Goal: Information Seeking & Learning: Learn about a topic

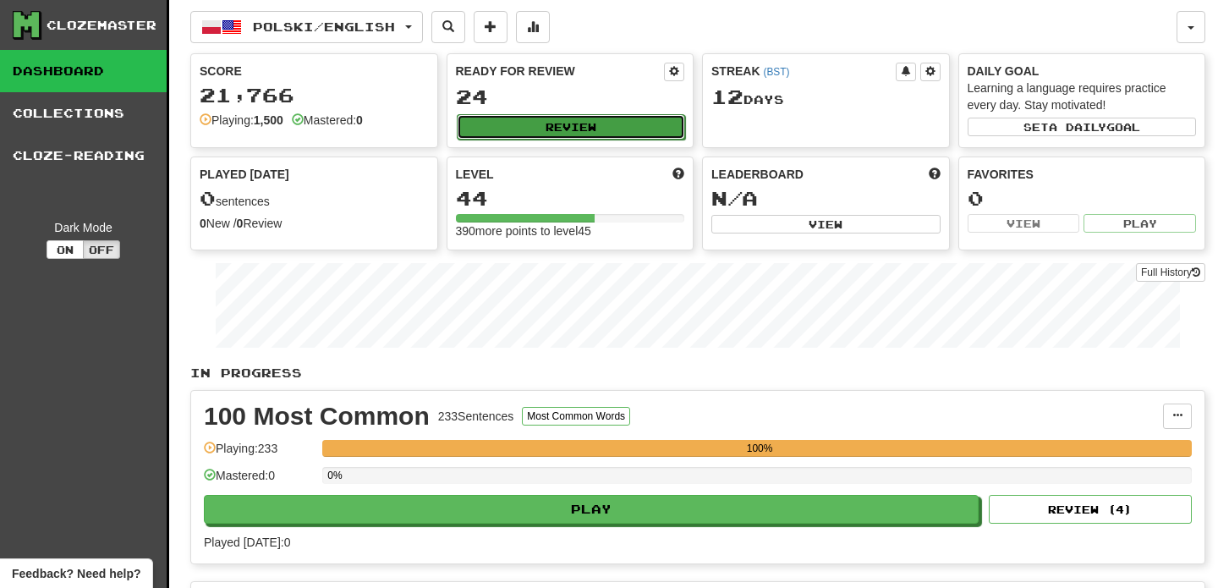
click at [574, 128] on button "Review" at bounding box center [571, 126] width 229 height 25
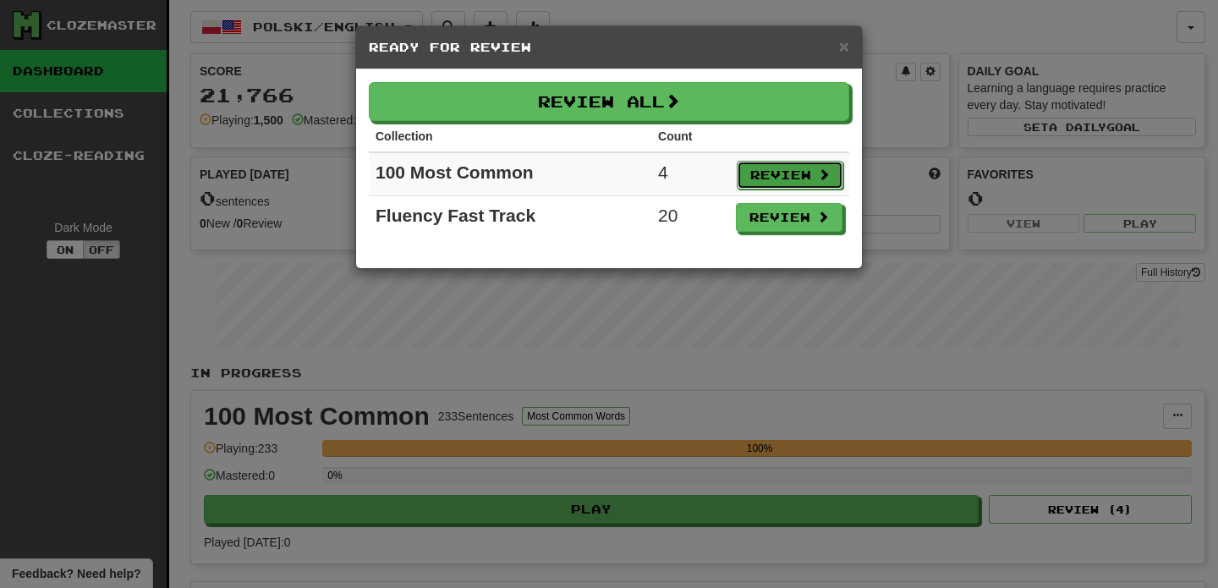
click at [785, 175] on button "Review" at bounding box center [790, 175] width 107 height 29
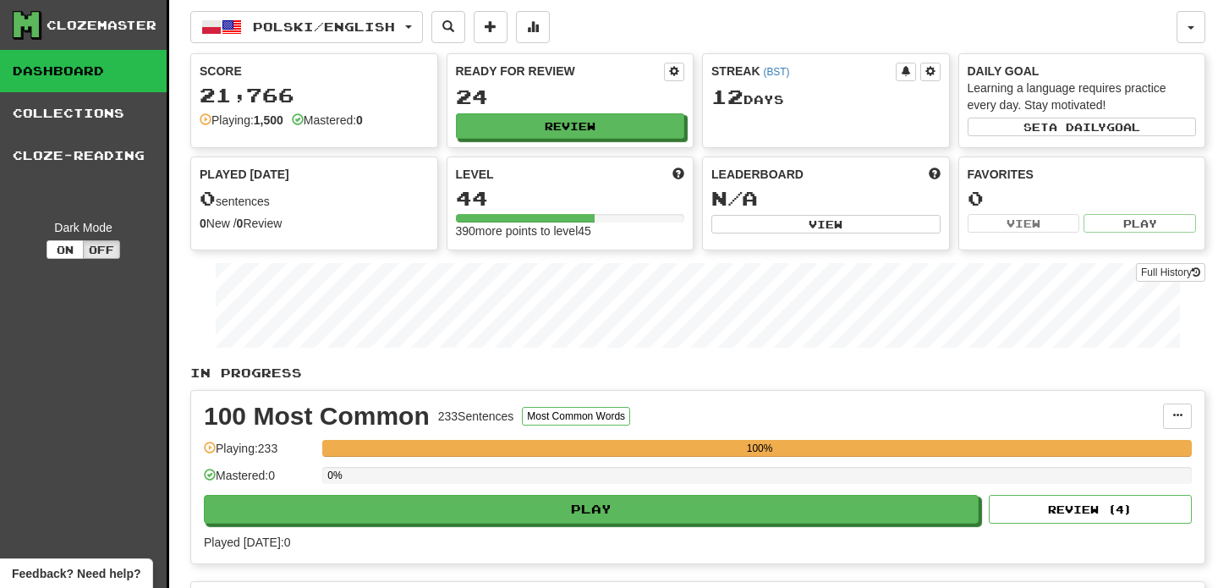
select select "**"
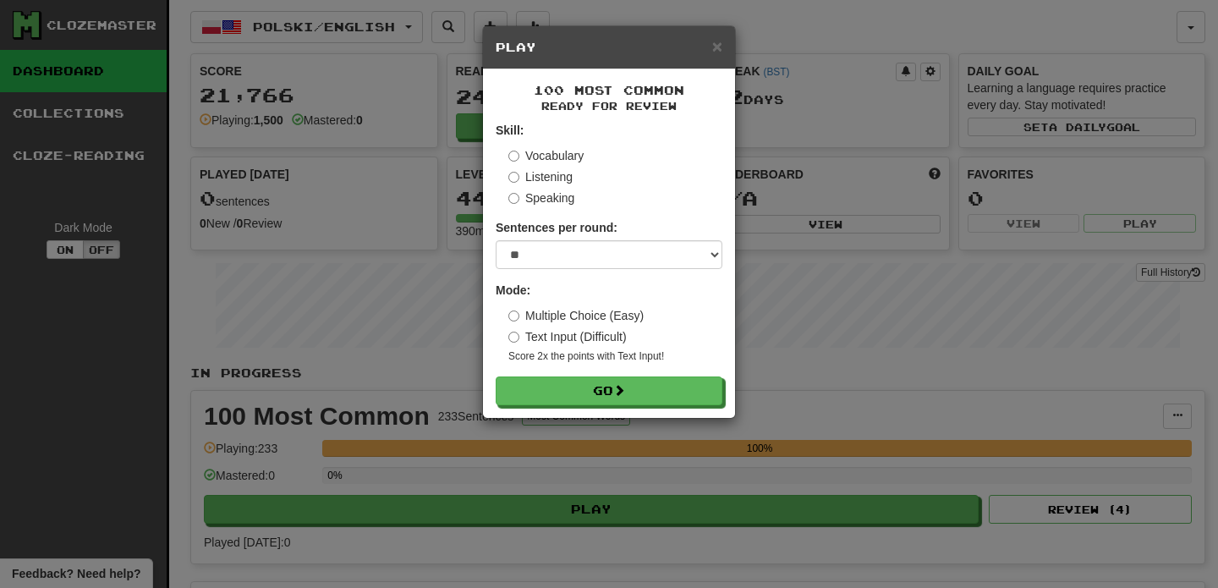
click at [552, 337] on label "Text Input (Difficult)" at bounding box center [567, 336] width 118 height 17
click at [581, 391] on button "Go" at bounding box center [609, 391] width 227 height 29
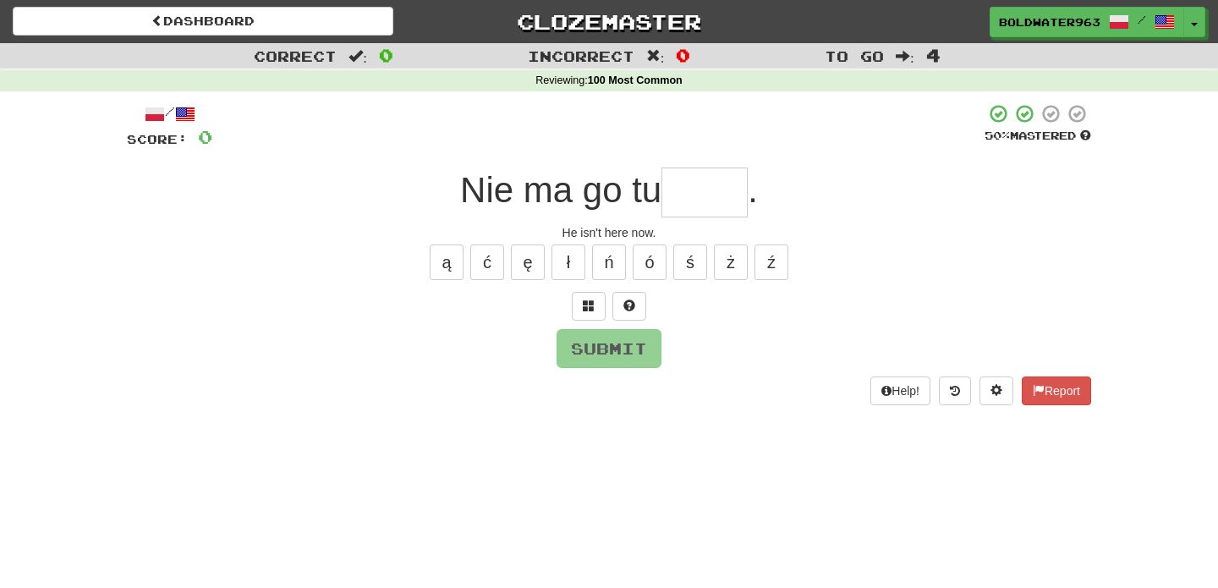
click at [716, 191] on input "text" at bounding box center [704, 192] width 86 height 50
type input "*****"
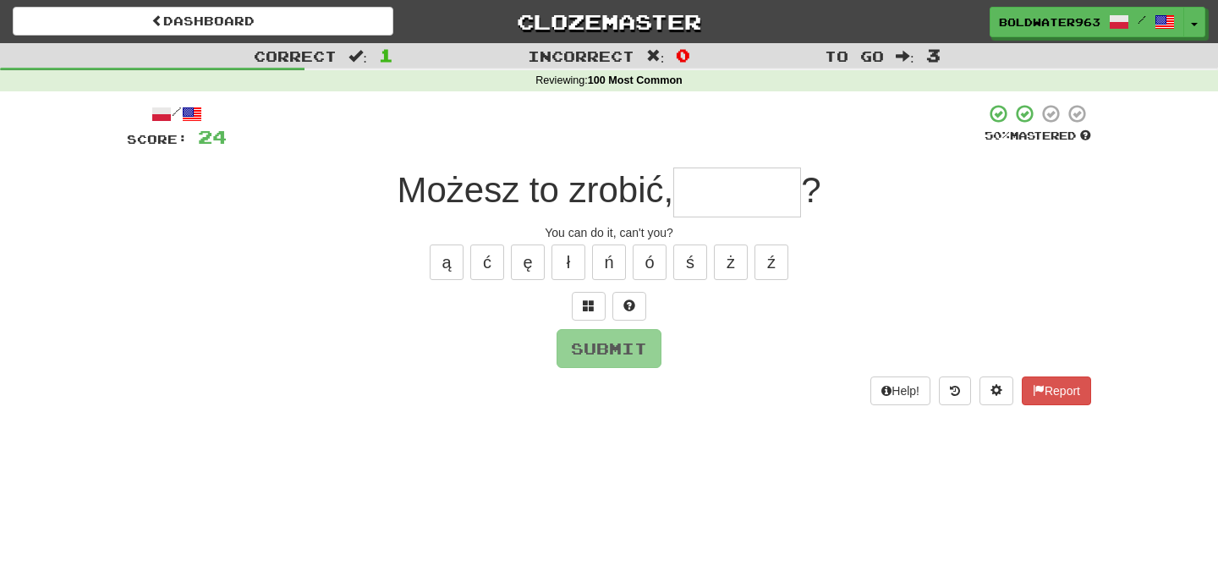
click at [726, 193] on input "text" at bounding box center [737, 192] width 128 height 50
type input "*"
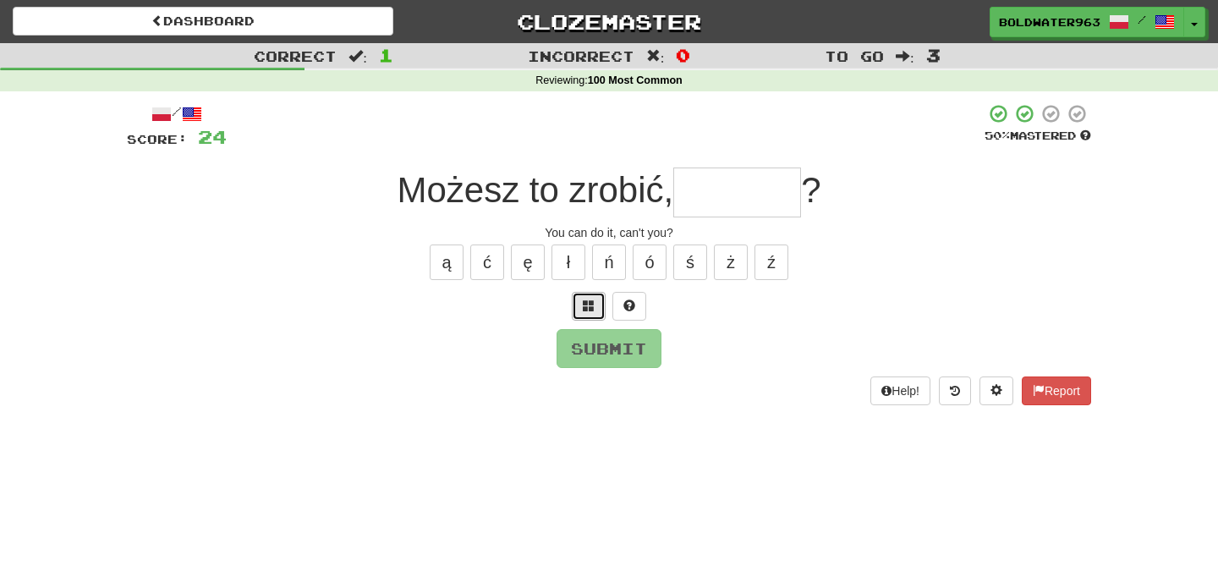
click at [598, 302] on button at bounding box center [589, 306] width 34 height 29
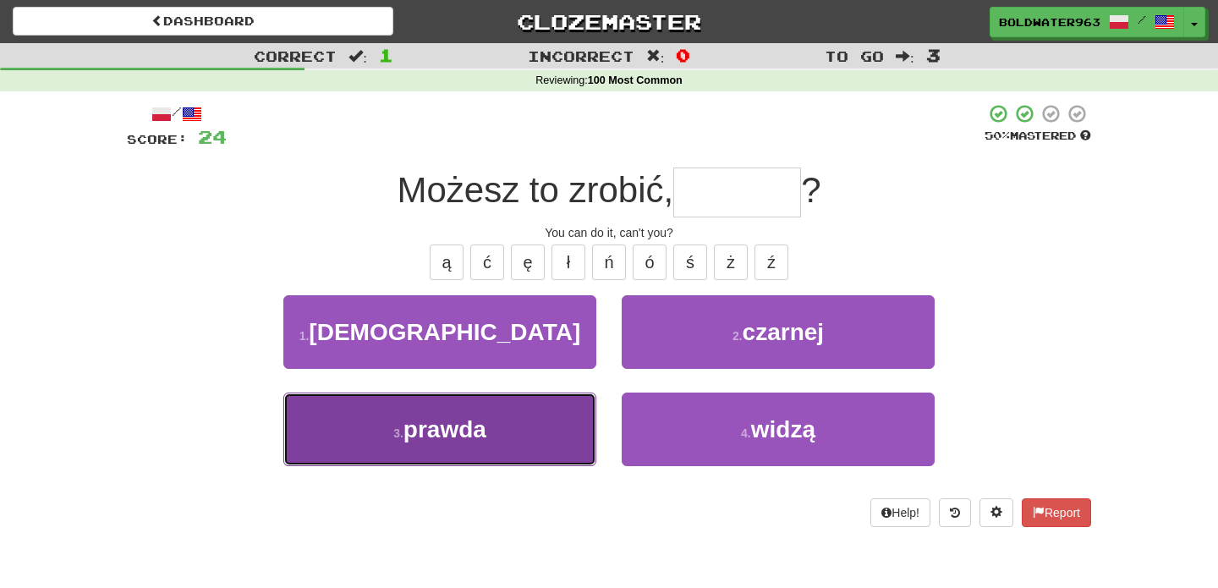
click at [541, 418] on button "3 . prawda" at bounding box center [439, 429] width 313 height 74
type input "******"
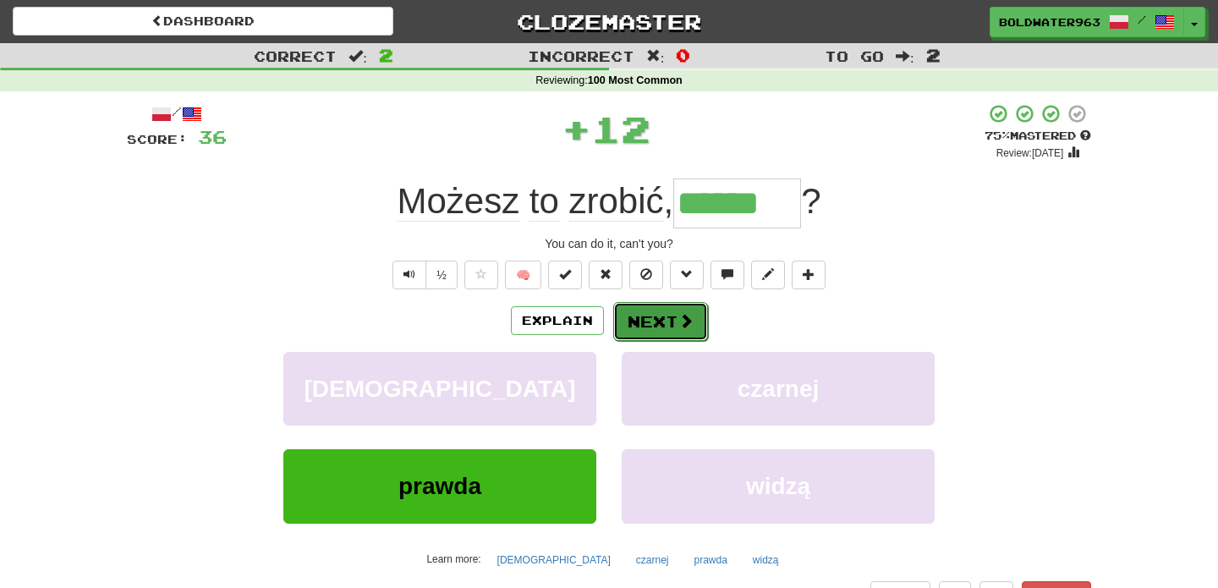
click at [655, 323] on button "Next" at bounding box center [660, 321] width 95 height 39
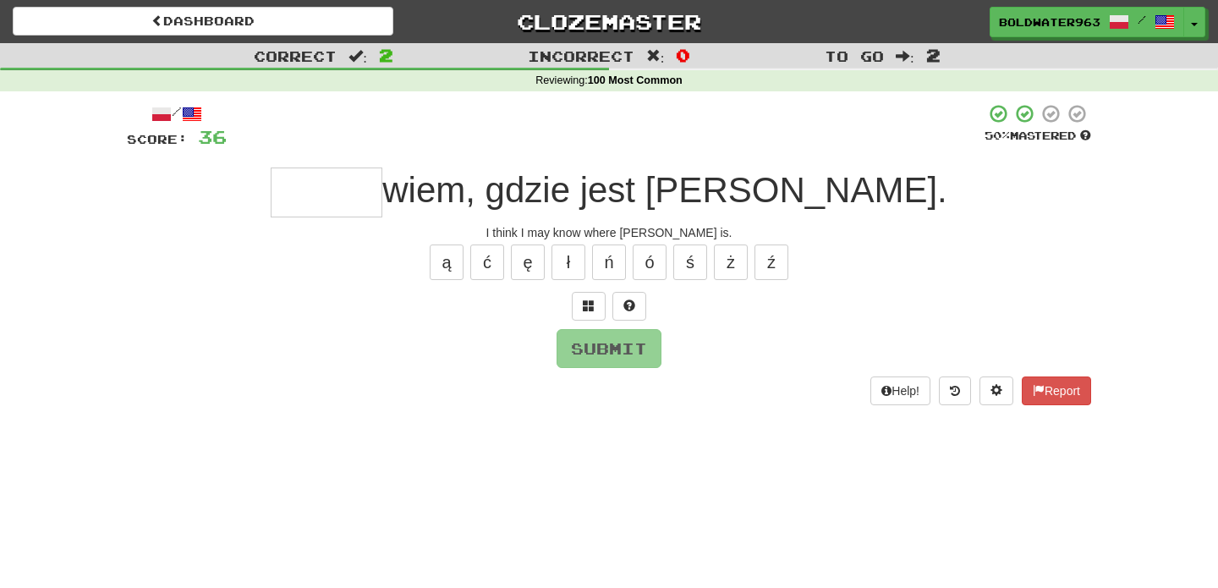
click at [382, 195] on input "text" at bounding box center [327, 192] width 112 height 50
type input "*"
click at [591, 305] on span at bounding box center [589, 305] width 12 height 12
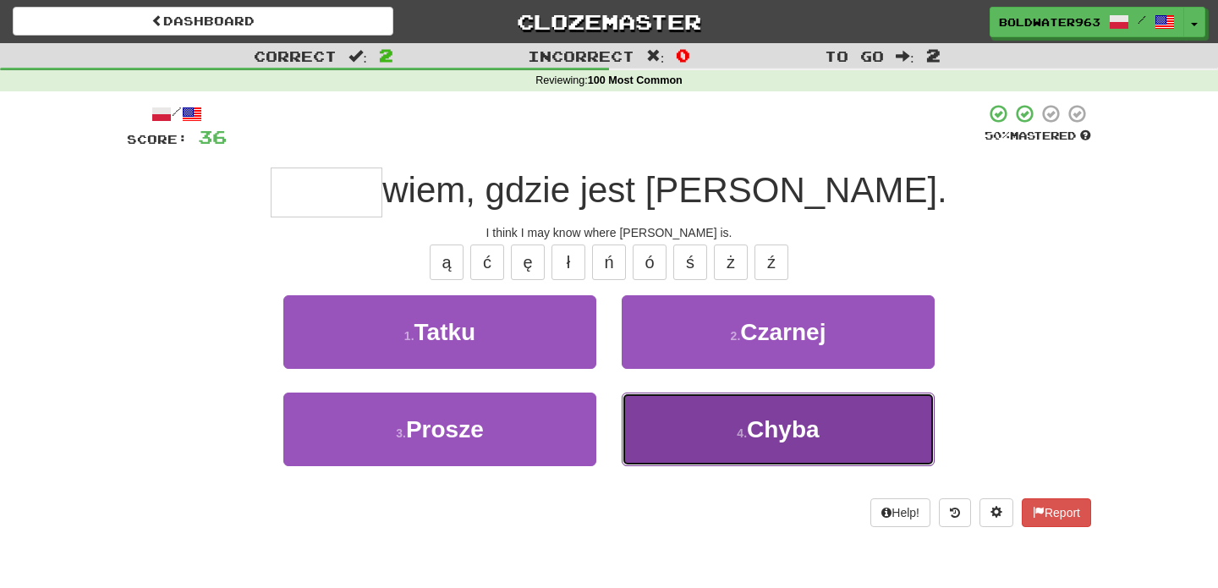
click at [710, 425] on button "4 . Chyba" at bounding box center [778, 429] width 313 height 74
type input "*****"
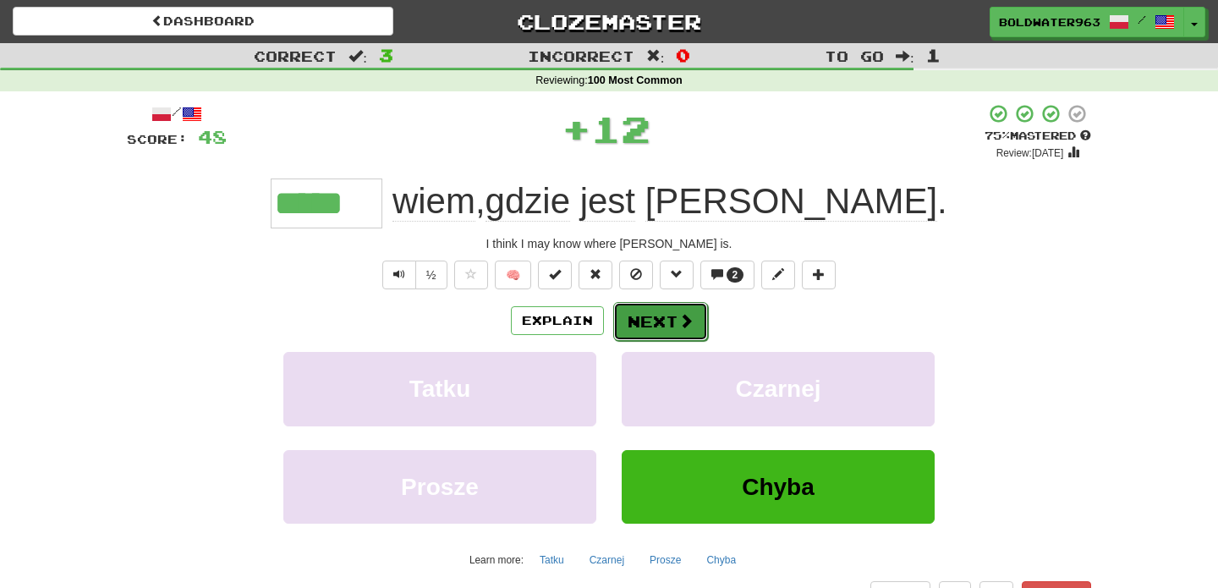
click at [651, 317] on button "Next" at bounding box center [660, 321] width 95 height 39
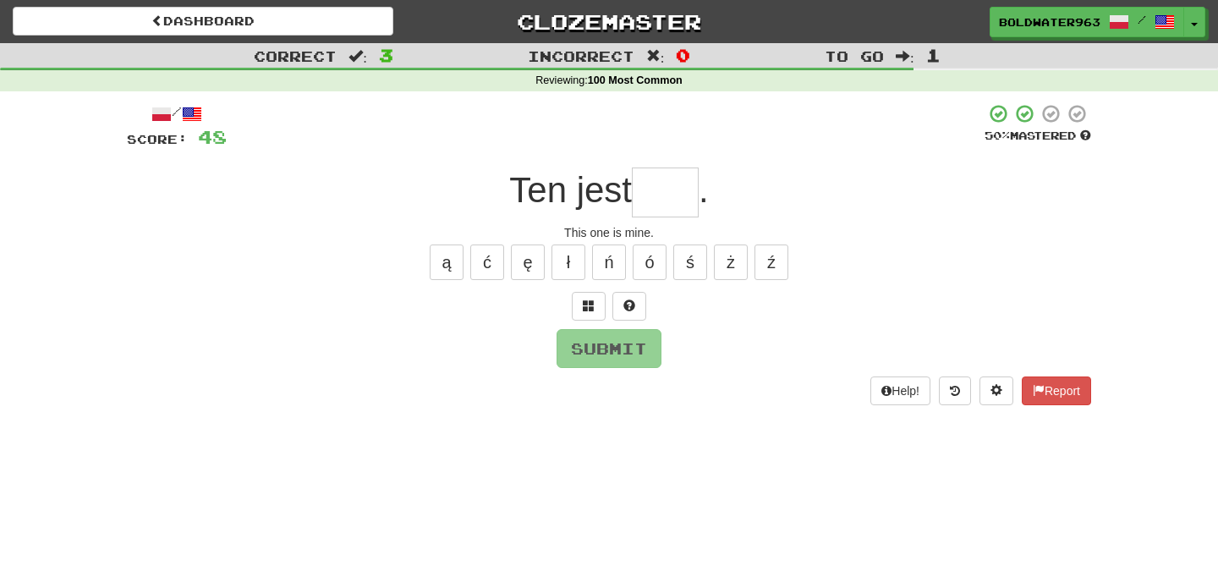
click at [652, 203] on input "text" at bounding box center [665, 192] width 67 height 50
type input "***"
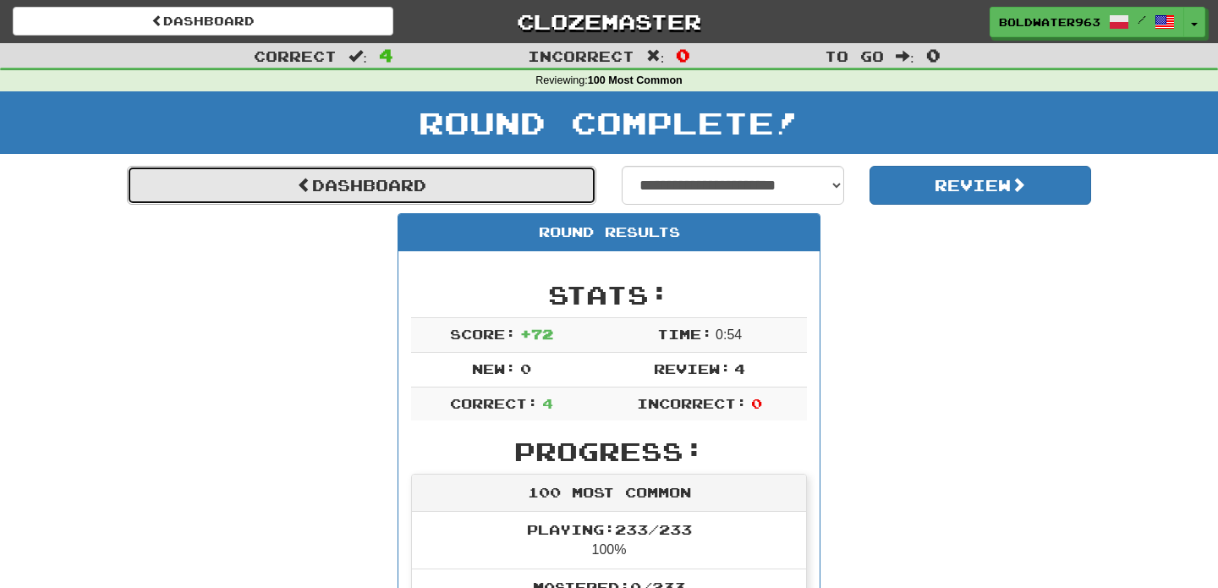
click at [491, 189] on link "Dashboard" at bounding box center [361, 185] width 469 height 39
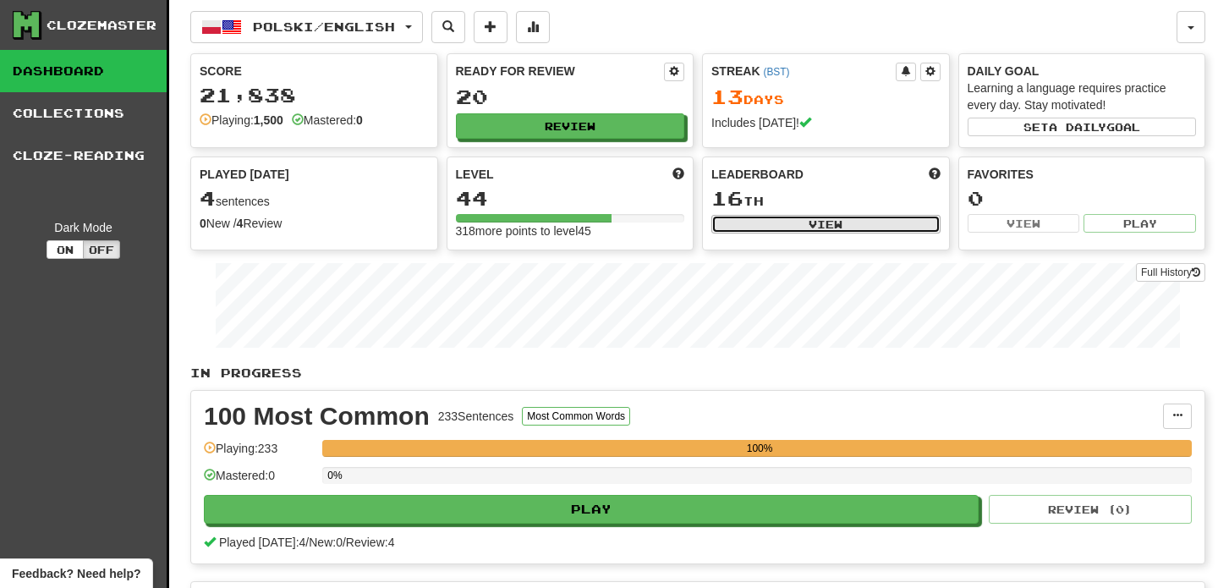
click at [823, 226] on button "View" at bounding box center [825, 224] width 229 height 19
select select "**********"
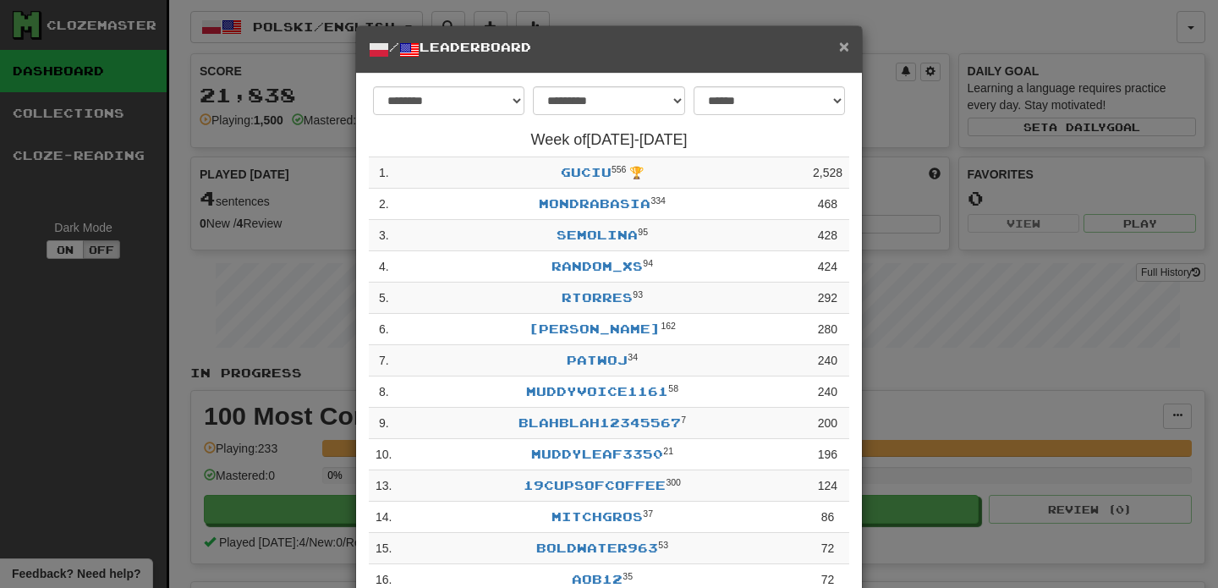
click at [844, 48] on span "×" at bounding box center [844, 45] width 10 height 19
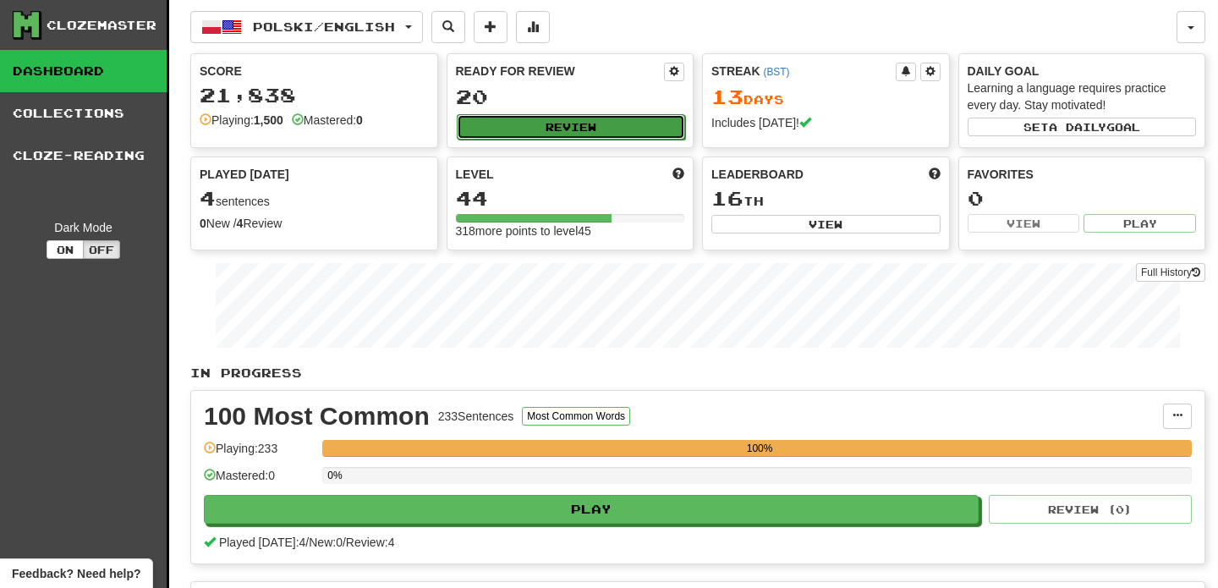
click at [551, 134] on button "Review" at bounding box center [571, 126] width 229 height 25
select select "**"
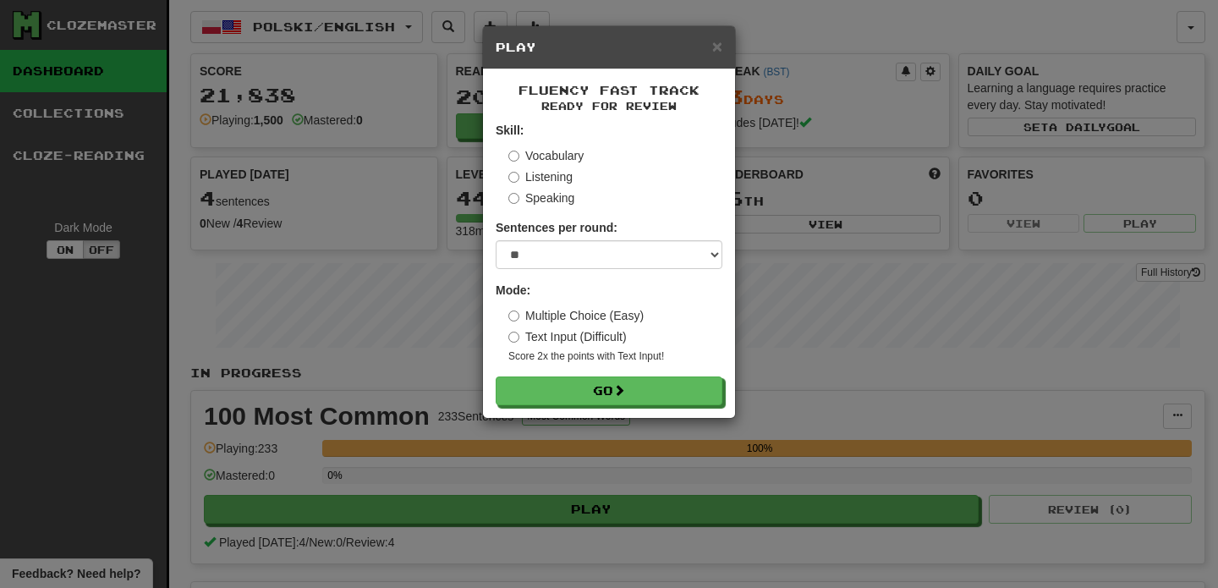
click at [537, 313] on label "Multiple Choice (Easy)" at bounding box center [575, 315] width 135 height 17
click at [589, 390] on button "Go" at bounding box center [609, 391] width 227 height 29
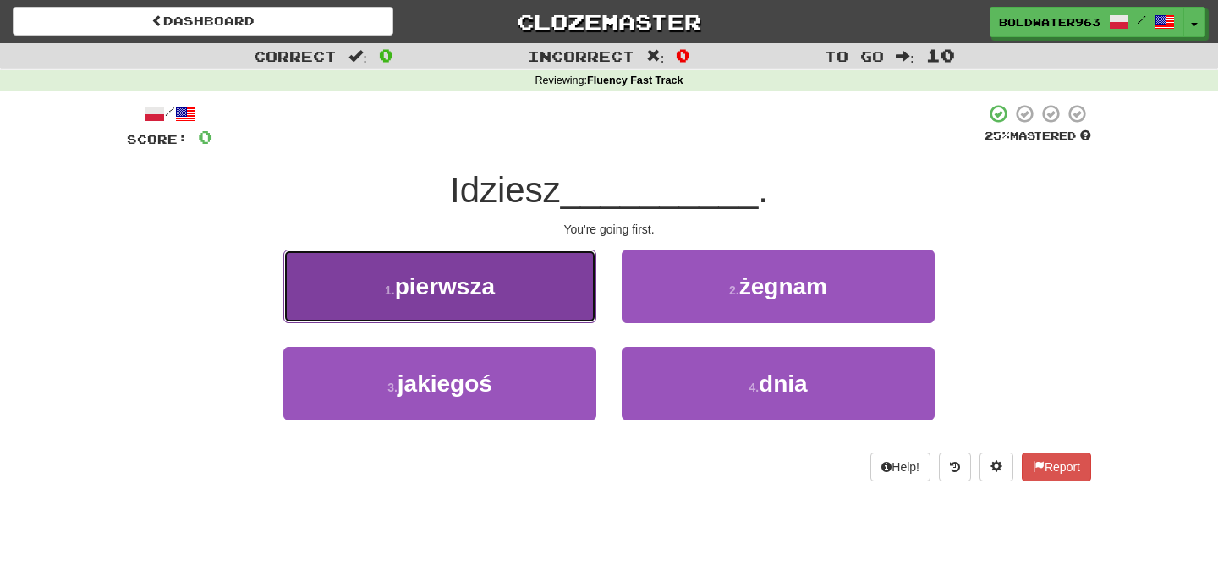
click at [498, 292] on button "1 . pierwsza" at bounding box center [439, 287] width 313 height 74
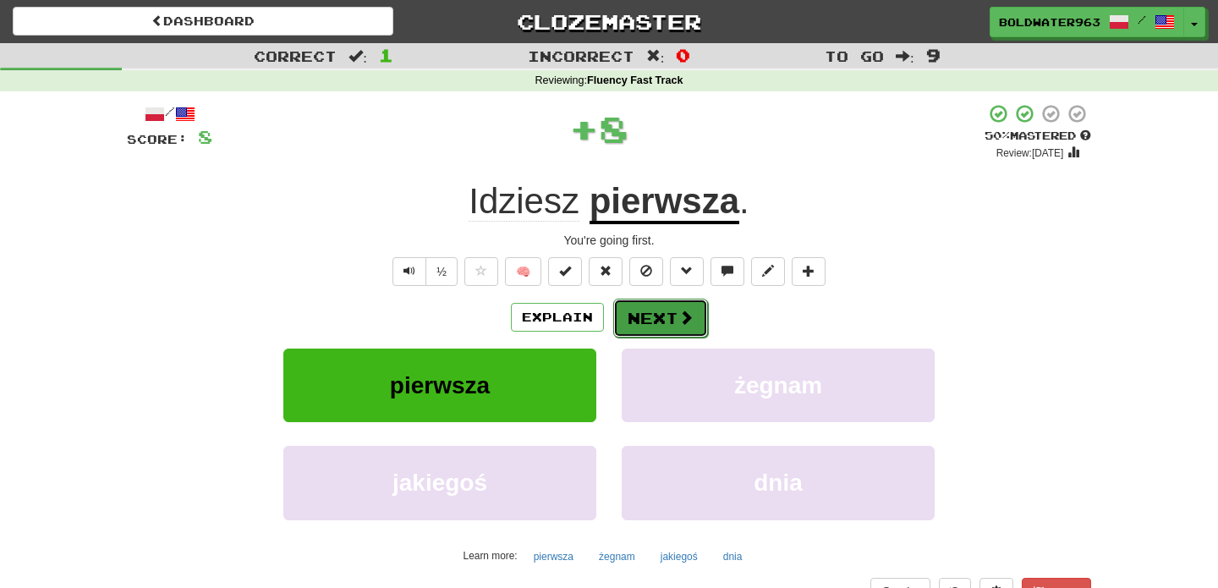
click at [656, 321] on button "Next" at bounding box center [660, 318] width 95 height 39
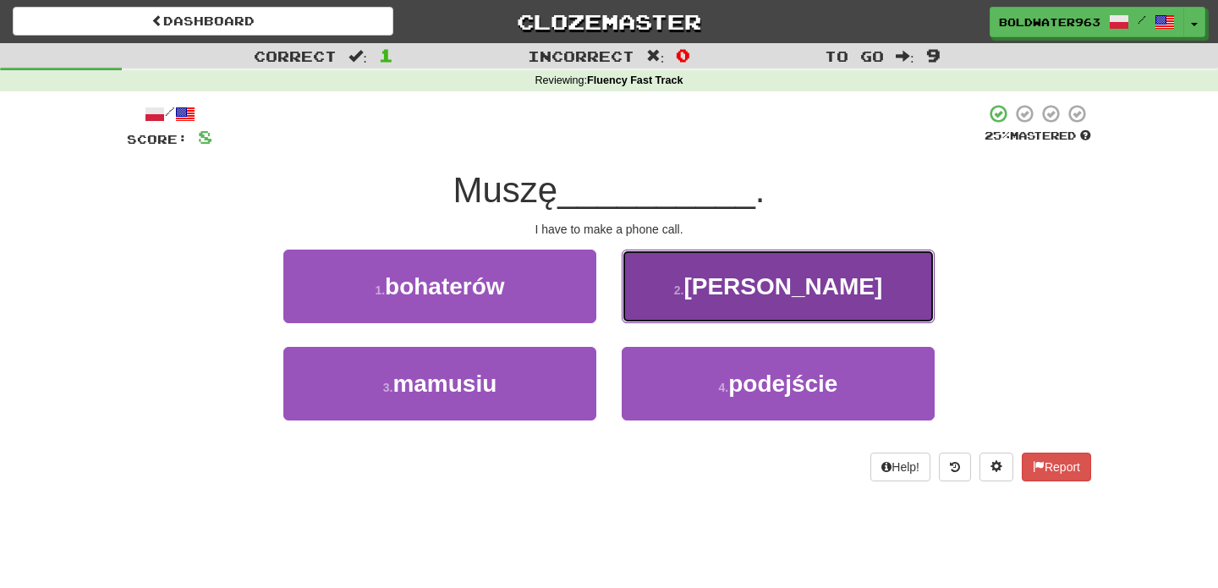
click at [728, 277] on span "zadzwonić" at bounding box center [782, 286] width 199 height 26
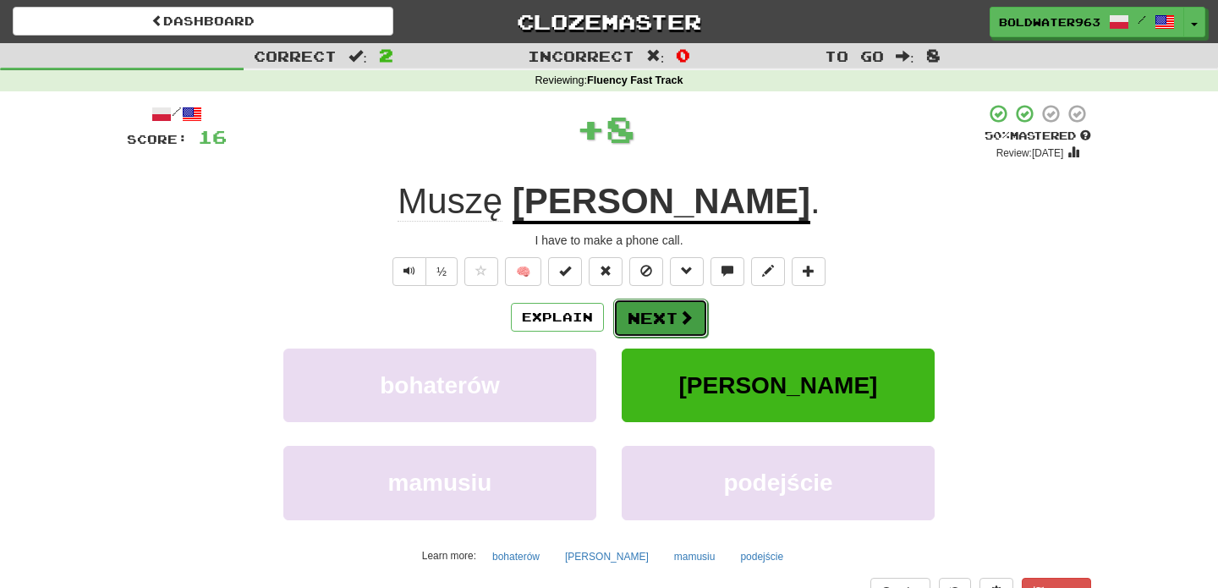
click at [656, 319] on button "Next" at bounding box center [660, 318] width 95 height 39
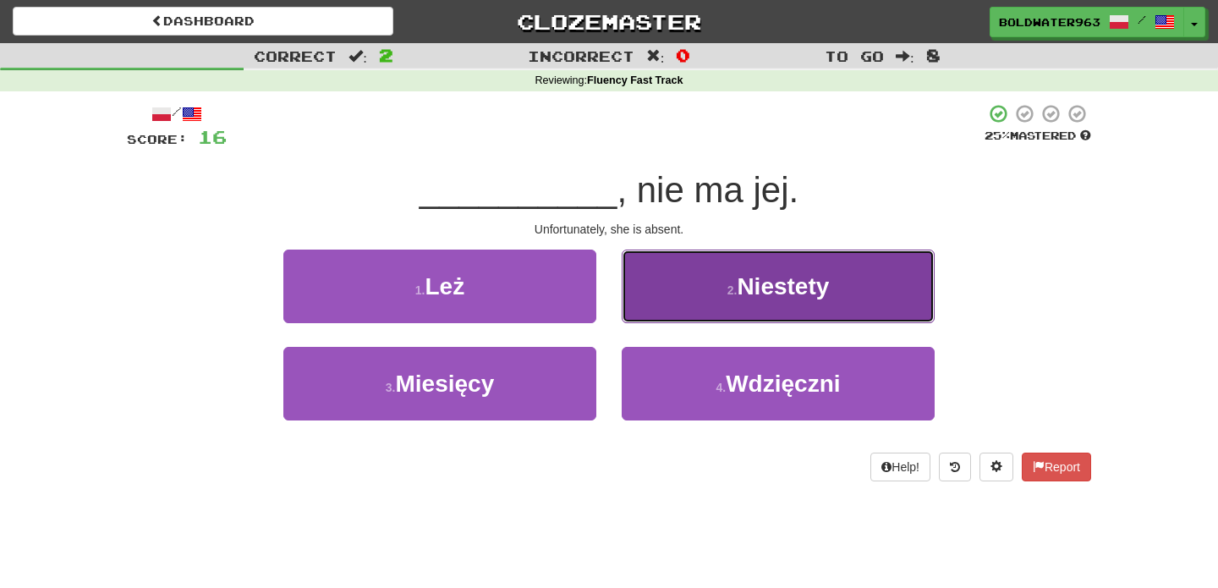
click at [679, 288] on button "2 . Niestety" at bounding box center [778, 287] width 313 height 74
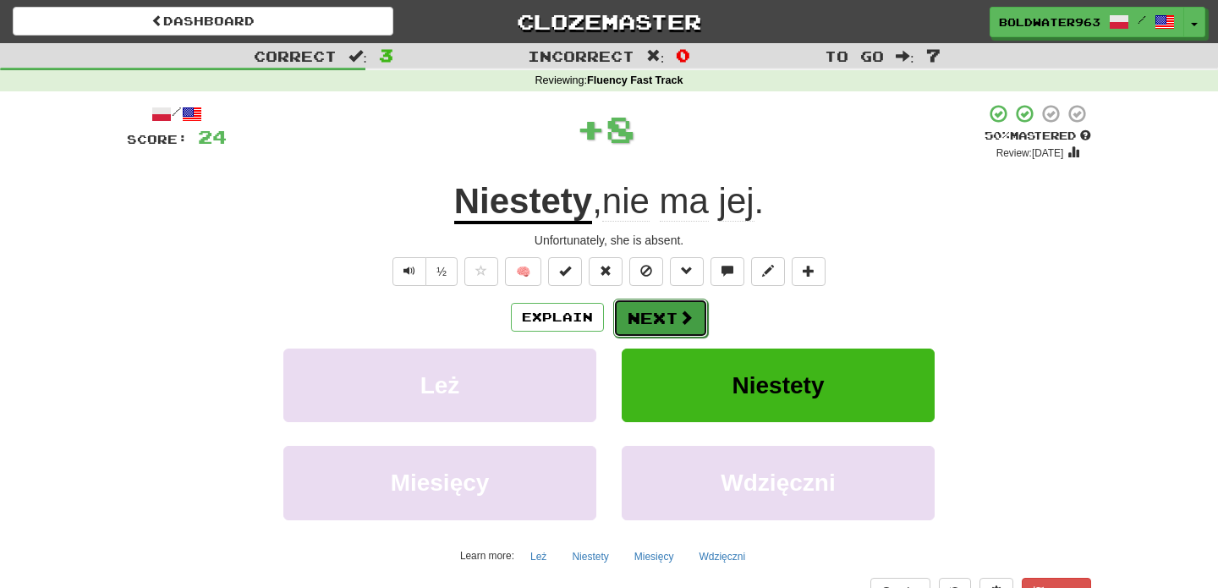
click at [649, 323] on button "Next" at bounding box center [660, 318] width 95 height 39
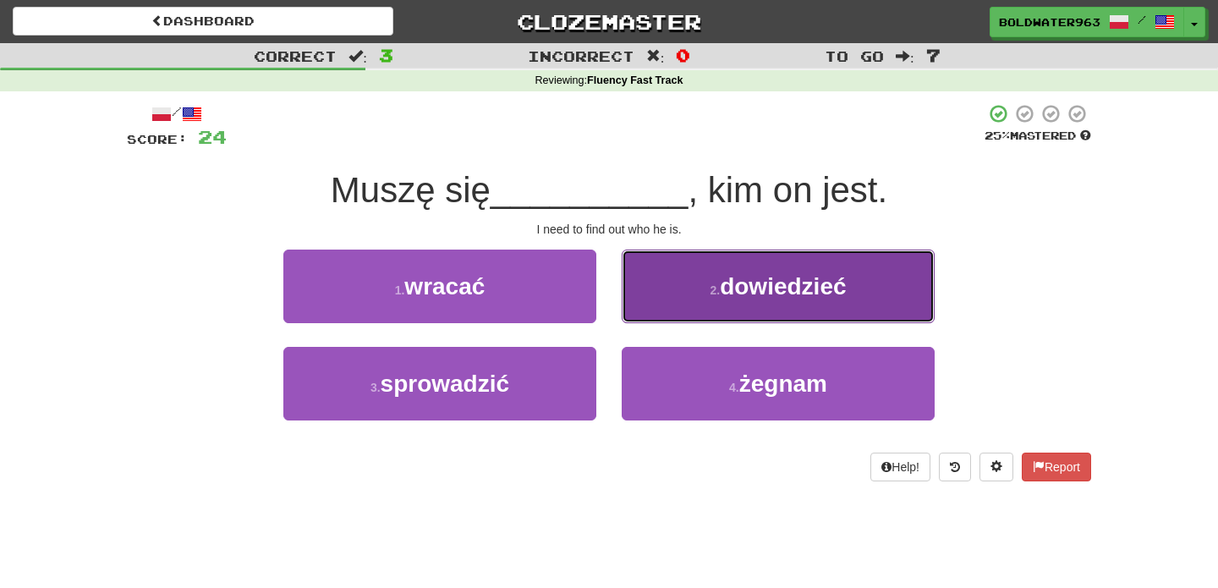
click at [789, 293] on span "dowiedzieć" at bounding box center [783, 286] width 126 height 26
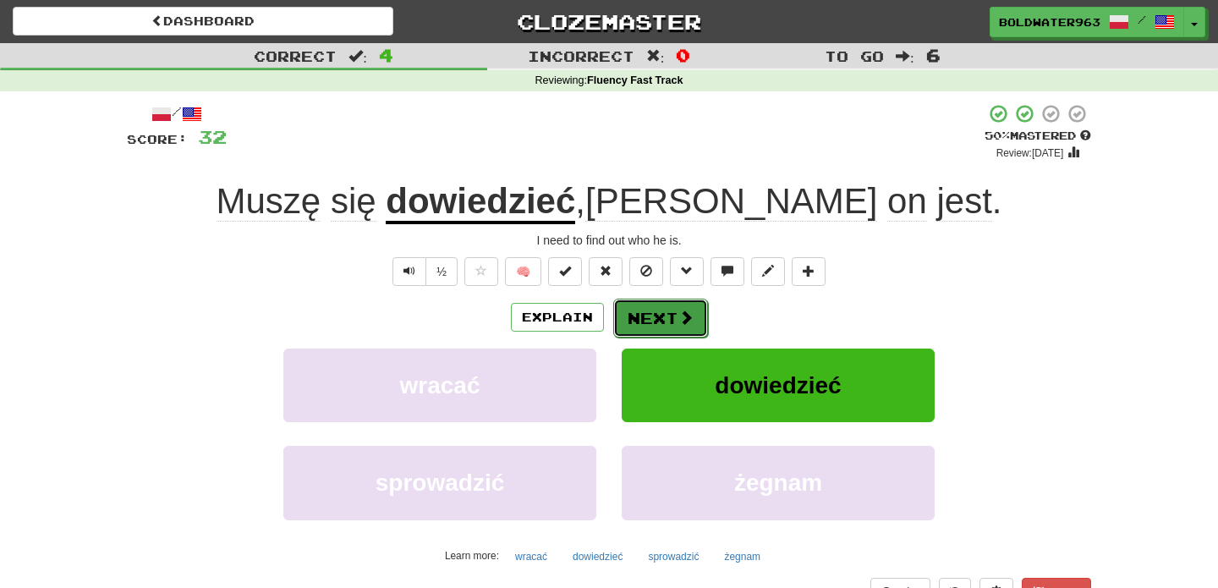
click at [655, 314] on button "Next" at bounding box center [660, 318] width 95 height 39
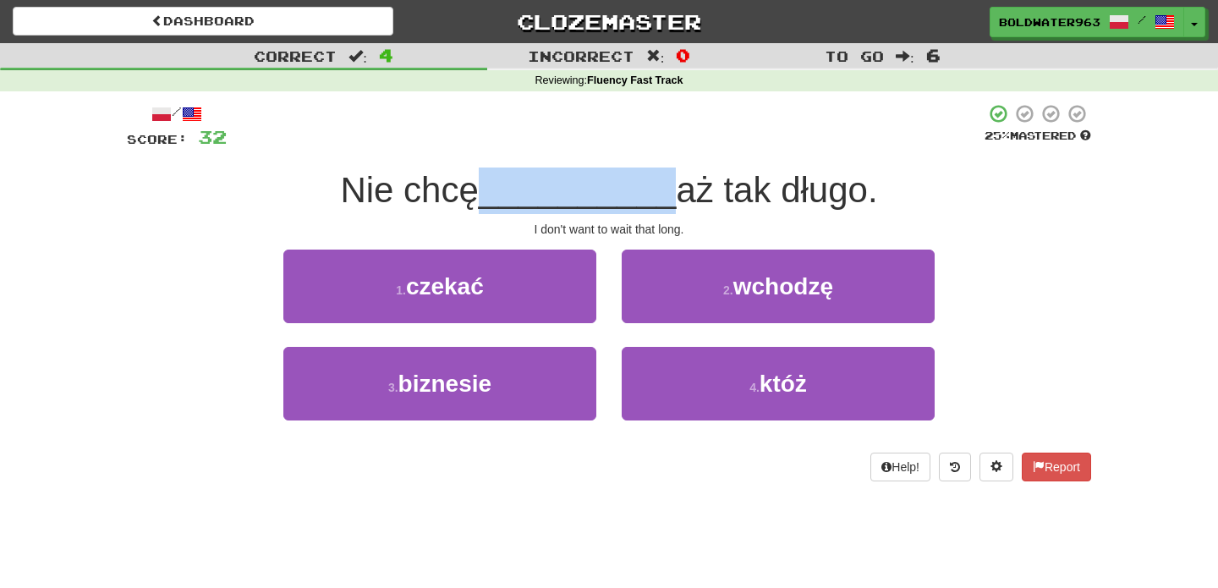
drag, startPoint x: 486, startPoint y: 196, endPoint x: 657, endPoint y: 195, distance: 170.9
click at [657, 195] on div "Nie chcę __________ aż tak długo." at bounding box center [609, 190] width 964 height 47
click at [657, 195] on span "__________" at bounding box center [578, 190] width 198 height 40
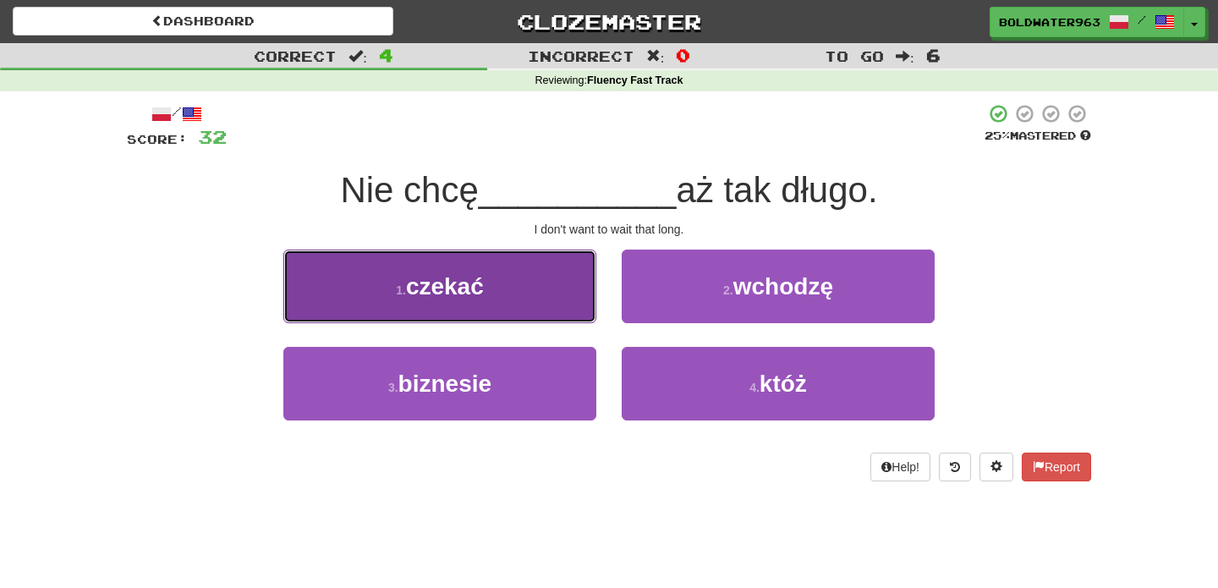
click at [543, 287] on button "1 . czekać" at bounding box center [439, 287] width 313 height 74
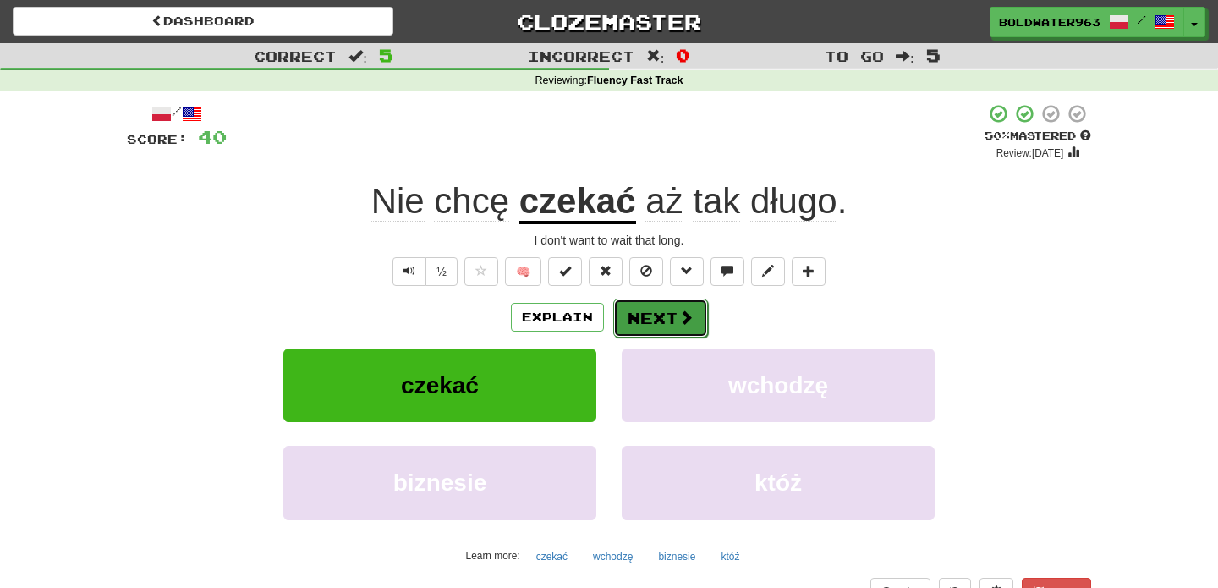
click at [643, 322] on button "Next" at bounding box center [660, 318] width 95 height 39
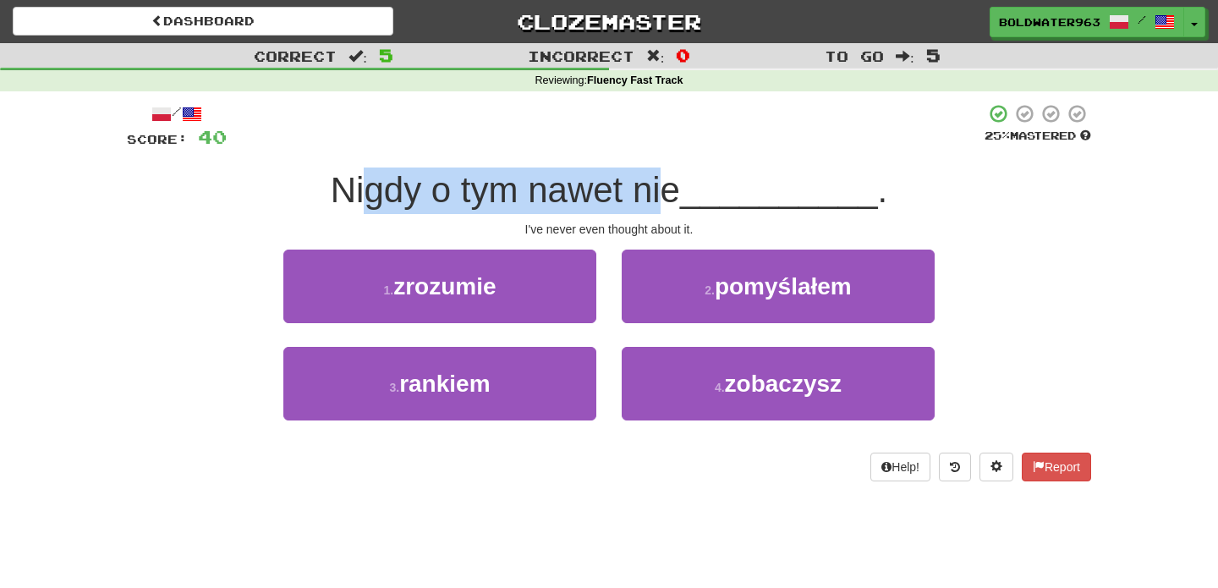
drag, startPoint x: 363, startPoint y: 191, endPoint x: 672, endPoint y: 184, distance: 308.8
click at [672, 184] on span "Nigdy o tym nawet nie" at bounding box center [505, 190] width 349 height 40
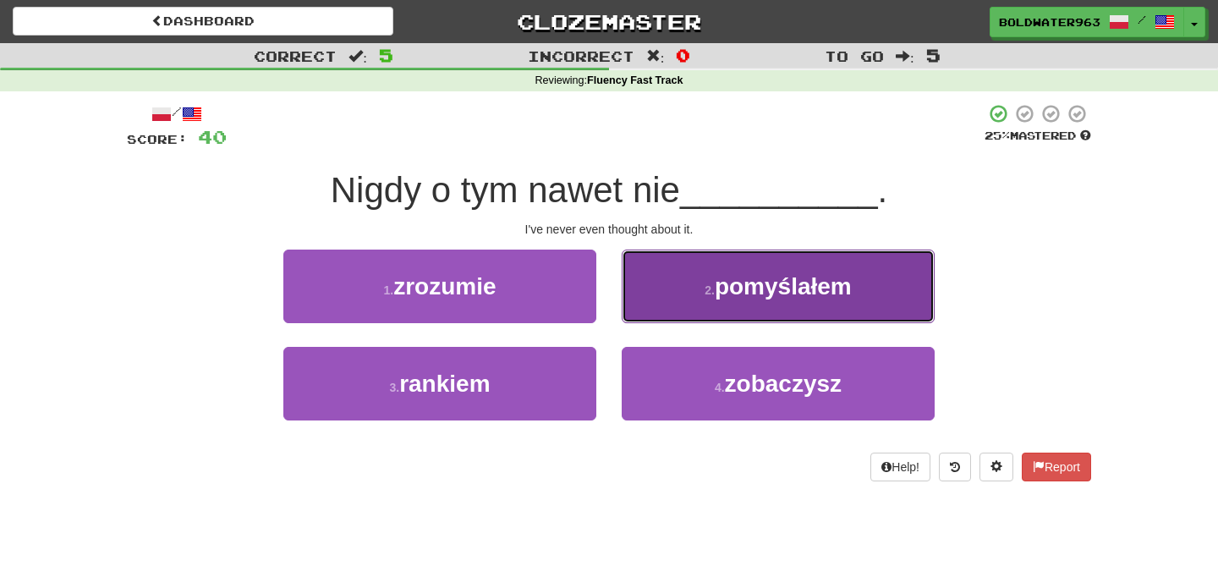
click at [734, 292] on span "pomyślałem" at bounding box center [783, 286] width 137 height 26
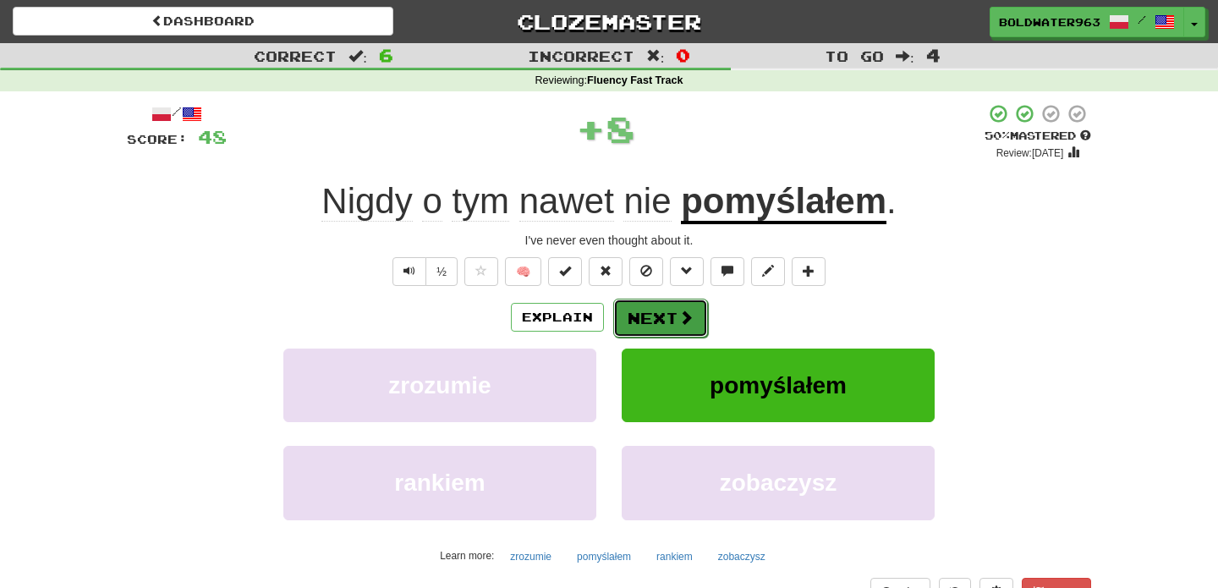
click at [650, 334] on button "Next" at bounding box center [660, 318] width 95 height 39
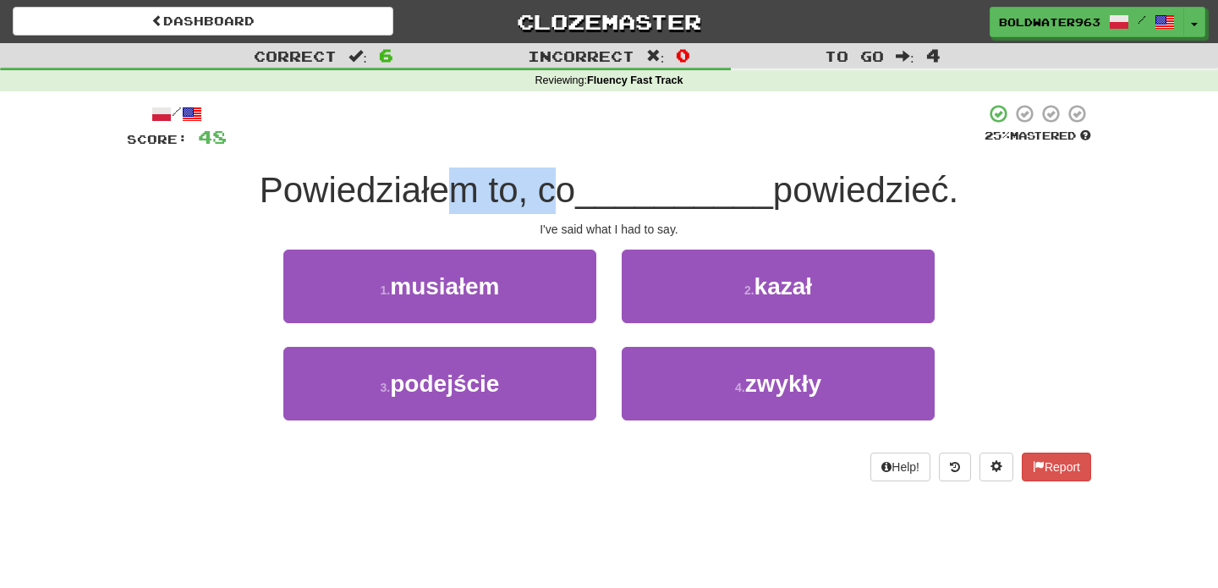
drag, startPoint x: 436, startPoint y: 190, endPoint x: 554, endPoint y: 189, distance: 118.4
click at [554, 189] on span "Powiedziałem to, co" at bounding box center [418, 190] width 316 height 40
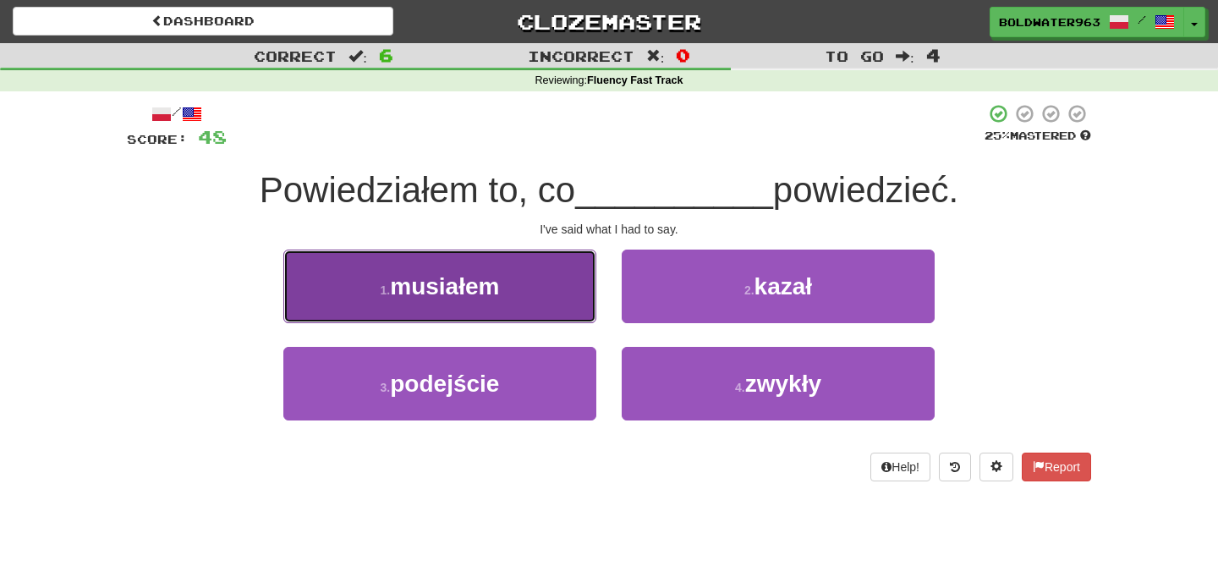
click at [531, 293] on button "1 . musiałem" at bounding box center [439, 287] width 313 height 74
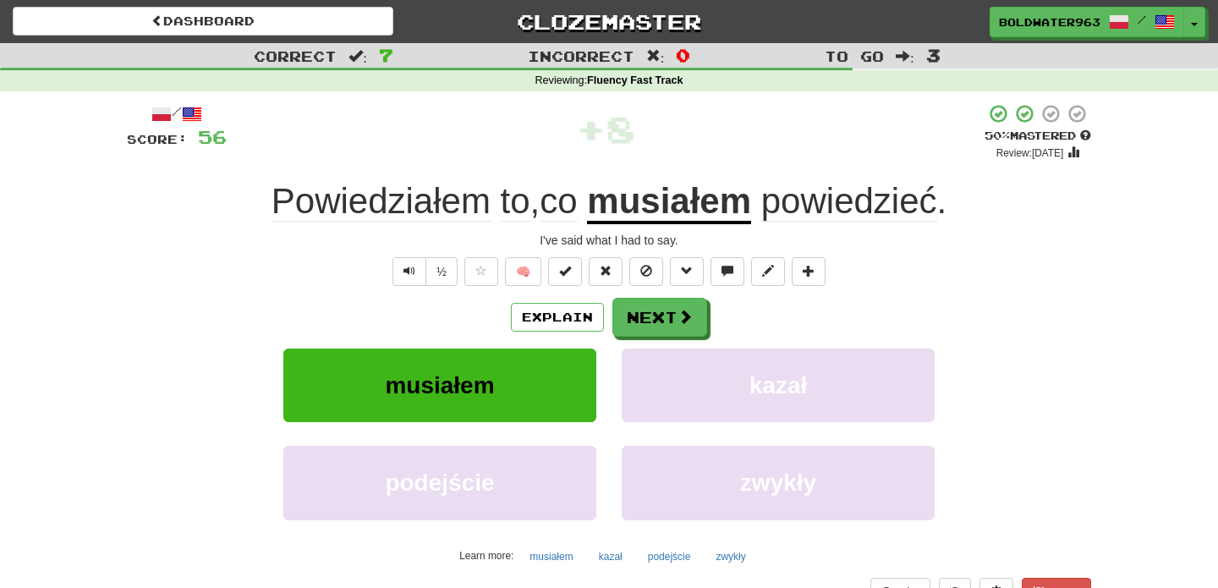
click at [659, 337] on div "Explain Next musiałem kazał podejście zwykły Learn more: musiałem kazał podejśc…" at bounding box center [609, 433] width 964 height 271
click at [670, 319] on button "Next" at bounding box center [660, 318] width 95 height 39
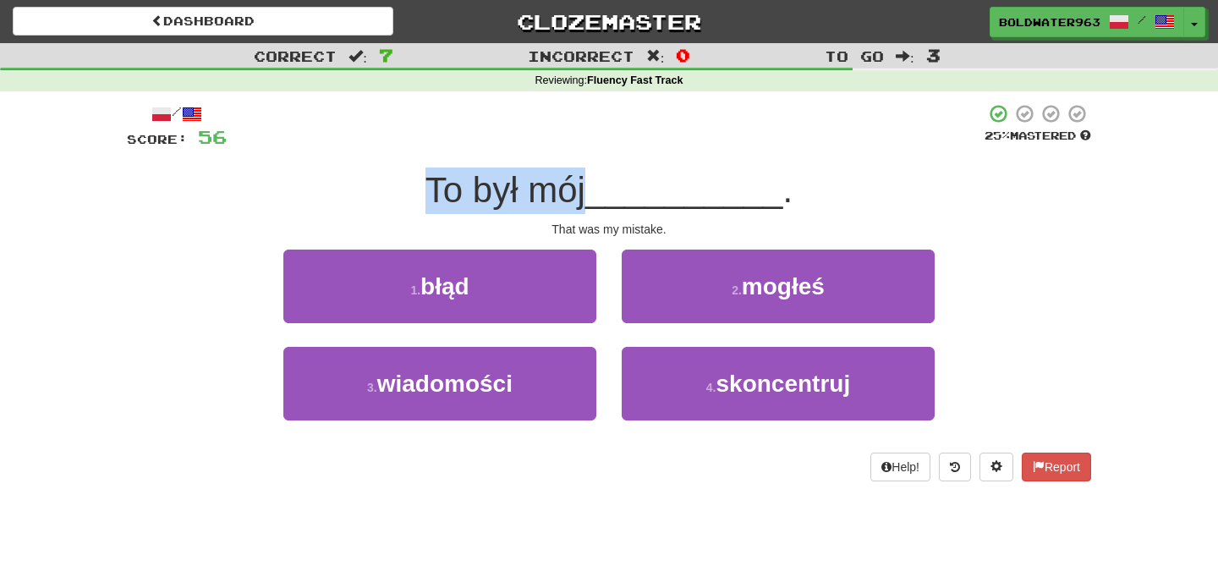
drag, startPoint x: 436, startPoint y: 185, endPoint x: 594, endPoint y: 184, distance: 157.3
click at [585, 184] on span "To był mój" at bounding box center [505, 190] width 160 height 40
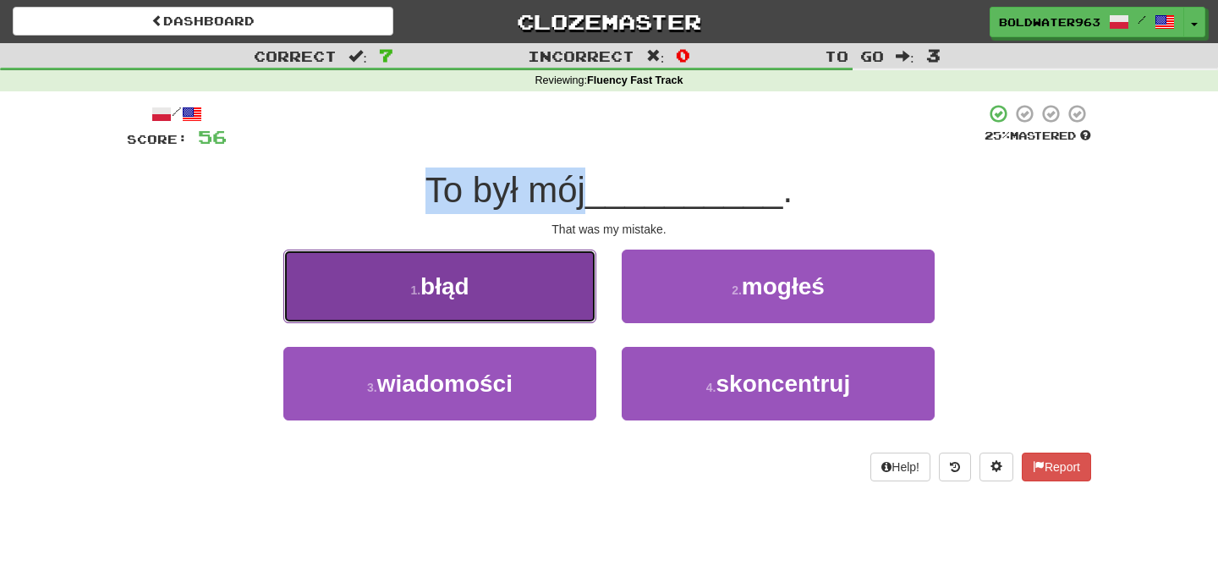
click at [533, 281] on button "1 . błąd" at bounding box center [439, 287] width 313 height 74
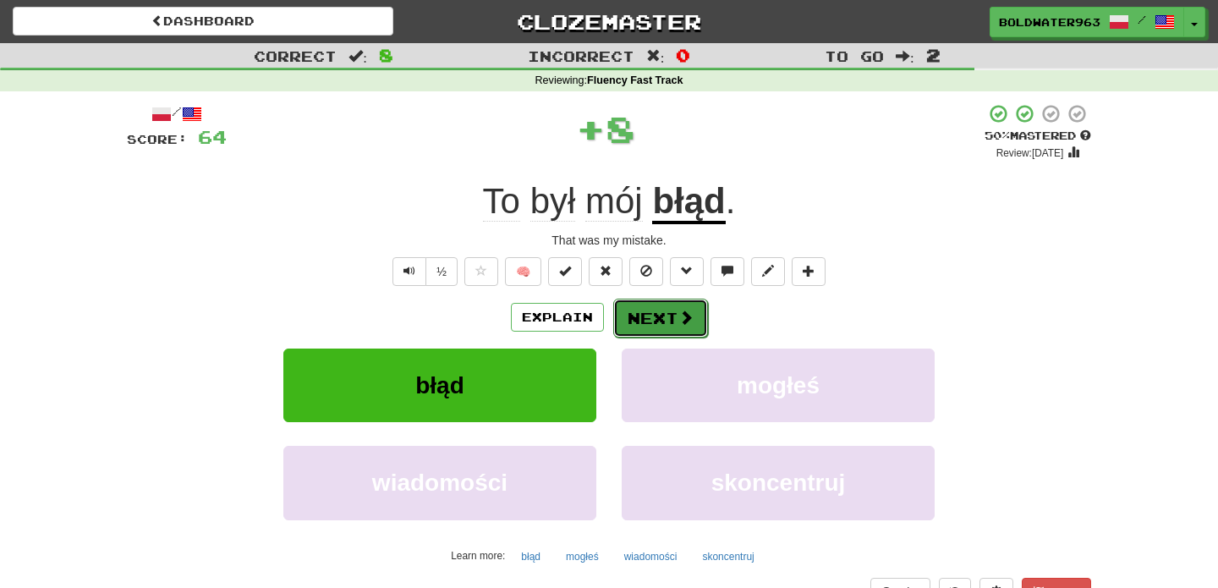
click at [661, 314] on button "Next" at bounding box center [660, 318] width 95 height 39
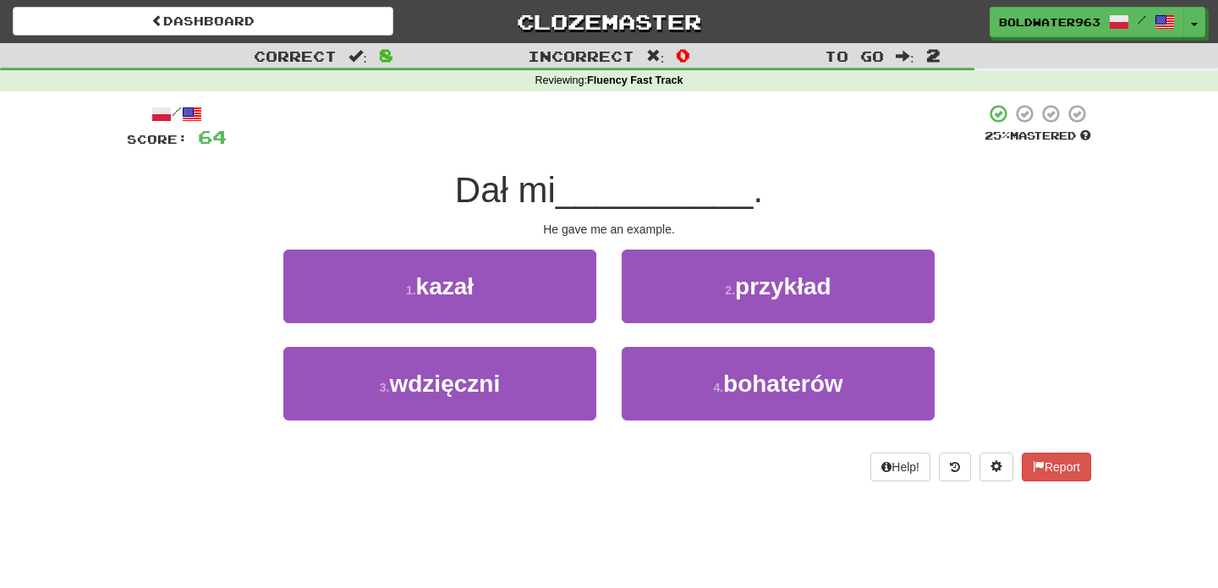
drag, startPoint x: 467, startPoint y: 188, endPoint x: 571, endPoint y: 190, distance: 104.1
click at [571, 190] on div "Dał mi __________ ." at bounding box center [609, 190] width 964 height 47
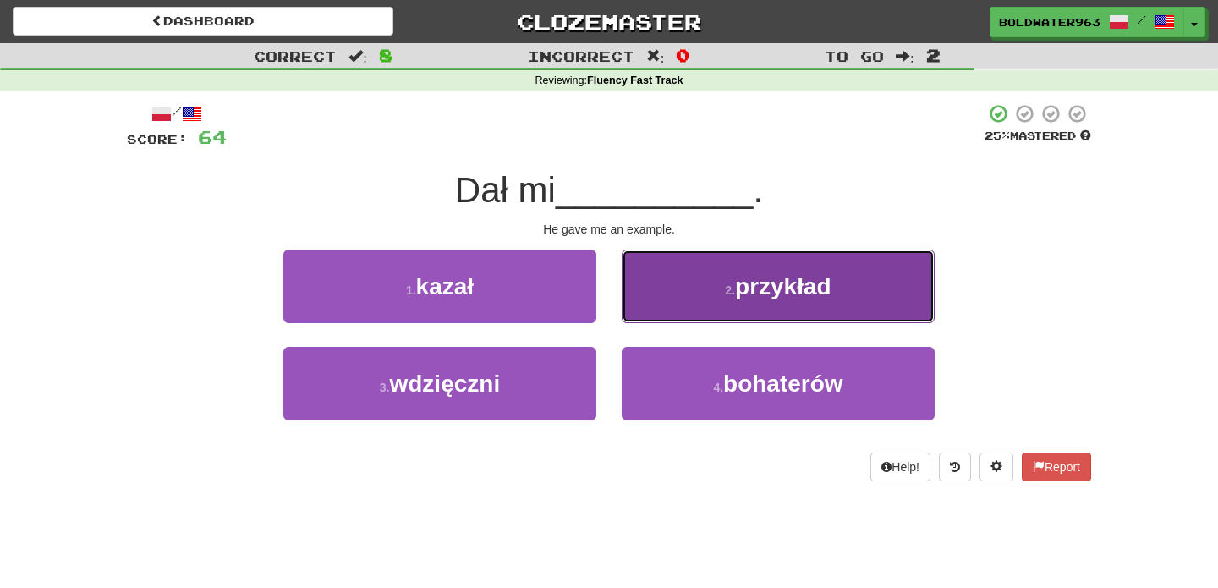
click at [672, 276] on button "2 . przykład" at bounding box center [778, 287] width 313 height 74
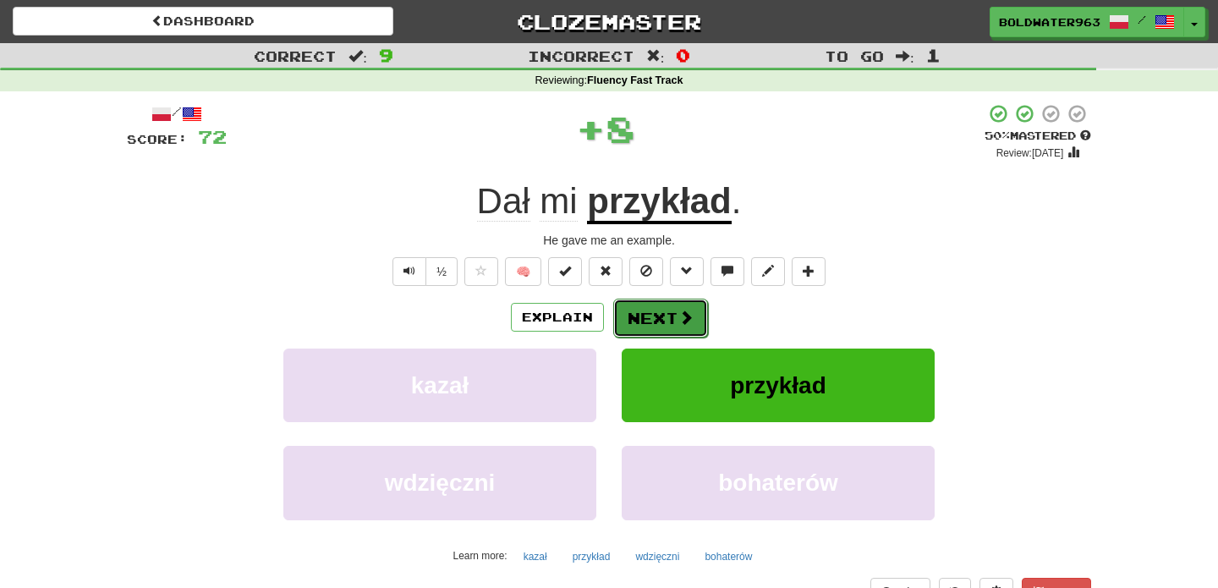
click at [649, 316] on button "Next" at bounding box center [660, 318] width 95 height 39
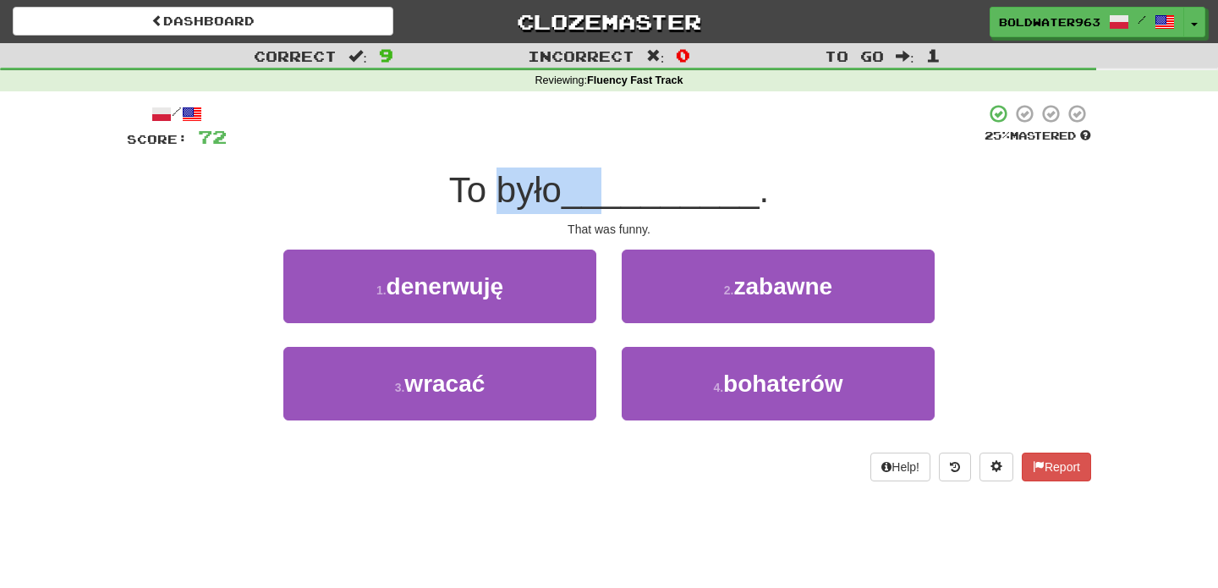
drag, startPoint x: 502, startPoint y: 188, endPoint x: 606, endPoint y: 188, distance: 104.9
click at [606, 188] on div "To było __________ ." at bounding box center [609, 190] width 964 height 47
click at [606, 188] on span "__________" at bounding box center [661, 190] width 198 height 40
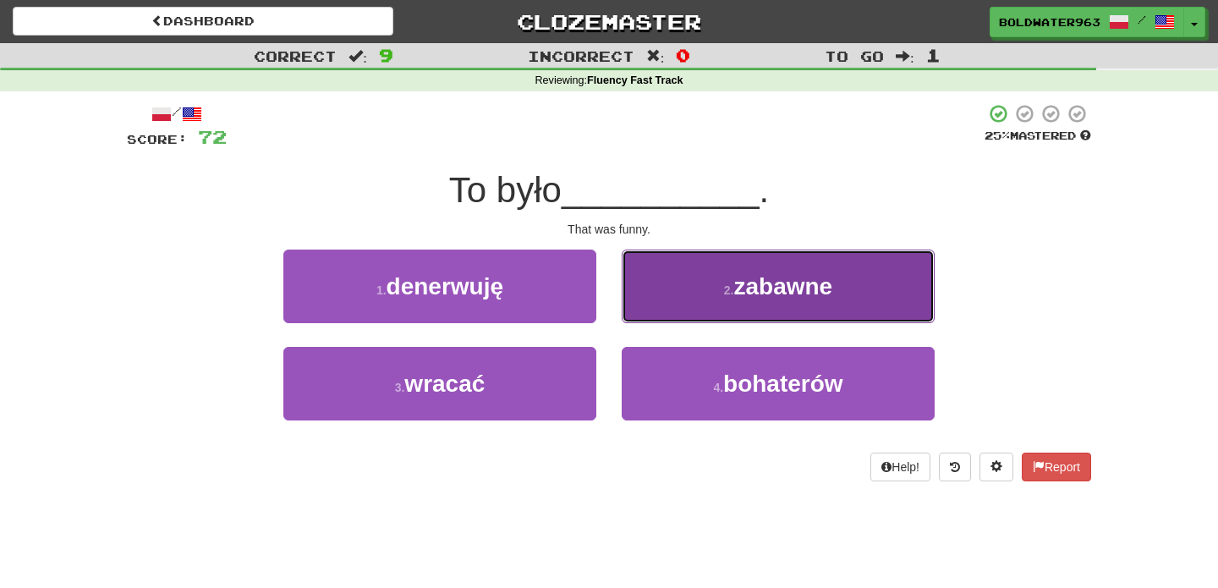
click at [704, 293] on button "2 . zabawne" at bounding box center [778, 287] width 313 height 74
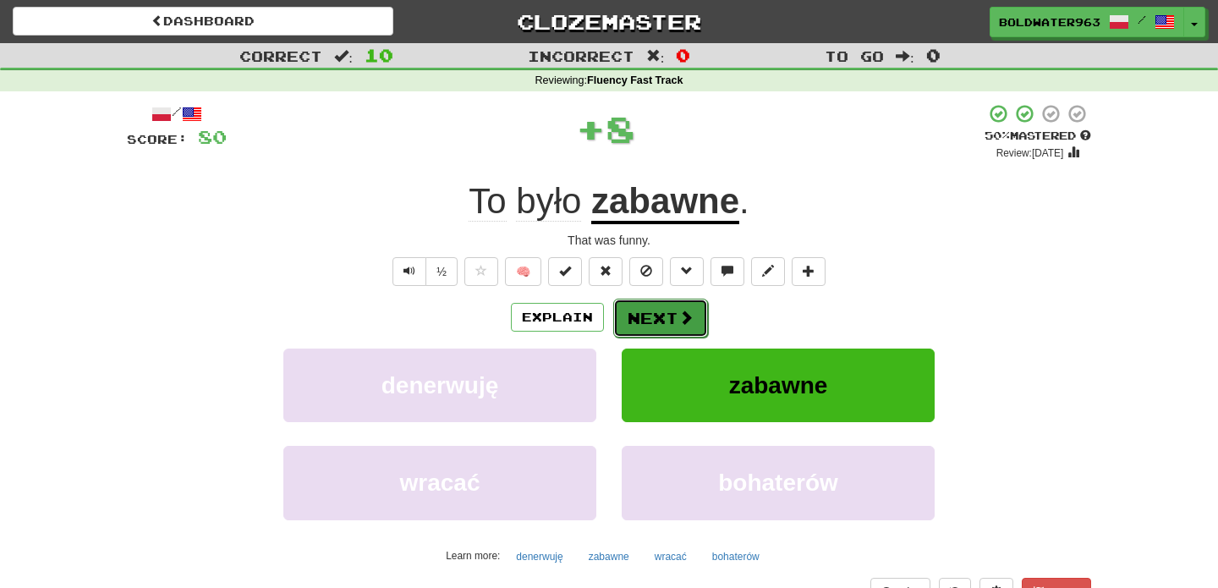
click at [656, 313] on button "Next" at bounding box center [660, 318] width 95 height 39
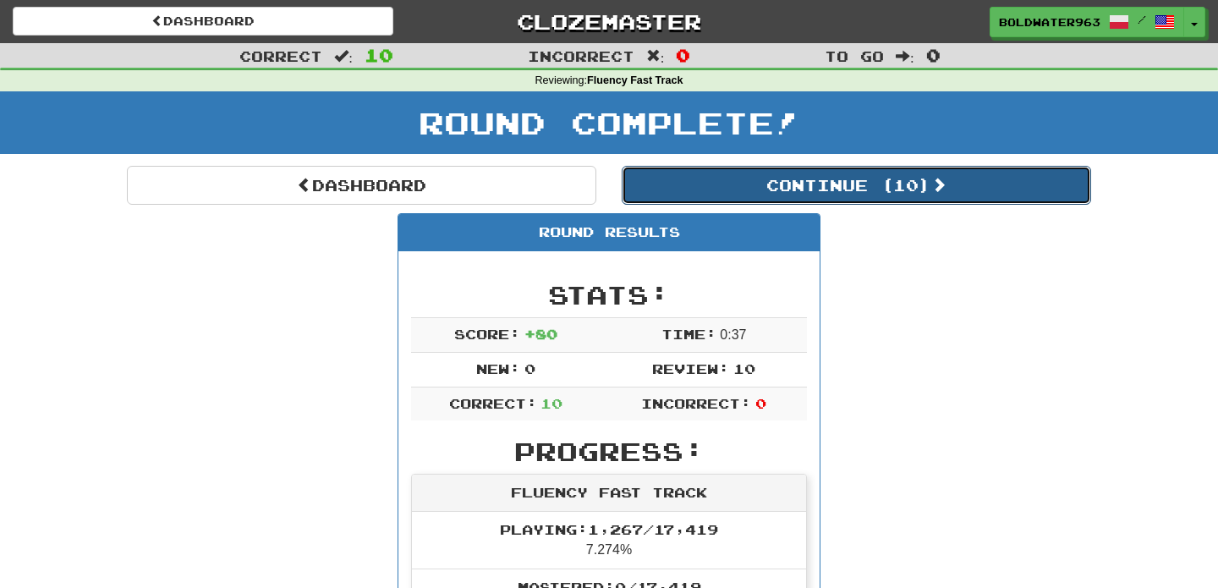
click at [699, 177] on button "Continue ( 10 )" at bounding box center [856, 185] width 469 height 39
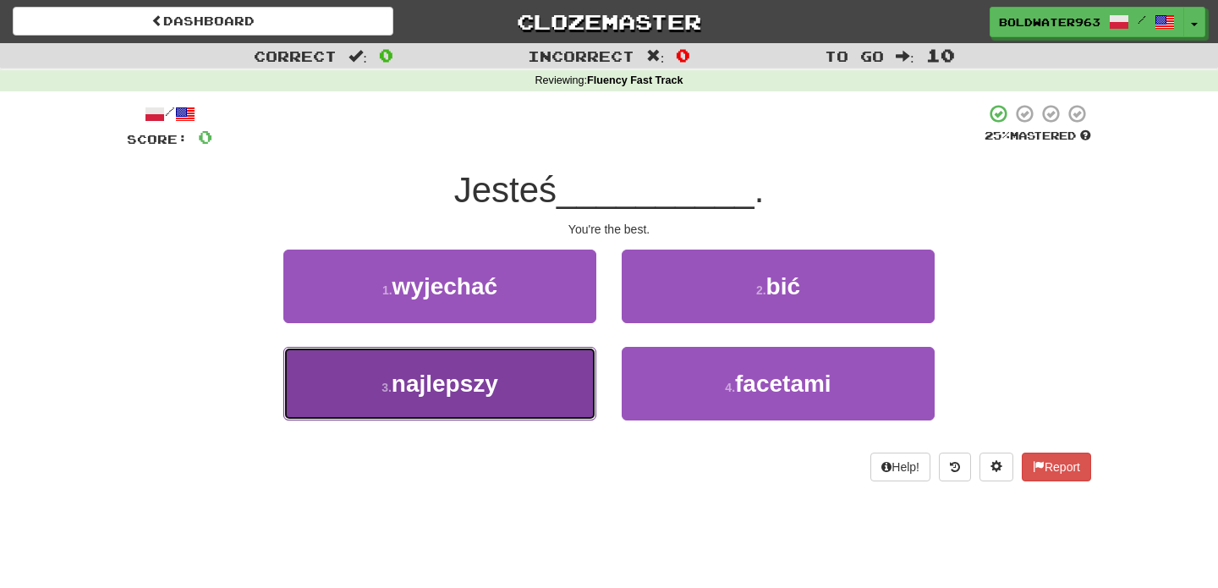
click at [535, 370] on button "3 . najlepszy" at bounding box center [439, 384] width 313 height 74
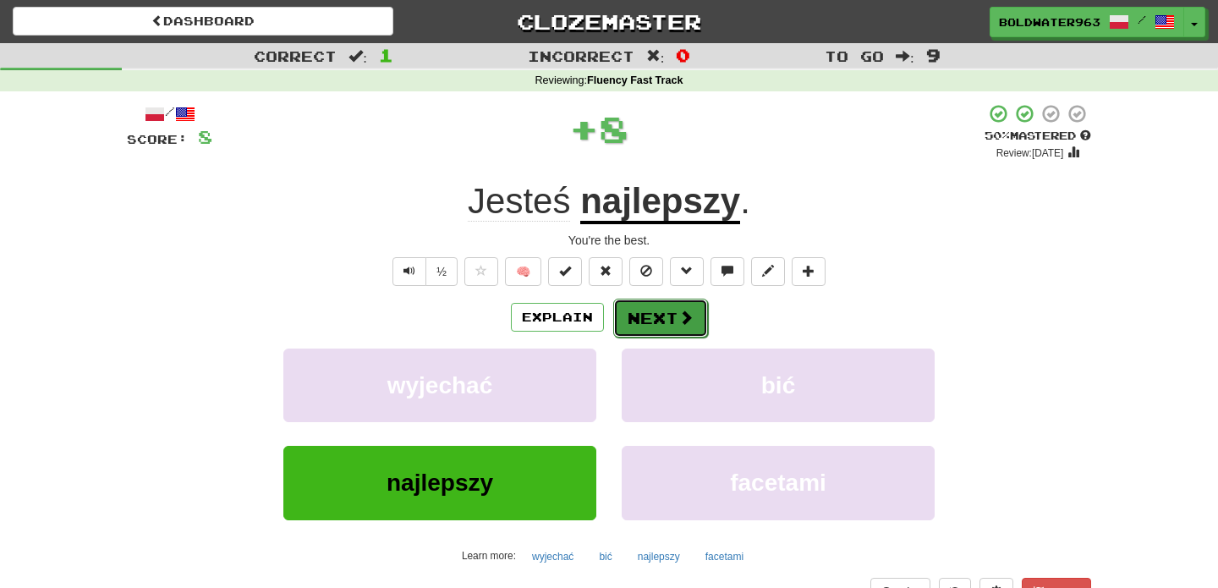
click at [654, 316] on button "Next" at bounding box center [660, 318] width 95 height 39
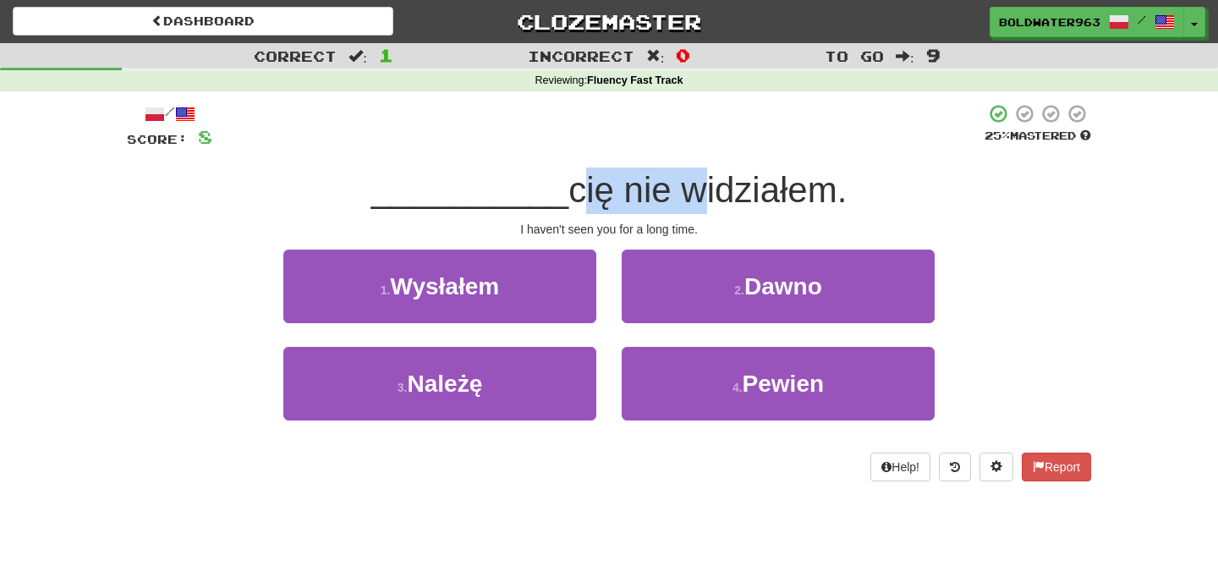
drag, startPoint x: 562, startPoint y: 195, endPoint x: 688, endPoint y: 204, distance: 125.5
click at [688, 204] on span "cię nie widziałem." at bounding box center [707, 190] width 278 height 40
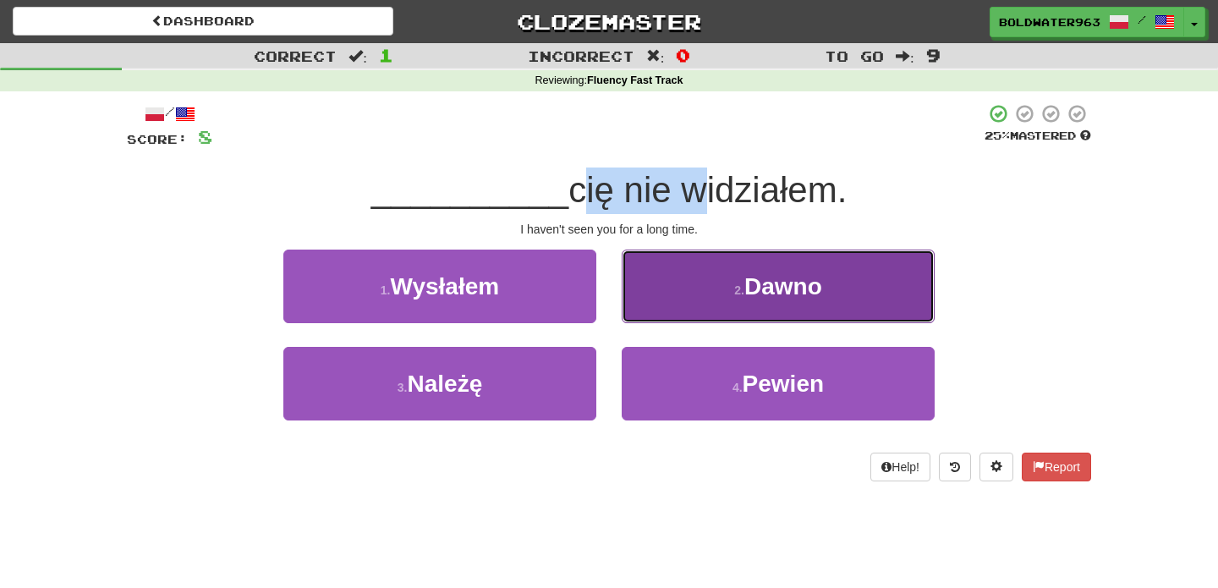
click at [749, 283] on span "Dawno" at bounding box center [783, 286] width 78 height 26
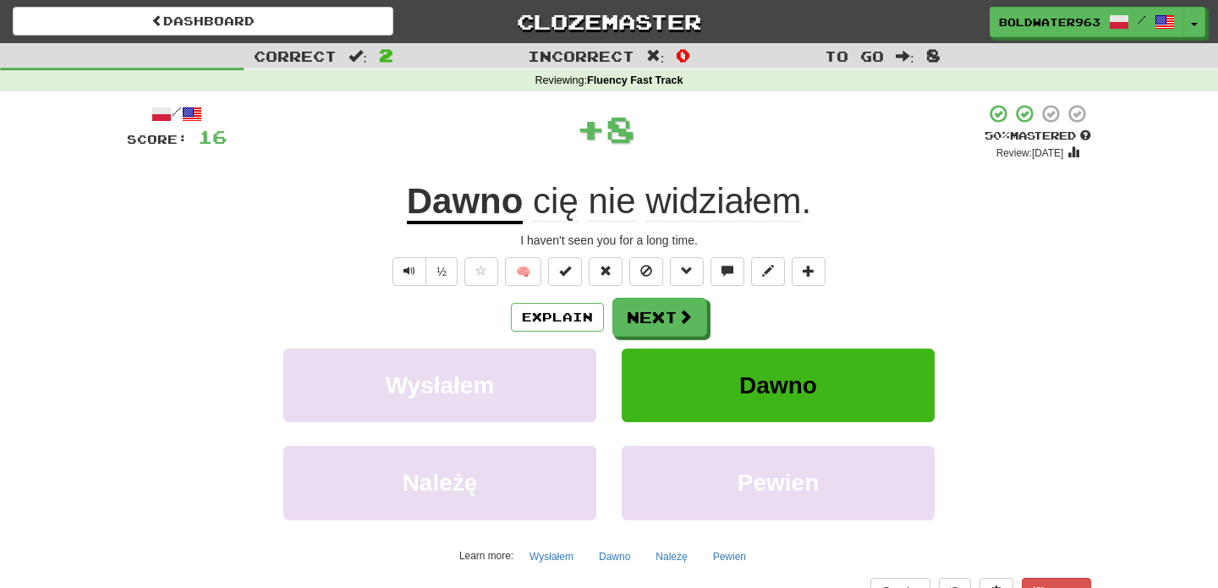
click at [458, 206] on u "Dawno" at bounding box center [465, 202] width 117 height 43
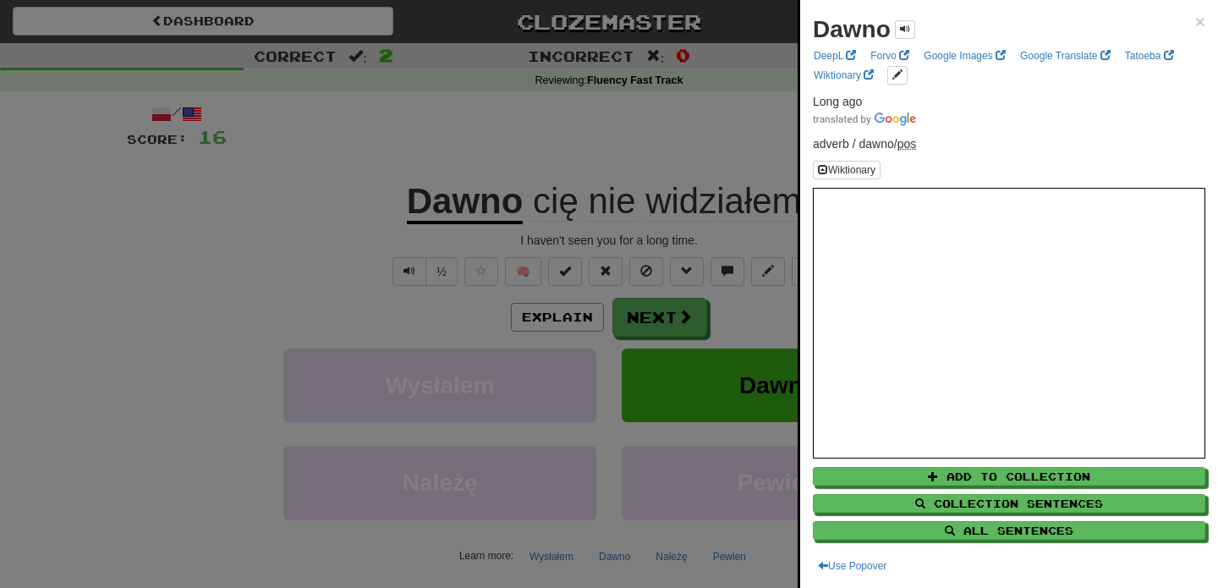
click at [425, 157] on div at bounding box center [609, 294] width 1218 height 588
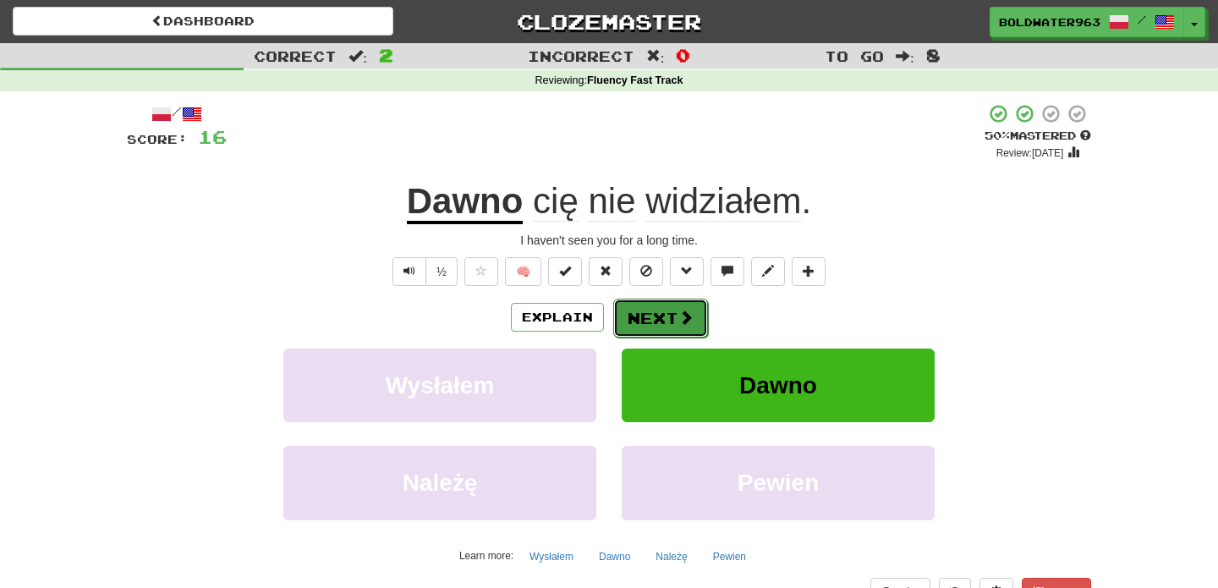
click at [651, 324] on button "Next" at bounding box center [660, 318] width 95 height 39
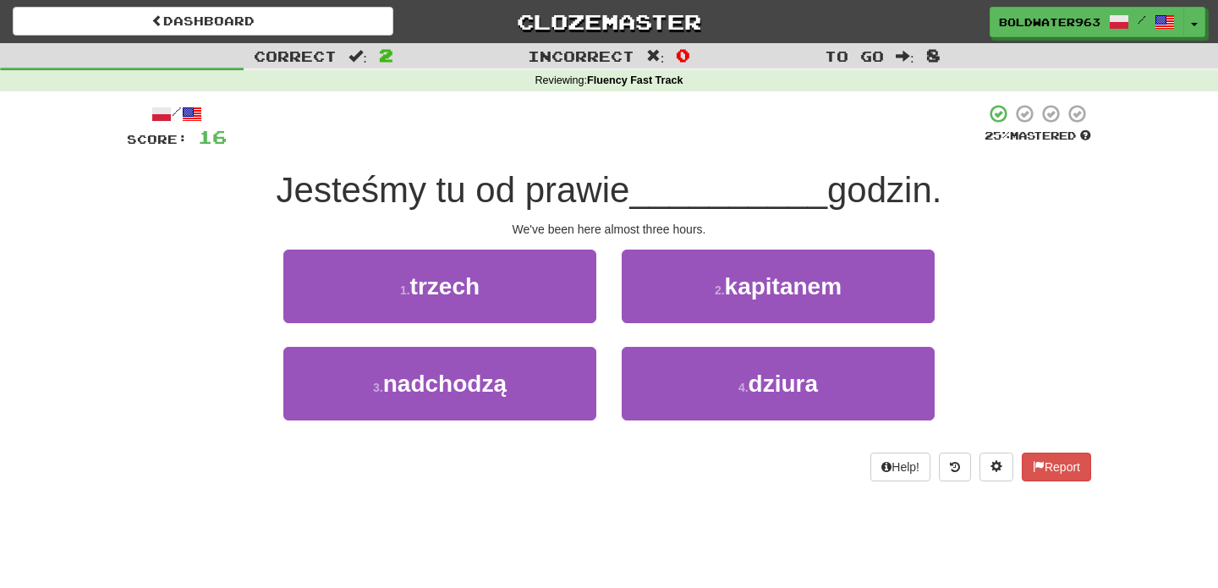
drag, startPoint x: 282, startPoint y: 193, endPoint x: 498, endPoint y: 187, distance: 216.6
click at [498, 187] on span "Jesteśmy tu od prawie" at bounding box center [454, 190] width 354 height 40
drag, startPoint x: 498, startPoint y: 187, endPoint x: 603, endPoint y: 188, distance: 104.9
click at [603, 188] on span "Jesteśmy tu od prawie" at bounding box center [454, 190] width 354 height 40
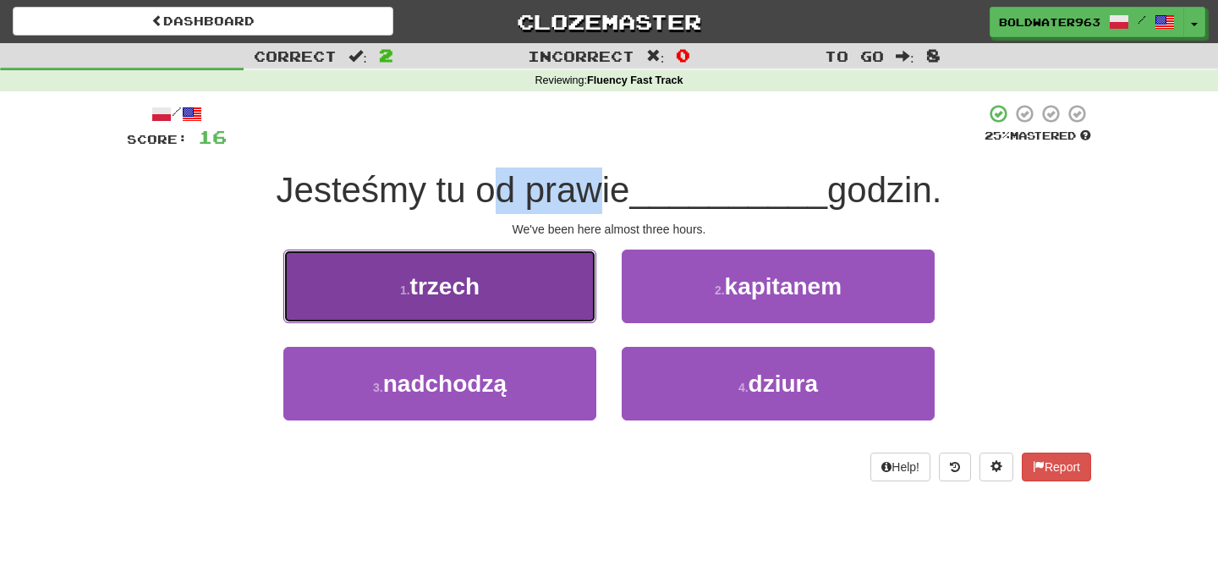
click at [534, 286] on button "1 . trzech" at bounding box center [439, 287] width 313 height 74
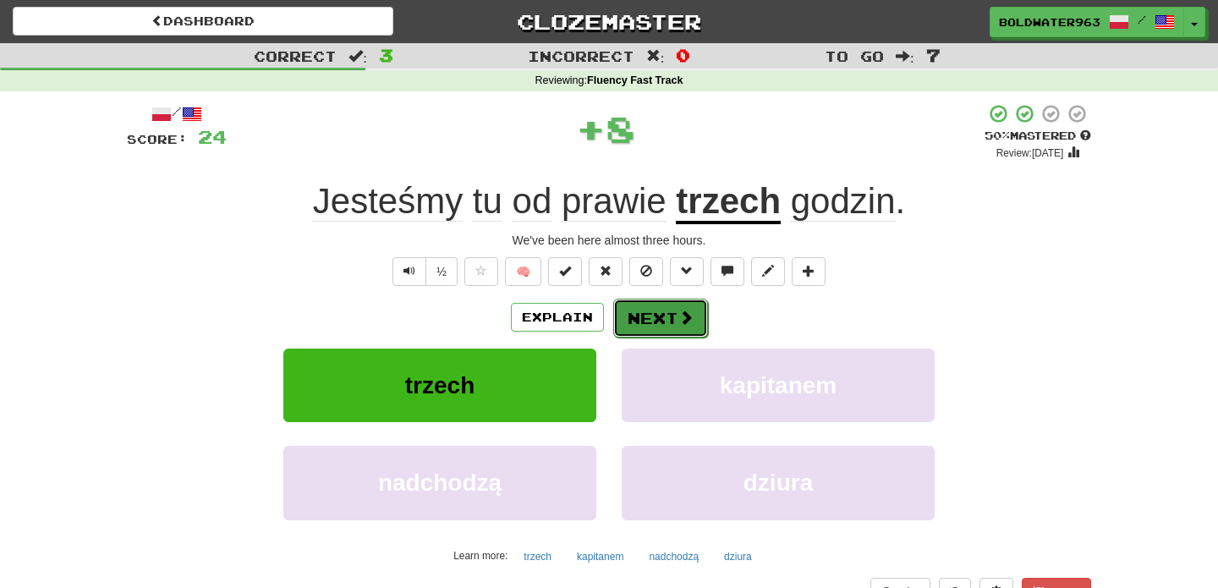
click at [662, 321] on button "Next" at bounding box center [660, 318] width 95 height 39
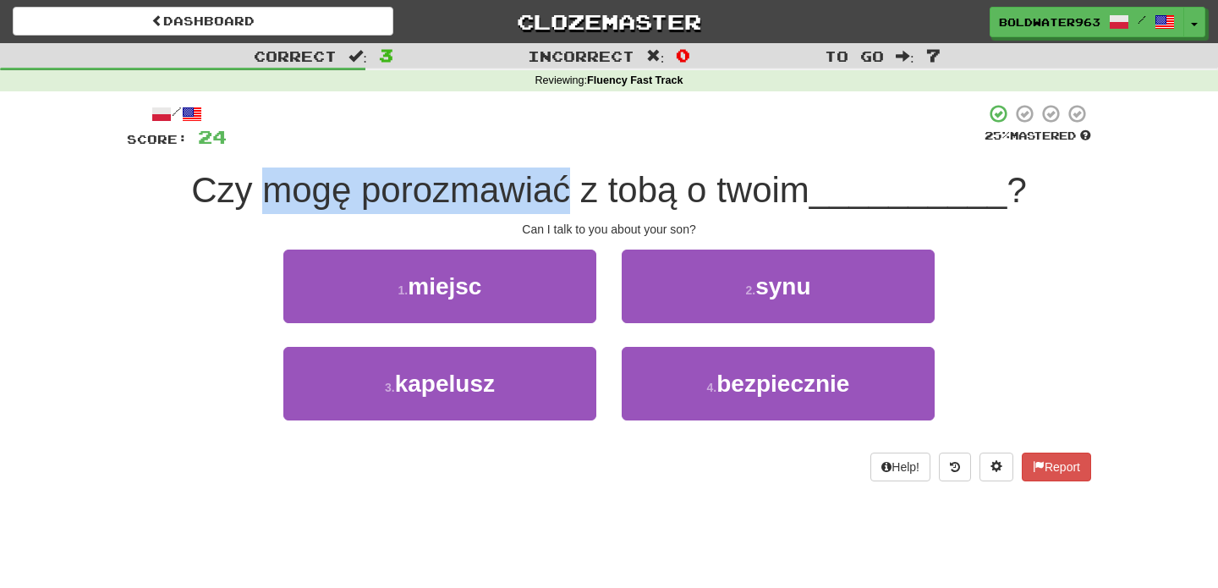
drag, startPoint x: 270, startPoint y: 192, endPoint x: 571, endPoint y: 195, distance: 301.1
click at [571, 195] on span "Czy mogę porozmawiać z tobą o twoim" at bounding box center [500, 190] width 618 height 40
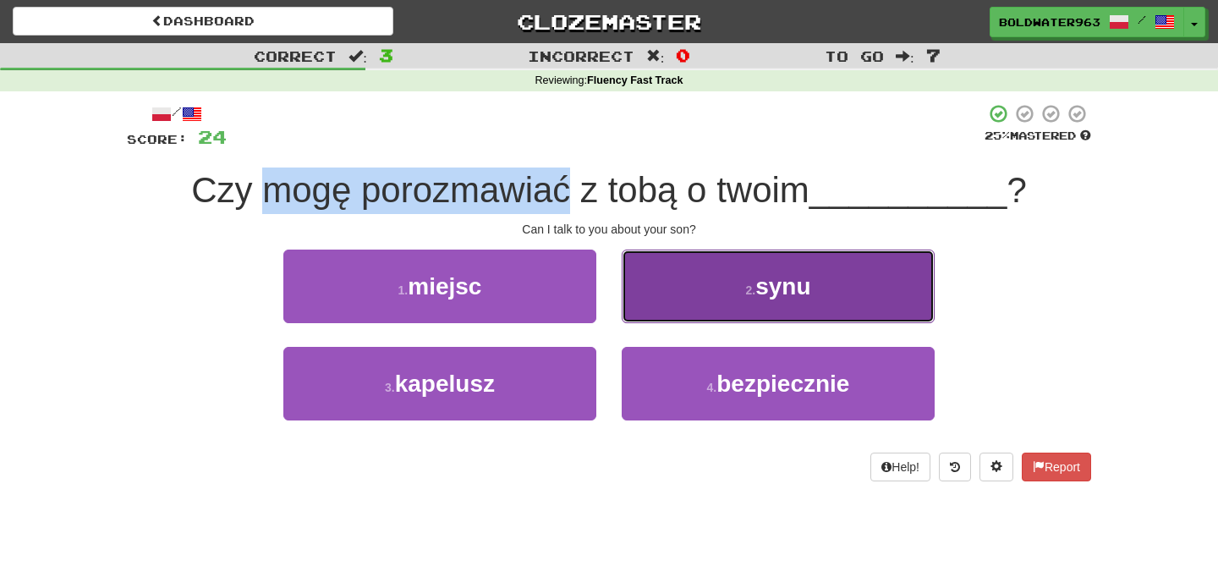
click at [747, 291] on small "2 ." at bounding box center [750, 290] width 10 height 14
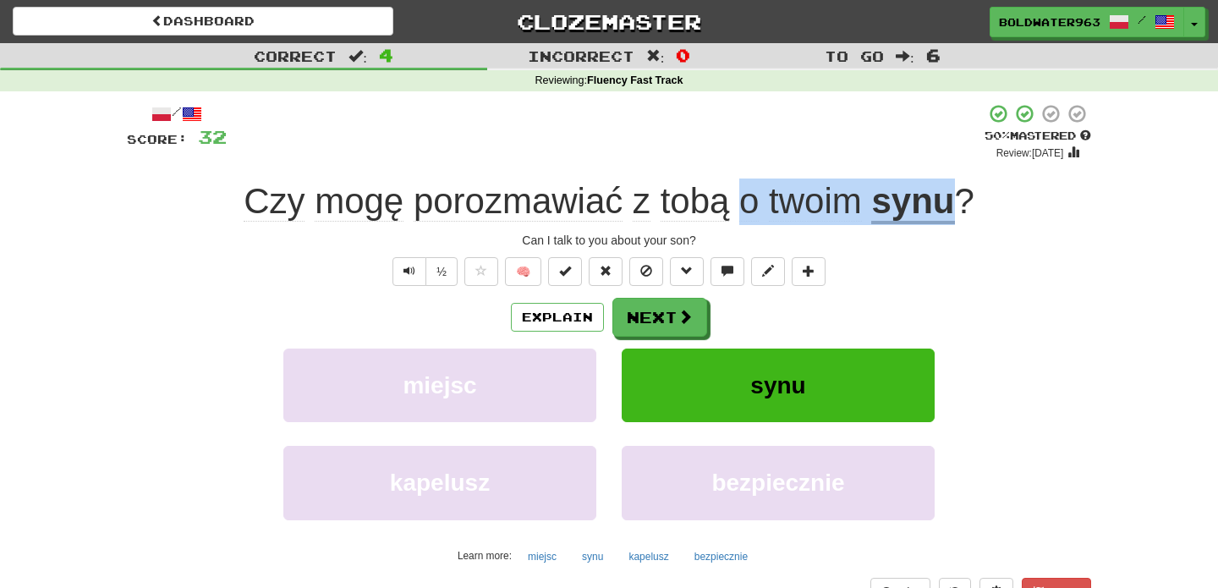
drag, startPoint x: 742, startPoint y: 201, endPoint x: 964, endPoint y: 214, distance: 222.8
click at [964, 214] on div "Czy mogę porozmawiać z tobą o twoim synu ?" at bounding box center [609, 201] width 964 height 47
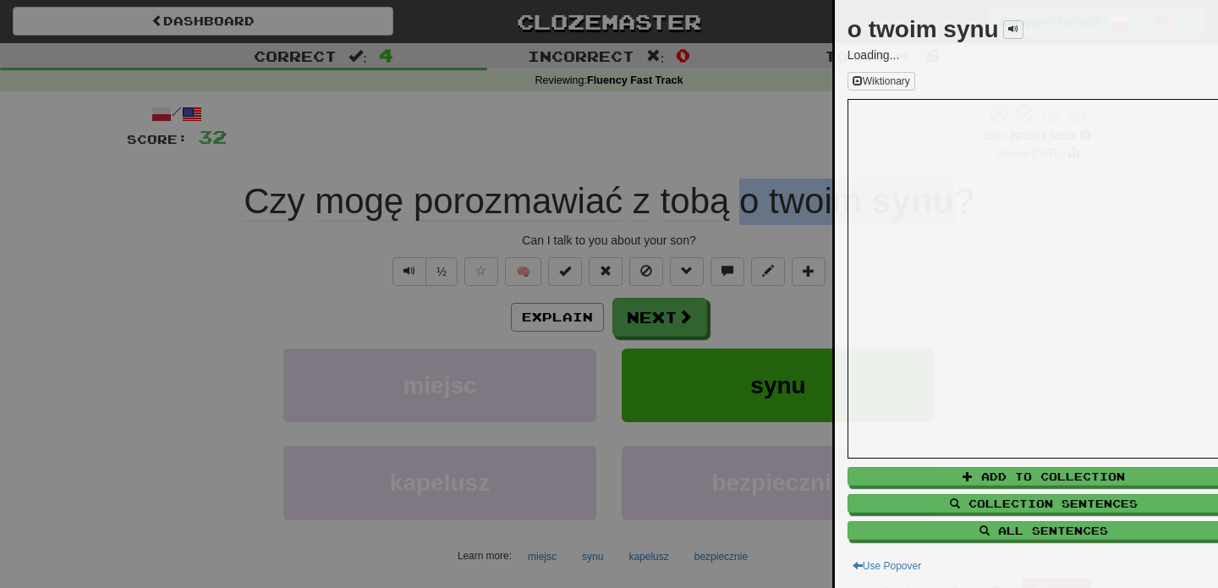
copy div "o twoim synu"
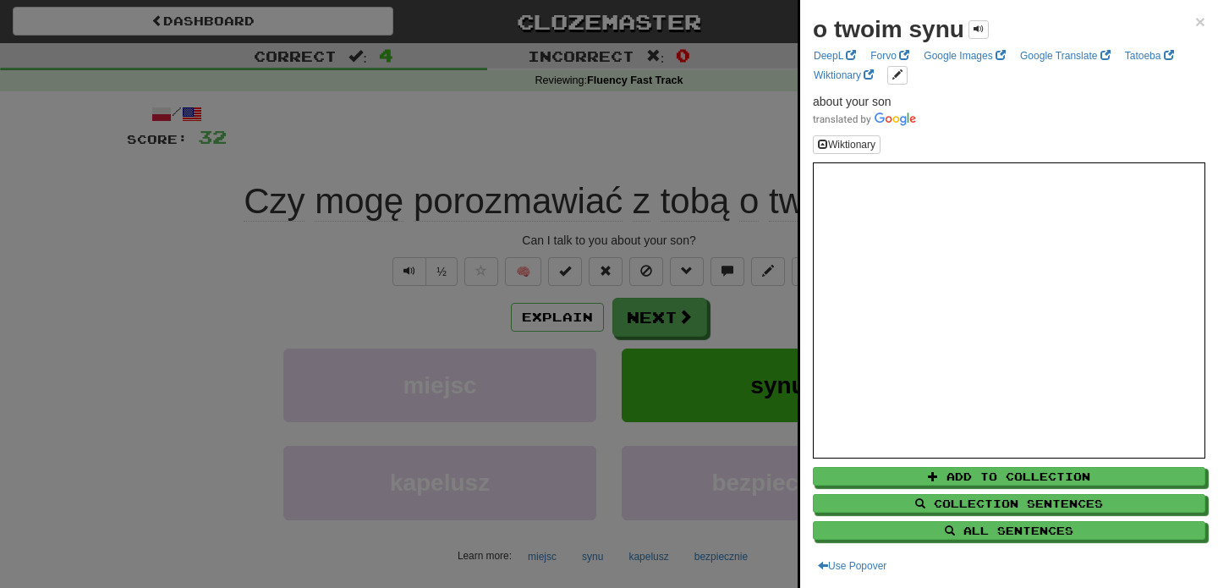
click at [706, 154] on div at bounding box center [609, 294] width 1218 height 588
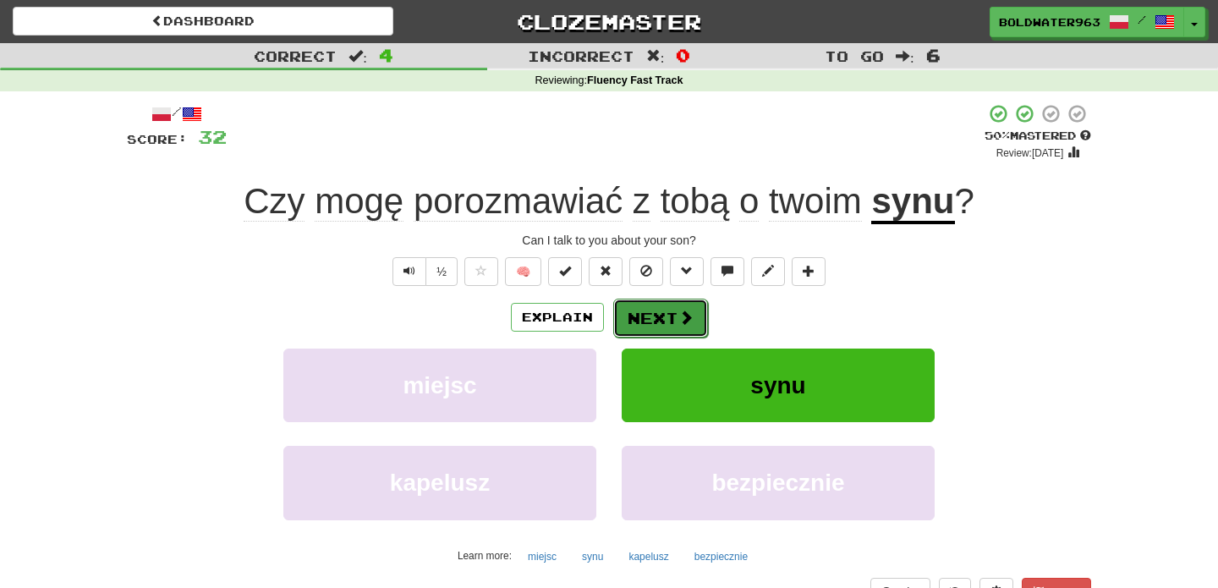
click at [657, 330] on button "Next" at bounding box center [660, 318] width 95 height 39
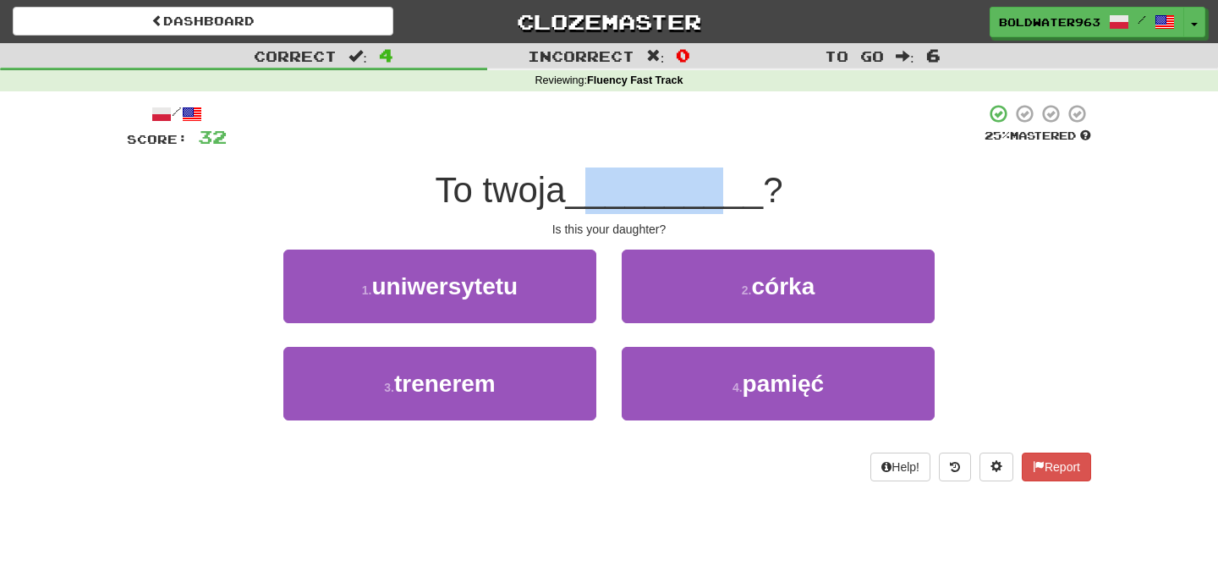
drag, startPoint x: 591, startPoint y: 200, endPoint x: 727, endPoint y: 200, distance: 135.3
click at [727, 200] on span "__________" at bounding box center [665, 190] width 198 height 40
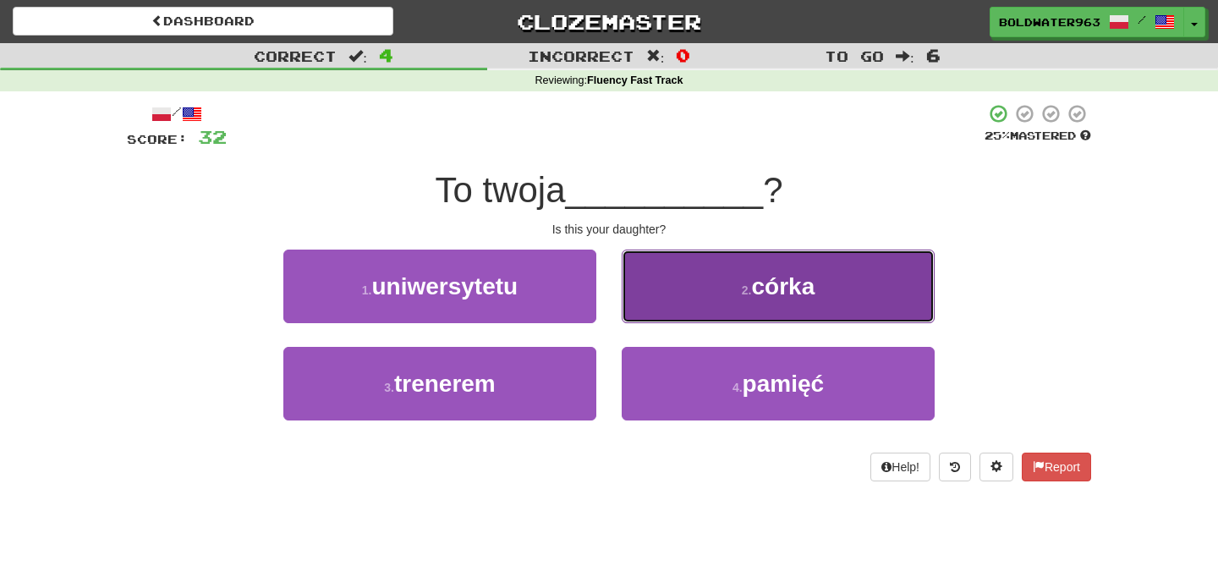
click at [738, 312] on button "2 . córka" at bounding box center [778, 287] width 313 height 74
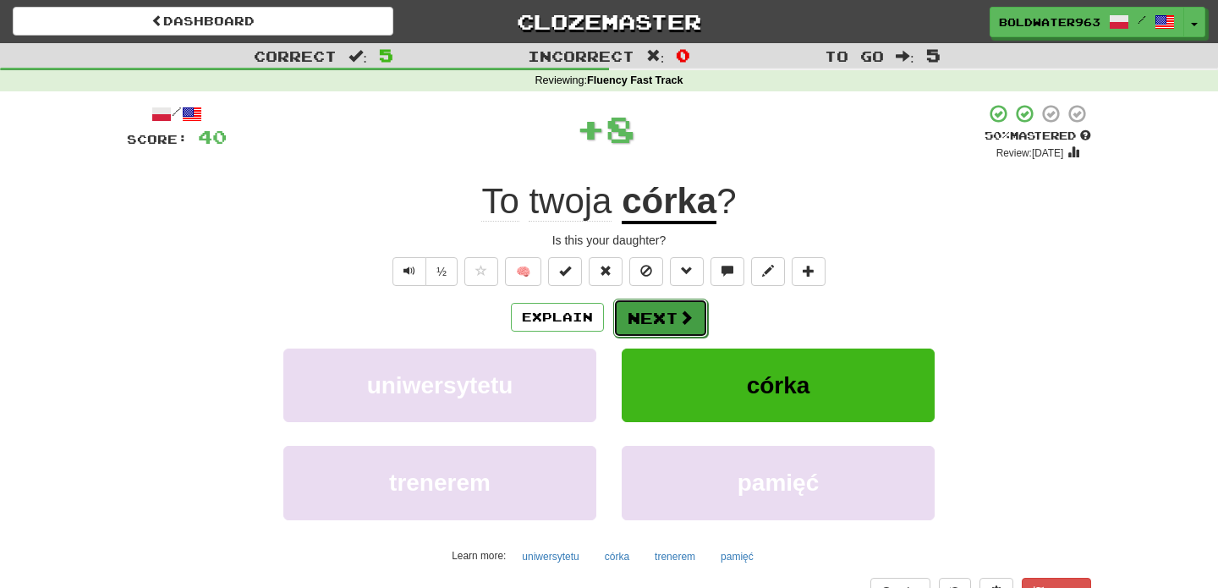
click at [655, 327] on button "Next" at bounding box center [660, 318] width 95 height 39
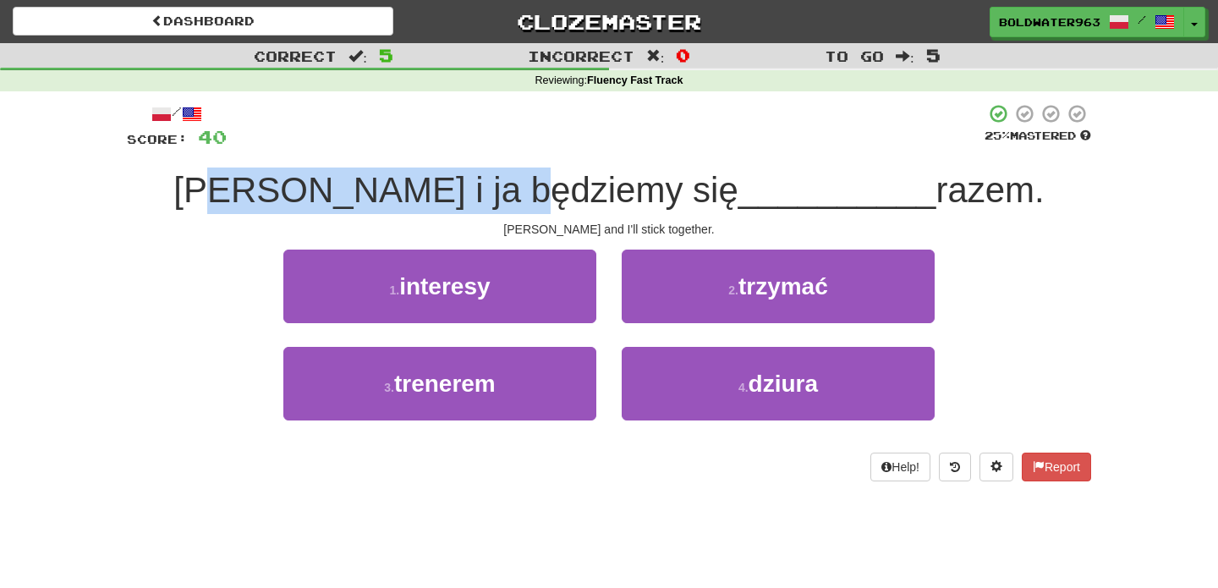
drag, startPoint x: 326, startPoint y: 192, endPoint x: 612, endPoint y: 192, distance: 285.0
click at [612, 192] on span "Tom i ja będziemy się" at bounding box center [455, 190] width 565 height 40
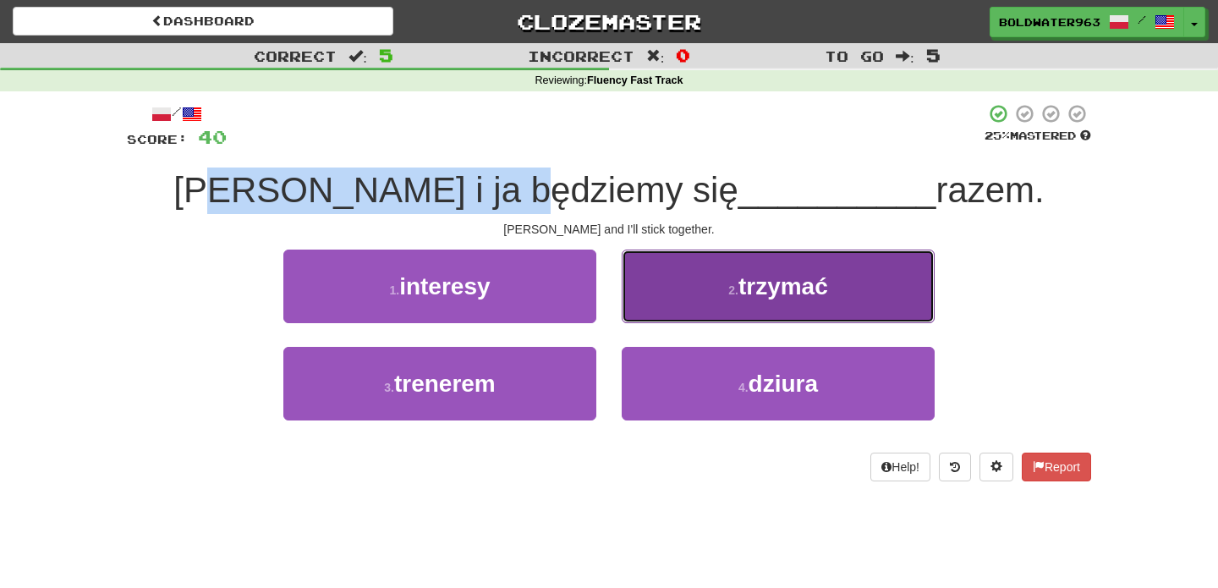
click at [692, 296] on button "2 . trzymać" at bounding box center [778, 287] width 313 height 74
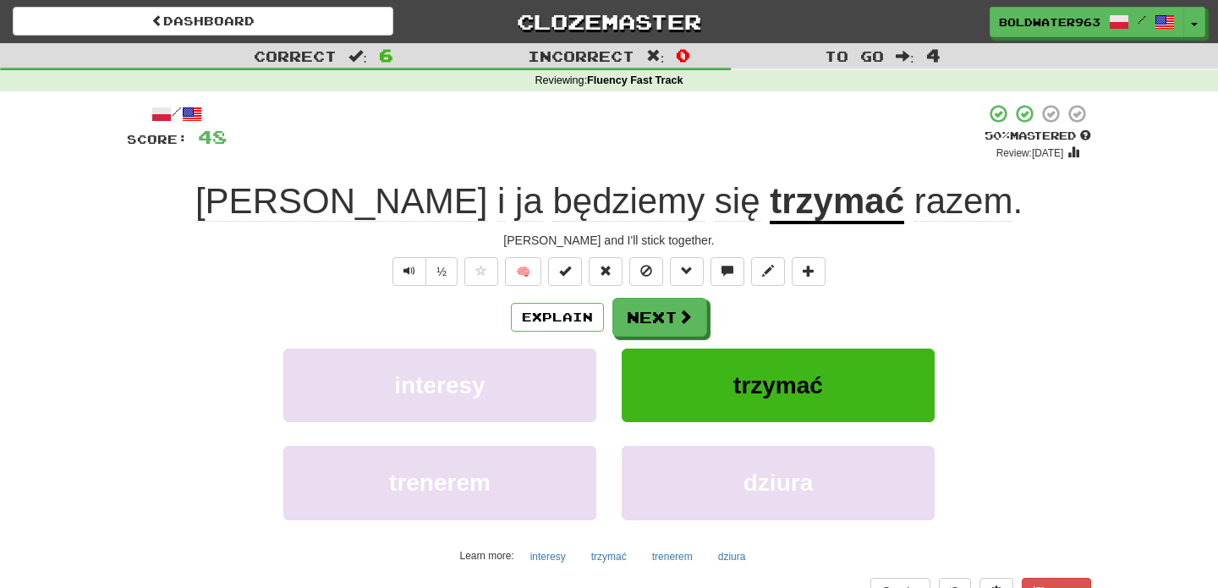
click at [770, 210] on u "trzymać" at bounding box center [837, 202] width 134 height 43
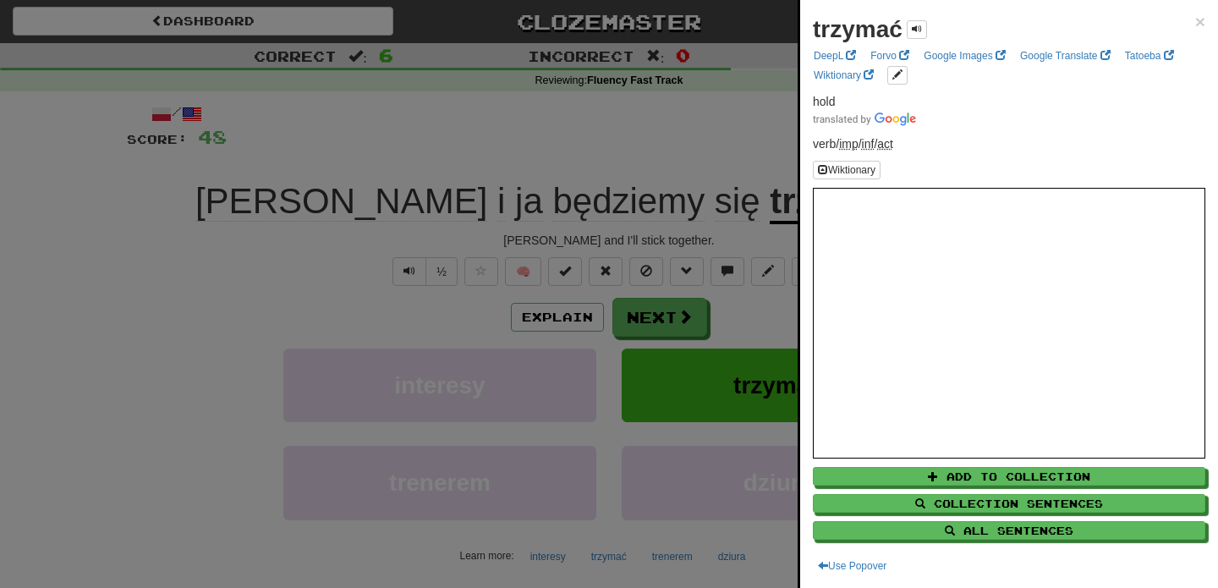
click at [706, 177] on div at bounding box center [609, 294] width 1218 height 588
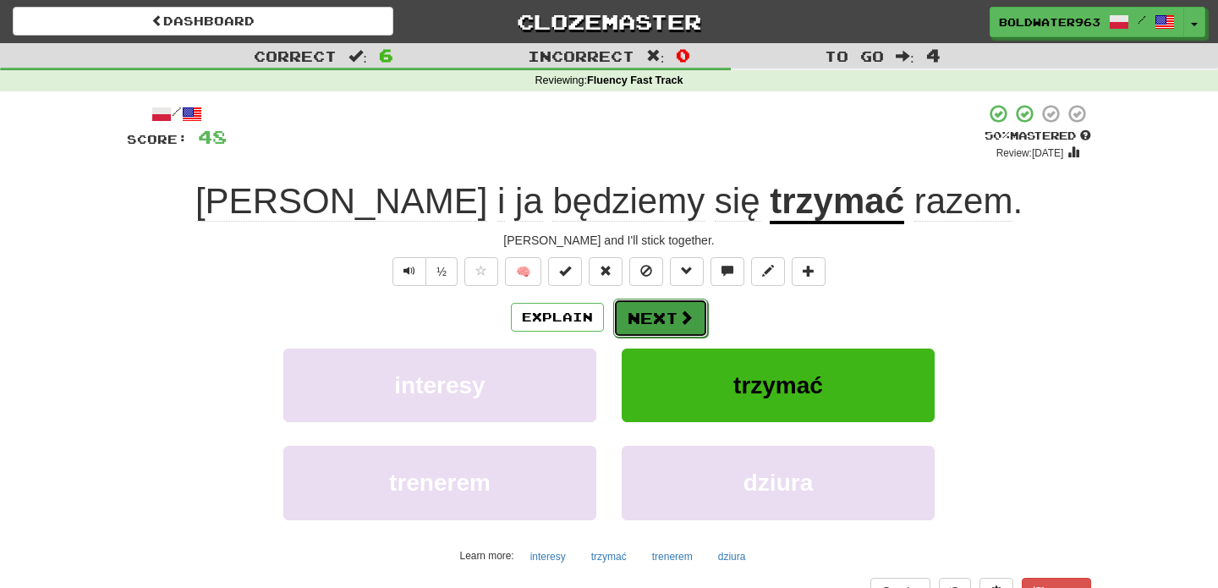
click at [662, 316] on button "Next" at bounding box center [660, 318] width 95 height 39
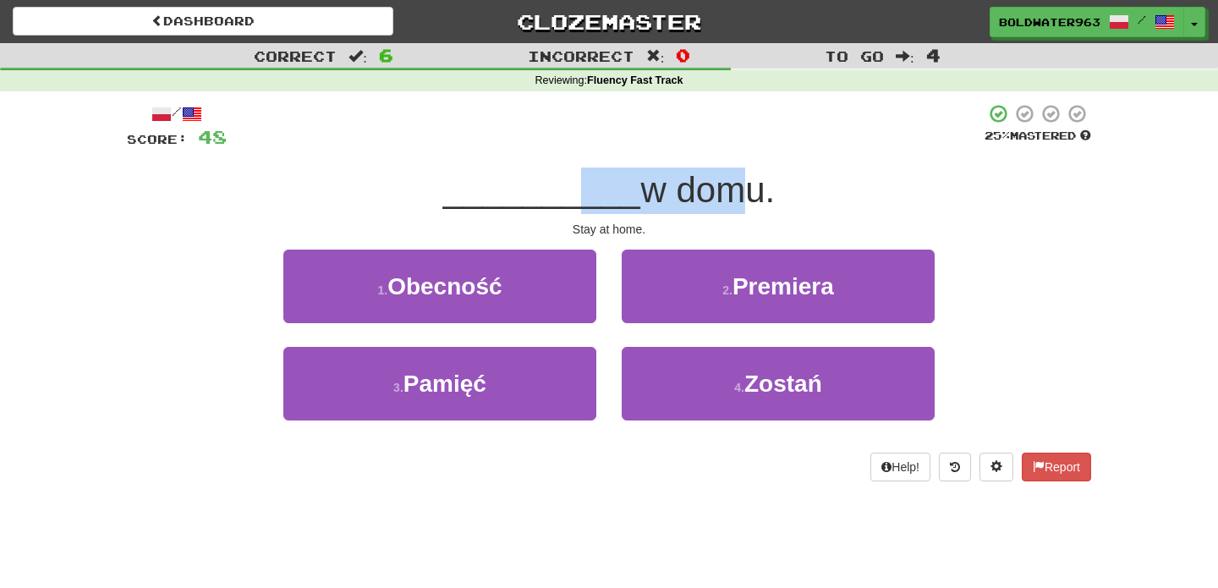
drag, startPoint x: 562, startPoint y: 192, endPoint x: 722, endPoint y: 192, distance: 160.7
click at [722, 192] on div "__________ w domu." at bounding box center [609, 190] width 964 height 47
click at [722, 192] on span "w domu." at bounding box center [707, 190] width 134 height 40
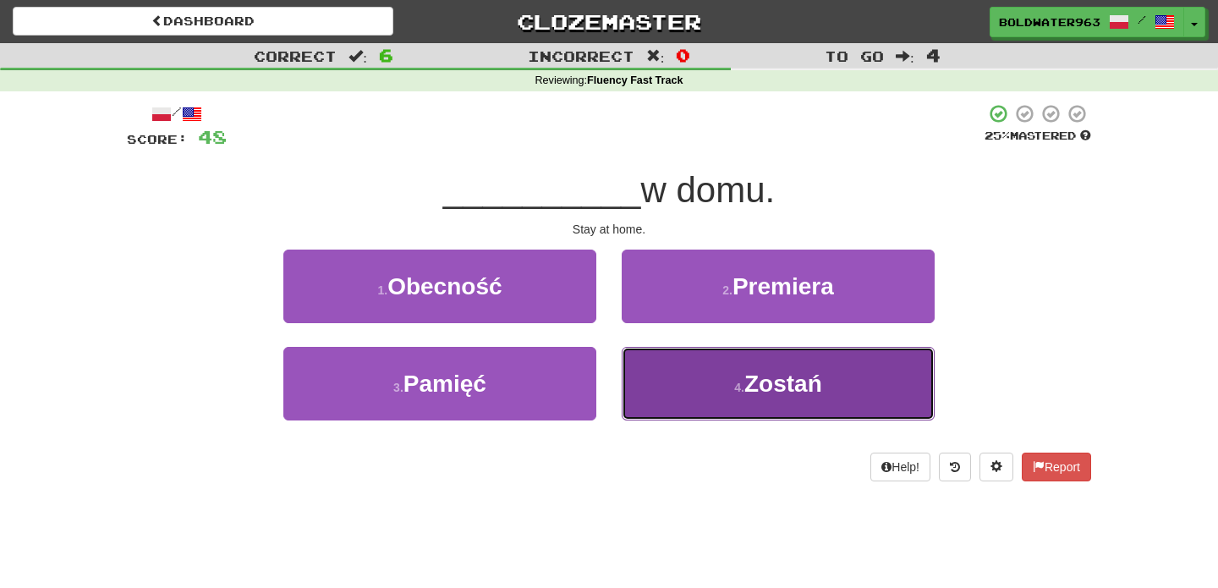
click at [736, 403] on button "4 . Zostań" at bounding box center [778, 384] width 313 height 74
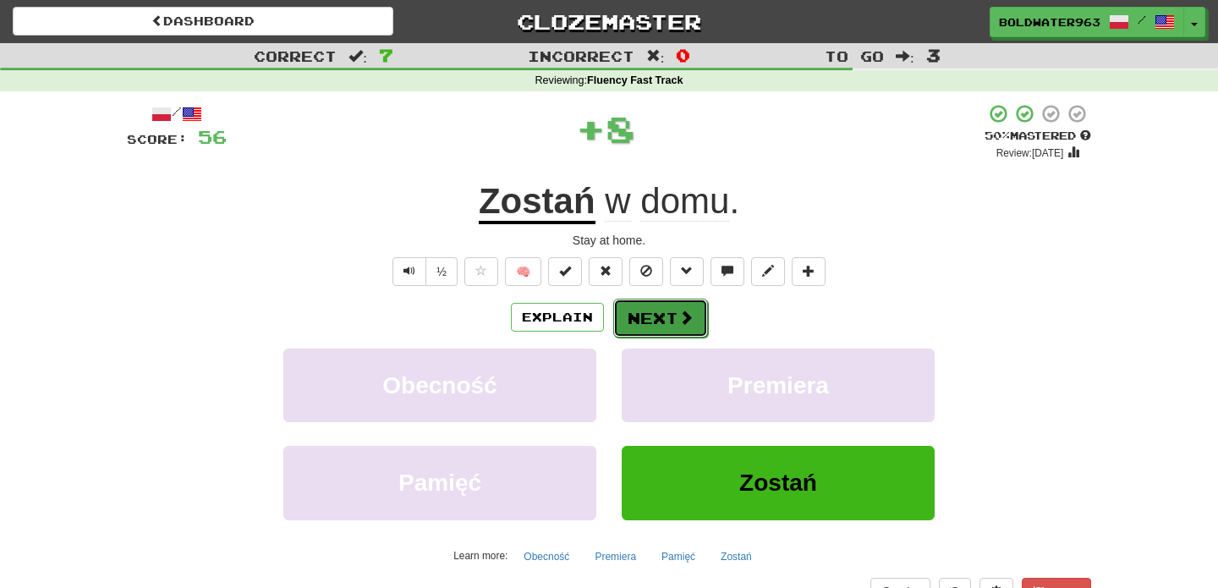
click at [655, 315] on button "Next" at bounding box center [660, 318] width 95 height 39
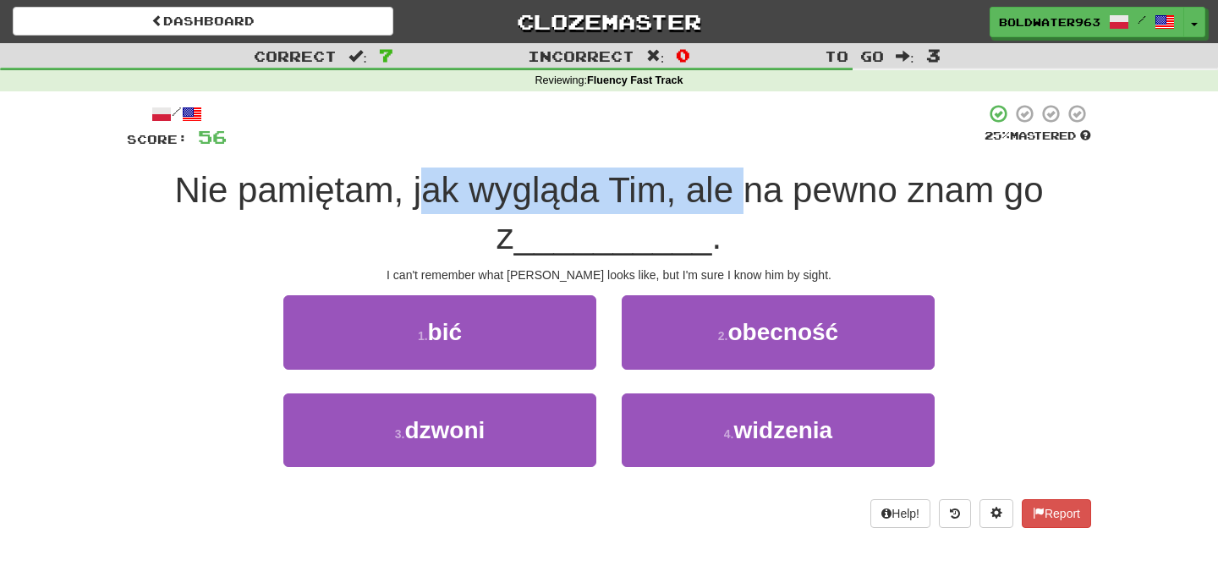
drag, startPoint x: 405, startPoint y: 193, endPoint x: 728, endPoint y: 204, distance: 323.3
click at [728, 204] on span "Nie pamiętam, jak wygląda Tim, ale na pewno znam go z" at bounding box center [608, 213] width 869 height 86
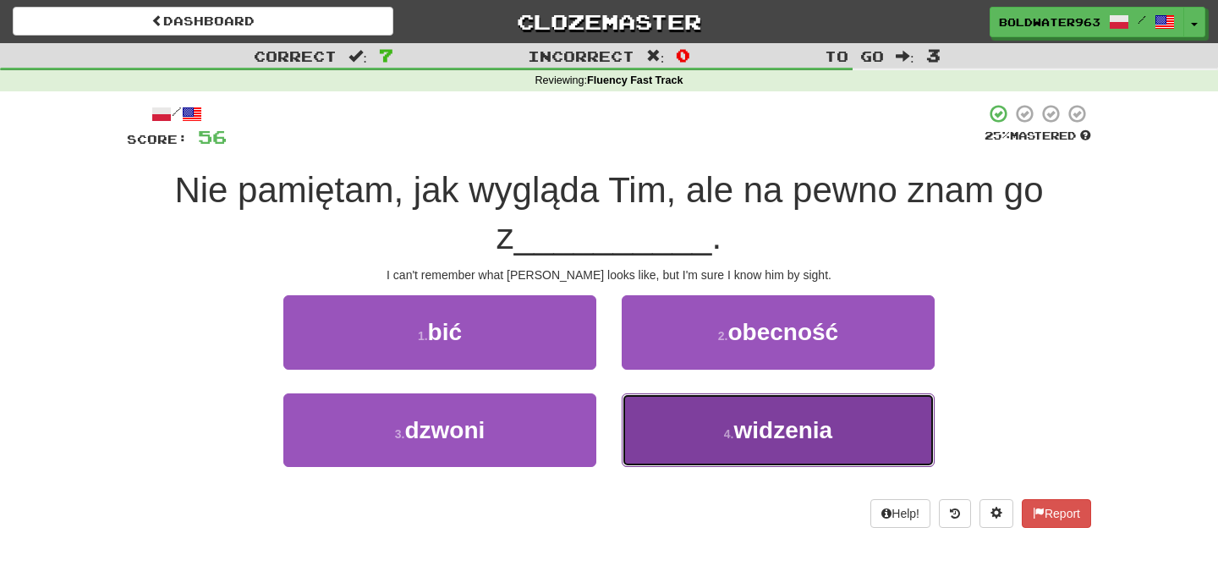
click at [728, 428] on small "4 ." at bounding box center [729, 434] width 10 height 14
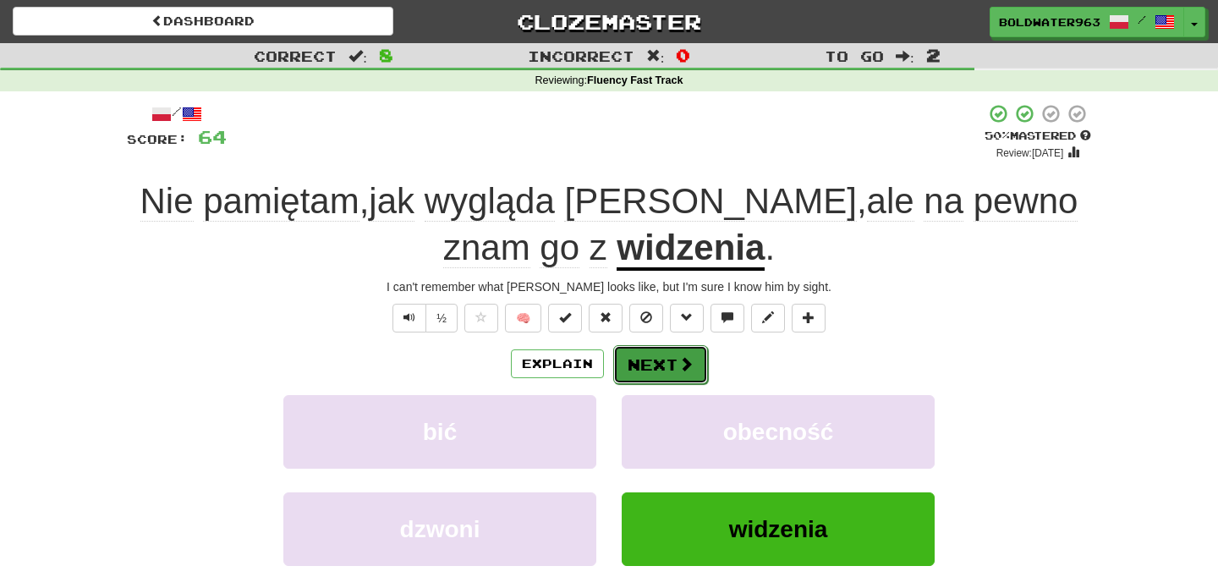
click at [648, 357] on button "Next" at bounding box center [660, 364] width 95 height 39
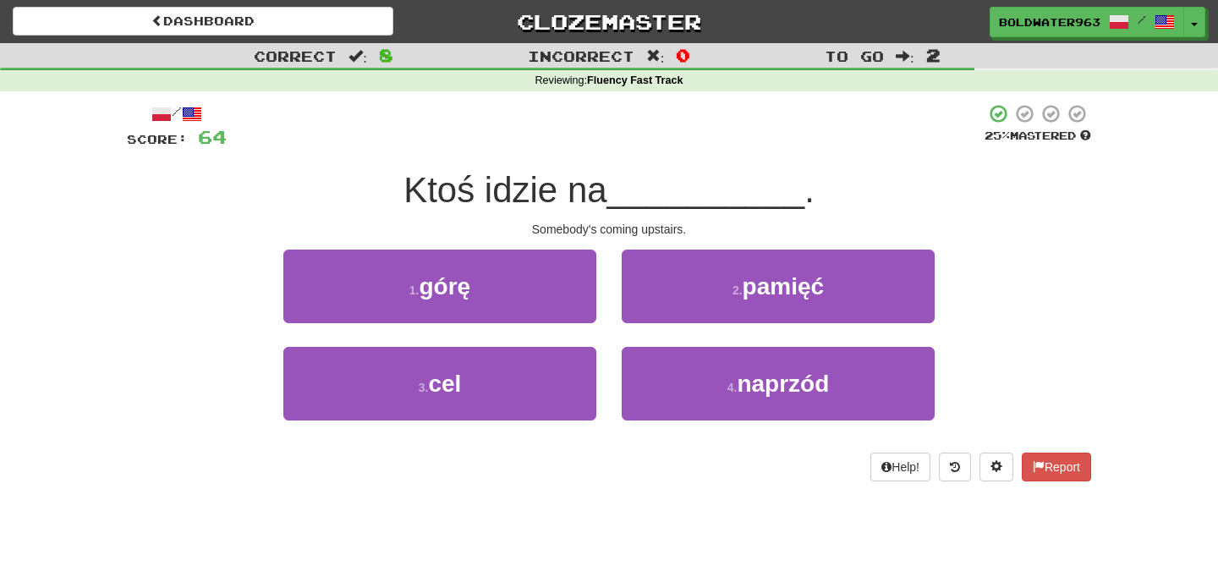
drag, startPoint x: 489, startPoint y: 195, endPoint x: 623, endPoint y: 200, distance: 134.6
click at [623, 200] on div "Ktoś idzie na __________ ." at bounding box center [609, 190] width 964 height 47
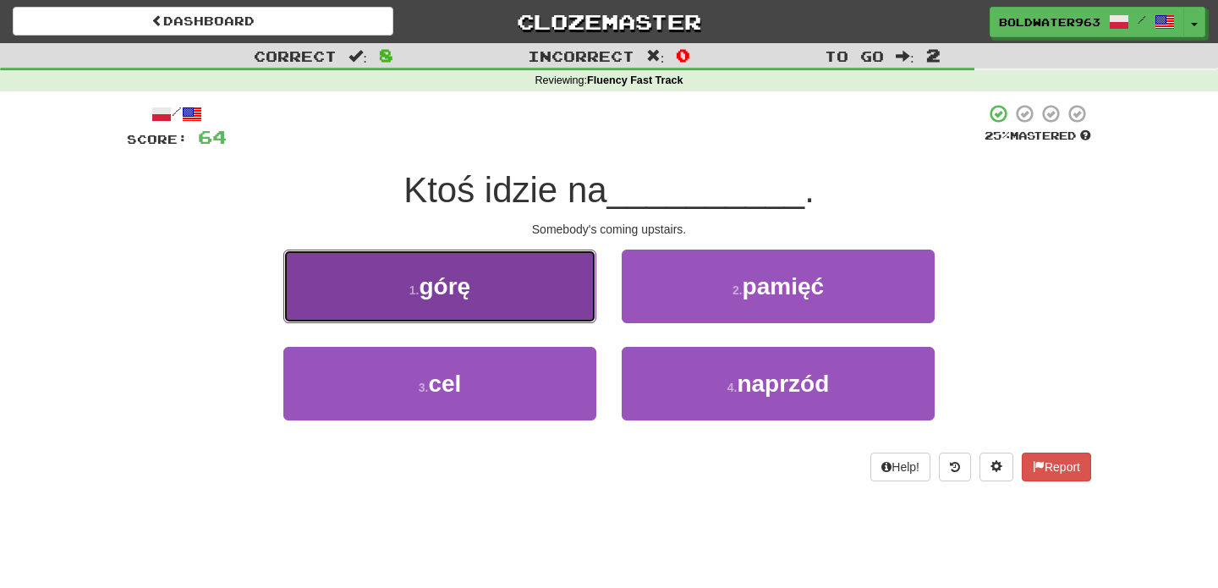
click at [568, 290] on button "1 . górę" at bounding box center [439, 287] width 313 height 74
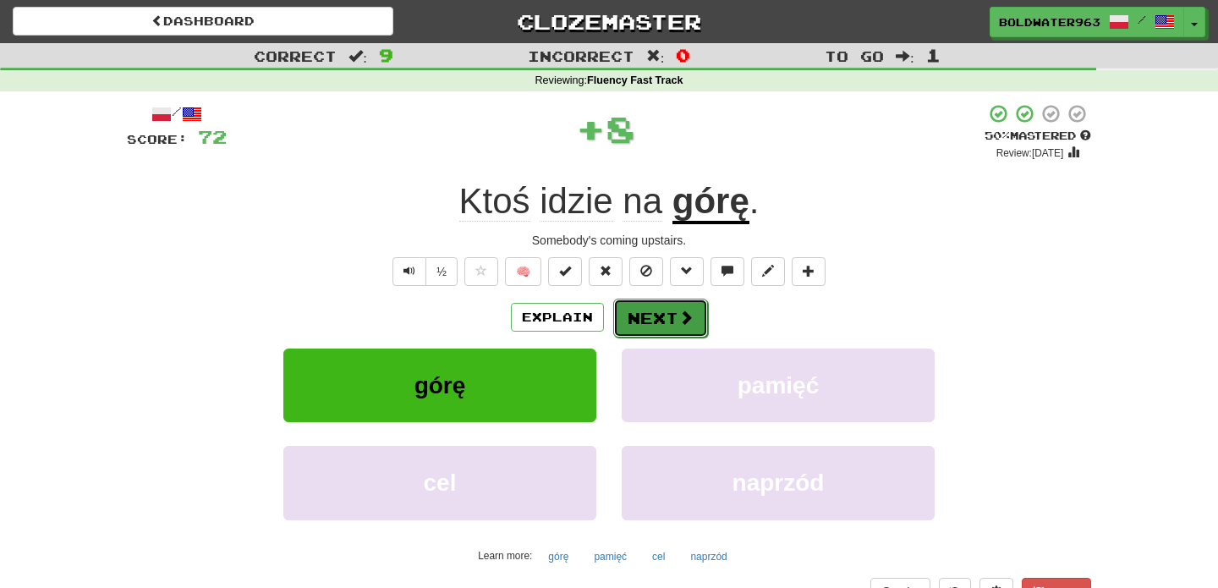
click at [655, 318] on button "Next" at bounding box center [660, 318] width 95 height 39
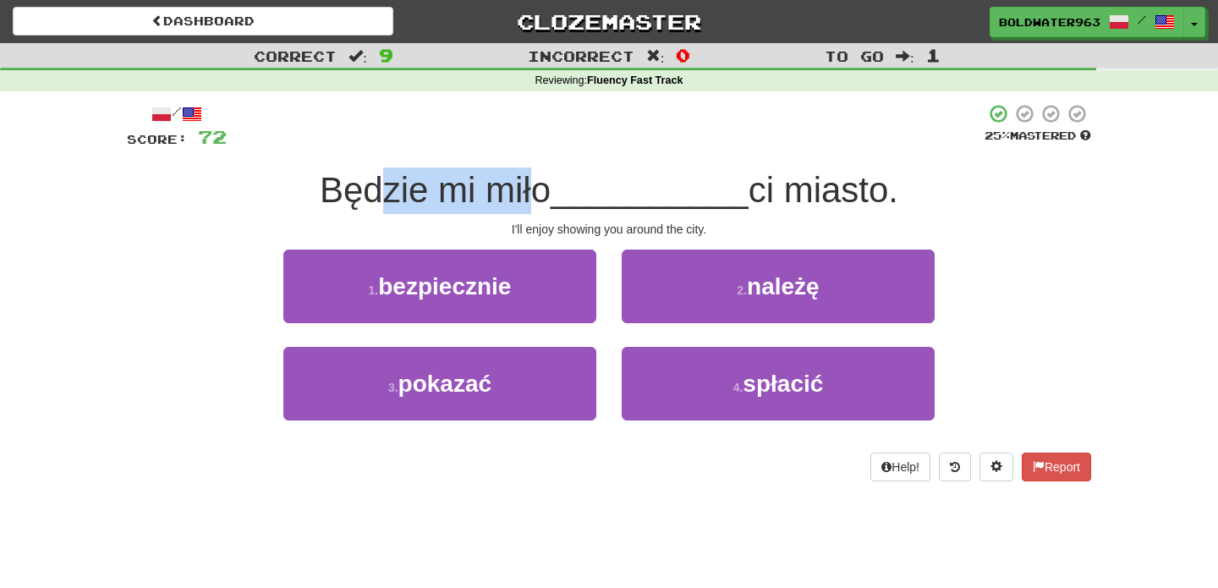
drag, startPoint x: 380, startPoint y: 187, endPoint x: 532, endPoint y: 185, distance: 152.3
click at [532, 185] on span "Będzie mi miło" at bounding box center [435, 190] width 231 height 40
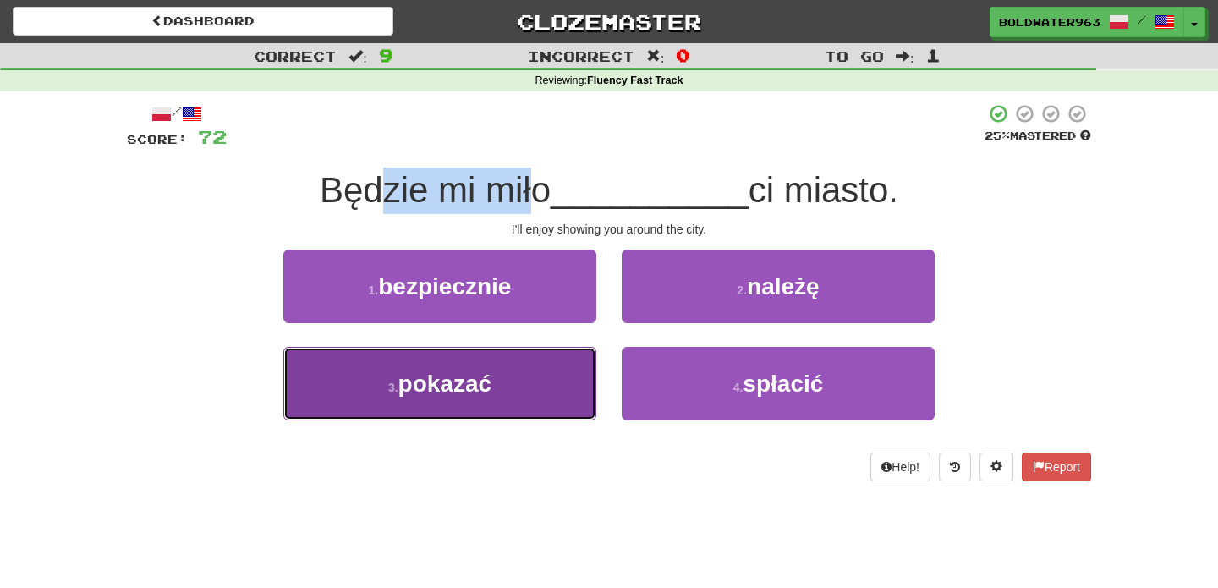
click at [502, 381] on button "3 . pokazać" at bounding box center [439, 384] width 313 height 74
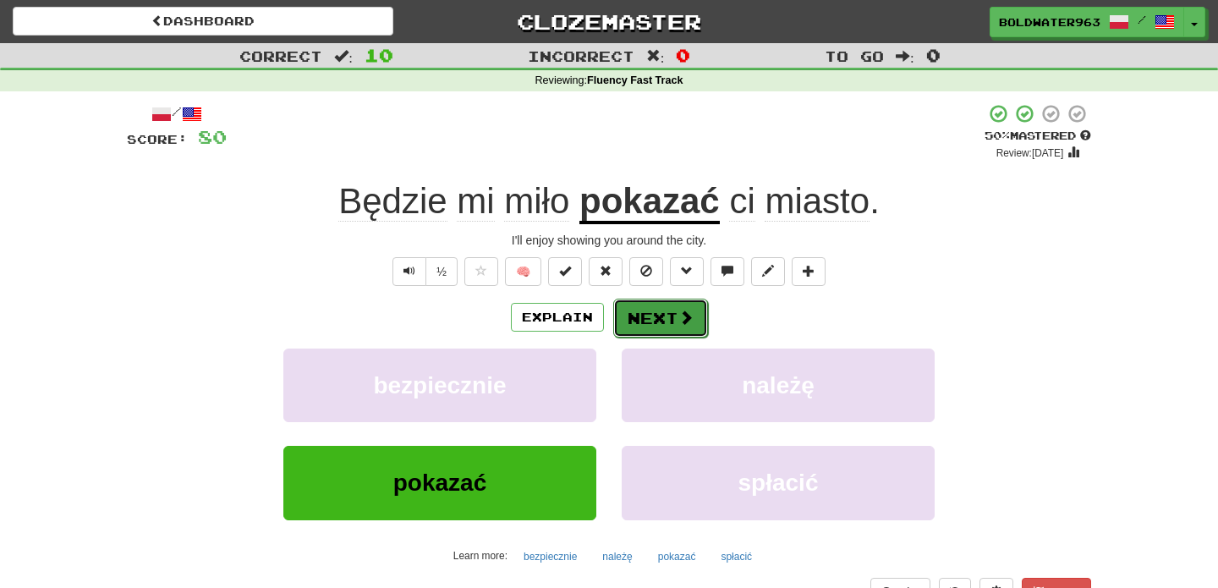
click at [661, 320] on button "Next" at bounding box center [660, 318] width 95 height 39
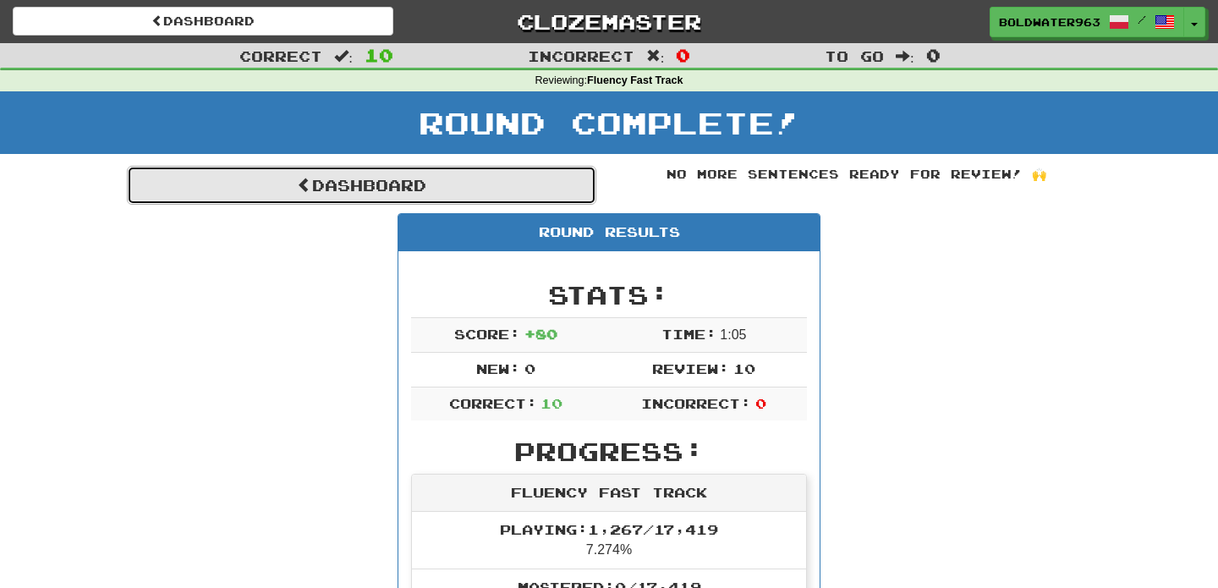
click at [517, 182] on link "Dashboard" at bounding box center [361, 185] width 469 height 39
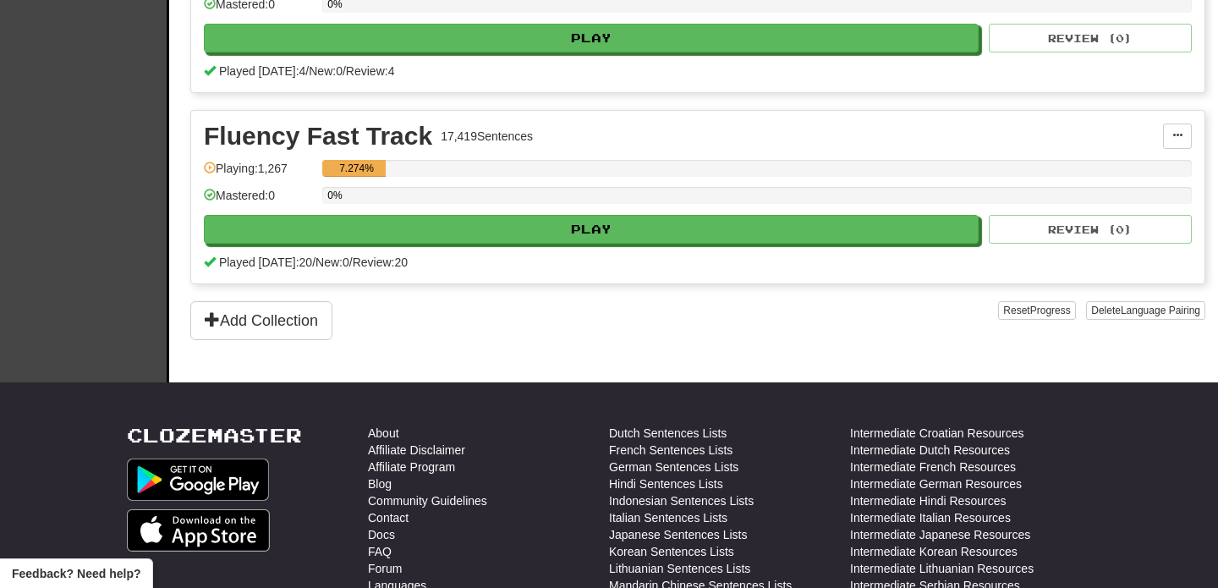
scroll to position [609, 0]
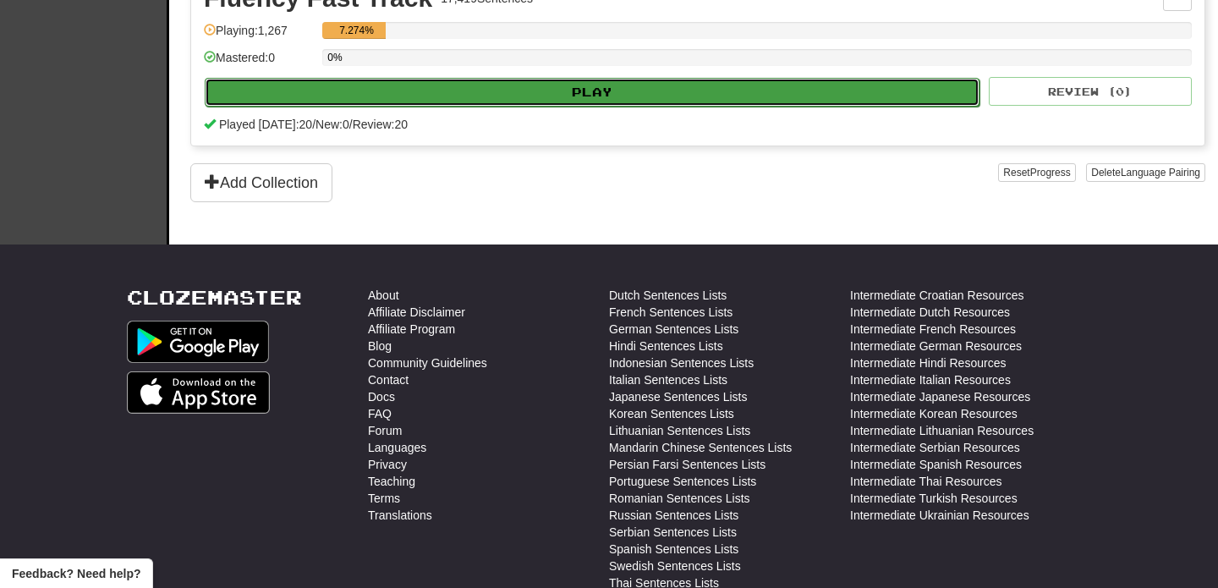
click at [570, 92] on button "Play" at bounding box center [592, 92] width 775 height 29
select select "**"
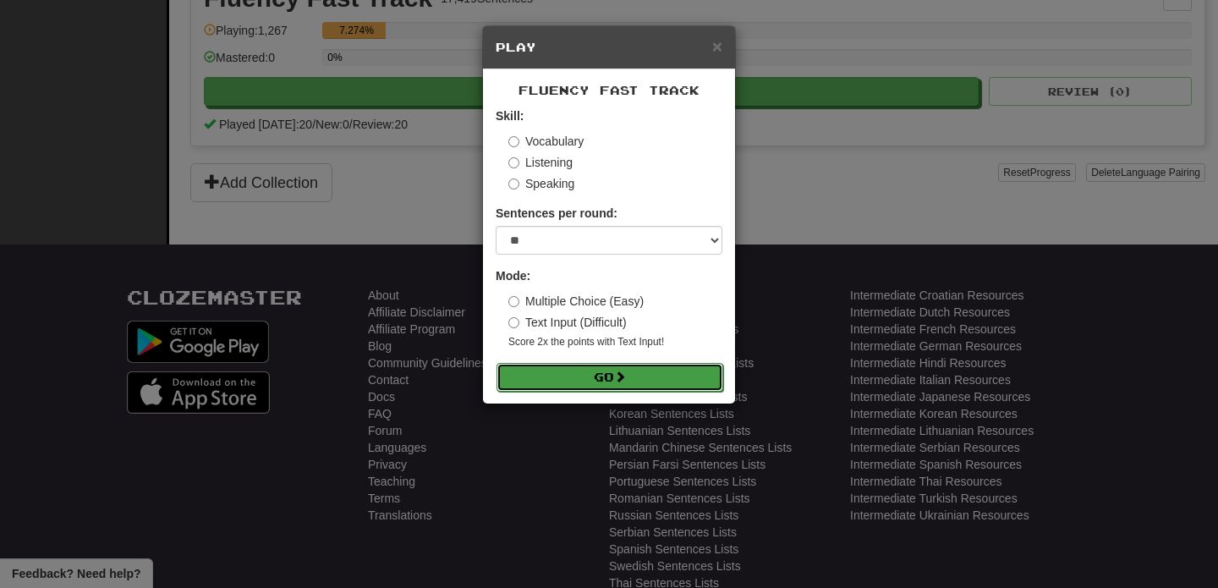
click at [584, 378] on button "Go" at bounding box center [609, 377] width 227 height 29
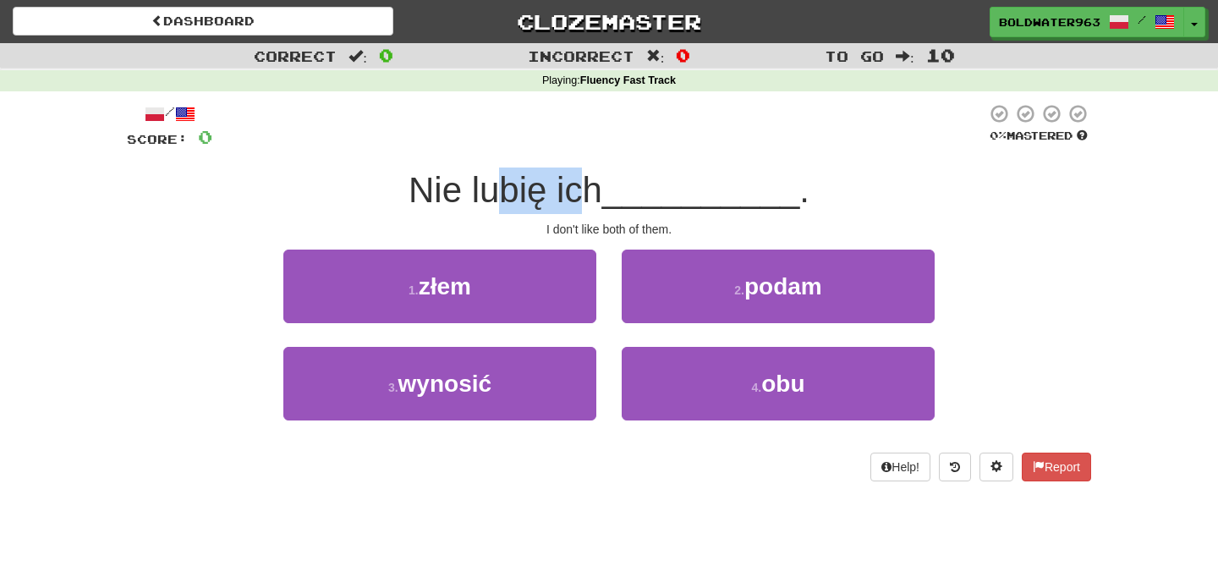
drag, startPoint x: 496, startPoint y: 185, endPoint x: 591, endPoint y: 184, distance: 95.6
click at [591, 184] on span "Nie lubię ich" at bounding box center [506, 190] width 194 height 40
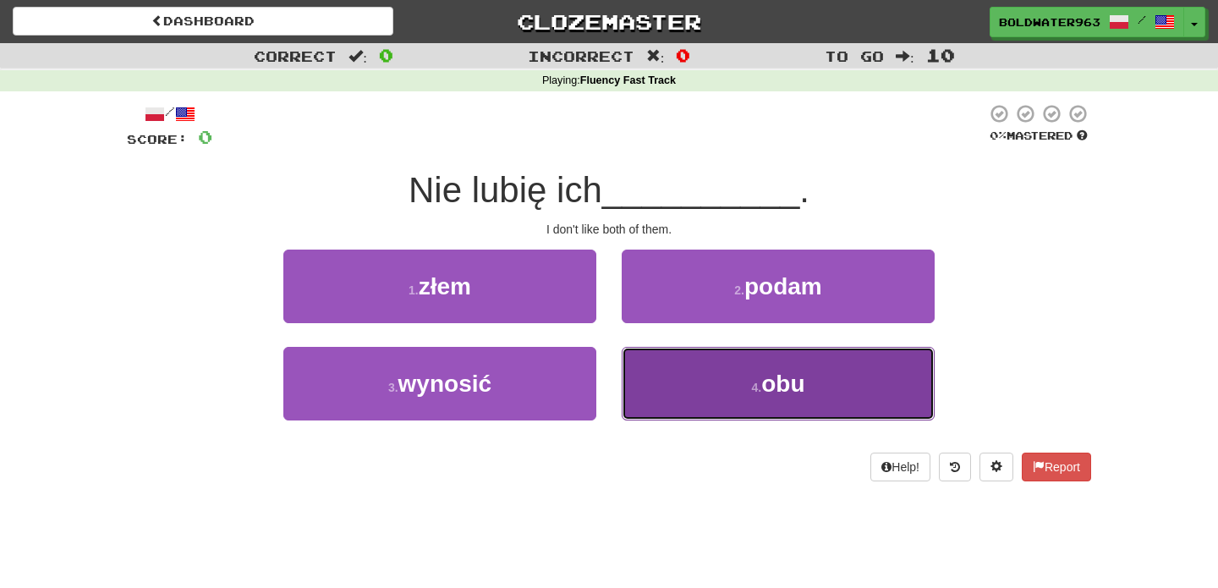
click at [753, 363] on button "4 . obu" at bounding box center [778, 384] width 313 height 74
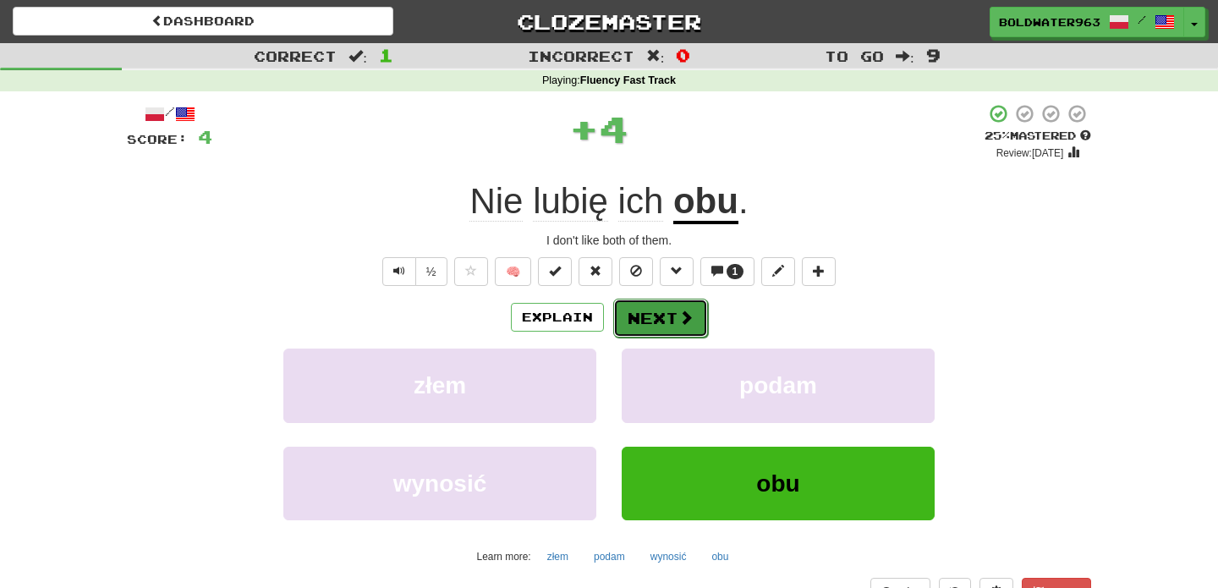
click at [656, 310] on button "Next" at bounding box center [660, 318] width 95 height 39
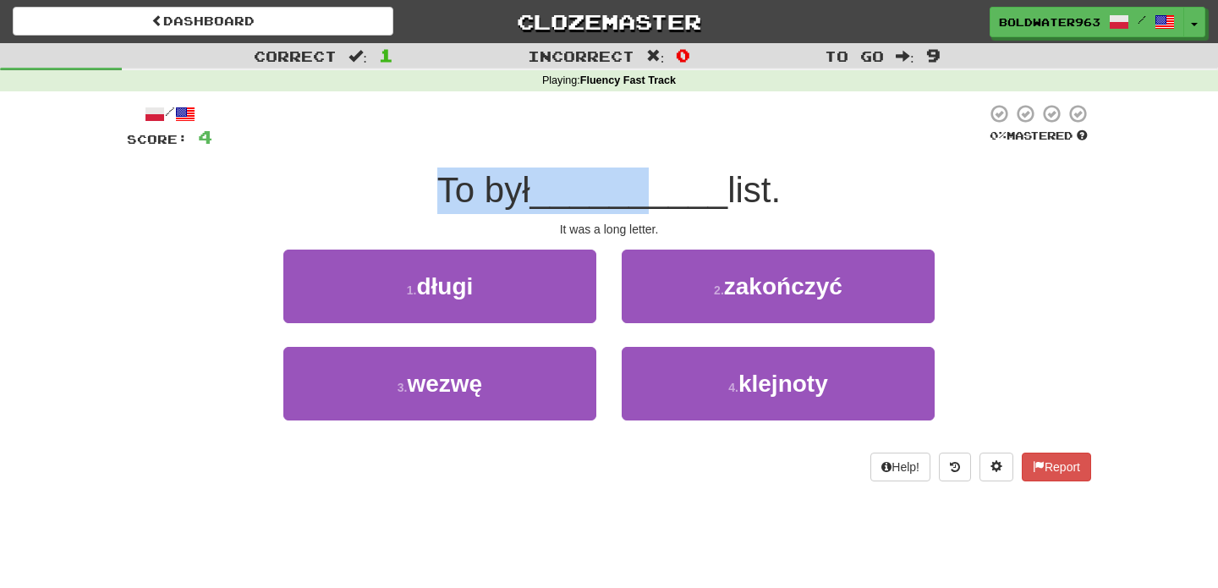
drag, startPoint x: 436, startPoint y: 184, endPoint x: 647, endPoint y: 184, distance: 210.6
click at [647, 184] on div "To był __________ list." at bounding box center [609, 190] width 964 height 47
click at [647, 184] on span "__________" at bounding box center [629, 190] width 198 height 40
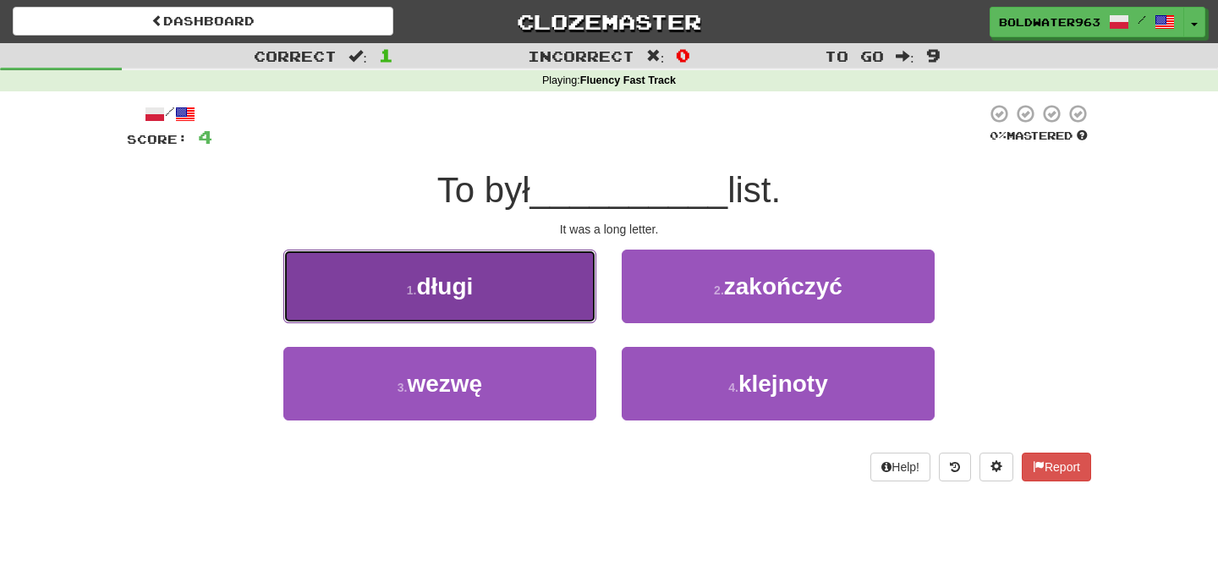
click at [538, 280] on button "1 . długi" at bounding box center [439, 287] width 313 height 74
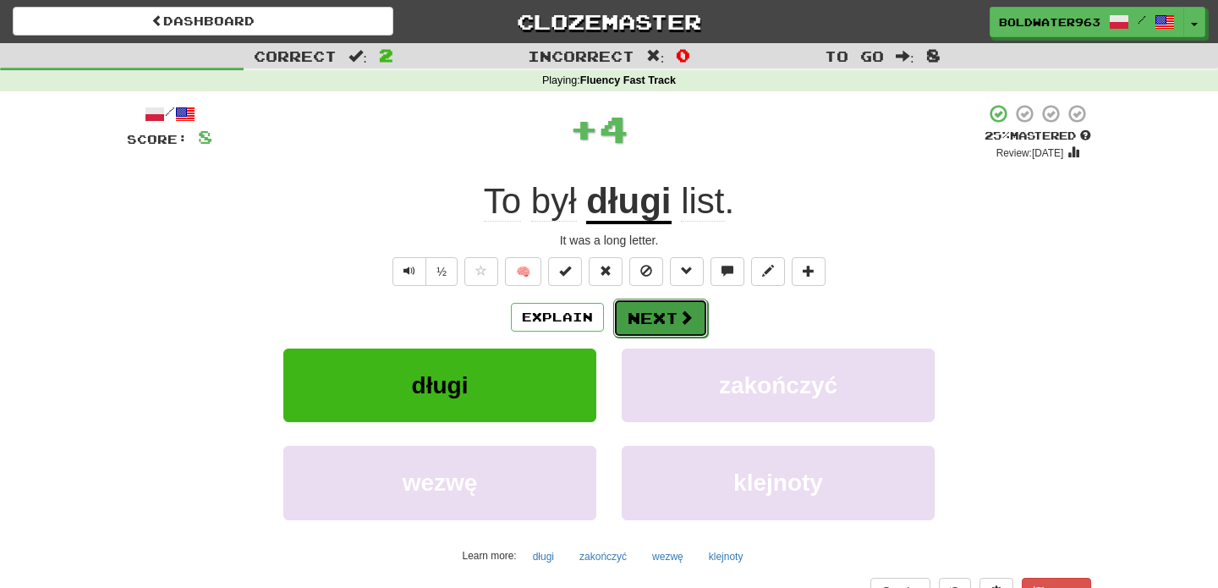
click at [655, 316] on button "Next" at bounding box center [660, 318] width 95 height 39
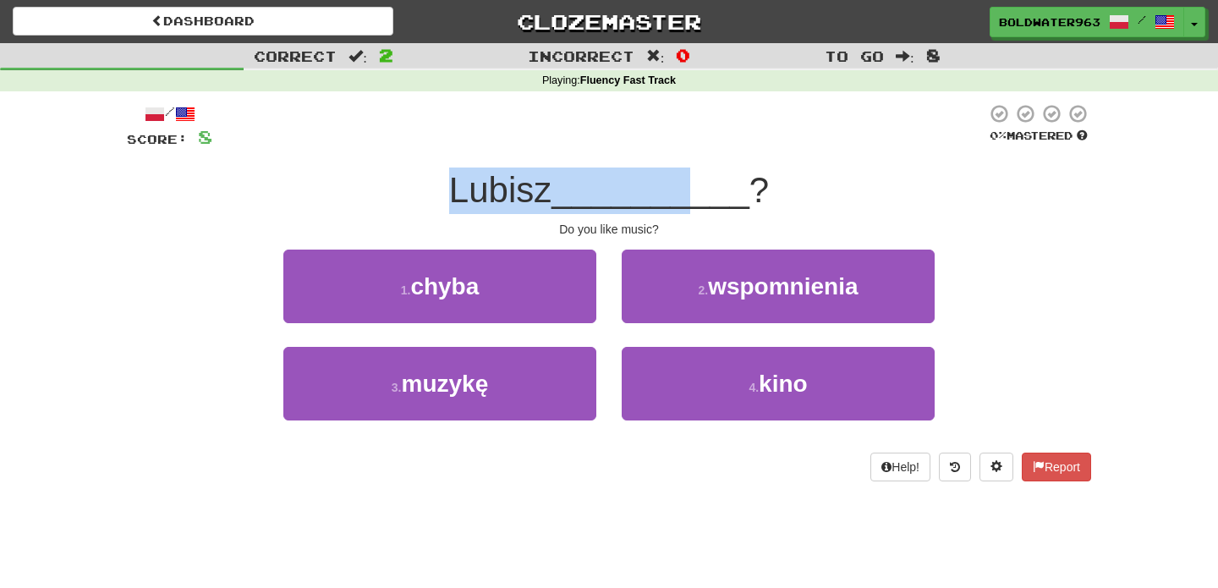
drag, startPoint x: 462, startPoint y: 186, endPoint x: 685, endPoint y: 193, distance: 223.4
click at [685, 193] on div "Lubisz __________ ?" at bounding box center [609, 190] width 964 height 47
click at [685, 193] on span "__________" at bounding box center [650, 190] width 198 height 40
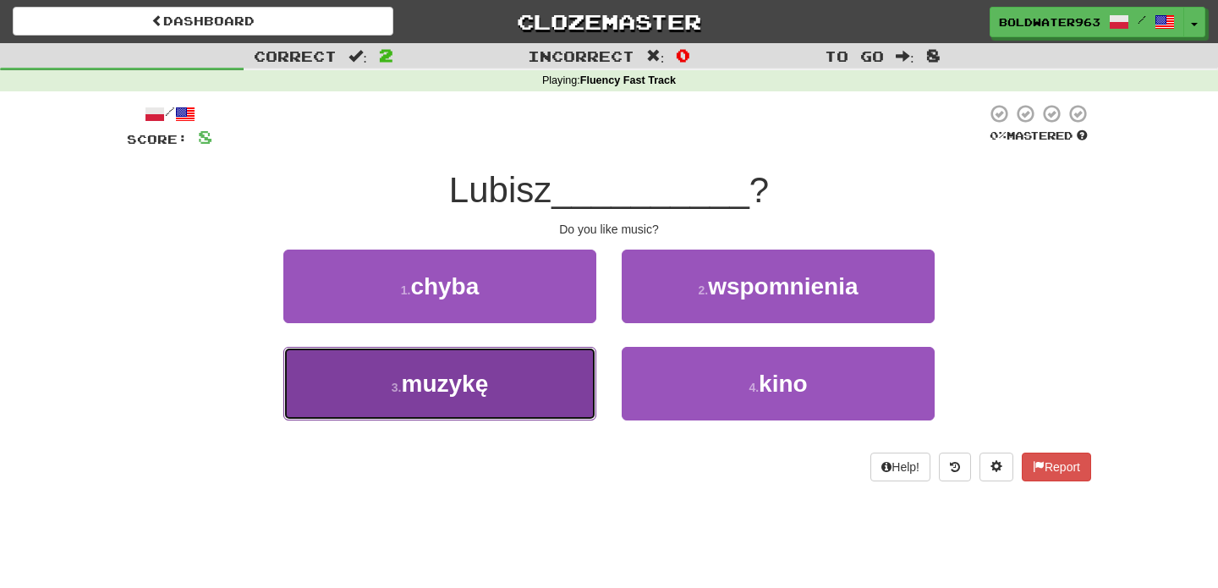
click at [510, 370] on button "3 . muzykę" at bounding box center [439, 384] width 313 height 74
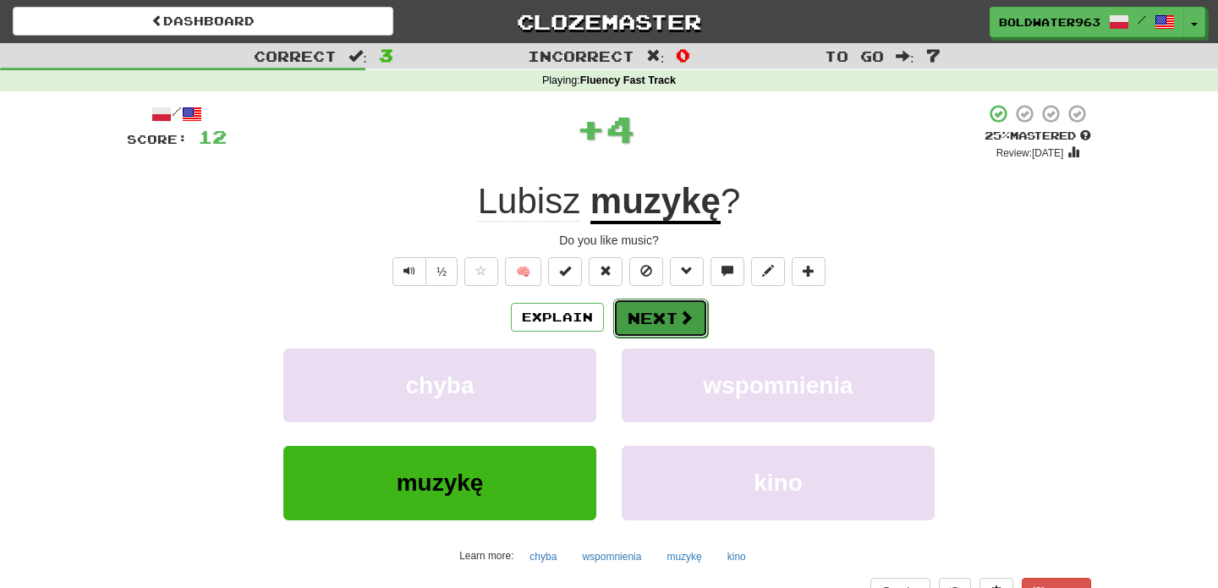
click at [659, 314] on button "Next" at bounding box center [660, 318] width 95 height 39
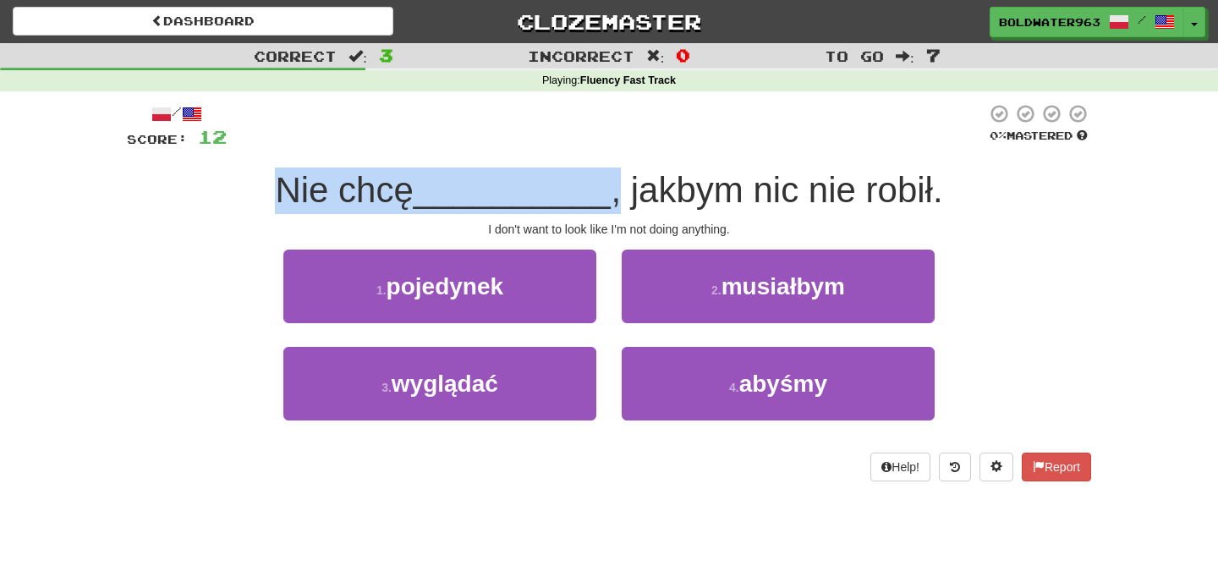
drag, startPoint x: 282, startPoint y: 193, endPoint x: 612, endPoint y: 203, distance: 330.0
click at [612, 203] on div "Nie chcę __________ , jakbym nic nie robił." at bounding box center [609, 190] width 964 height 47
click at [612, 203] on span ", jakbym nic nie robił." at bounding box center [777, 190] width 332 height 40
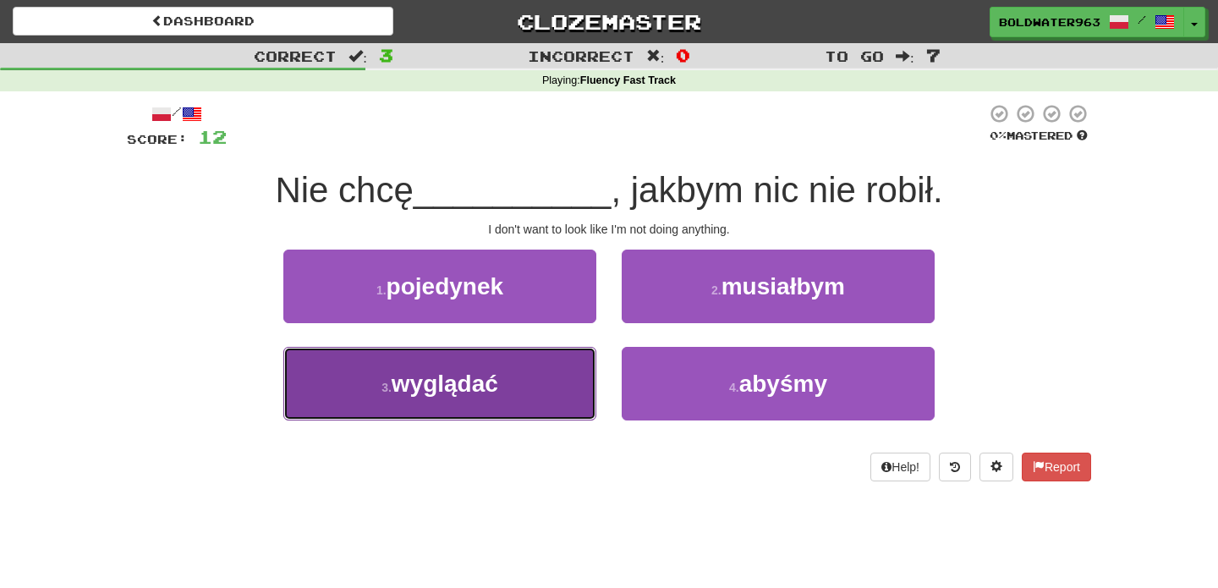
click at [536, 388] on button "3 . wyglądać" at bounding box center [439, 384] width 313 height 74
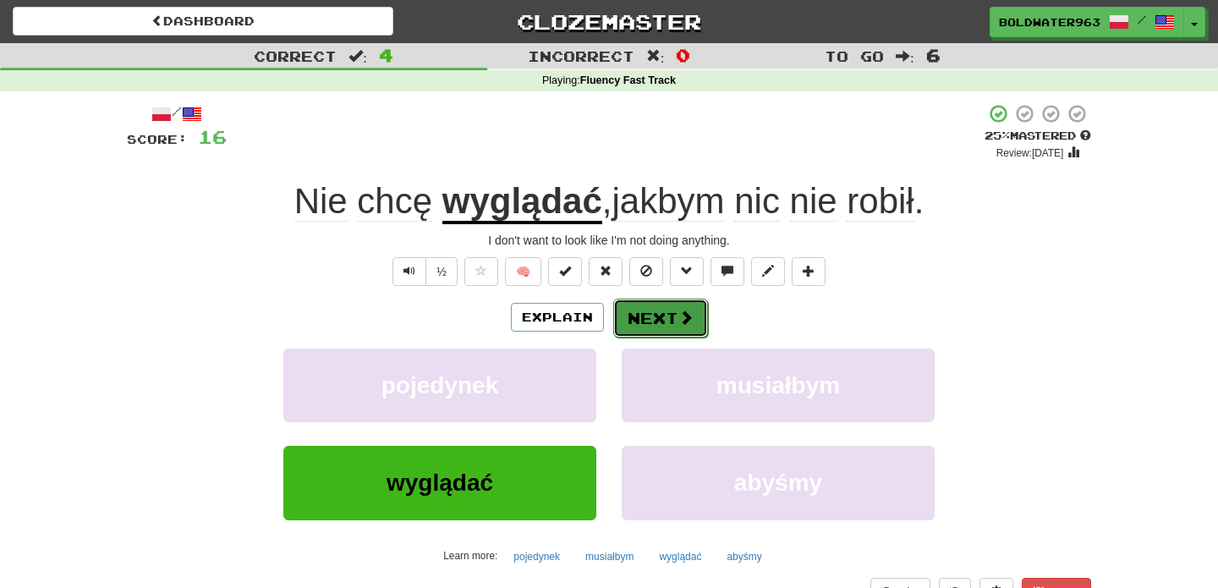
click at [671, 319] on button "Next" at bounding box center [660, 318] width 95 height 39
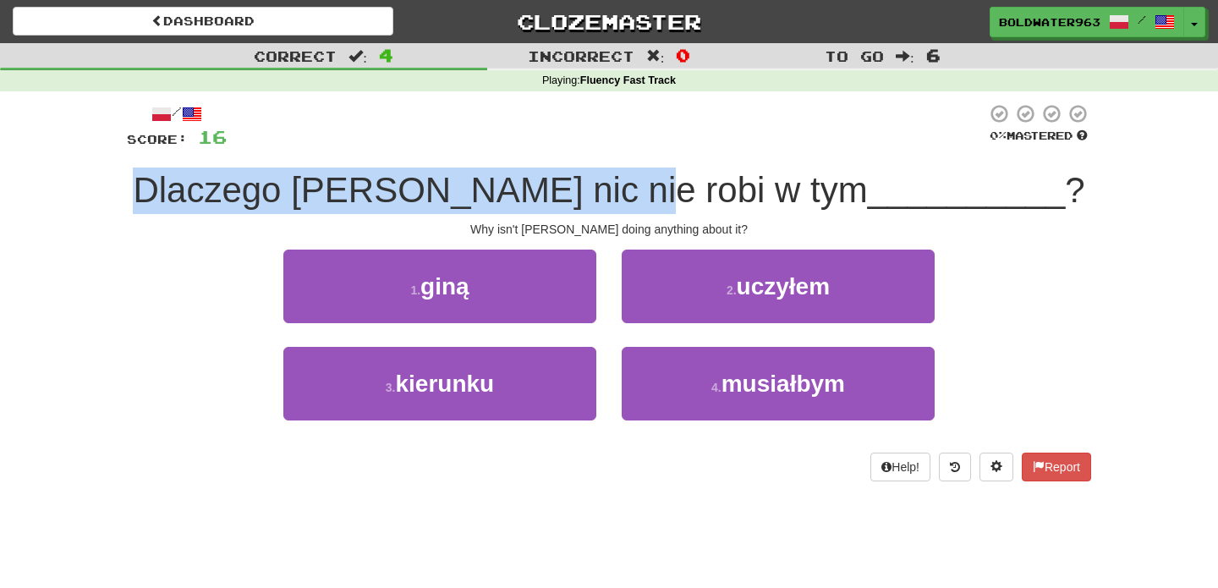
drag, startPoint x: 252, startPoint y: 194, endPoint x: 720, endPoint y: 206, distance: 467.9
click at [720, 206] on span "Dlaczego Tom nic nie robi w tym" at bounding box center [500, 190] width 734 height 40
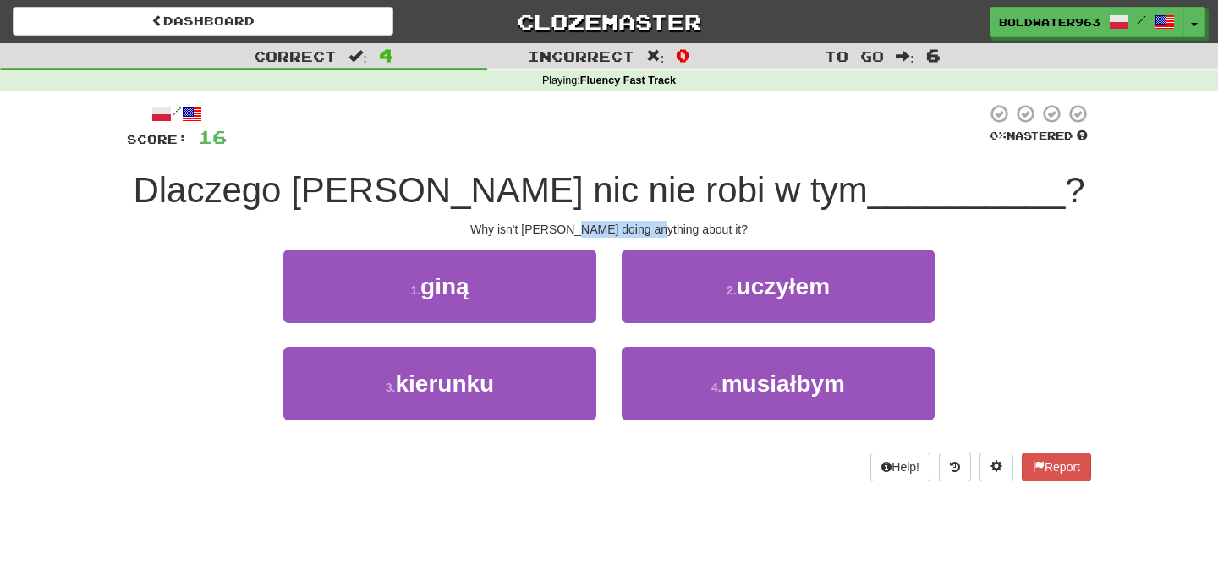
drag, startPoint x: 607, startPoint y: 229, endPoint x: 684, endPoint y: 230, distance: 77.0
click at [684, 229] on div "Why isn't Tom doing anything about it?" at bounding box center [609, 229] width 964 height 17
click at [684, 230] on div "Why isn't Tom doing anything about it?" at bounding box center [609, 229] width 964 height 17
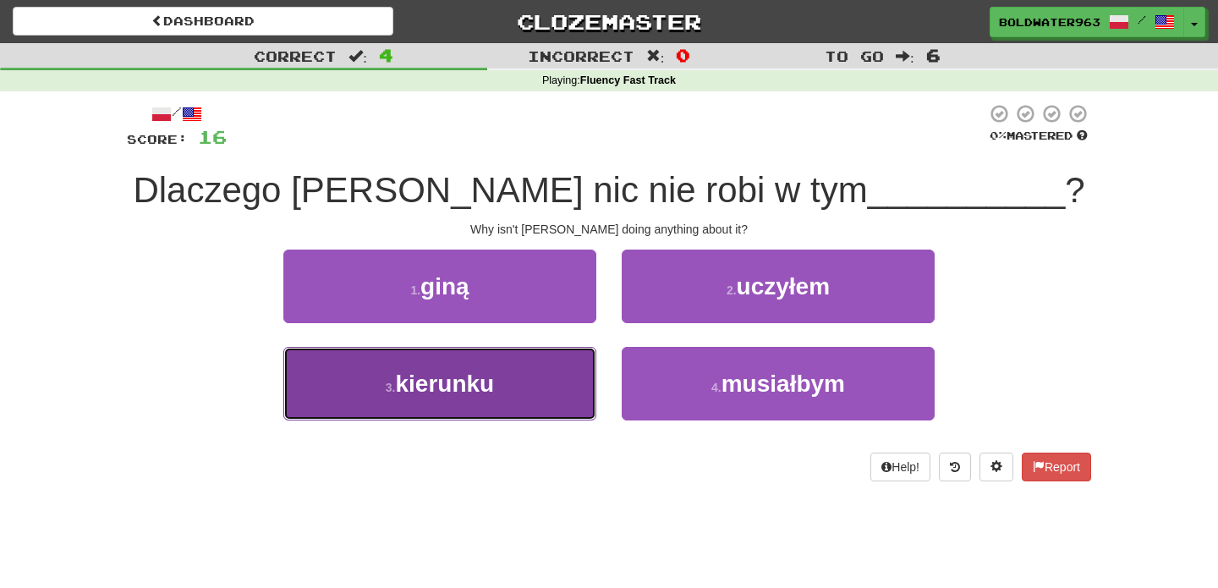
click at [491, 373] on span "kierunku" at bounding box center [444, 383] width 99 height 26
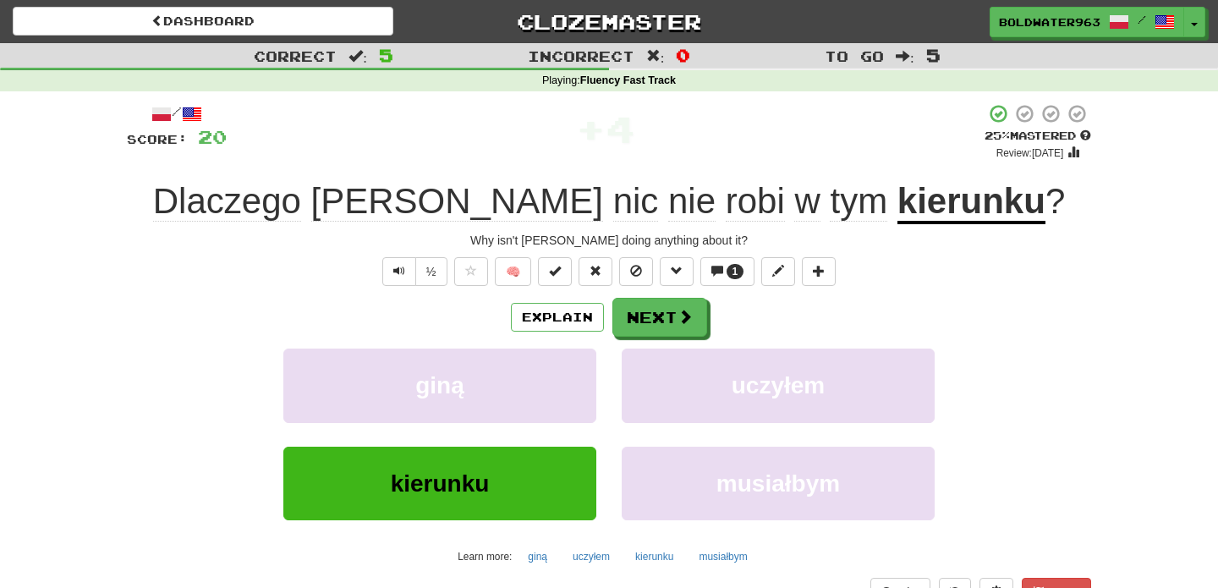
click at [897, 207] on u "kierunku" at bounding box center [971, 202] width 148 height 43
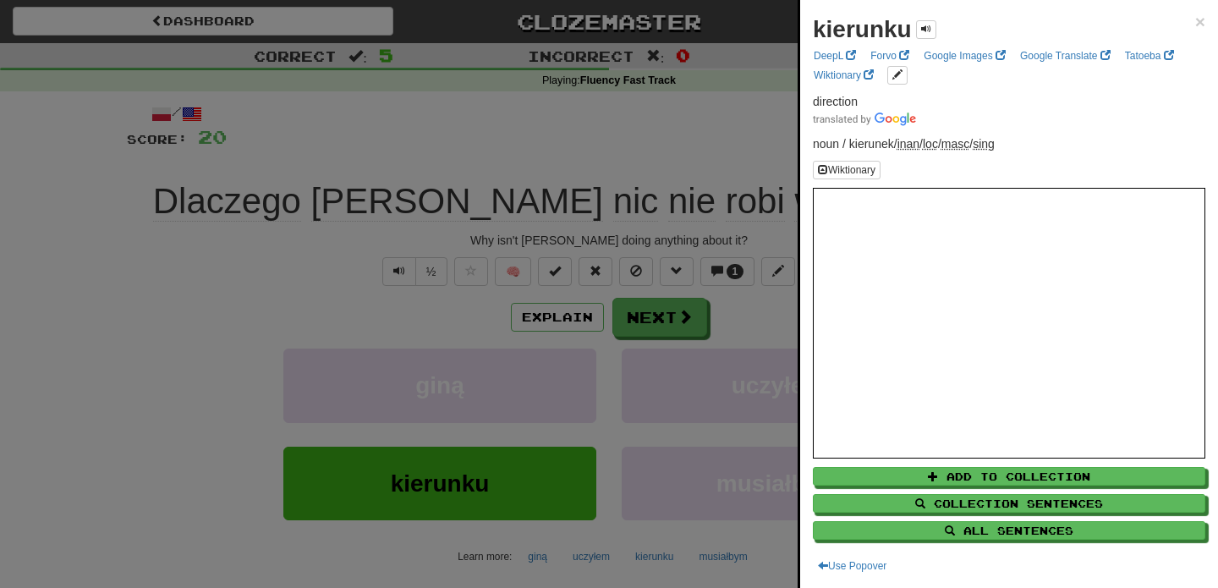
click at [666, 318] on div at bounding box center [609, 294] width 1218 height 588
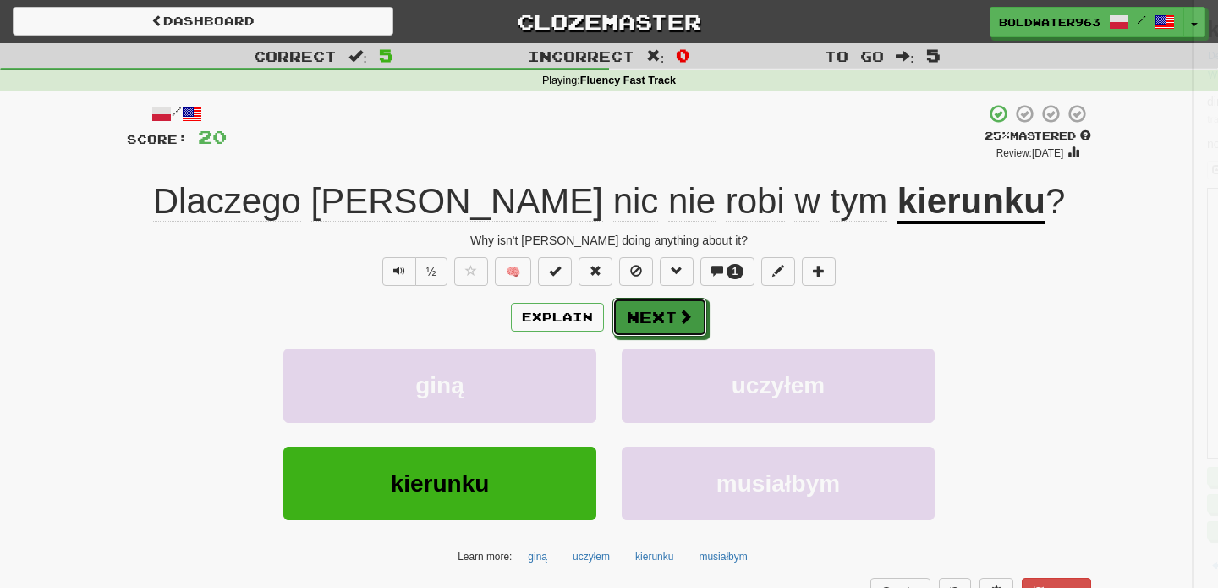
click at [647, 318] on button "Next" at bounding box center [659, 317] width 95 height 39
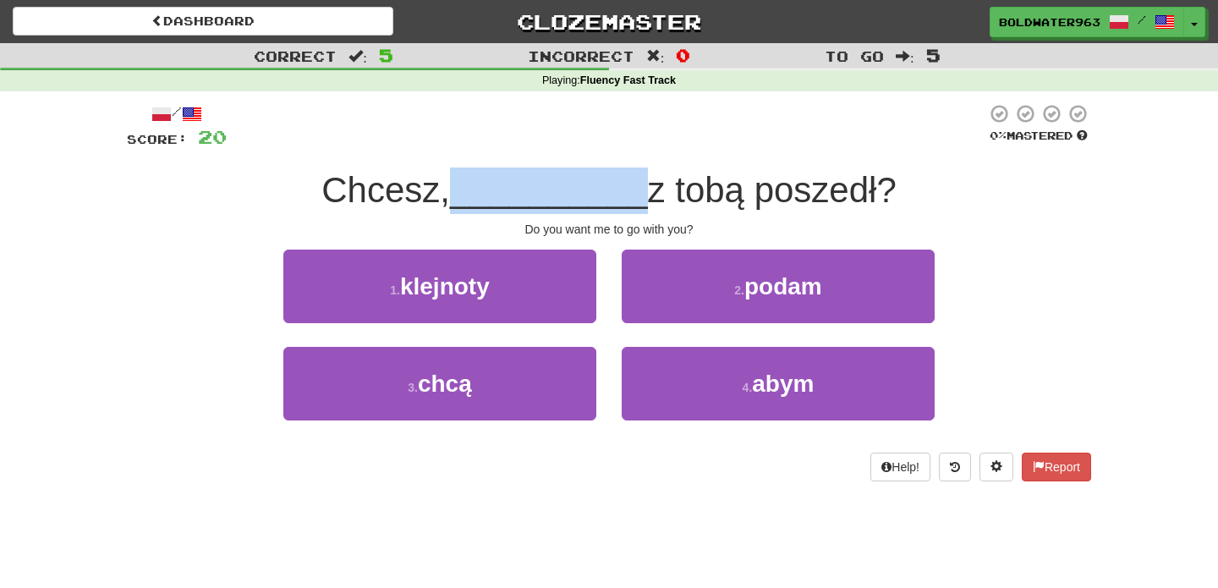
drag, startPoint x: 454, startPoint y: 198, endPoint x: 638, endPoint y: 200, distance: 183.6
click at [638, 200] on div "Chcesz, __________ z tobą poszedł?" at bounding box center [609, 190] width 964 height 47
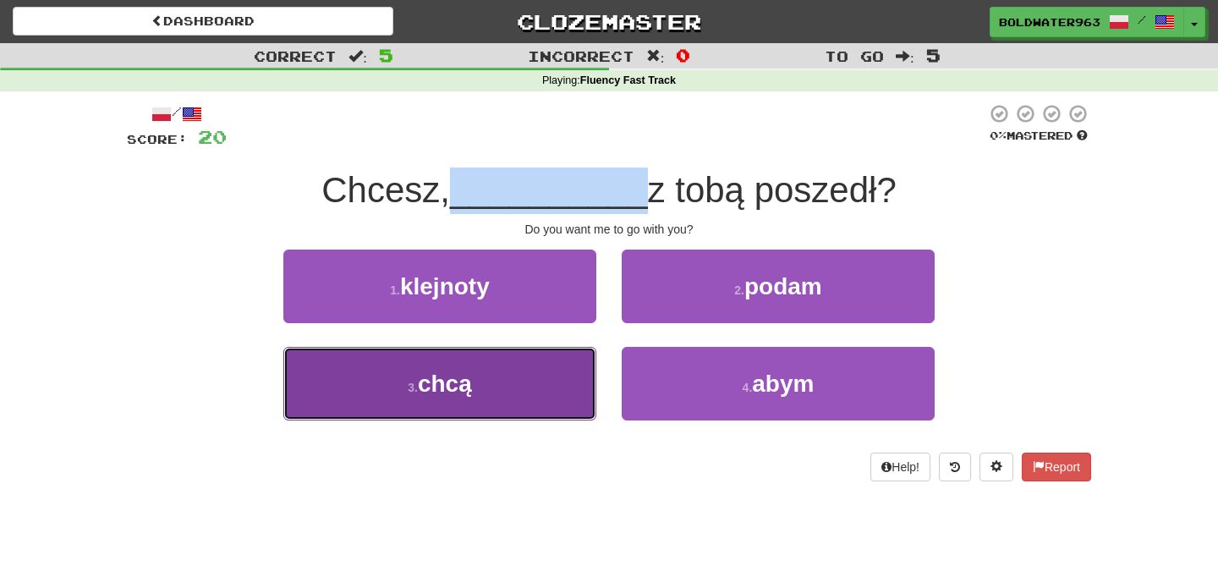
click at [552, 381] on button "3 . chcą" at bounding box center [439, 384] width 313 height 74
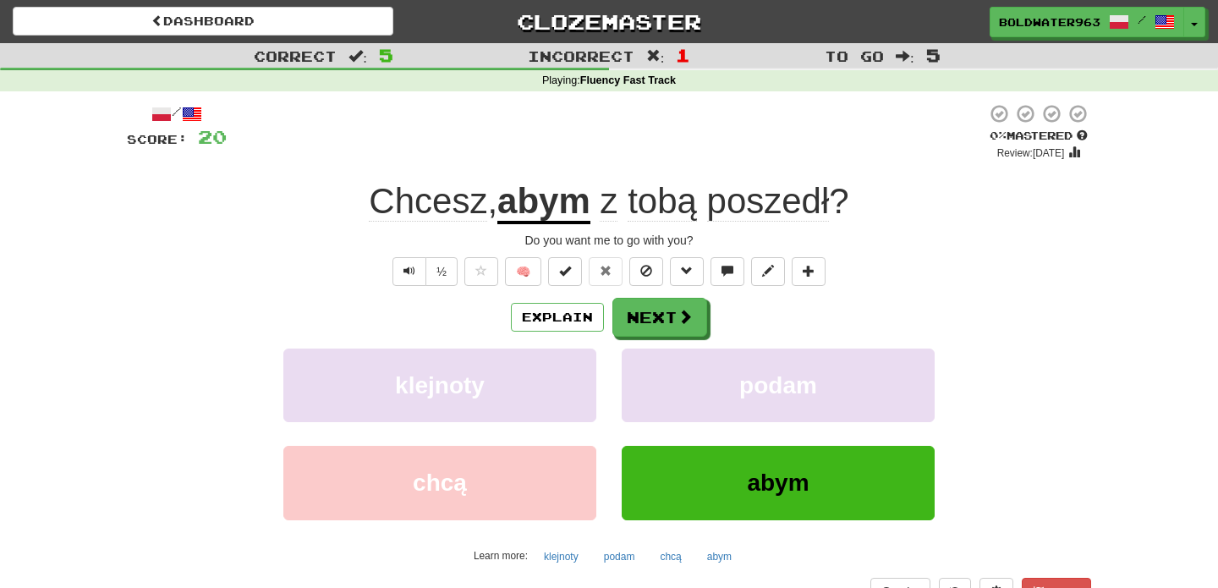
click at [543, 206] on u "abym" at bounding box center [543, 202] width 93 height 43
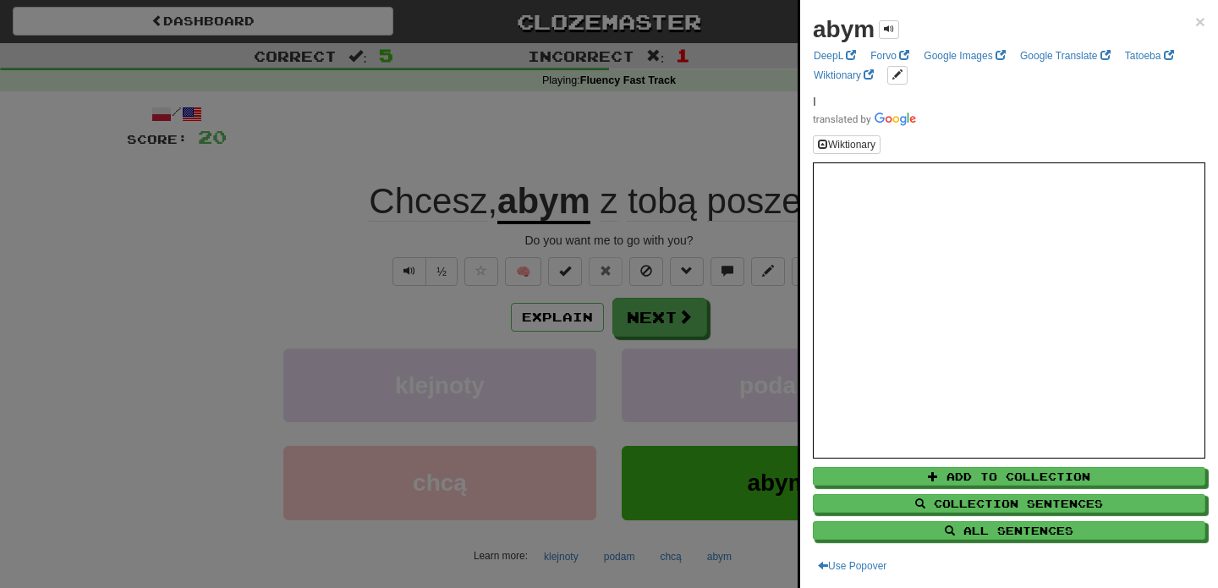
click at [629, 156] on div at bounding box center [609, 294] width 1218 height 588
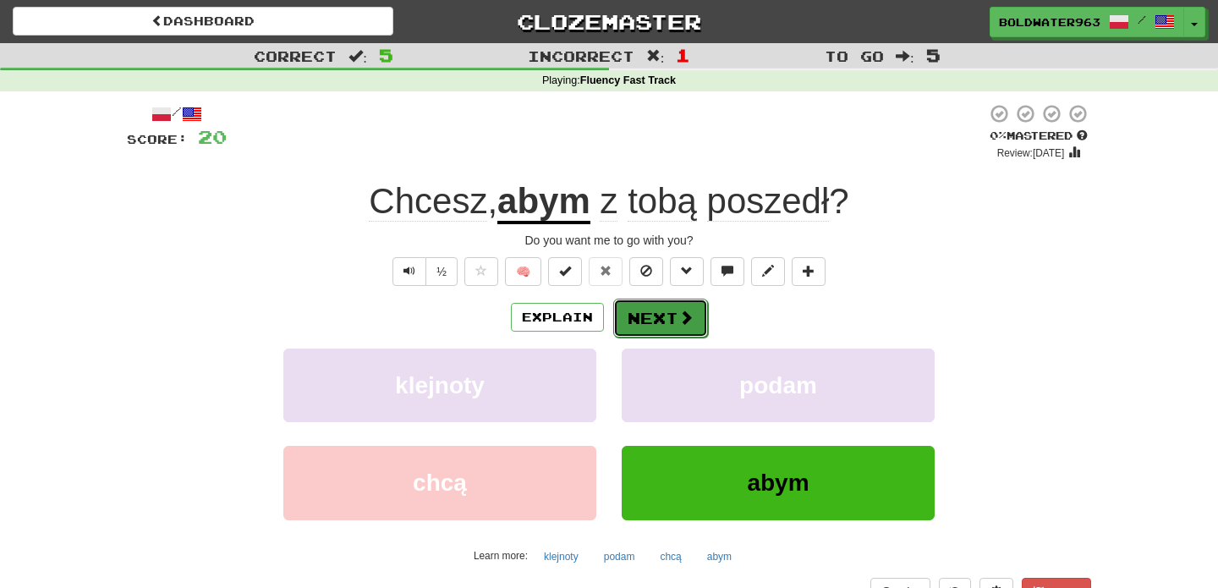
click at [634, 321] on button "Next" at bounding box center [660, 318] width 95 height 39
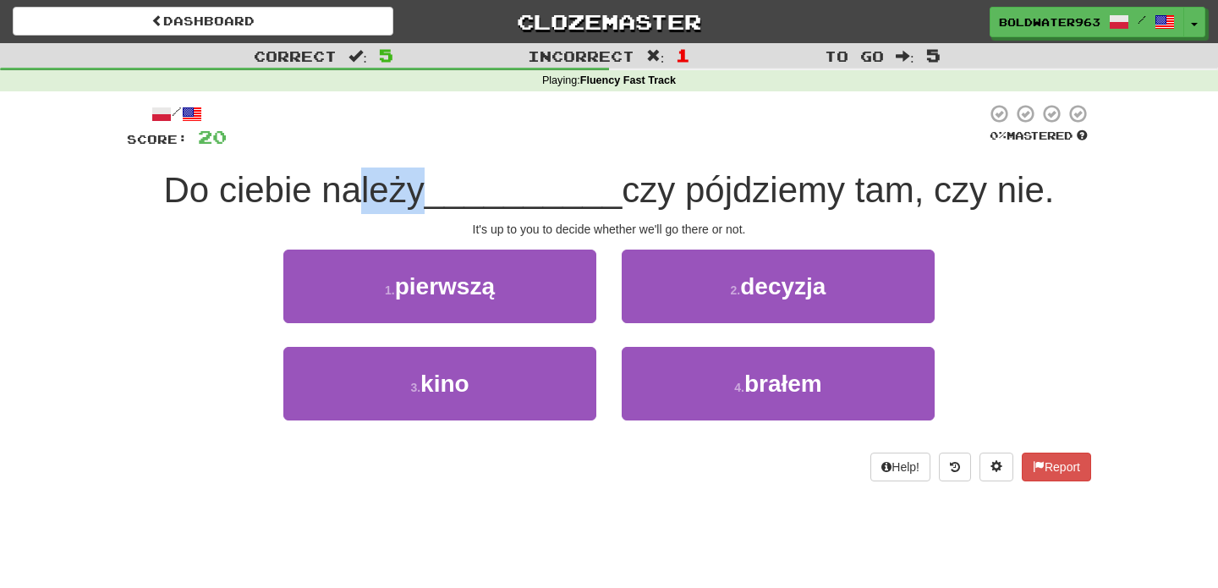
drag, startPoint x: 359, startPoint y: 190, endPoint x: 422, endPoint y: 189, distance: 62.6
click at [422, 189] on span "Do ciebie należy" at bounding box center [294, 190] width 261 height 40
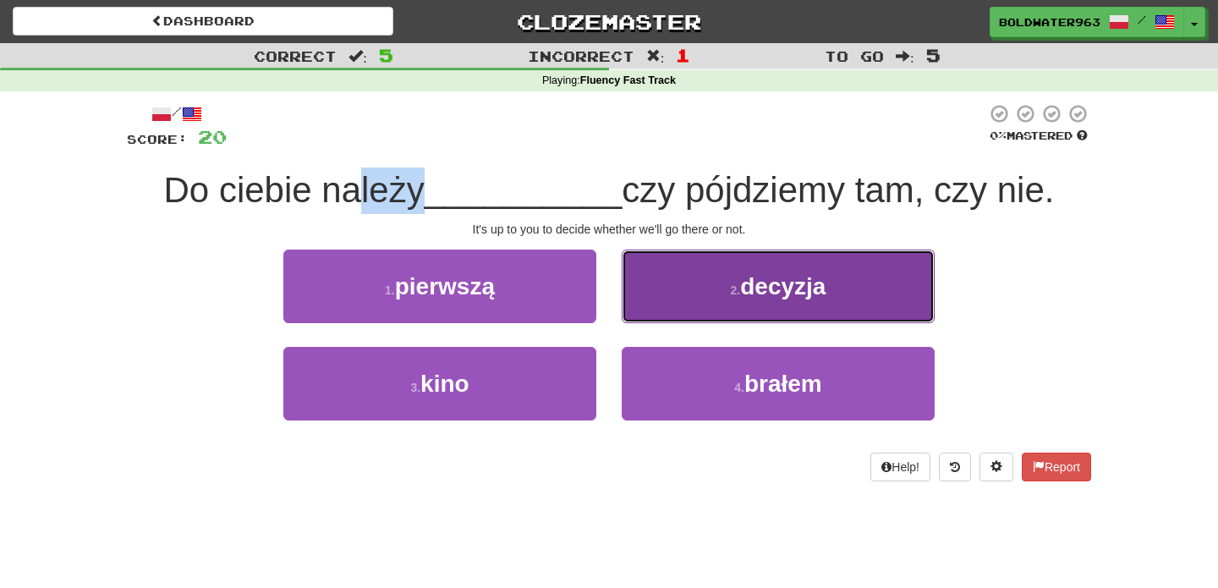
click at [713, 293] on button "2 . decyzja" at bounding box center [778, 287] width 313 height 74
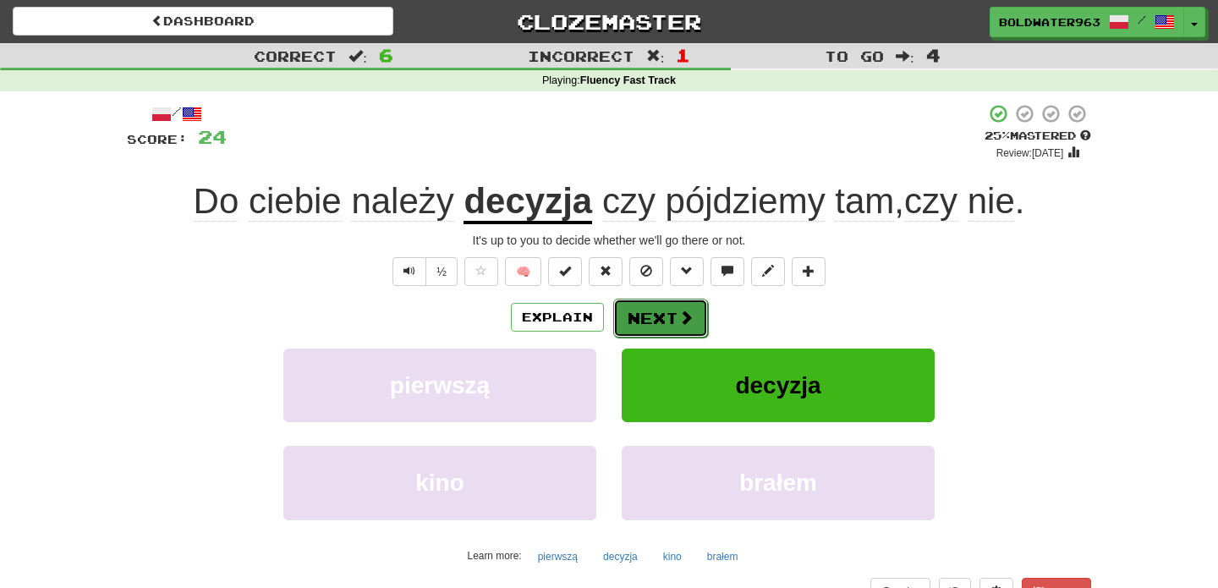
click at [646, 317] on button "Next" at bounding box center [660, 318] width 95 height 39
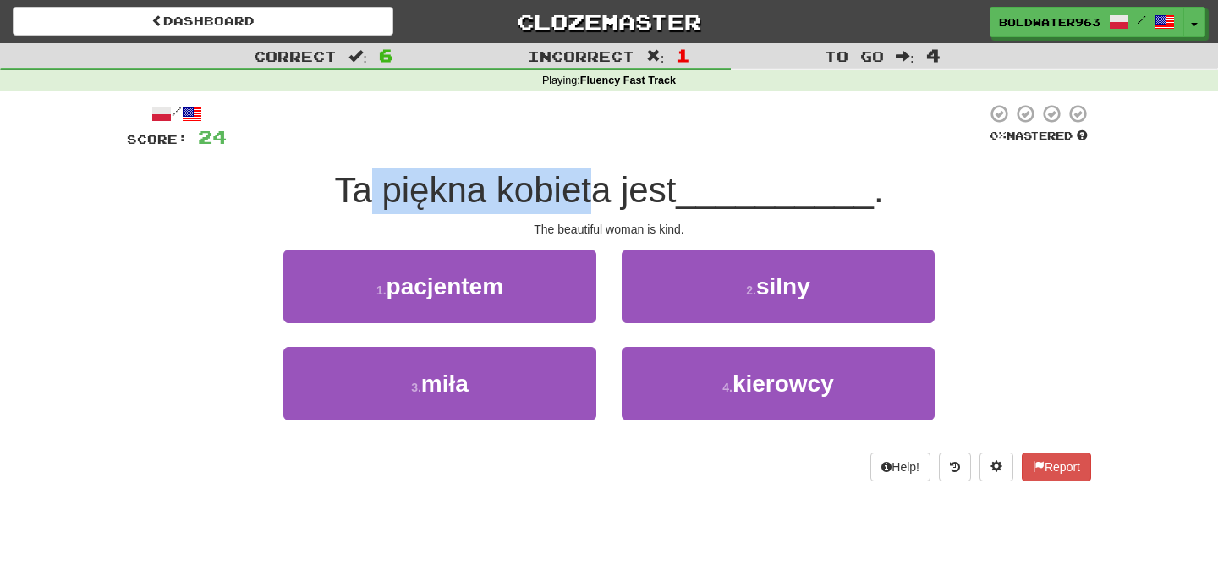
drag, startPoint x: 376, startPoint y: 183, endPoint x: 595, endPoint y: 187, distance: 219.9
click at [595, 187] on span "Ta piękna kobieta jest" at bounding box center [505, 190] width 342 height 40
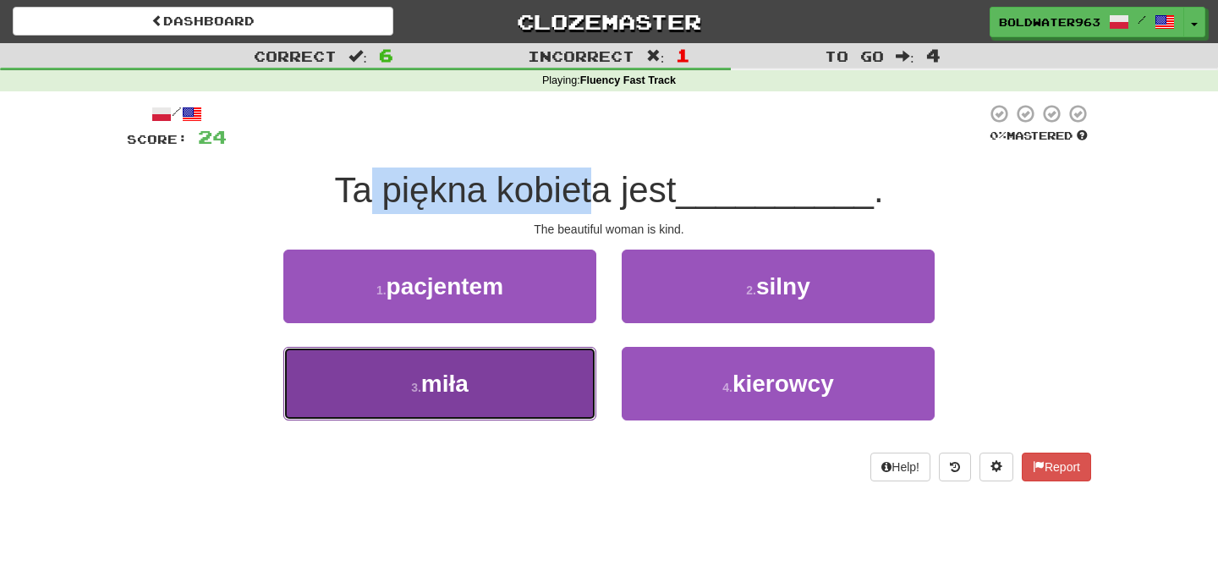
click at [547, 366] on button "3 . miła" at bounding box center [439, 384] width 313 height 74
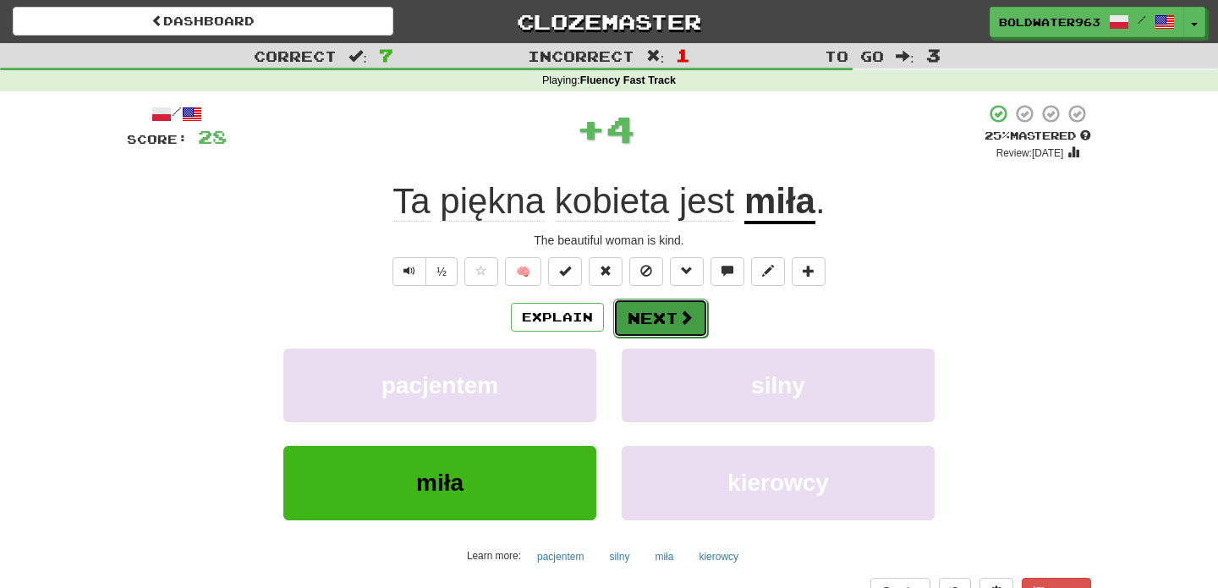
click at [666, 315] on button "Next" at bounding box center [660, 318] width 95 height 39
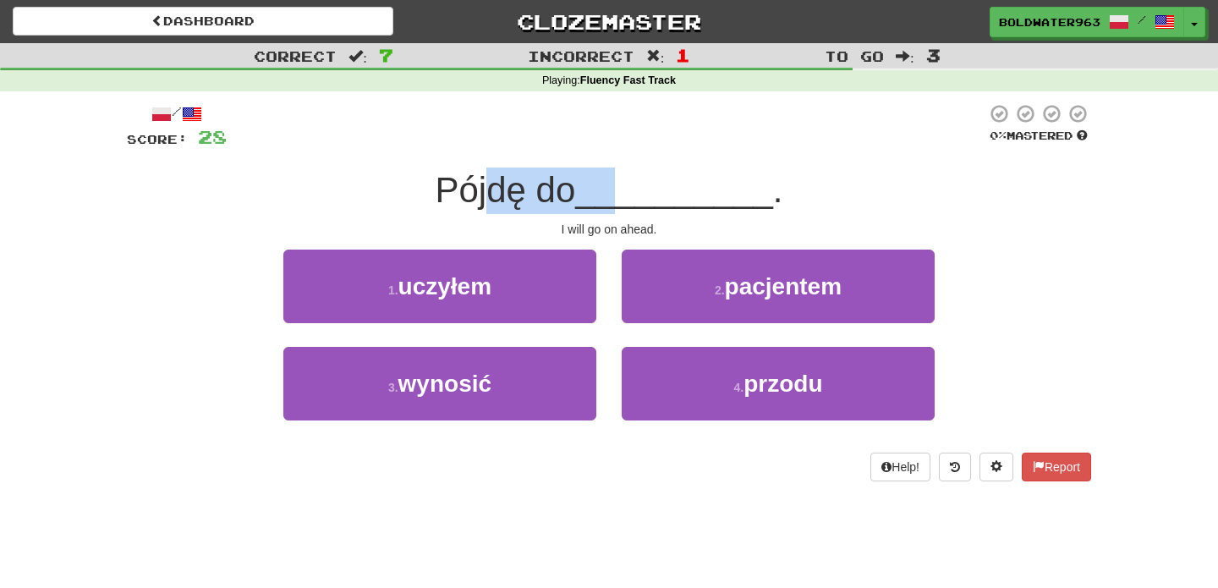
drag, startPoint x: 500, startPoint y: 197, endPoint x: 617, endPoint y: 196, distance: 117.6
click at [617, 196] on div "Pójdę do __________ ." at bounding box center [609, 190] width 964 height 47
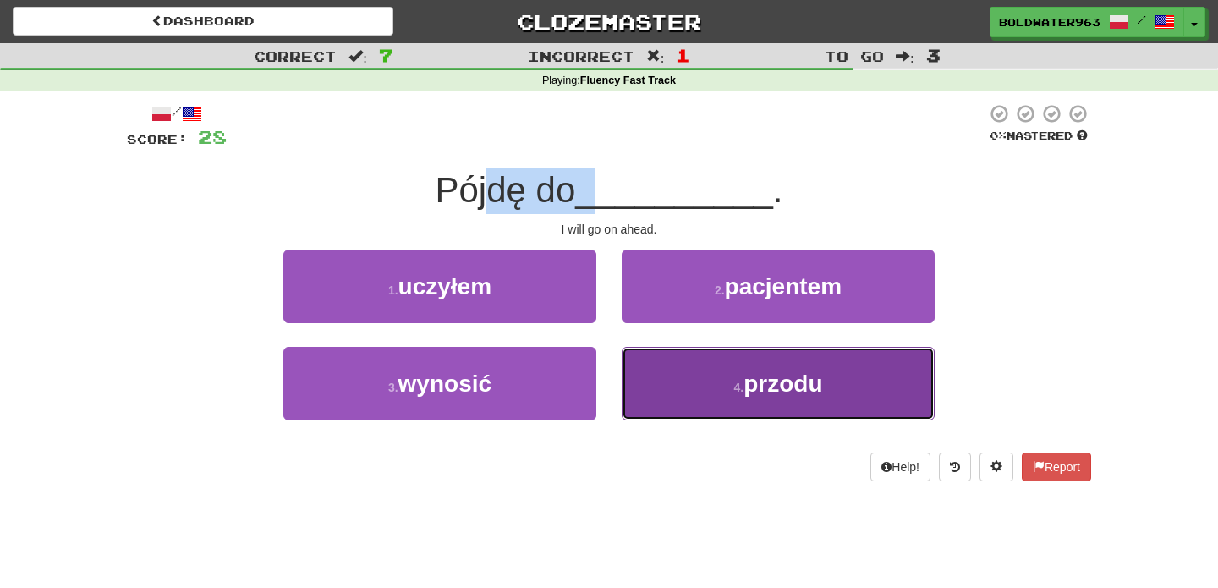
click at [714, 382] on button "4 . przodu" at bounding box center [778, 384] width 313 height 74
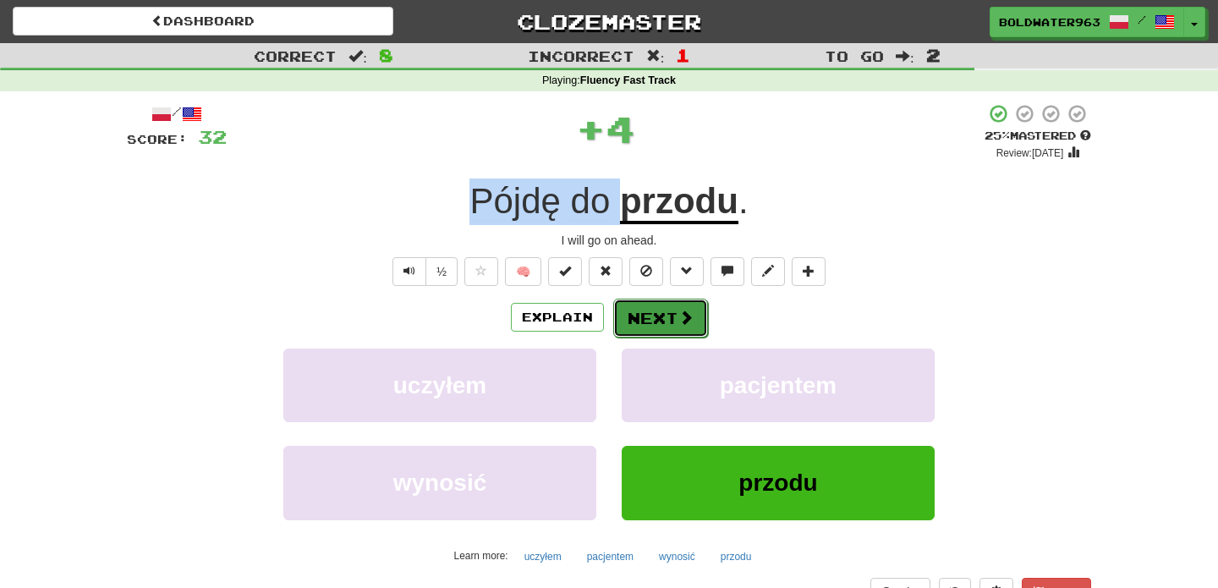
click at [658, 320] on button "Next" at bounding box center [660, 318] width 95 height 39
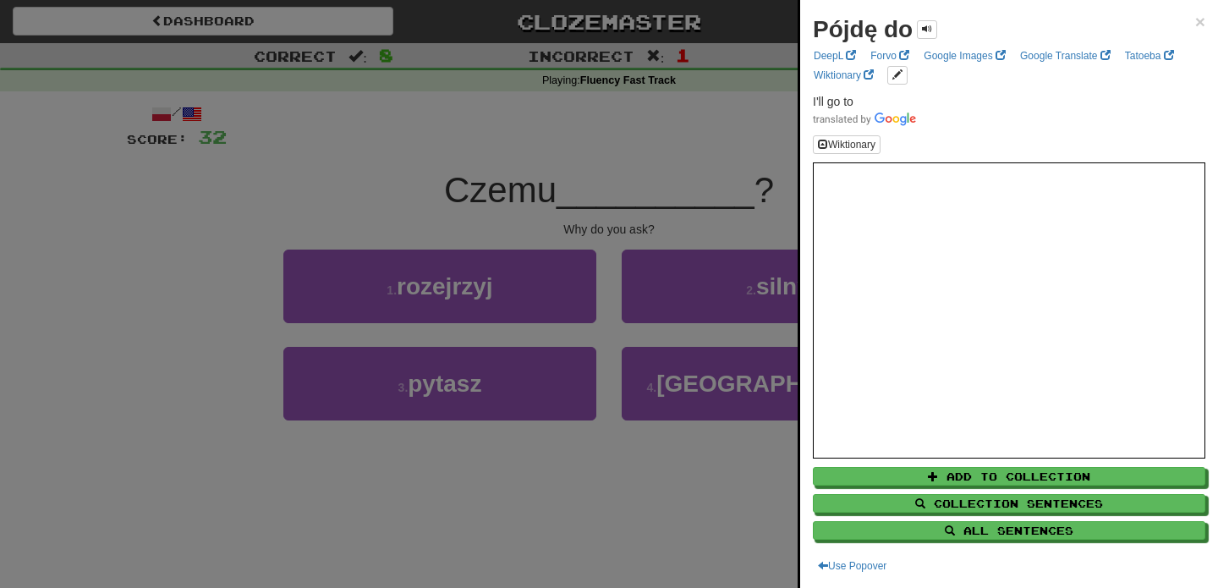
click at [515, 177] on div at bounding box center [609, 294] width 1218 height 588
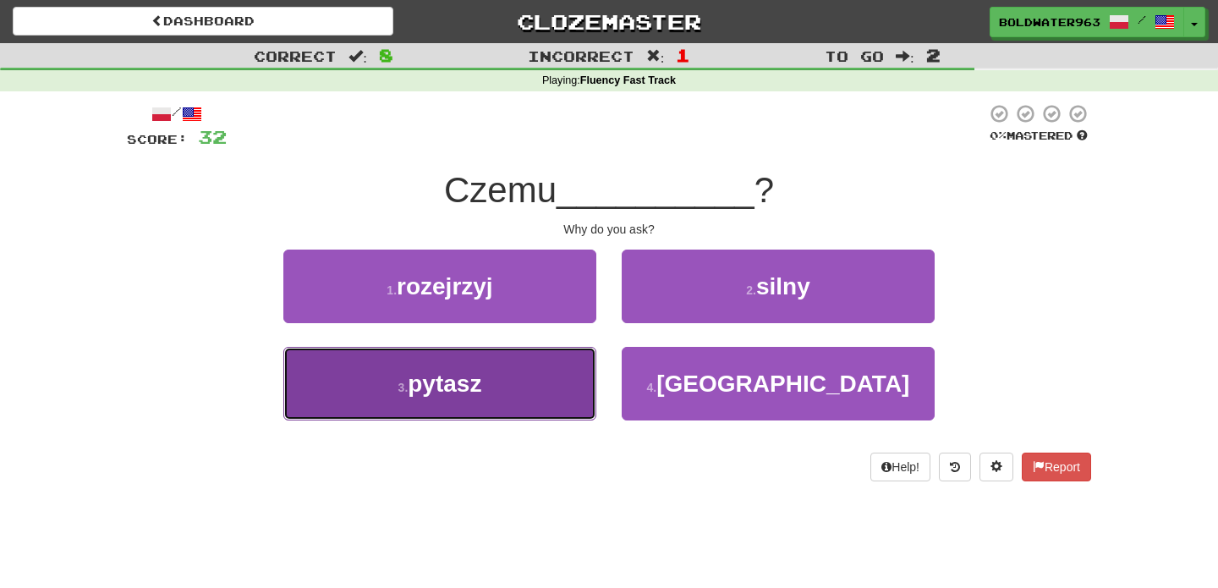
click at [562, 374] on button "3 . pytasz" at bounding box center [439, 384] width 313 height 74
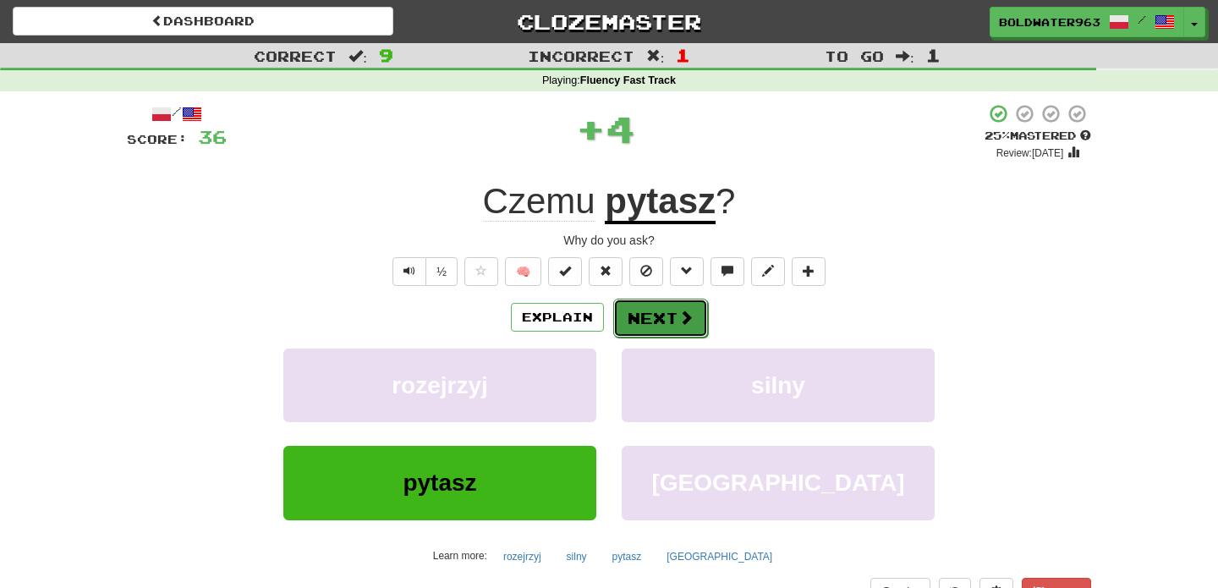
click at [651, 315] on button "Next" at bounding box center [660, 318] width 95 height 39
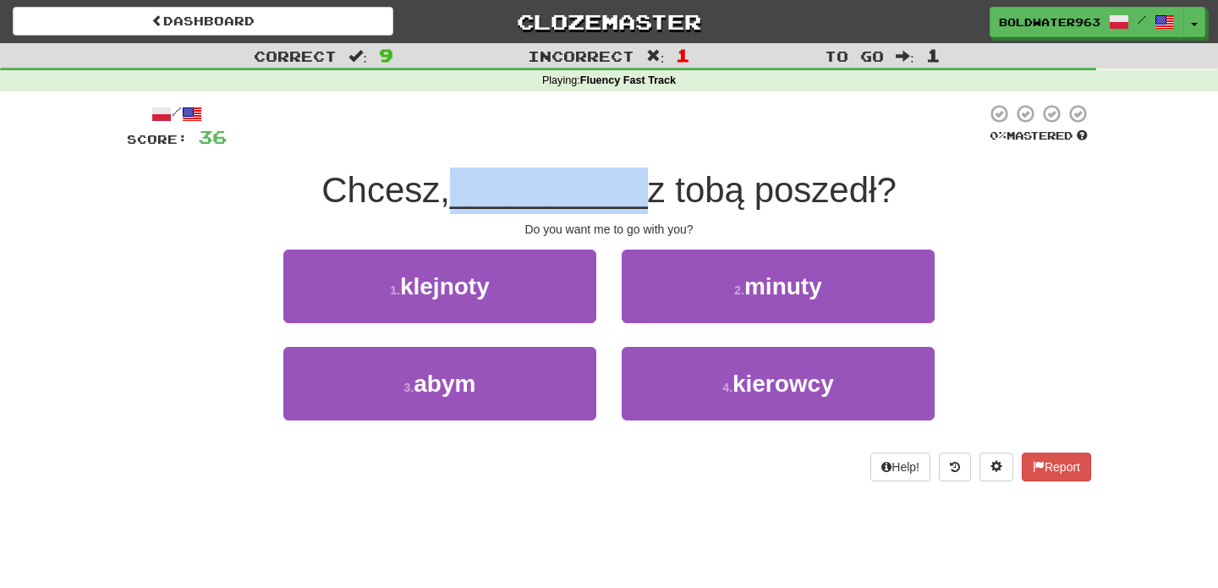
drag, startPoint x: 463, startPoint y: 195, endPoint x: 633, endPoint y: 197, distance: 169.2
click at [633, 197] on span "__________" at bounding box center [549, 190] width 198 height 40
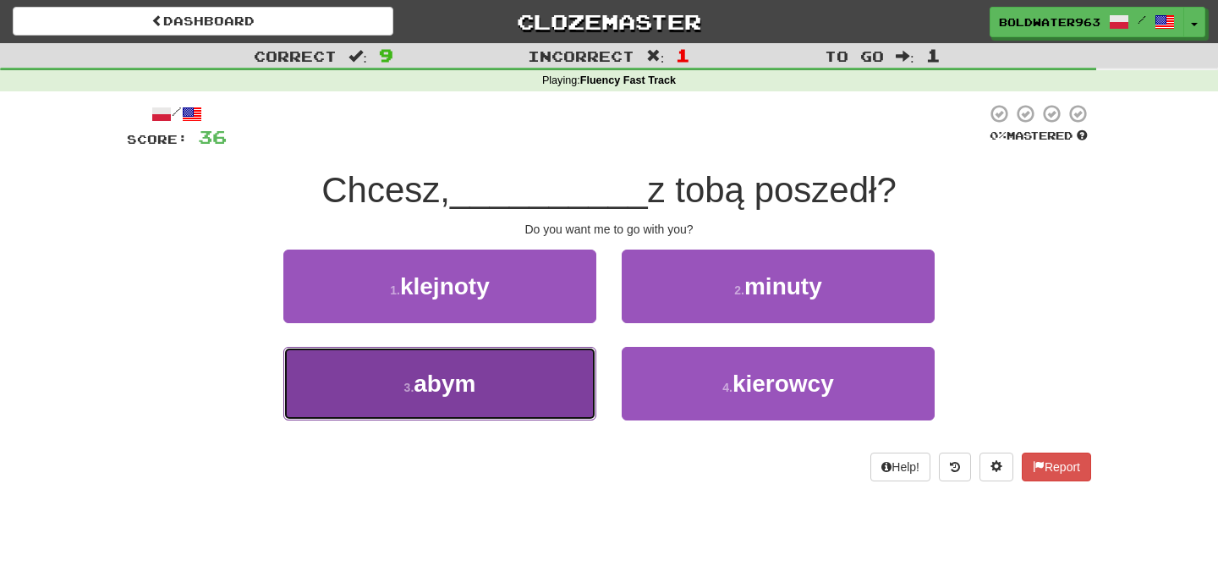
click at [518, 378] on button "3 . abym" at bounding box center [439, 384] width 313 height 74
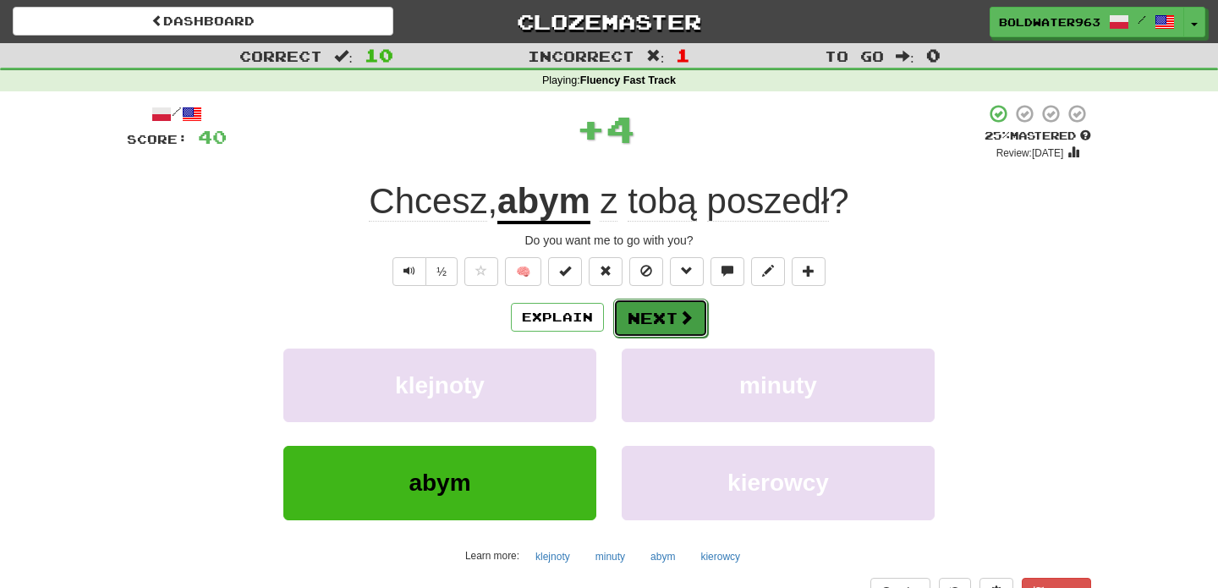
click at [667, 322] on button "Next" at bounding box center [660, 318] width 95 height 39
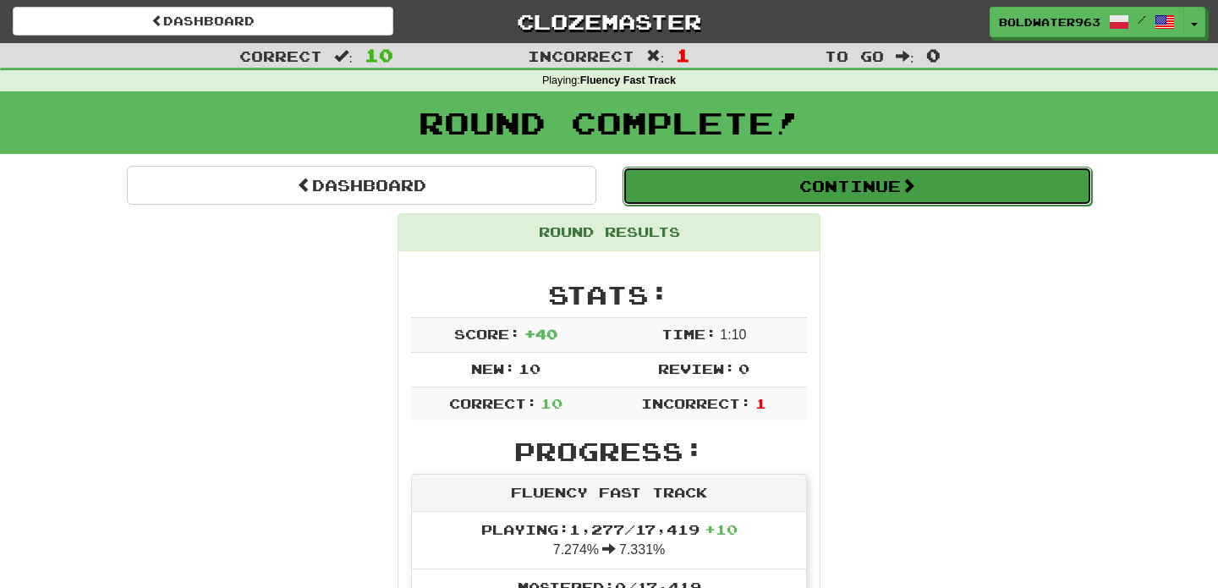
click at [783, 189] on button "Continue" at bounding box center [857, 186] width 469 height 39
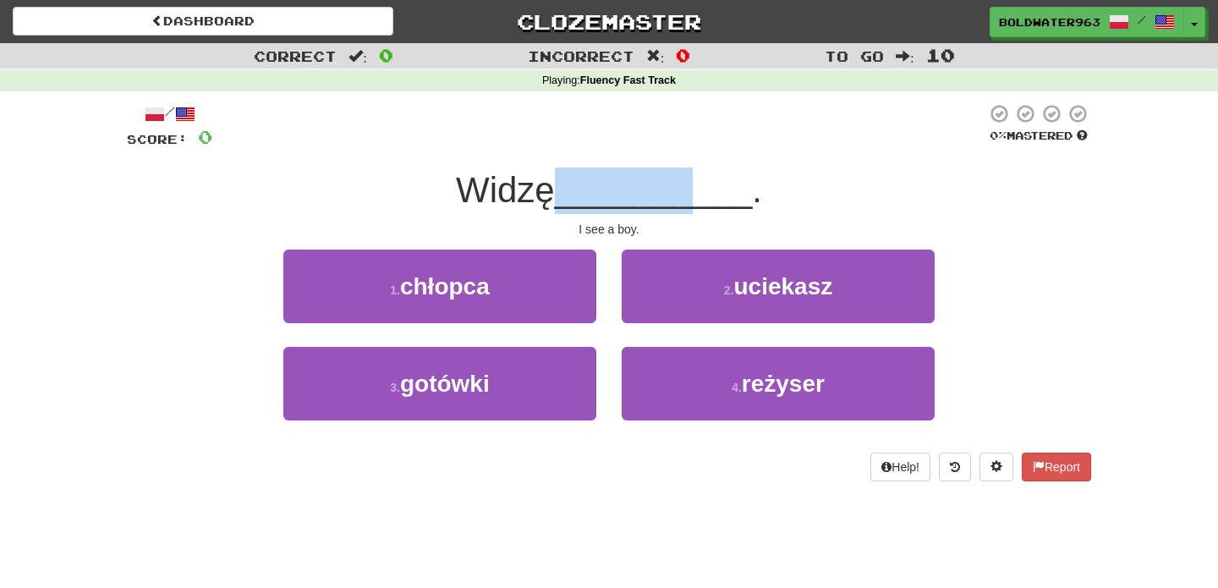
drag, startPoint x: 577, startPoint y: 182, endPoint x: 694, endPoint y: 182, distance: 117.6
click at [694, 182] on span "__________" at bounding box center [654, 190] width 198 height 40
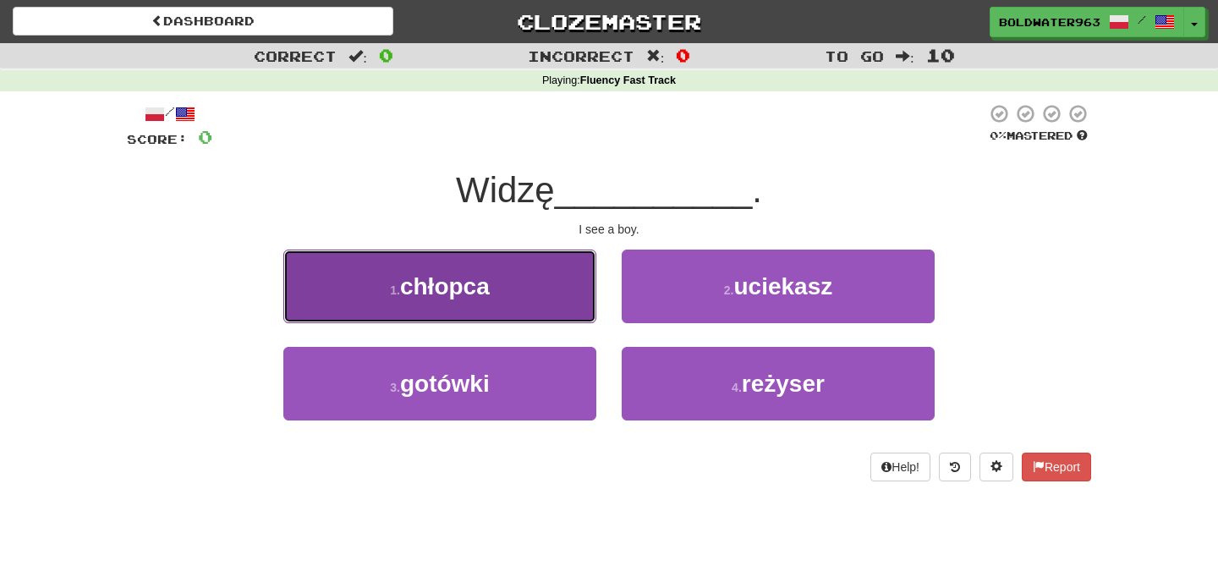
click at [535, 268] on button "1 . chłopca" at bounding box center [439, 287] width 313 height 74
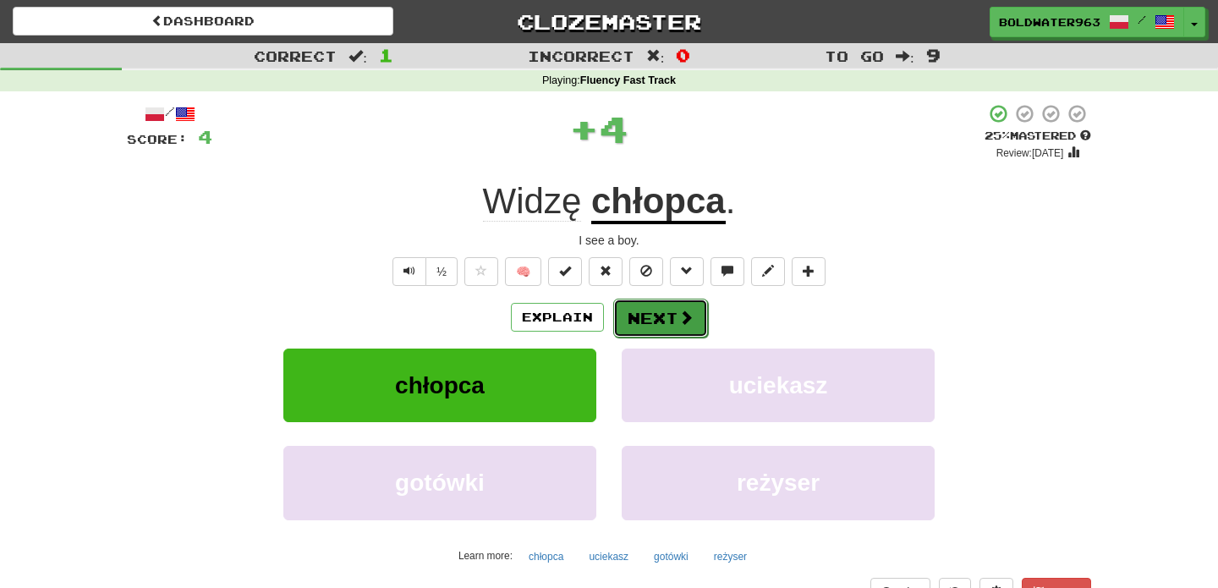
click at [664, 320] on button "Next" at bounding box center [660, 318] width 95 height 39
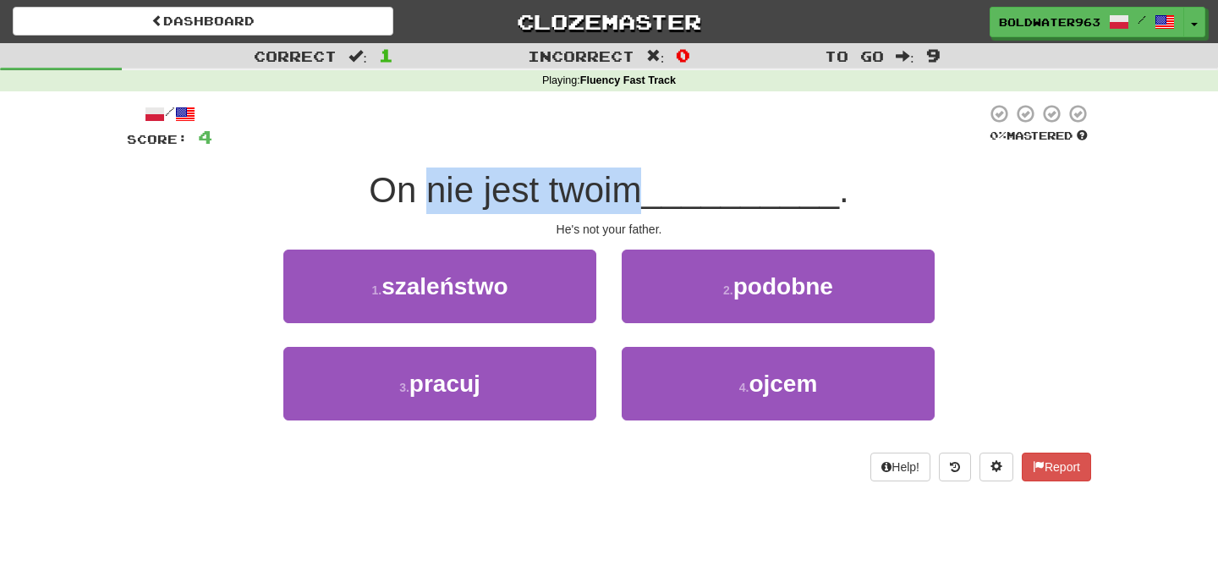
drag, startPoint x: 430, startPoint y: 195, endPoint x: 644, endPoint y: 196, distance: 214.8
click at [641, 196] on span "On nie jest twoim" at bounding box center [505, 190] width 272 height 40
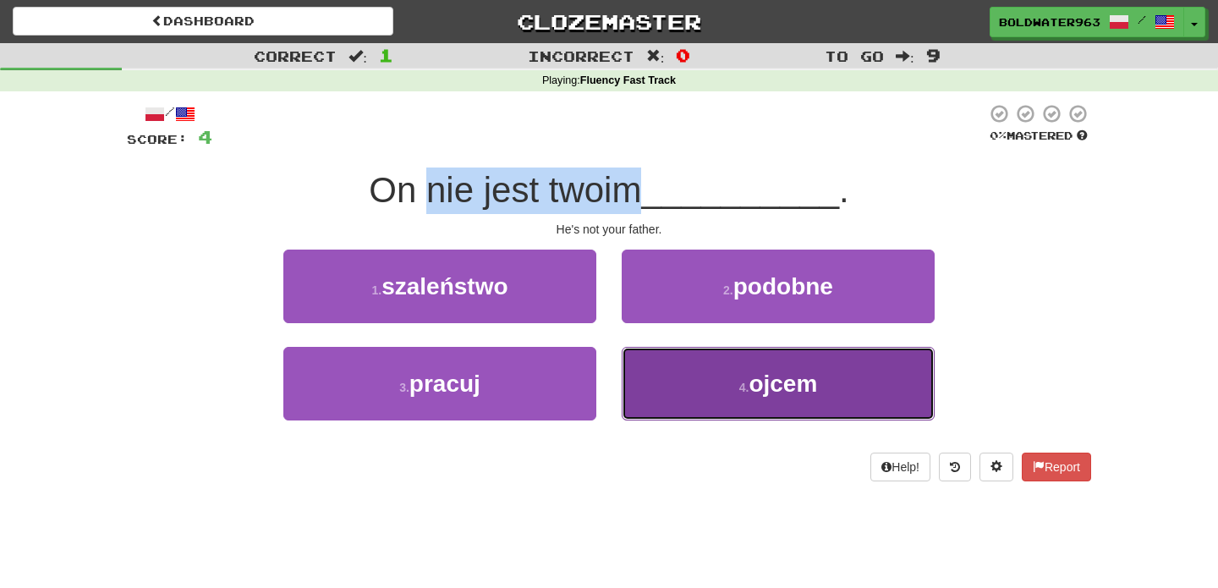
click at [692, 384] on button "4 . ojcem" at bounding box center [778, 384] width 313 height 74
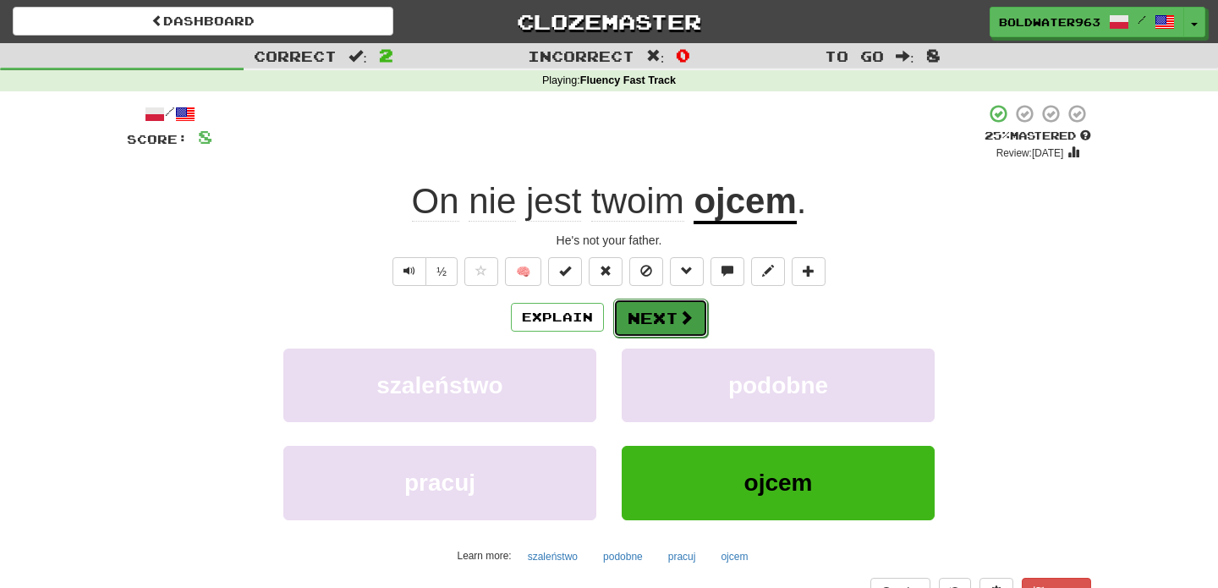
click at [655, 315] on button "Next" at bounding box center [660, 318] width 95 height 39
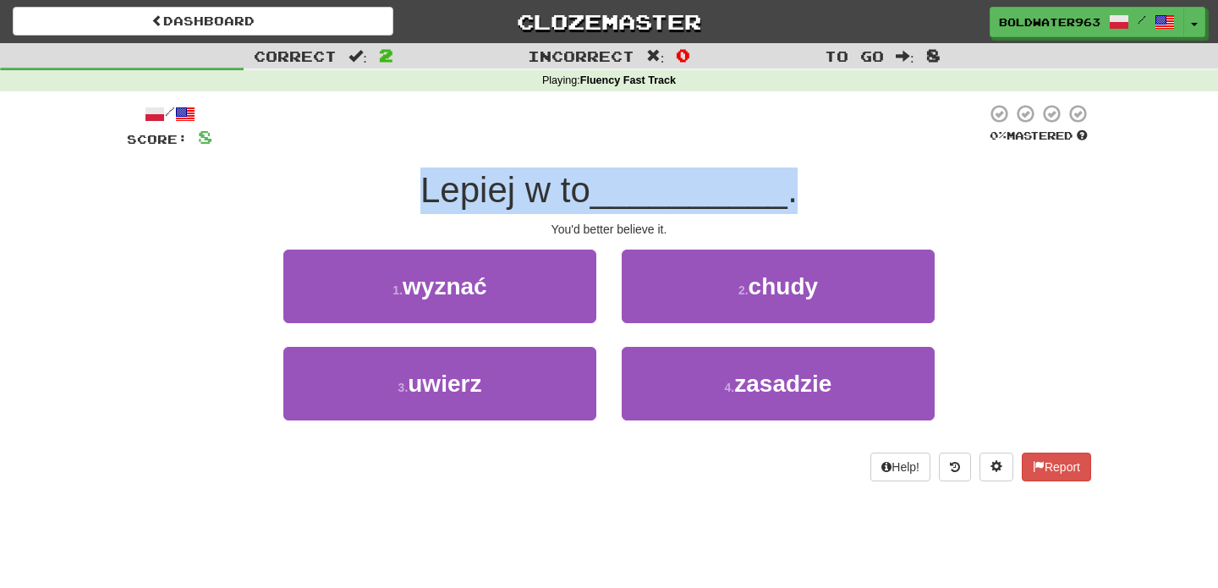
drag, startPoint x: 424, startPoint y: 188, endPoint x: 949, endPoint y: 189, distance: 525.2
click at [949, 189] on div "Lepiej w to __________ ." at bounding box center [609, 190] width 964 height 47
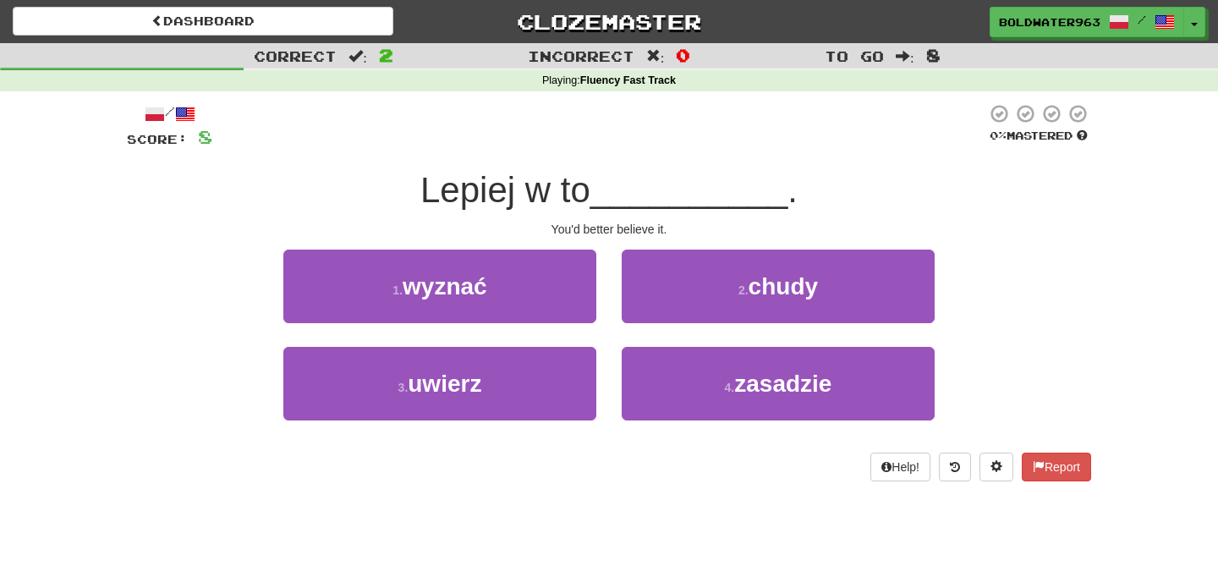
click at [829, 190] on div "Lepiej w to __________ ." at bounding box center [609, 190] width 964 height 47
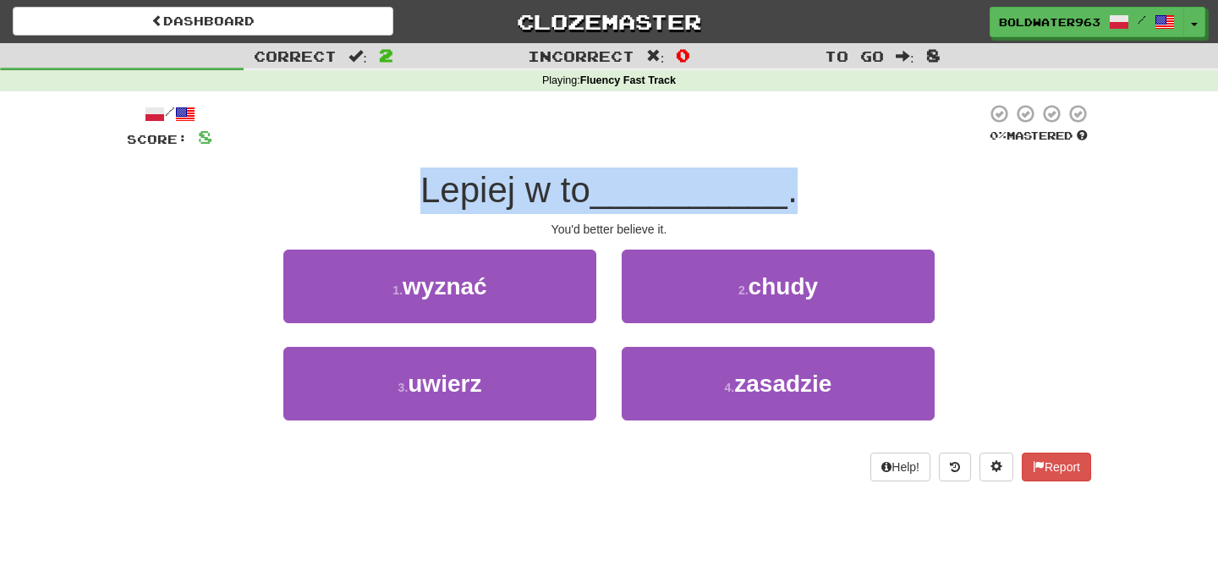
drag, startPoint x: 821, startPoint y: 192, endPoint x: 394, endPoint y: 197, distance: 427.2
click at [394, 197] on div "Lepiej w to __________ ." at bounding box center [609, 190] width 964 height 47
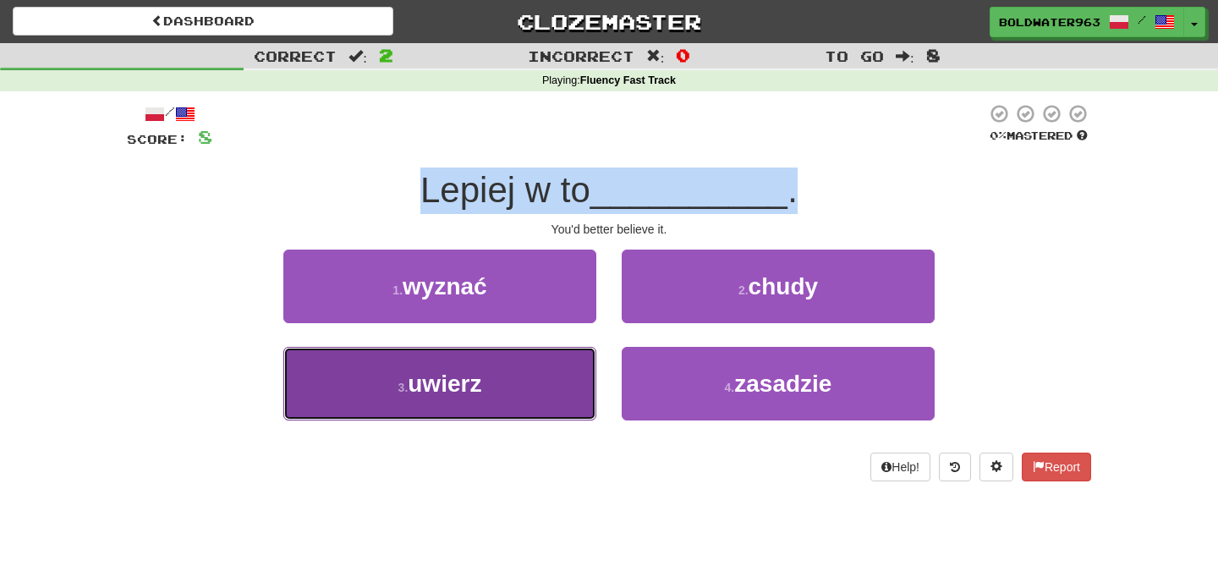
click at [539, 375] on button "3 . uwierz" at bounding box center [439, 384] width 313 height 74
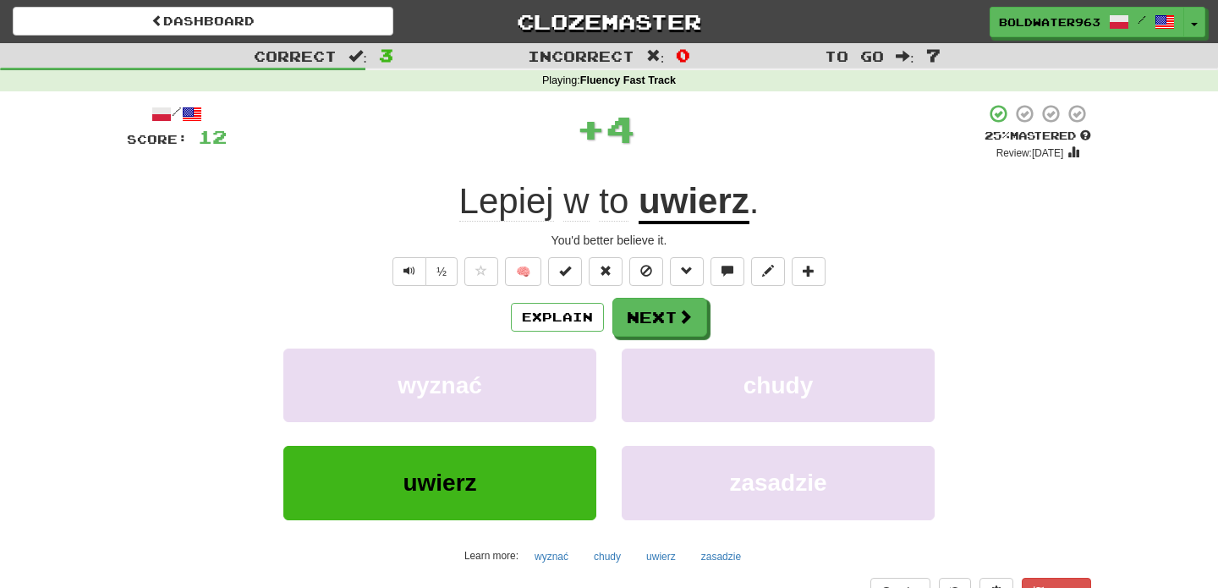
click at [775, 199] on div "Lepiej w to uwierz ." at bounding box center [609, 201] width 964 height 47
click at [677, 307] on button "Next" at bounding box center [660, 318] width 95 height 39
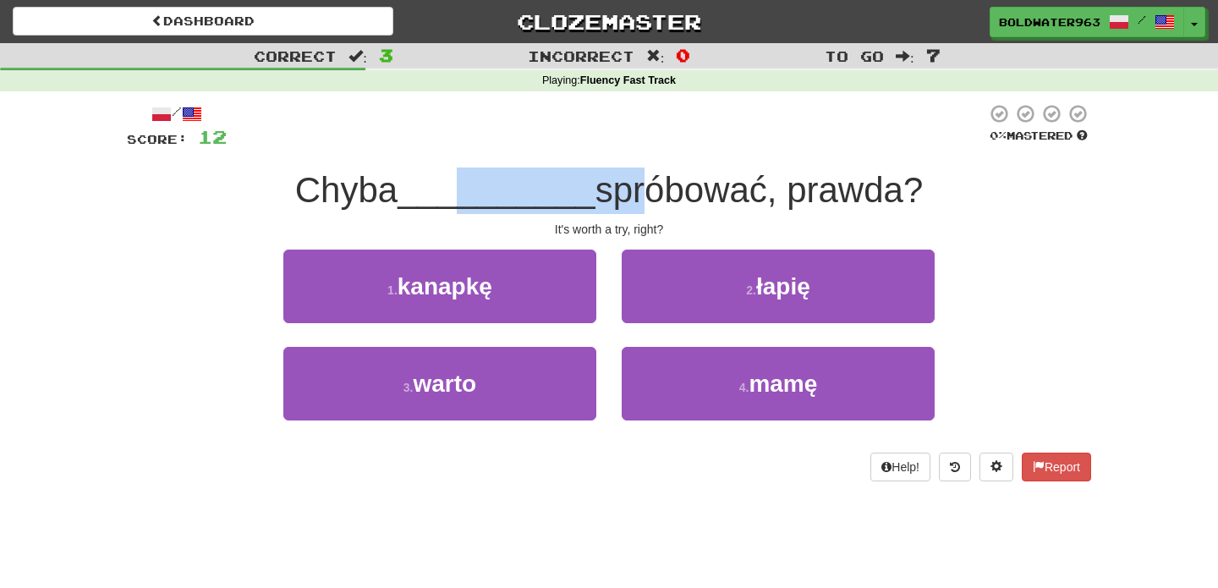
drag, startPoint x: 453, startPoint y: 187, endPoint x: 631, endPoint y: 188, distance: 177.6
click at [631, 188] on div "Chyba __________ spróbować, prawda?" at bounding box center [609, 190] width 964 height 47
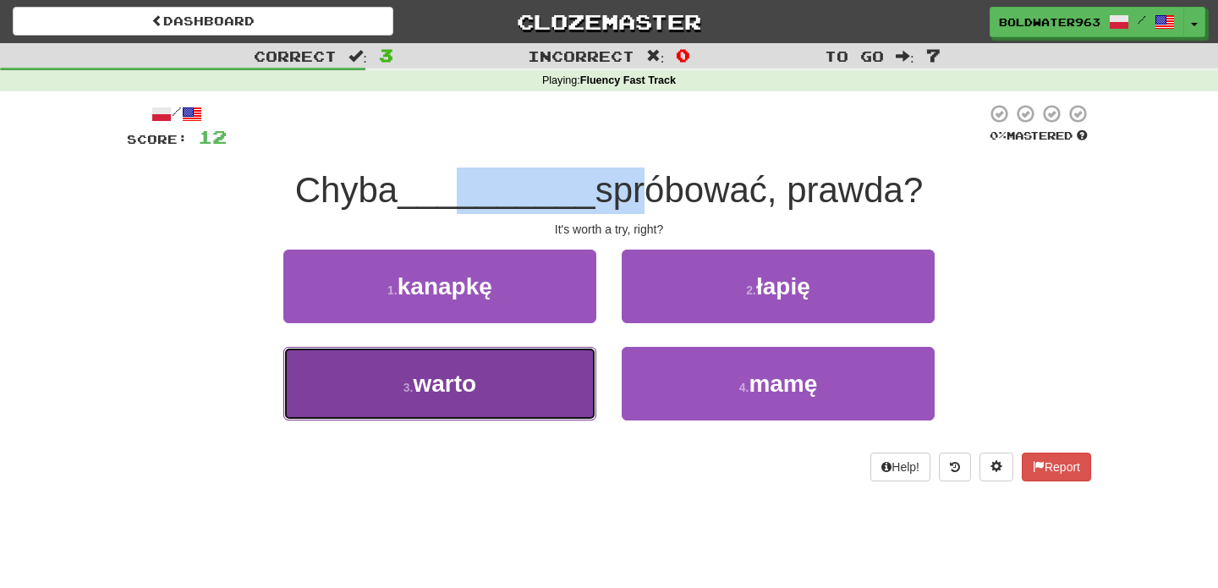
click at [533, 367] on button "3 . warto" at bounding box center [439, 384] width 313 height 74
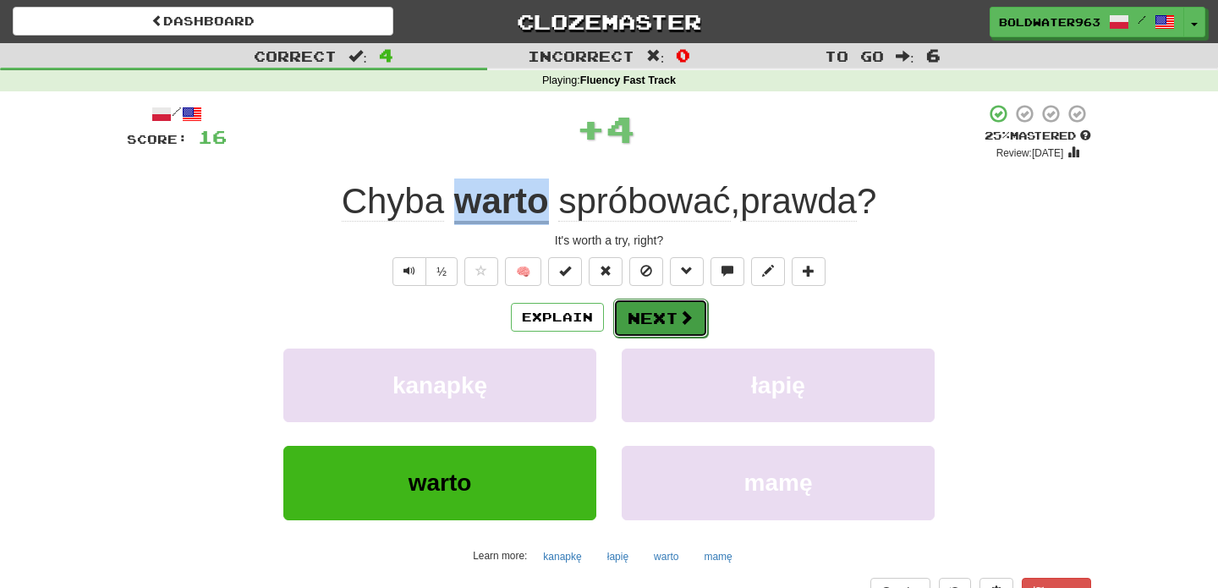
click at [661, 314] on button "Next" at bounding box center [660, 318] width 95 height 39
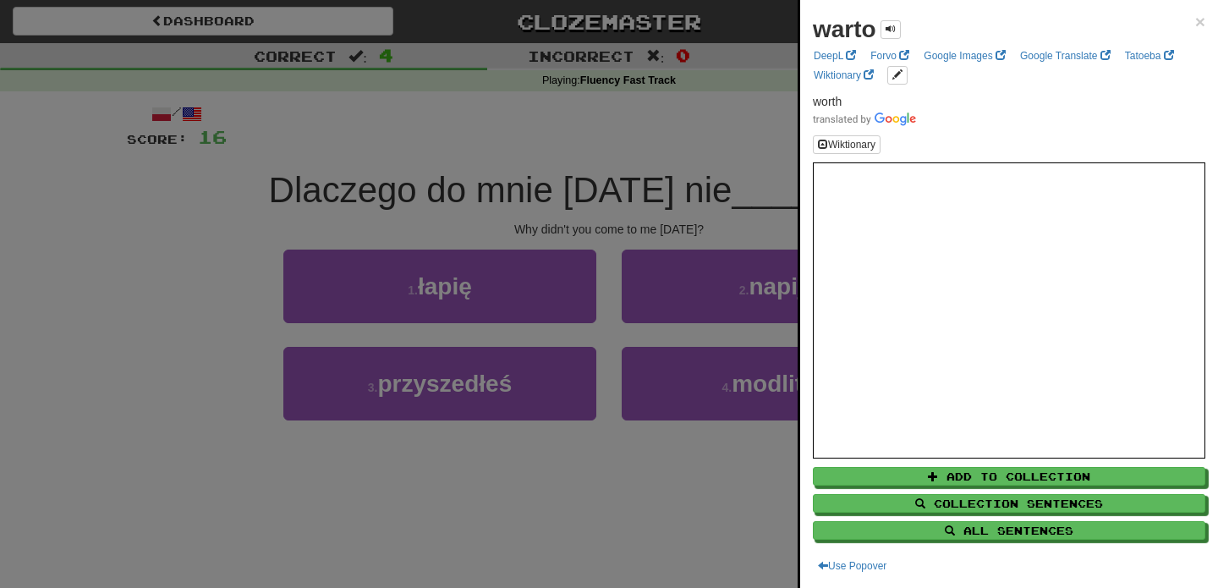
click at [339, 191] on div at bounding box center [609, 294] width 1218 height 588
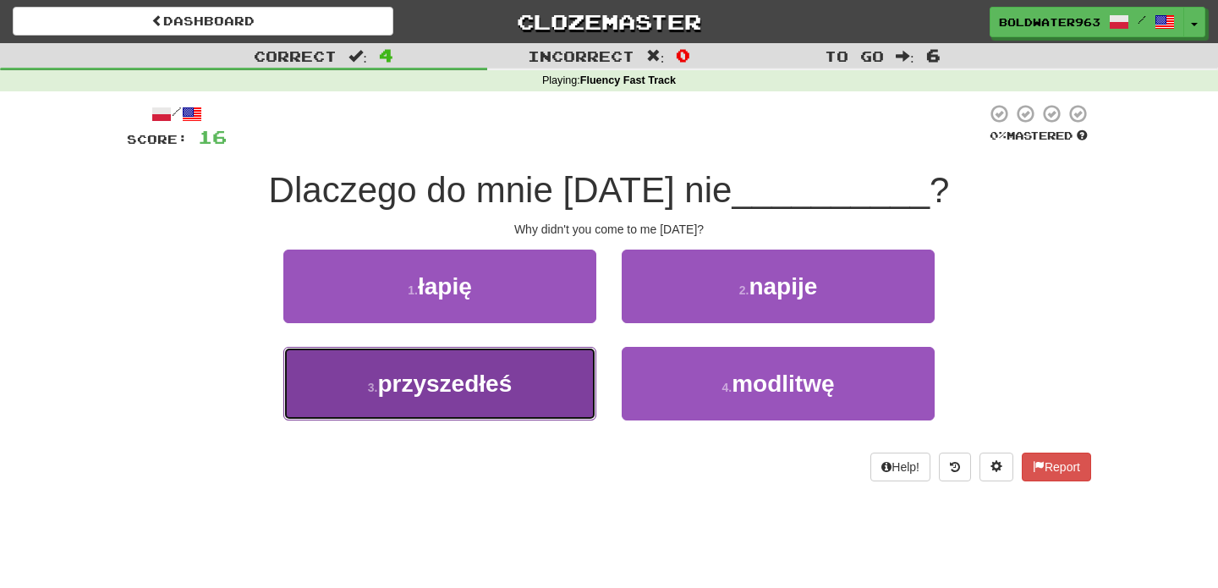
click at [543, 392] on button "3 . przyszedłeś" at bounding box center [439, 384] width 313 height 74
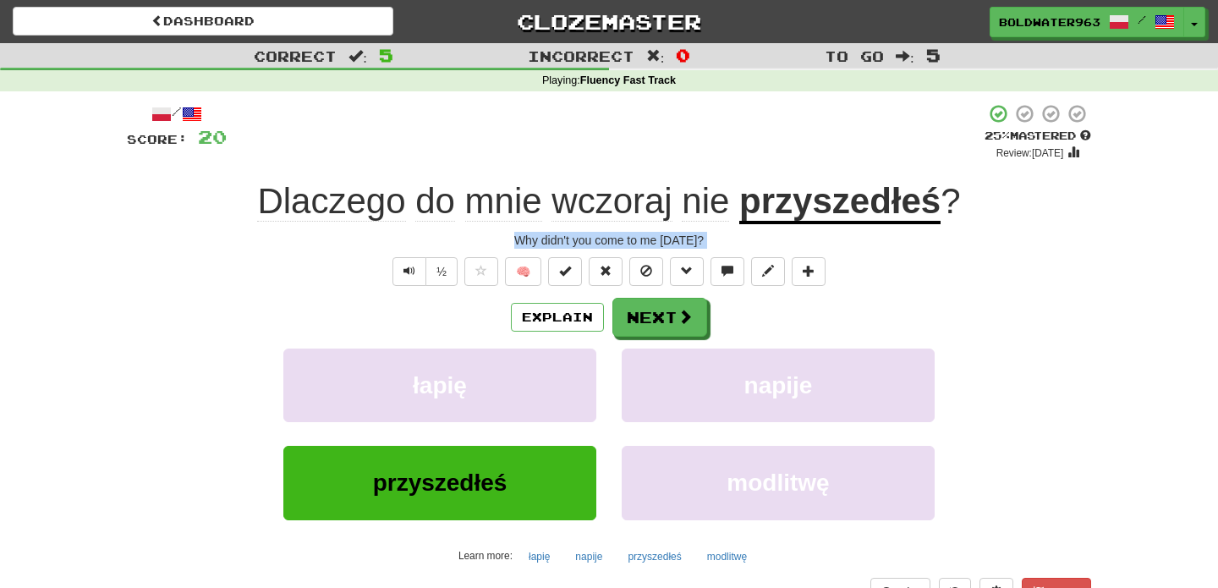
drag, startPoint x: 506, startPoint y: 241, endPoint x: 771, endPoint y: 252, distance: 265.0
click at [771, 252] on div "/ Score: 20 + 4 25 % Mastered Review: 2025-09-16 Dlaczego do mnie wczoraj nie p…" at bounding box center [609, 368] width 964 height 530
click at [679, 313] on span at bounding box center [685, 317] width 15 height 15
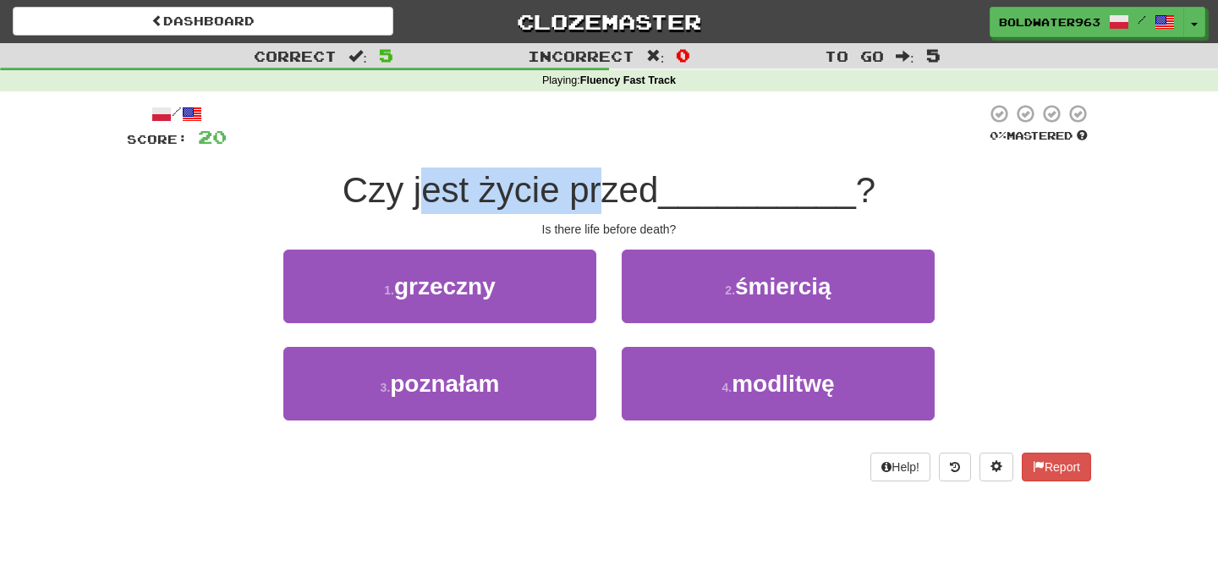
drag, startPoint x: 425, startPoint y: 183, endPoint x: 607, endPoint y: 183, distance: 182.7
click at [607, 183] on span "Czy jest życie przed" at bounding box center [500, 190] width 315 height 40
click at [620, 187] on span "Czy jest życie przed" at bounding box center [500, 190] width 315 height 40
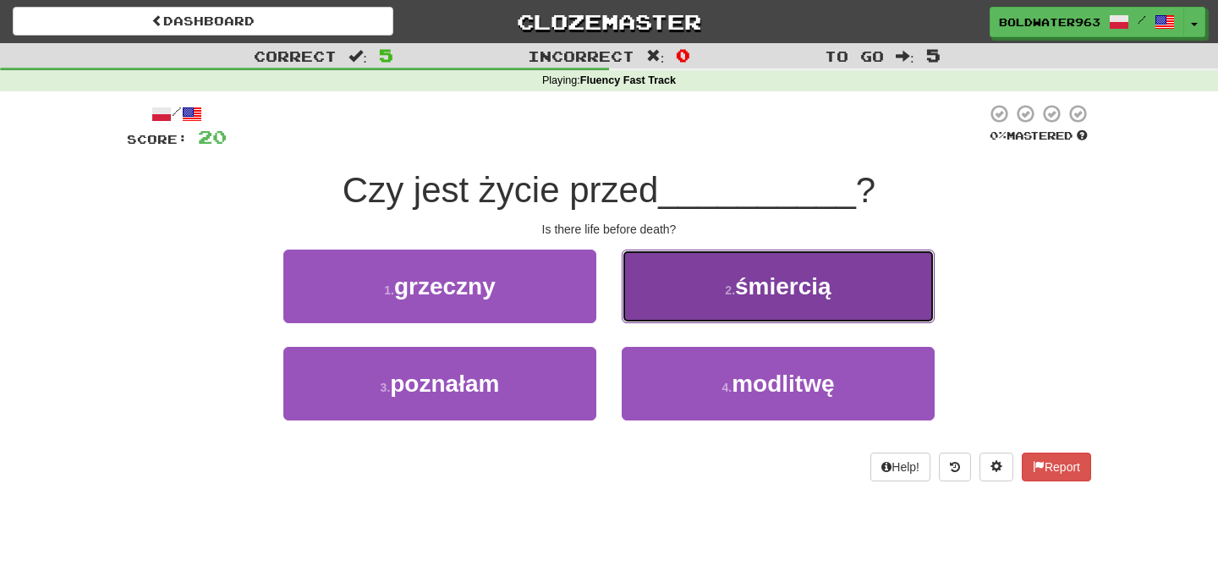
click at [759, 290] on span "śmiercią" at bounding box center [783, 286] width 96 height 26
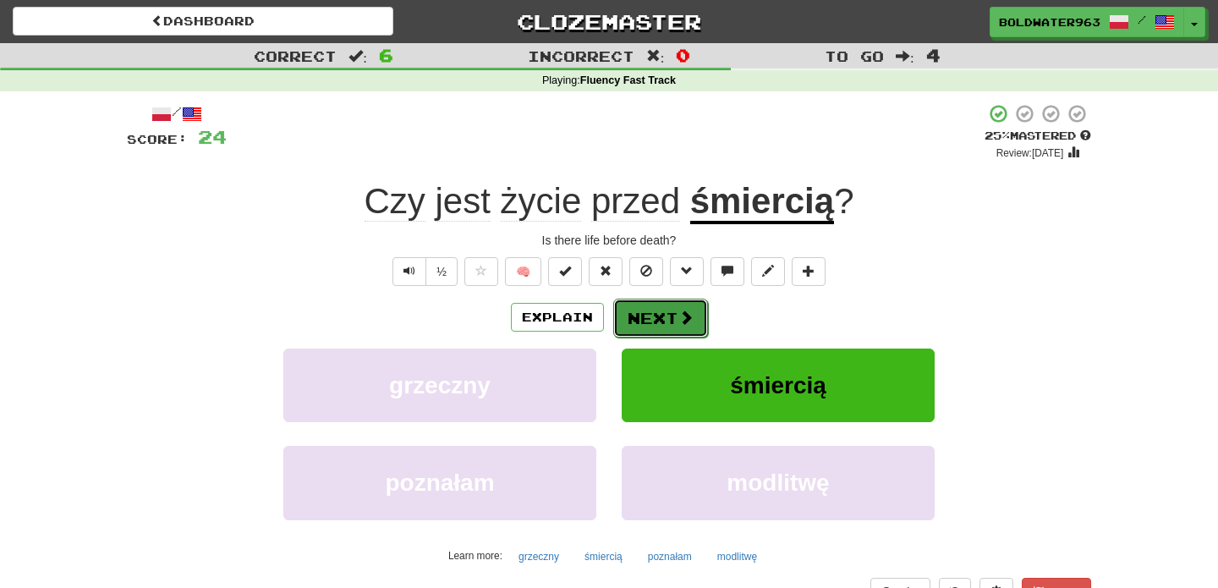
click at [655, 318] on button "Next" at bounding box center [660, 318] width 95 height 39
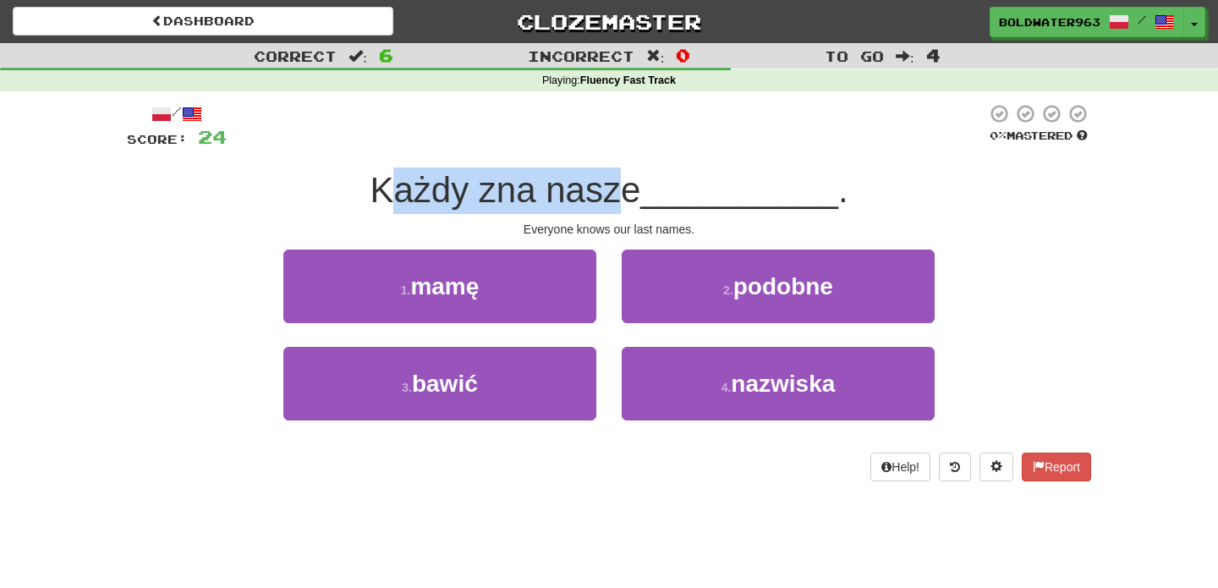
drag, startPoint x: 390, startPoint y: 191, endPoint x: 619, endPoint y: 196, distance: 229.3
click at [619, 196] on span "Każdy zna nasze" at bounding box center [505, 190] width 271 height 40
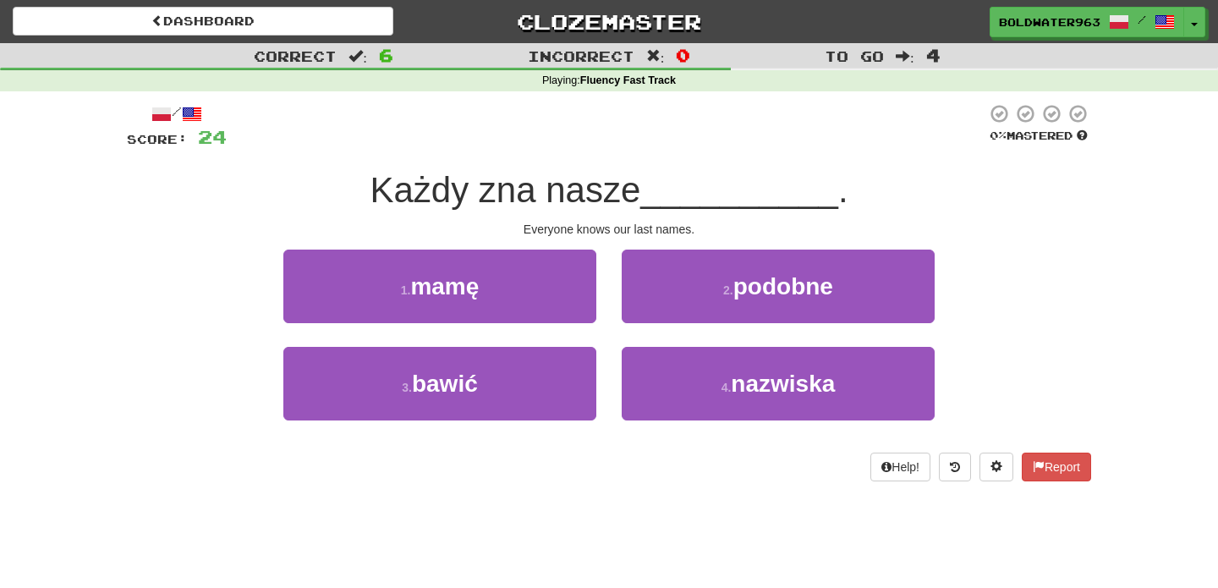
click at [640, 191] on span "Każdy zna nasze" at bounding box center [505, 190] width 271 height 40
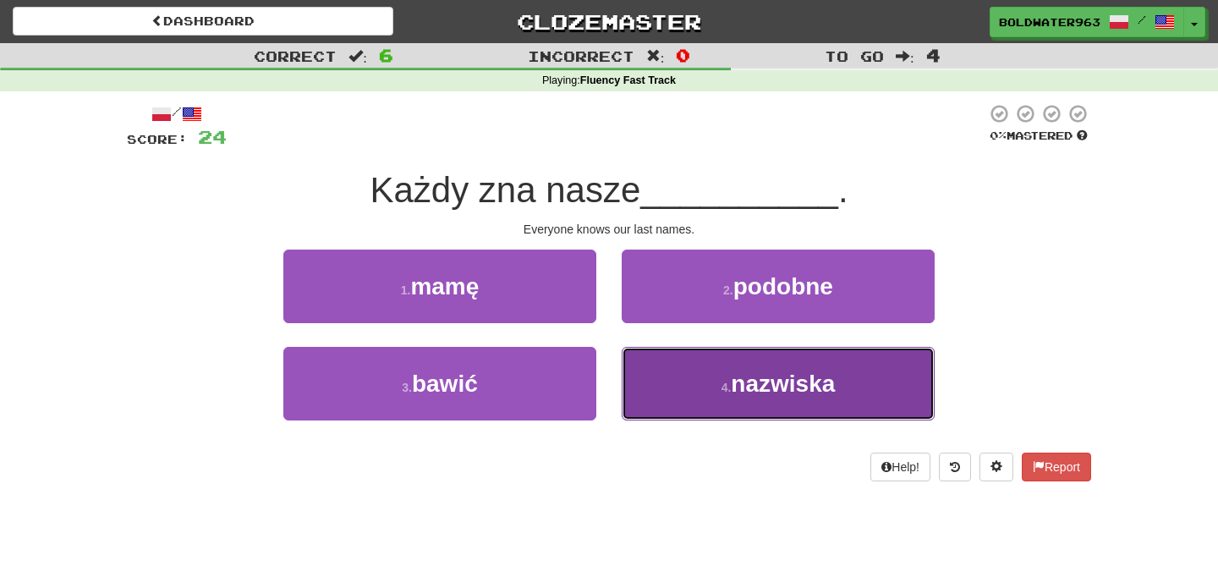
click at [730, 403] on button "4 . nazwiska" at bounding box center [778, 384] width 313 height 74
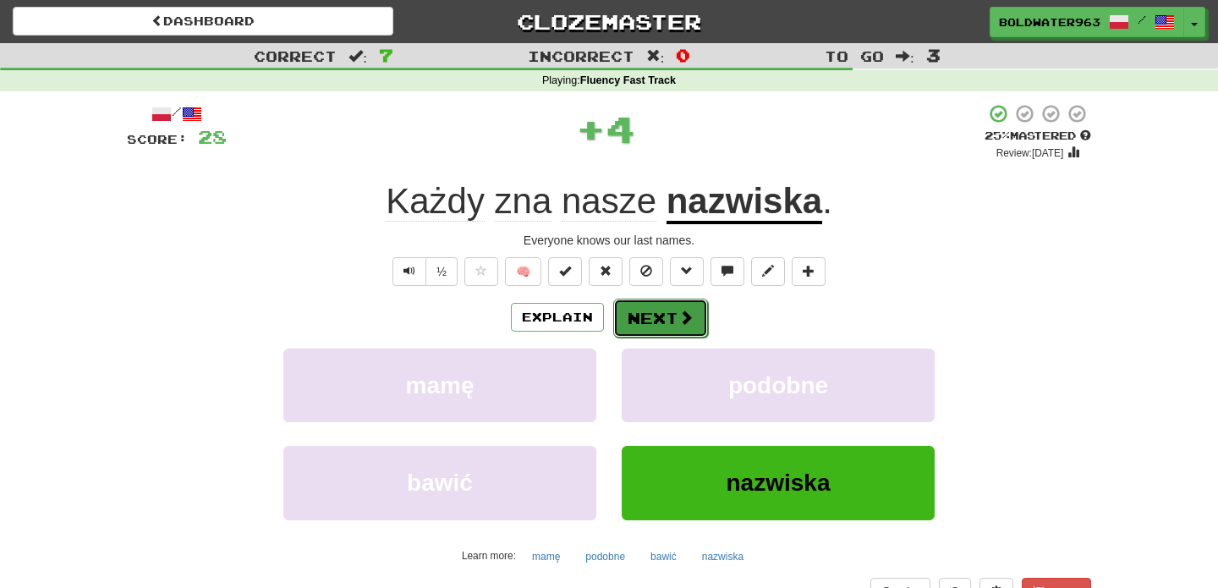
click at [664, 319] on button "Next" at bounding box center [660, 318] width 95 height 39
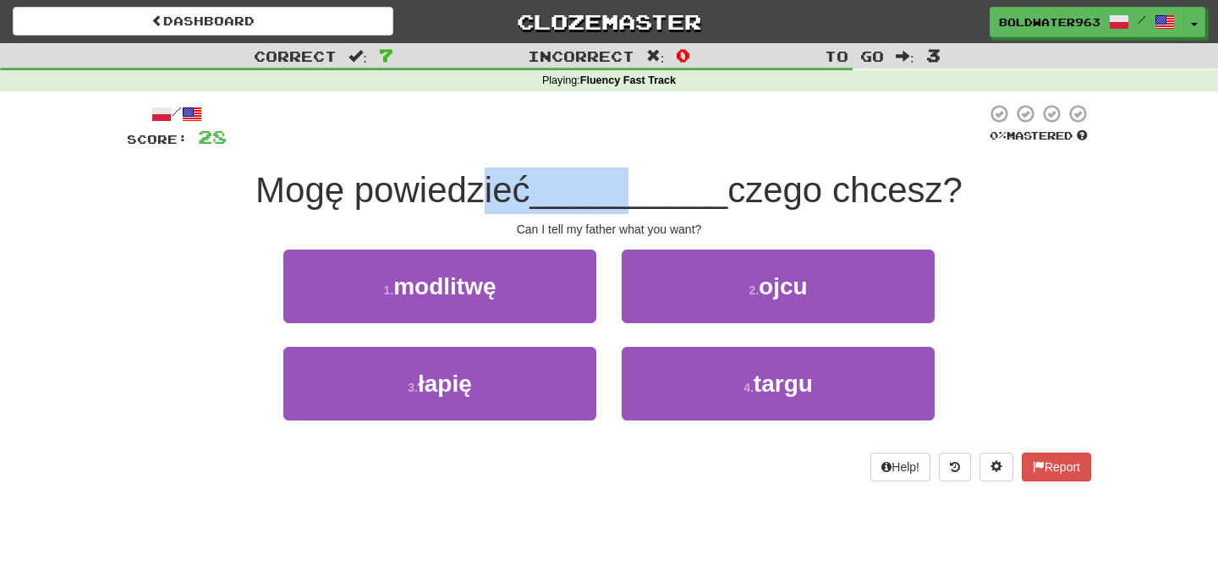
drag, startPoint x: 478, startPoint y: 192, endPoint x: 625, endPoint y: 193, distance: 147.2
click at [625, 193] on div "Mogę powiedzieć __________ czego chcesz?" at bounding box center [609, 190] width 964 height 47
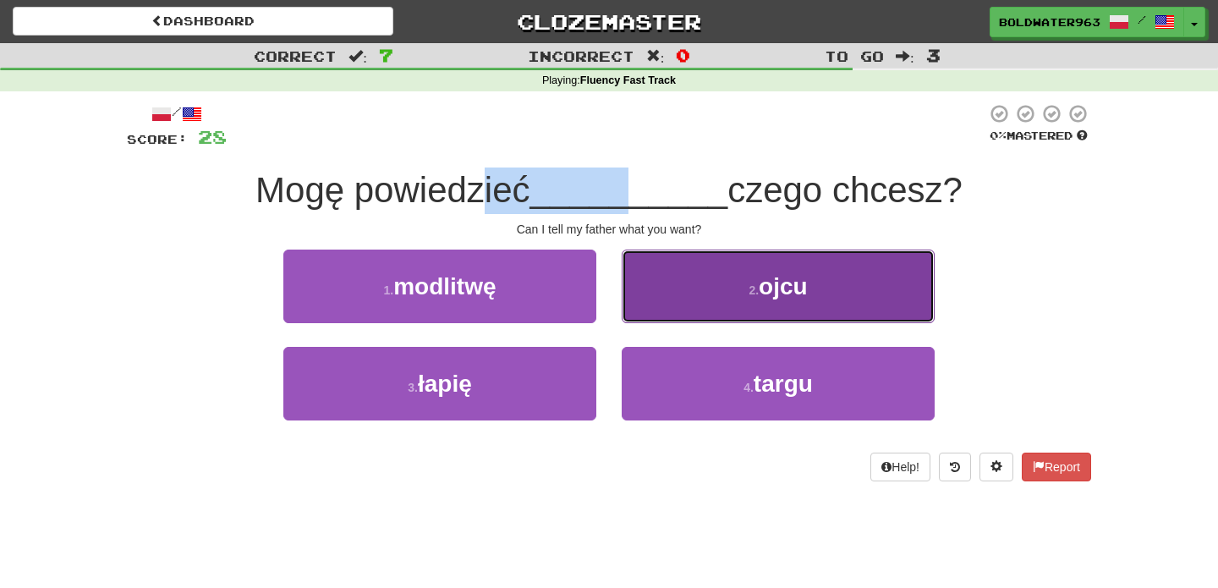
click at [730, 291] on button "2 . ojcu" at bounding box center [778, 287] width 313 height 74
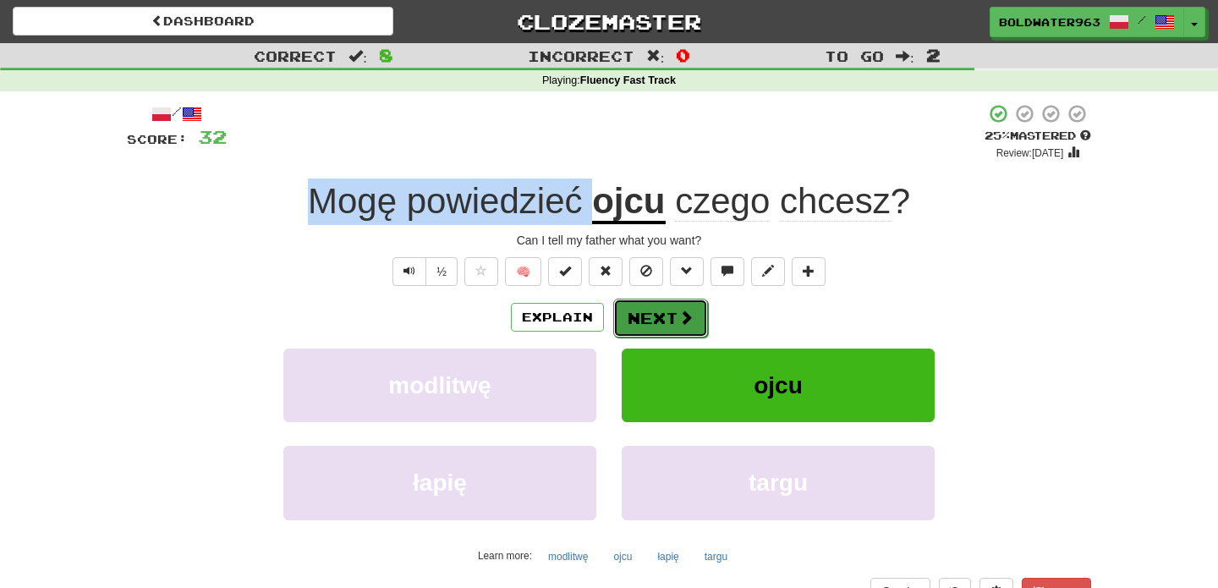
click at [657, 315] on button "Next" at bounding box center [660, 318] width 95 height 39
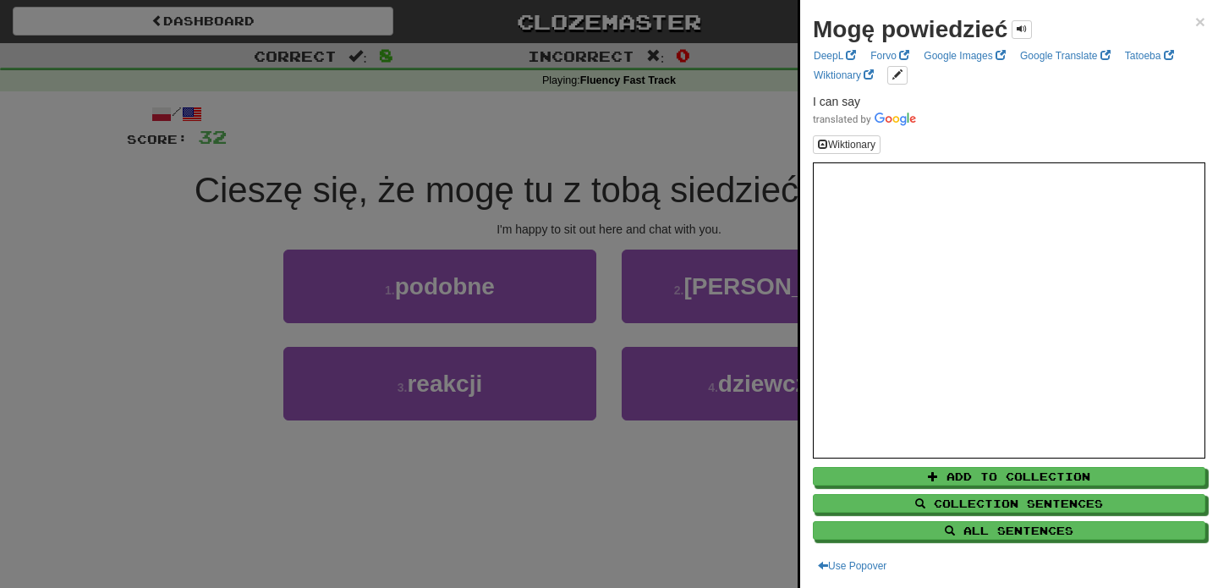
click at [624, 182] on div at bounding box center [609, 294] width 1218 height 588
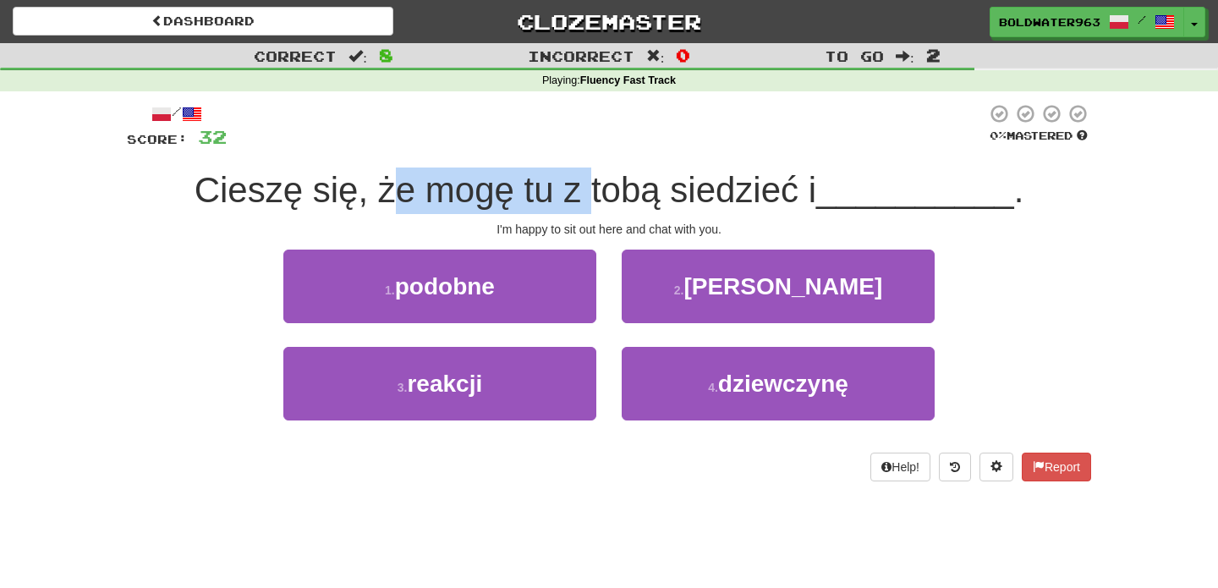
drag, startPoint x: 392, startPoint y: 198, endPoint x: 591, endPoint y: 209, distance: 199.1
click at [591, 209] on span "Cieszę się, że mogę tu z tobą siedzieć i" at bounding box center [506, 190] width 622 height 40
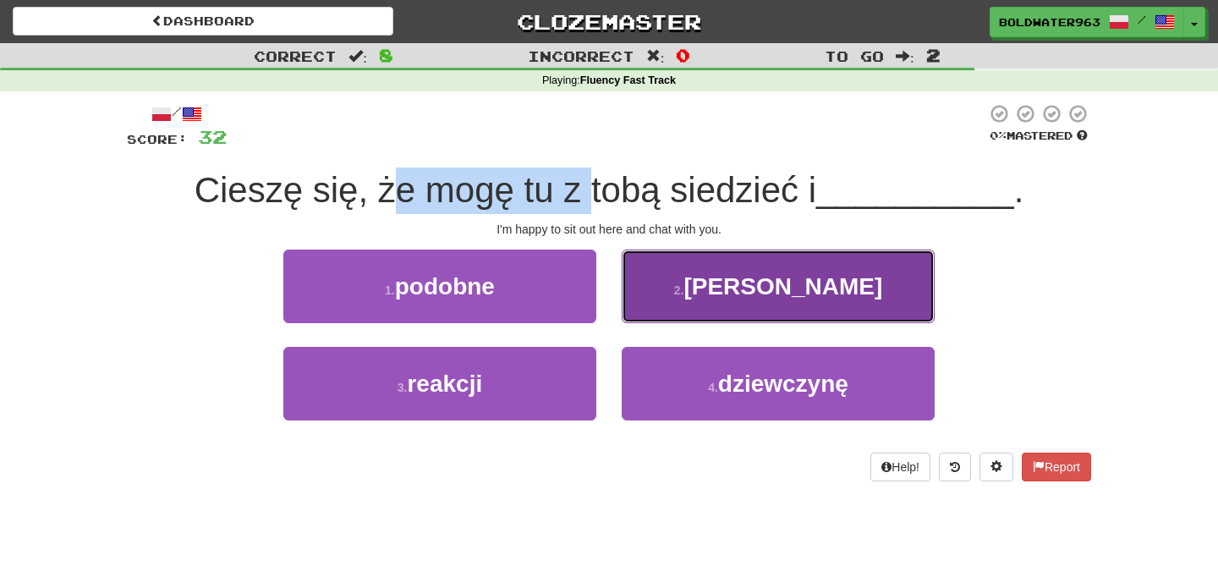
click at [705, 293] on button "2 . gadać" at bounding box center [778, 287] width 313 height 74
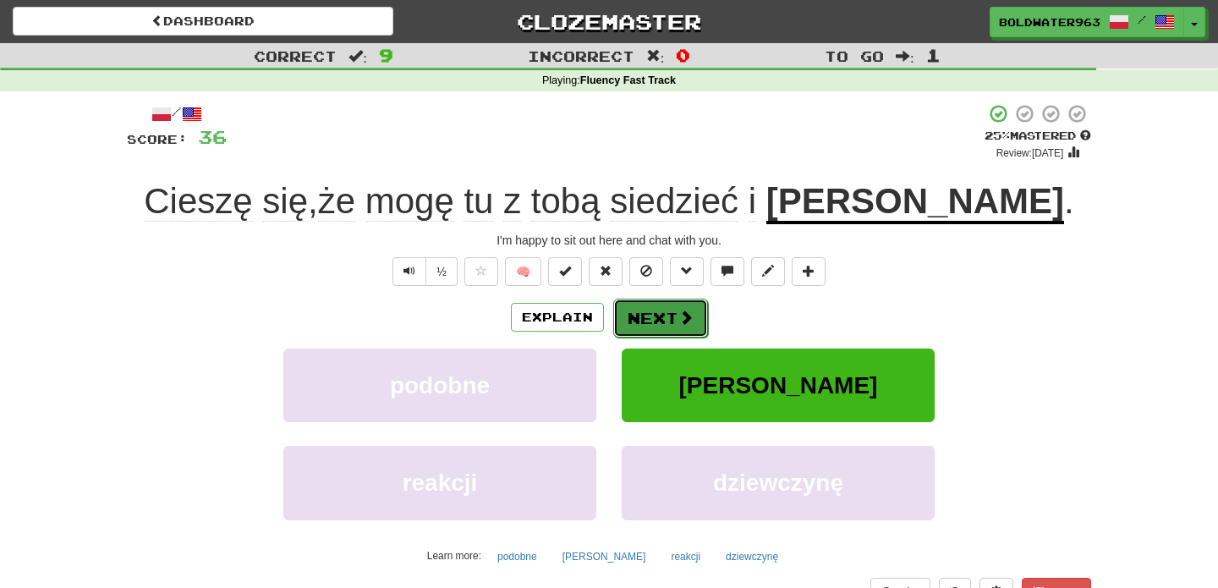
click at [666, 319] on button "Next" at bounding box center [660, 318] width 95 height 39
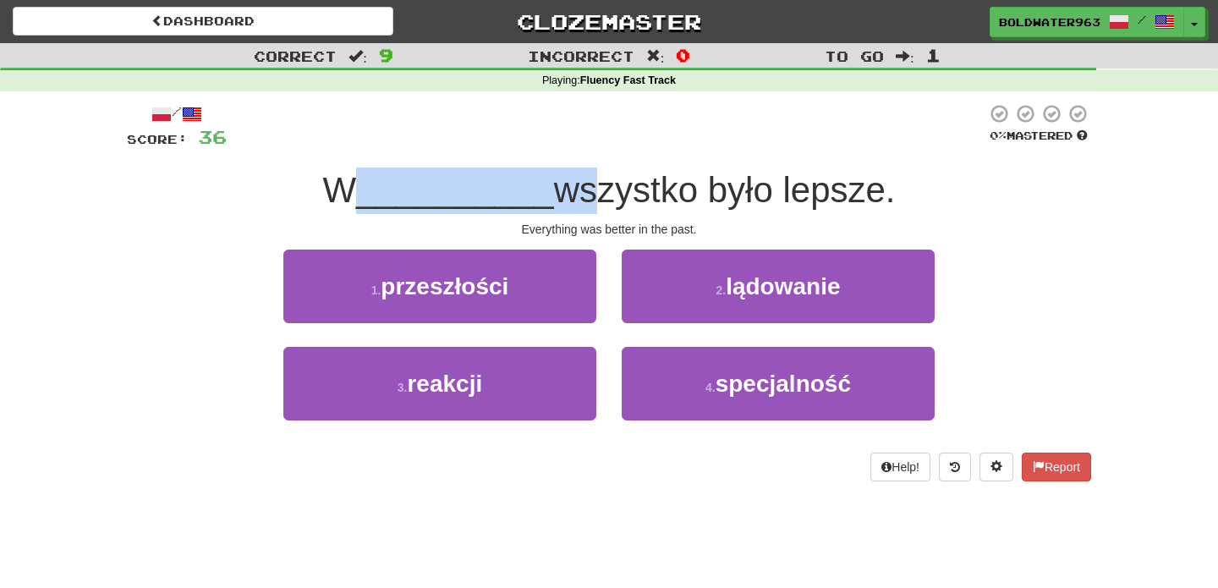
drag, startPoint x: 367, startPoint y: 191, endPoint x: 574, endPoint y: 183, distance: 207.4
click at [574, 183] on div "W __________ wszystko było lepsze." at bounding box center [609, 190] width 964 height 47
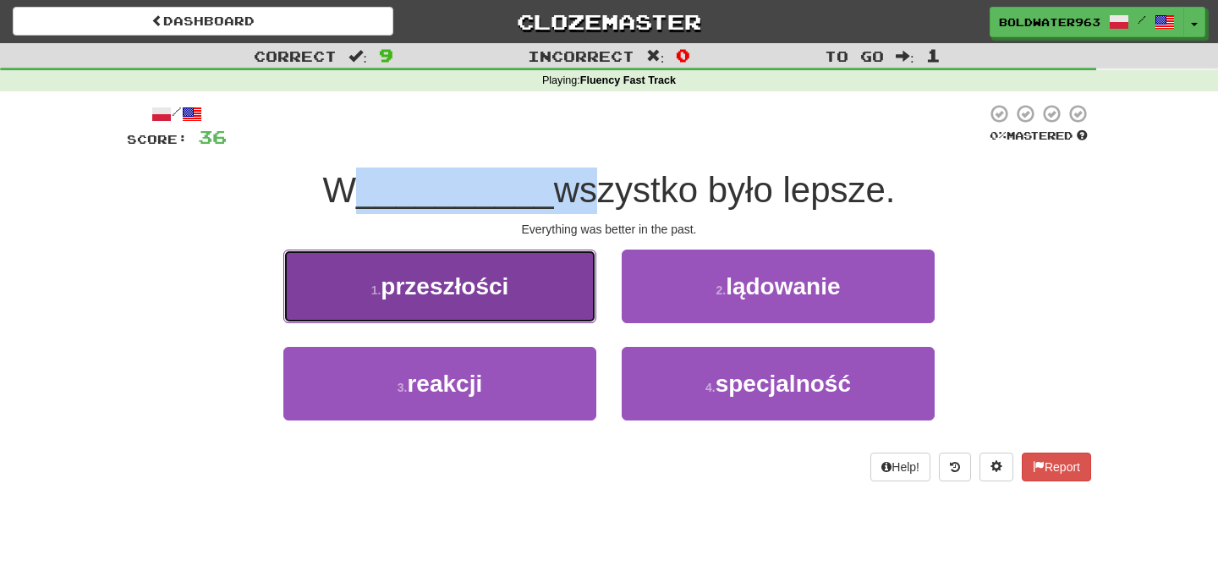
click at [516, 293] on button "1 . przeszłości" at bounding box center [439, 287] width 313 height 74
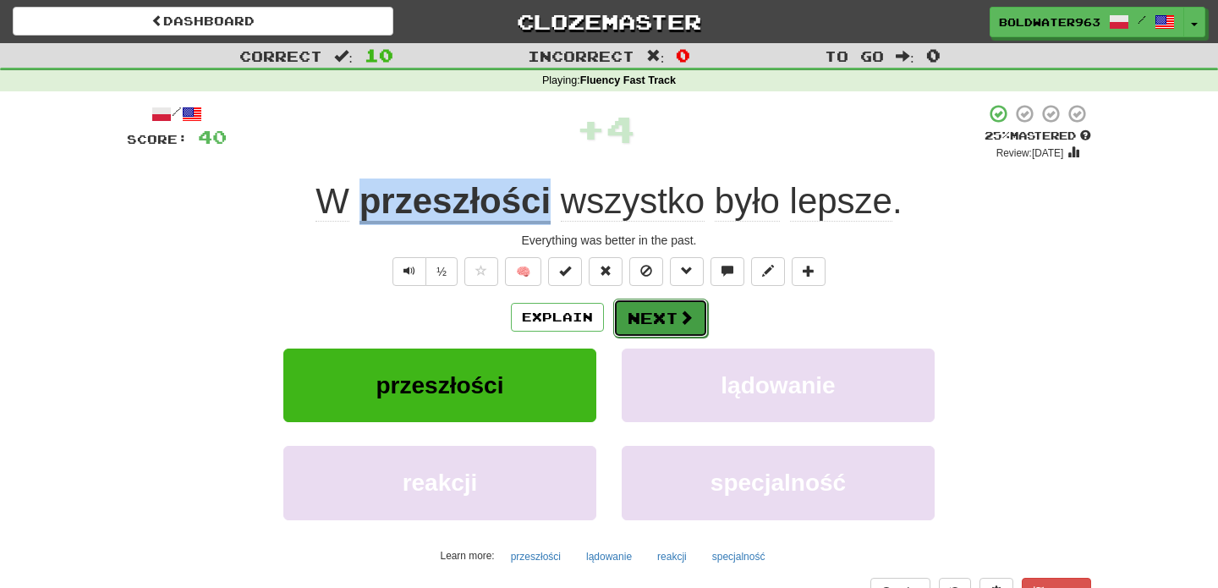
click at [655, 320] on button "Next" at bounding box center [660, 318] width 95 height 39
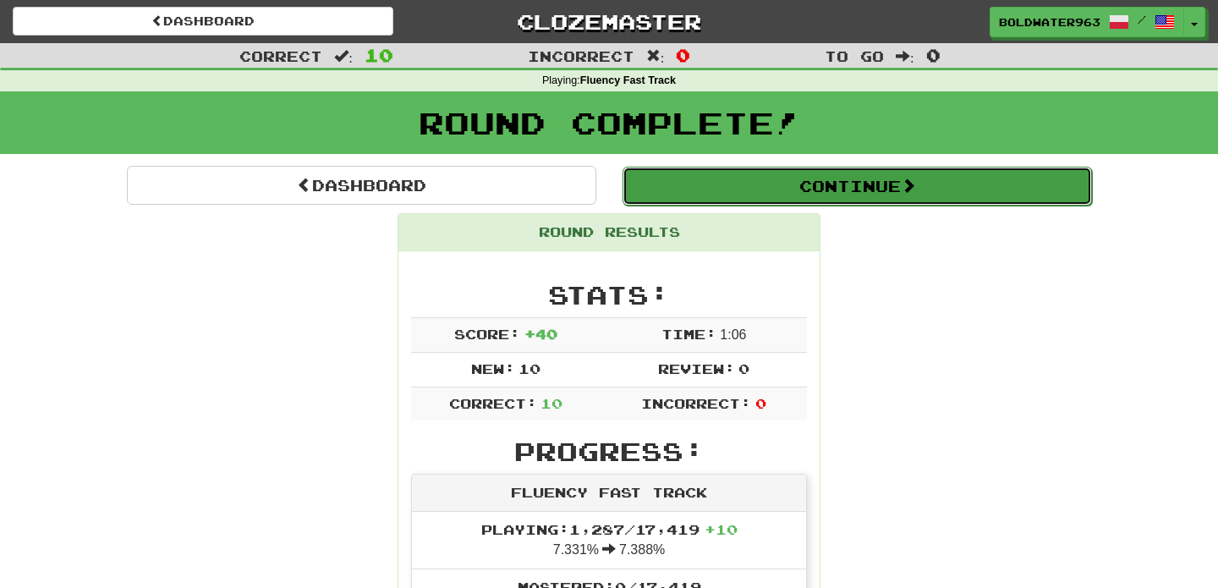
click at [765, 186] on button "Continue" at bounding box center [857, 186] width 469 height 39
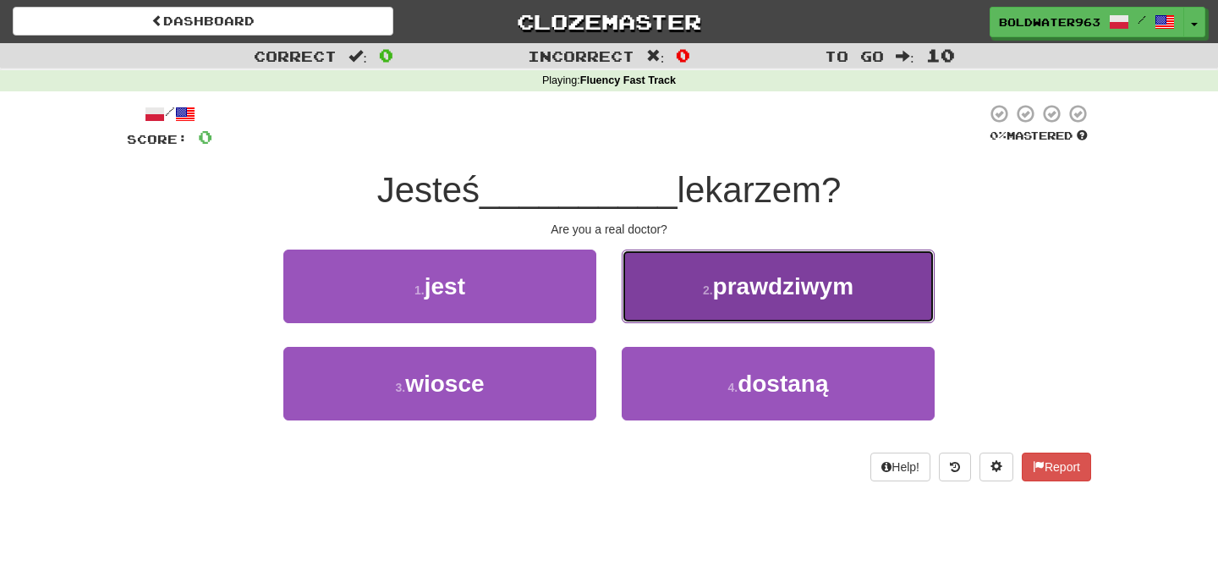
click at [738, 299] on button "2 . prawdziwym" at bounding box center [778, 287] width 313 height 74
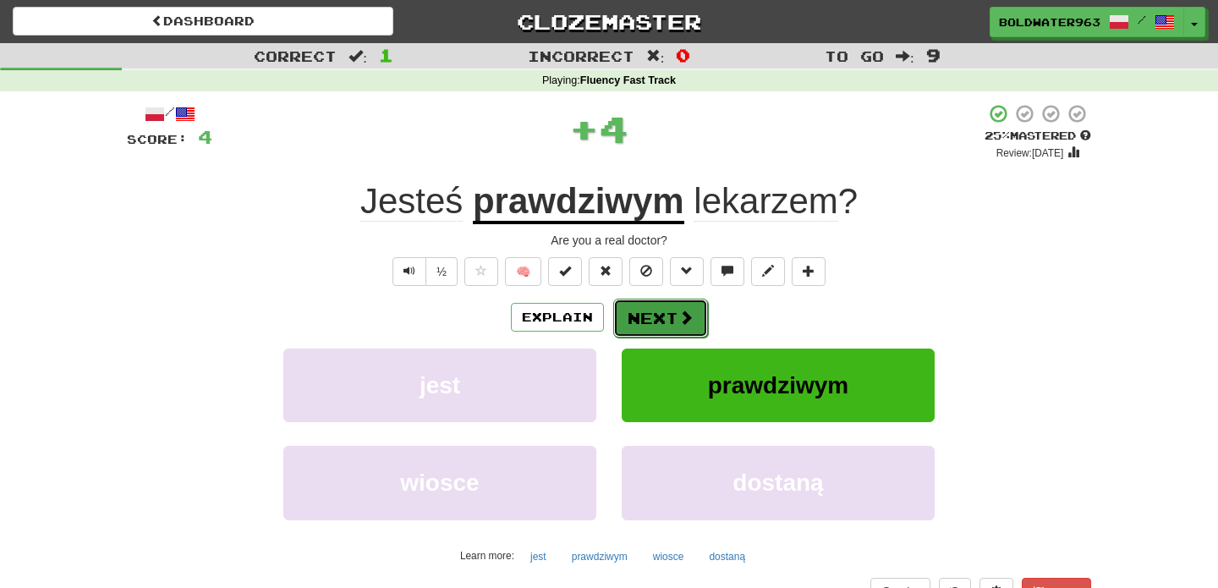
click at [659, 321] on button "Next" at bounding box center [660, 318] width 95 height 39
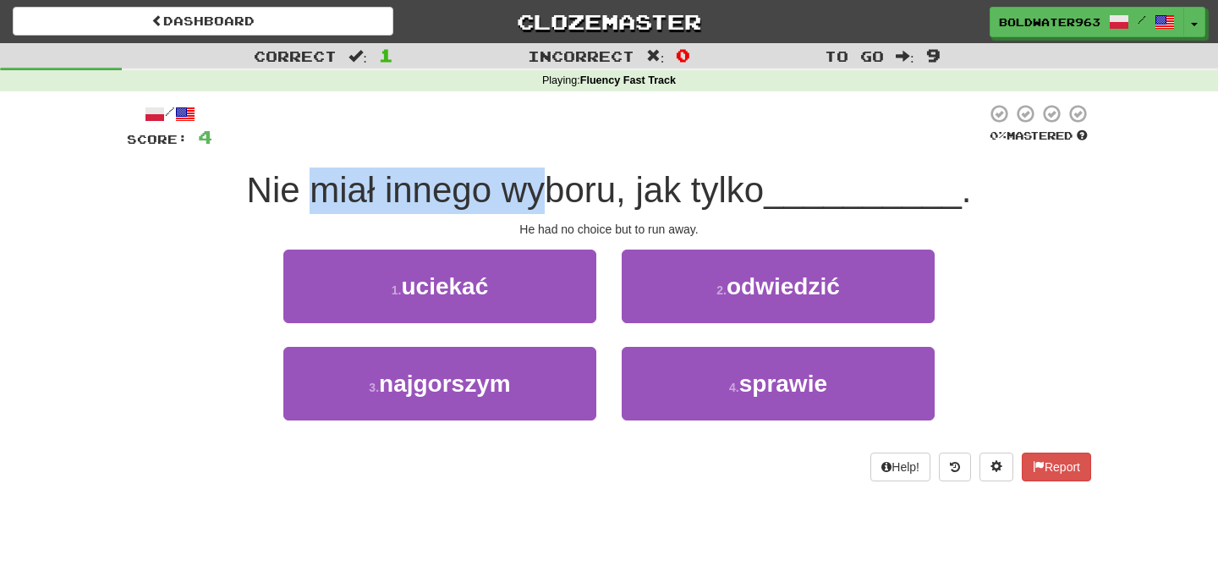
drag, startPoint x: 310, startPoint y: 190, endPoint x: 553, endPoint y: 193, distance: 242.8
click at [553, 193] on span "Nie miał innego wyboru, jak tylko" at bounding box center [506, 190] width 518 height 40
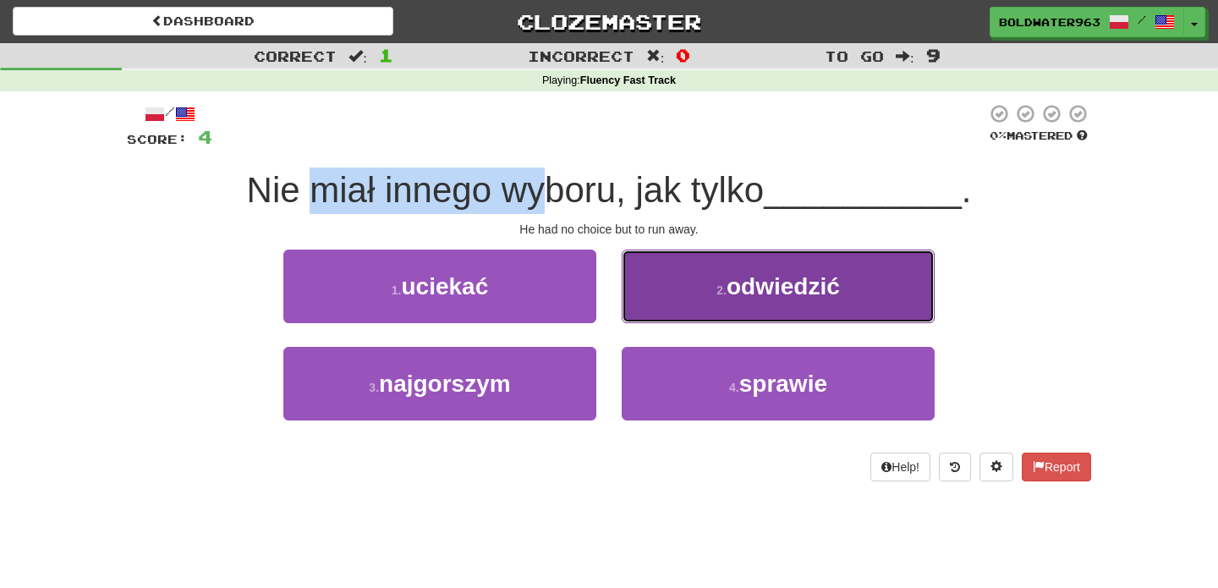
click at [699, 294] on button "2 . odwiedzić" at bounding box center [778, 287] width 313 height 74
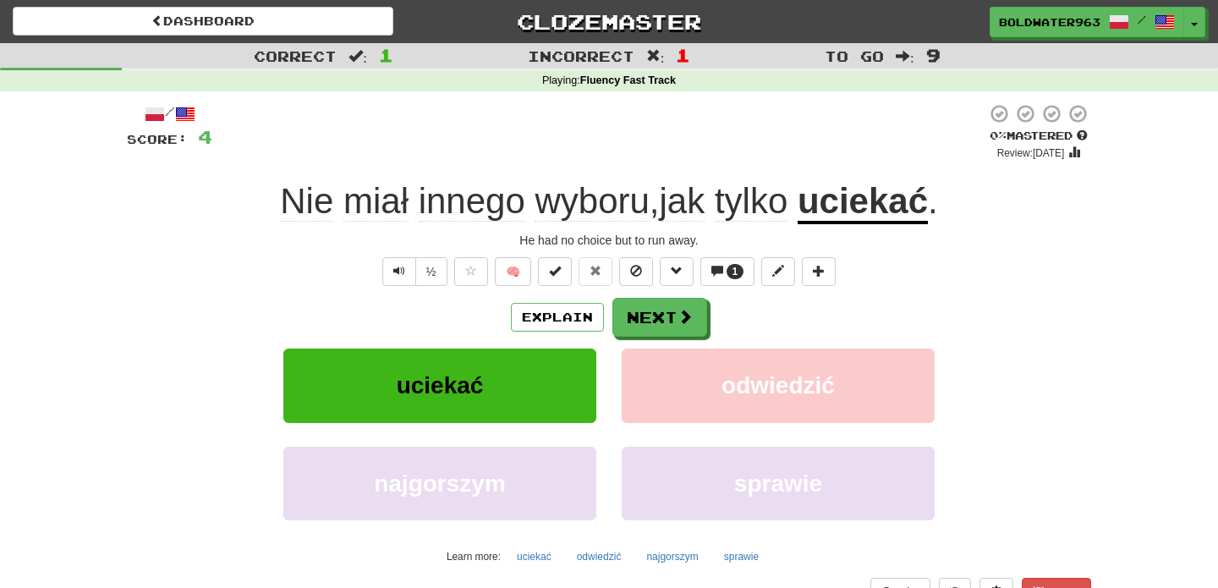
click at [869, 204] on u "uciekać" at bounding box center [863, 202] width 130 height 43
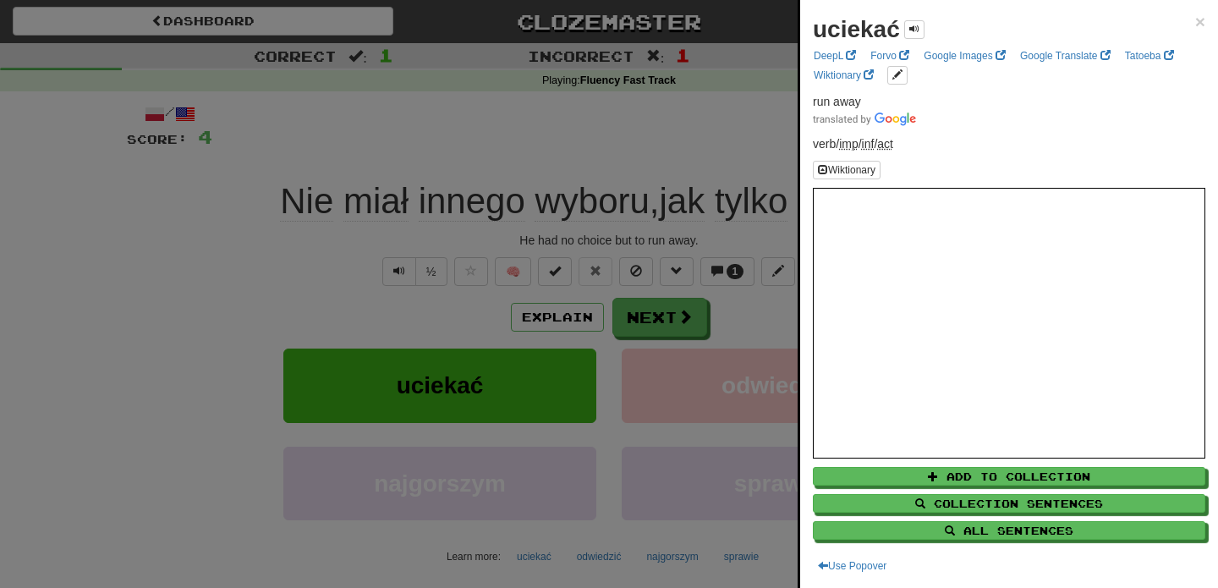
click at [661, 145] on div at bounding box center [609, 294] width 1218 height 588
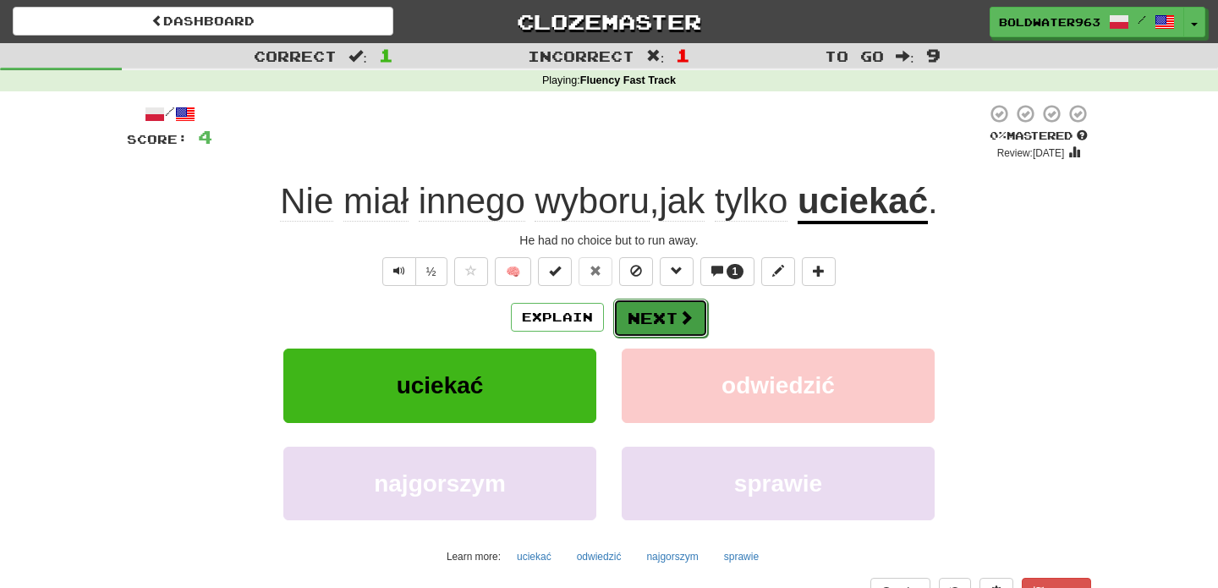
click at [632, 318] on button "Next" at bounding box center [660, 318] width 95 height 39
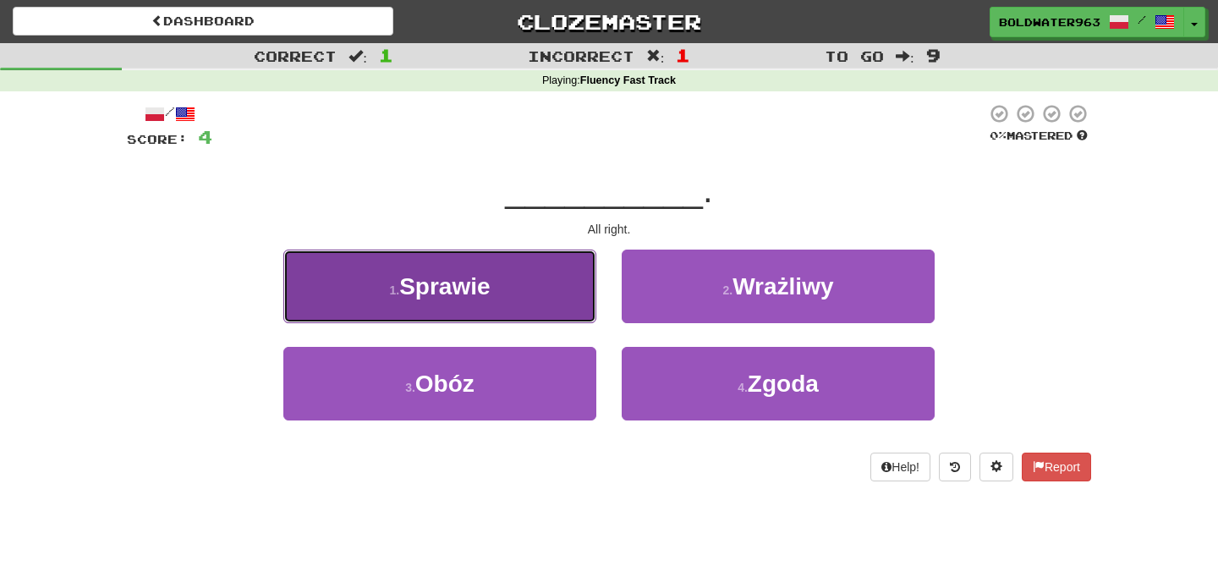
click at [563, 276] on button "1 . Sprawie" at bounding box center [439, 287] width 313 height 74
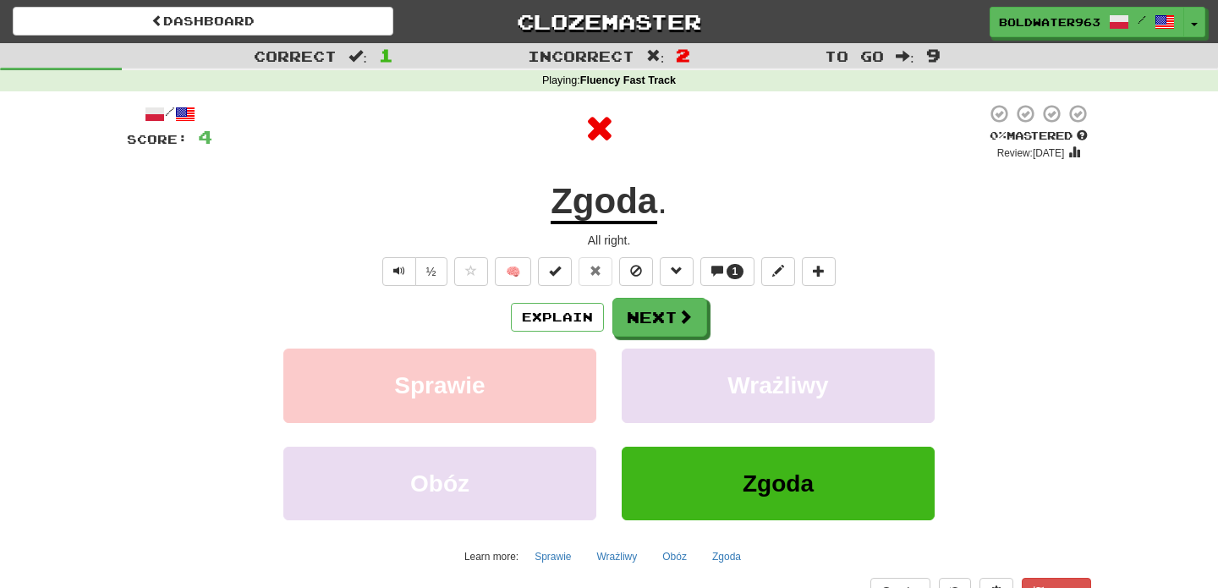
click at [605, 210] on u "Zgoda" at bounding box center [604, 202] width 107 height 43
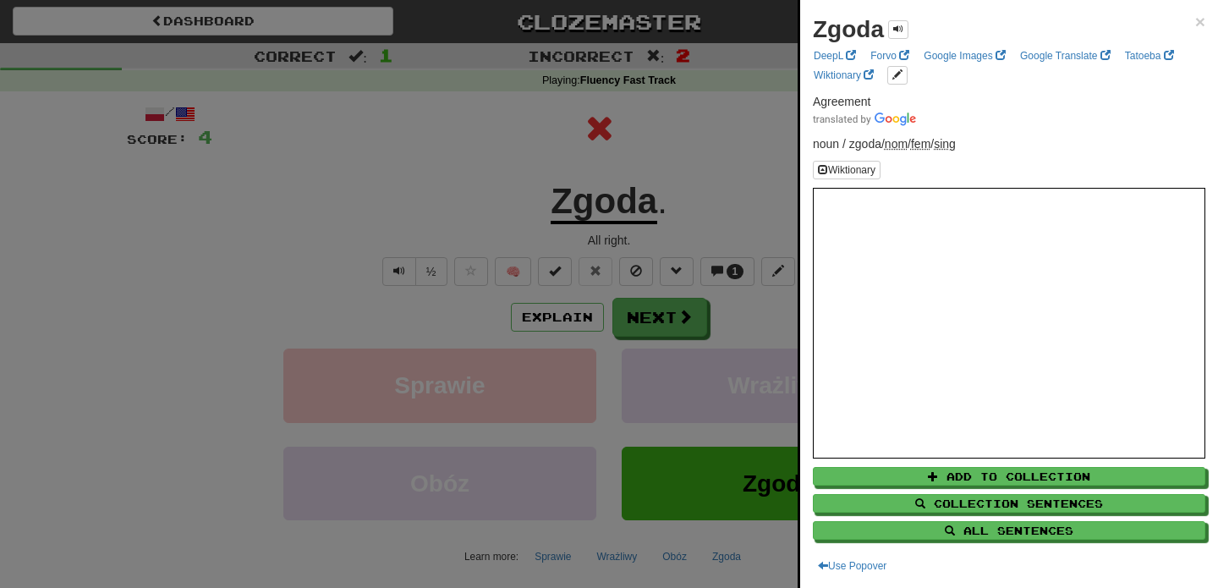
click at [697, 169] on div at bounding box center [609, 294] width 1218 height 588
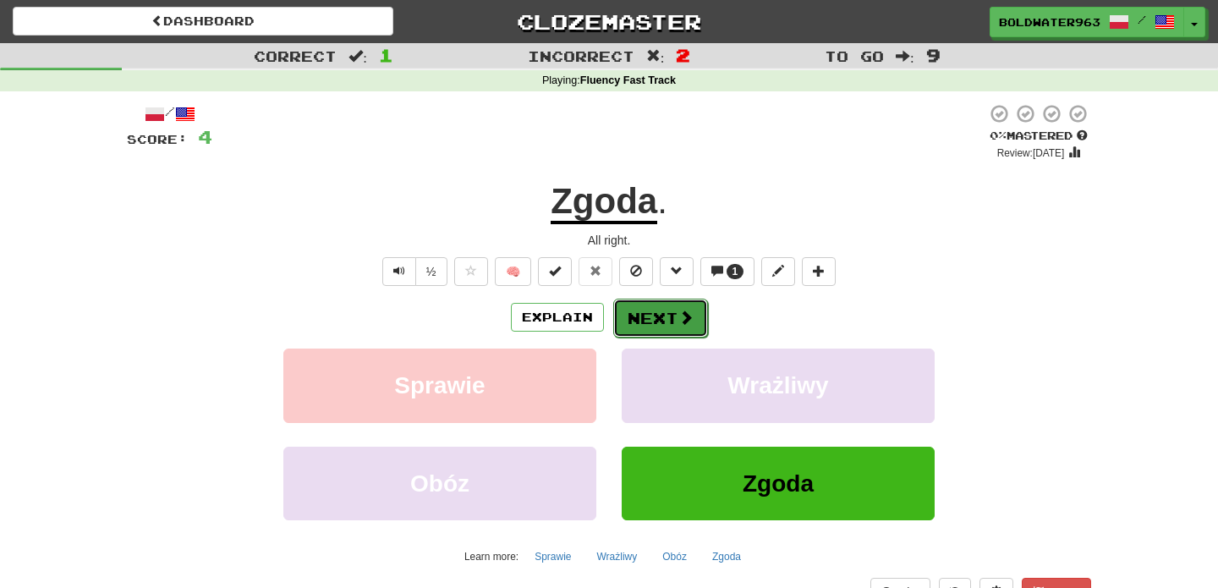
click at [650, 314] on button "Next" at bounding box center [660, 318] width 95 height 39
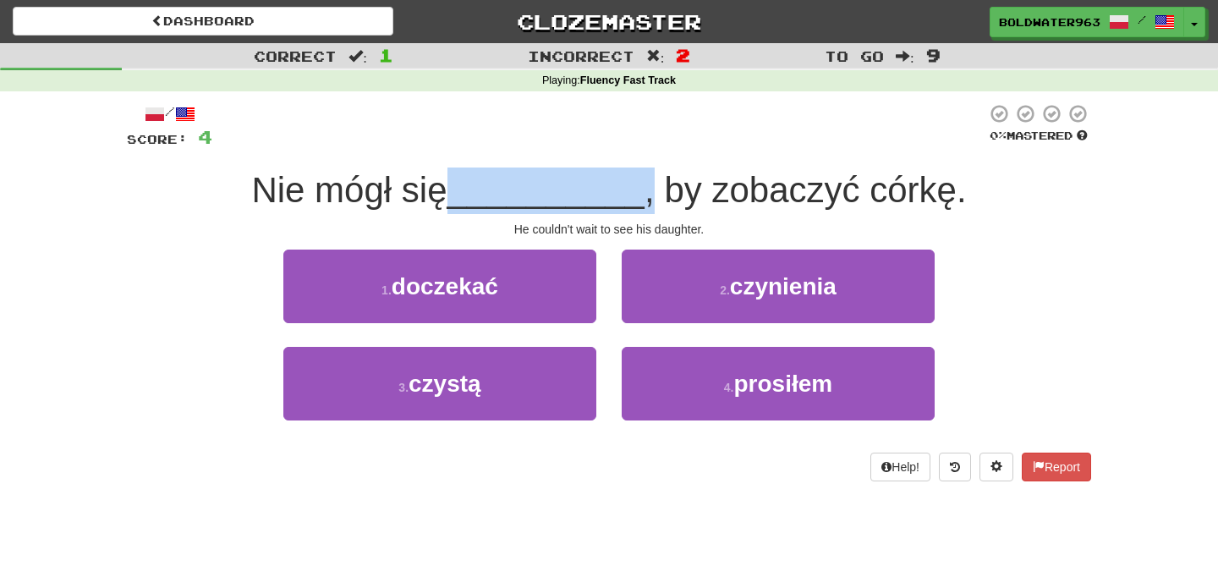
drag, startPoint x: 461, startPoint y: 194, endPoint x: 642, endPoint y: 195, distance: 181.0
click at [642, 195] on div "Nie mógł się __________ , by zobaczyć córkę." at bounding box center [609, 190] width 964 height 47
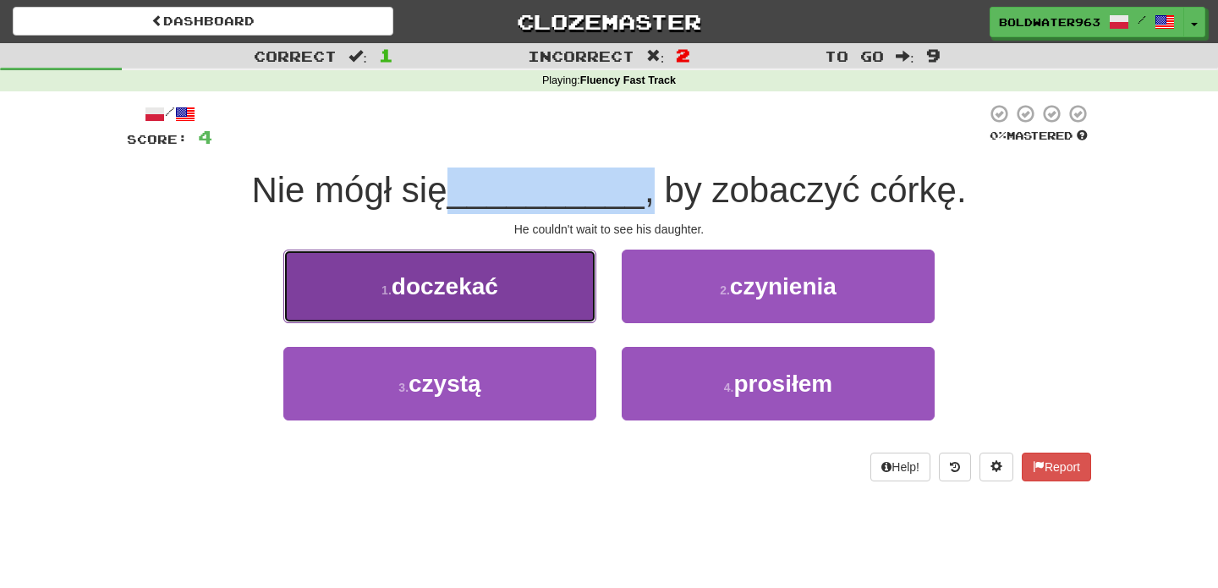
click at [535, 297] on button "1 . doczekać" at bounding box center [439, 287] width 313 height 74
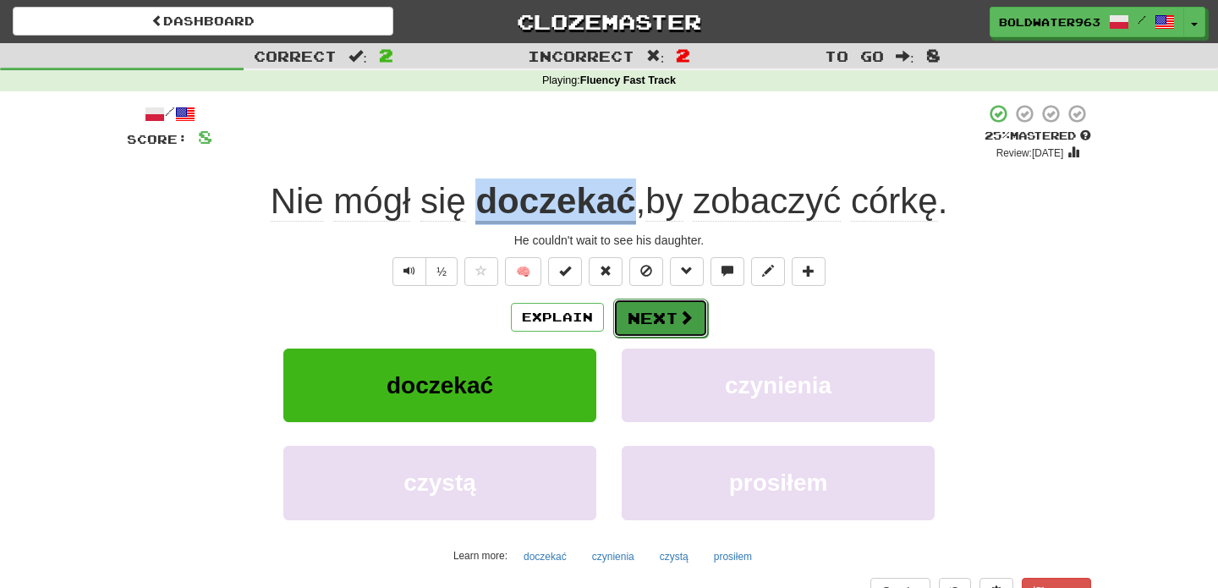
click at [659, 317] on button "Next" at bounding box center [660, 318] width 95 height 39
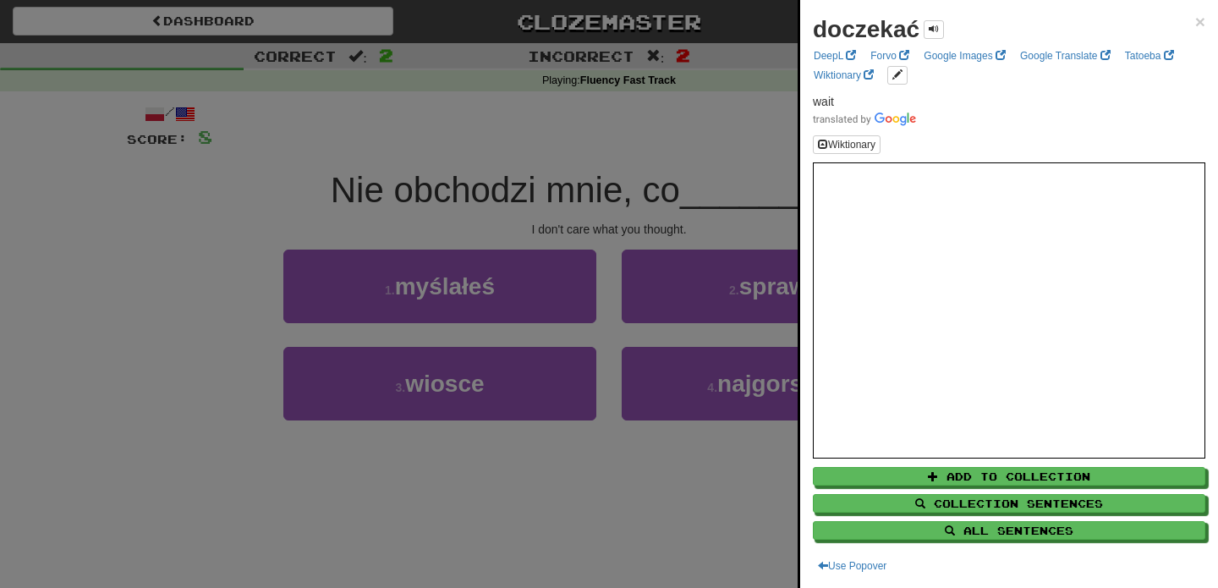
click at [370, 189] on div at bounding box center [609, 294] width 1218 height 588
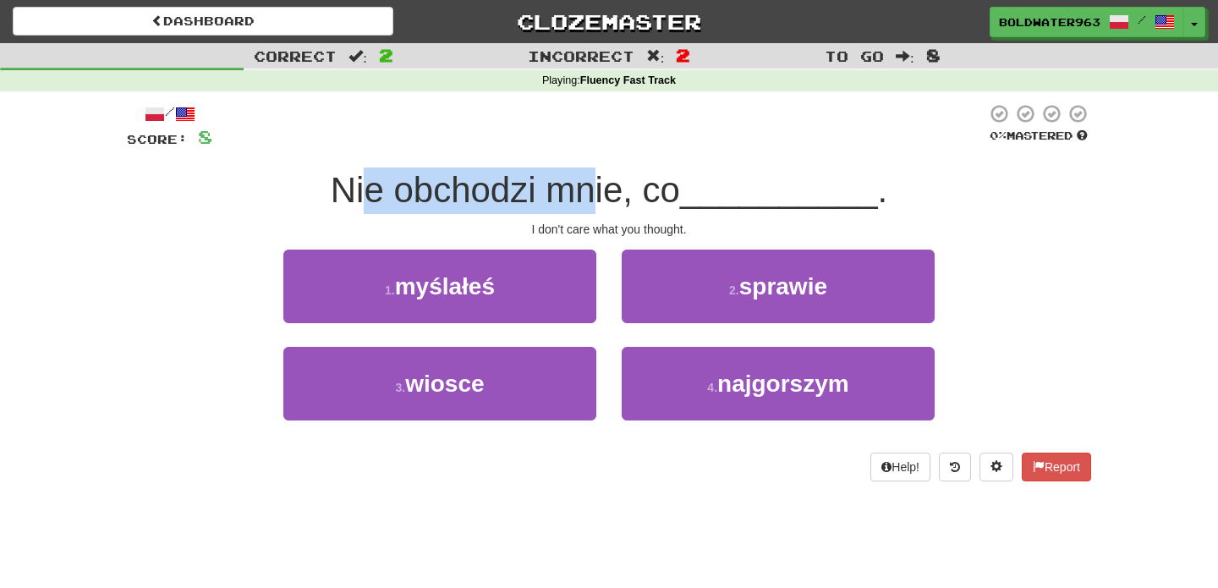
drag, startPoint x: 364, startPoint y: 190, endPoint x: 602, endPoint y: 198, distance: 238.6
click at [602, 198] on span "Nie obchodzi mnie, co" at bounding box center [505, 190] width 349 height 40
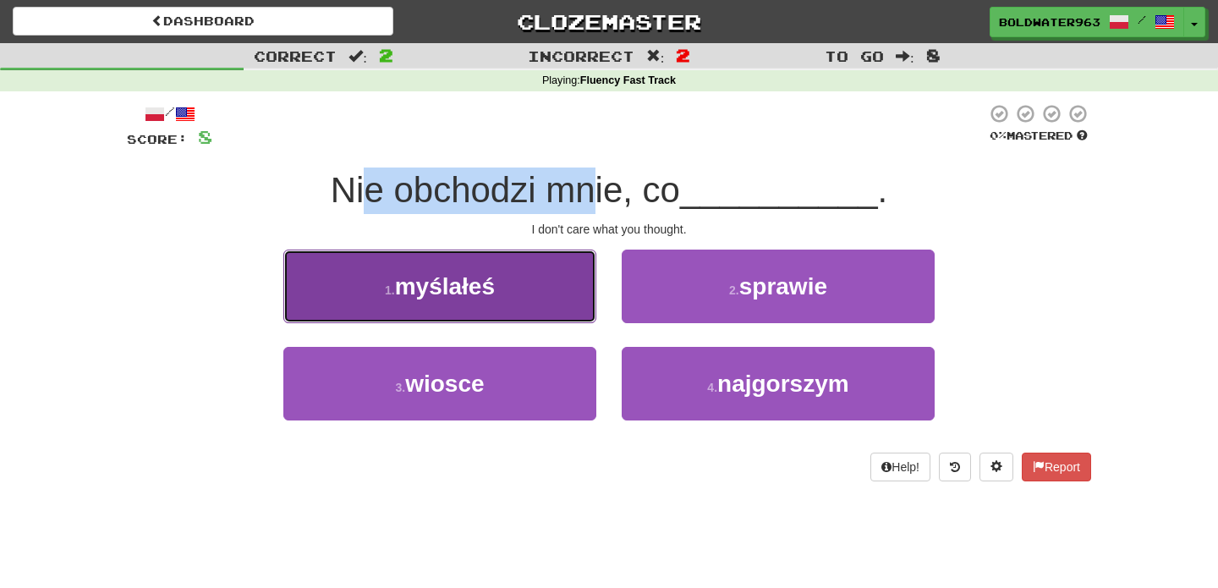
click at [529, 297] on button "1 . myślałeś" at bounding box center [439, 287] width 313 height 74
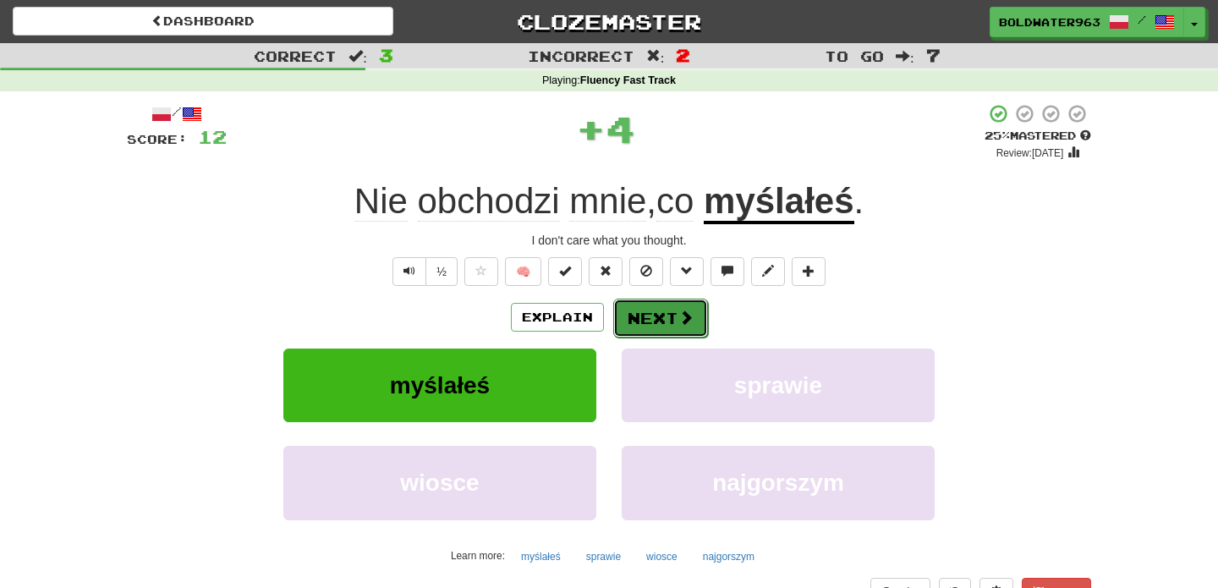
click at [663, 321] on button "Next" at bounding box center [660, 318] width 95 height 39
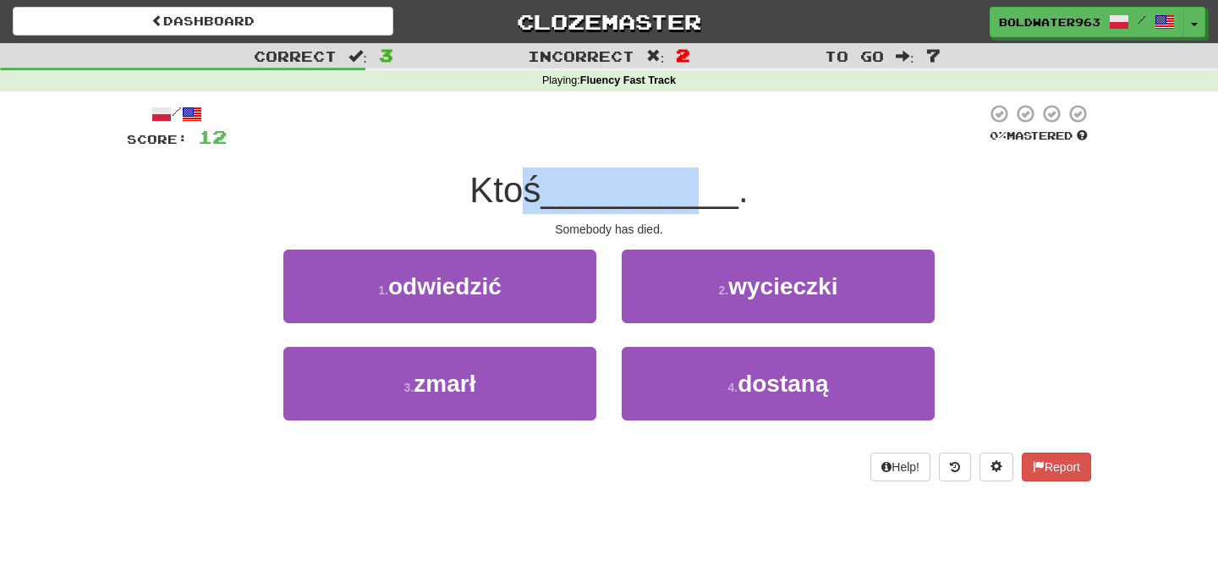
drag, startPoint x: 525, startPoint y: 197, endPoint x: 697, endPoint y: 201, distance: 171.7
click at [697, 201] on div "Ktoś __________ ." at bounding box center [609, 190] width 964 height 47
click at [697, 201] on span "__________" at bounding box center [639, 190] width 198 height 40
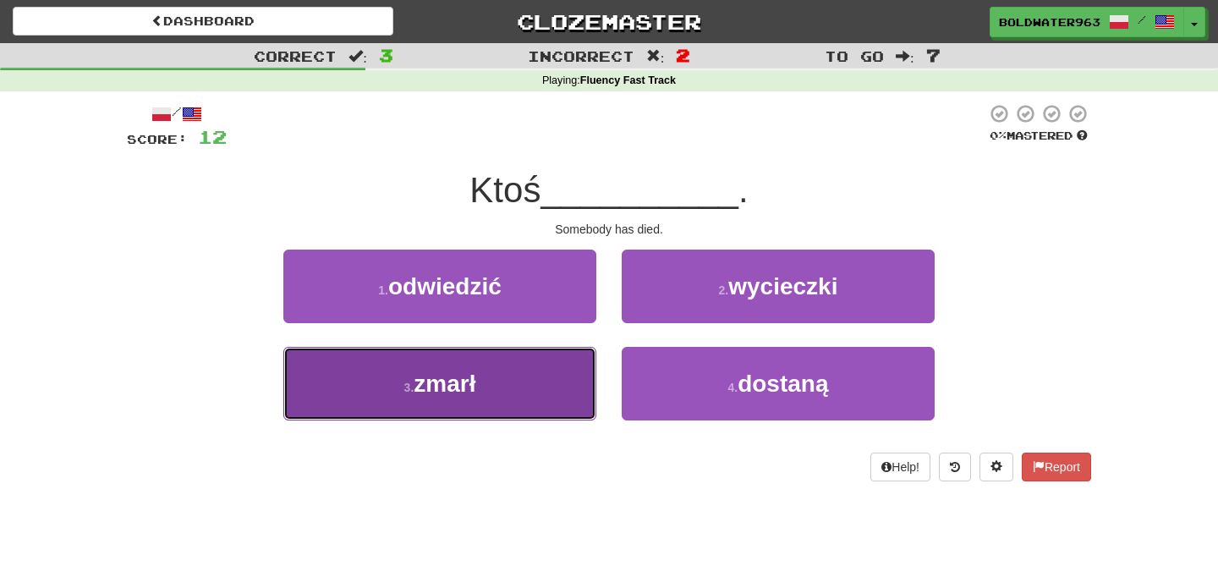
click at [498, 370] on button "3 . zmarł" at bounding box center [439, 384] width 313 height 74
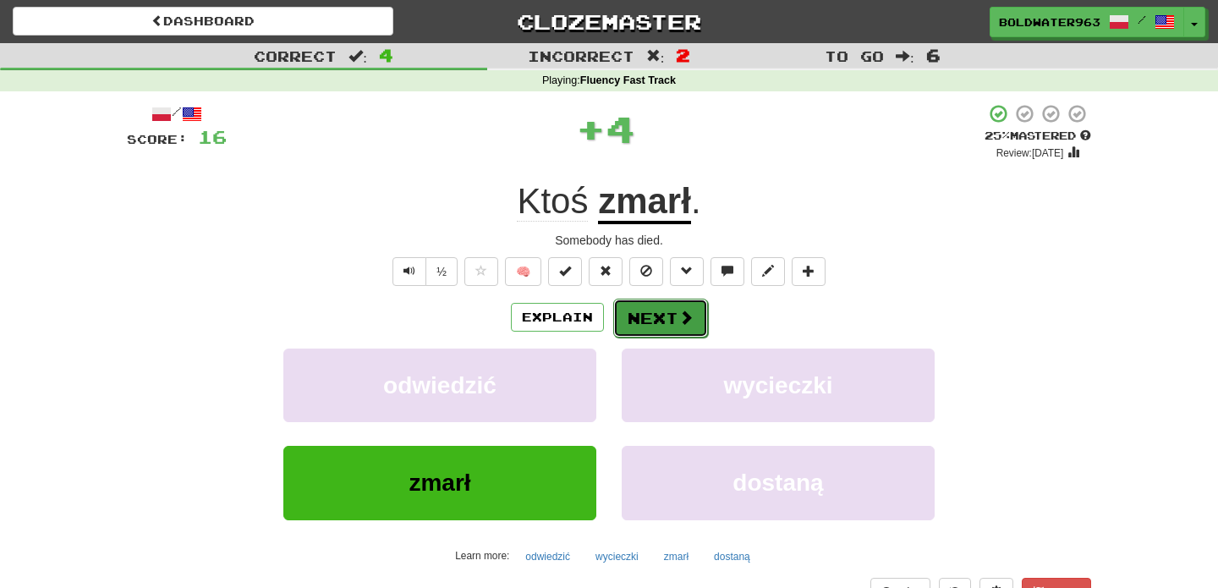
click at [651, 321] on button "Next" at bounding box center [660, 318] width 95 height 39
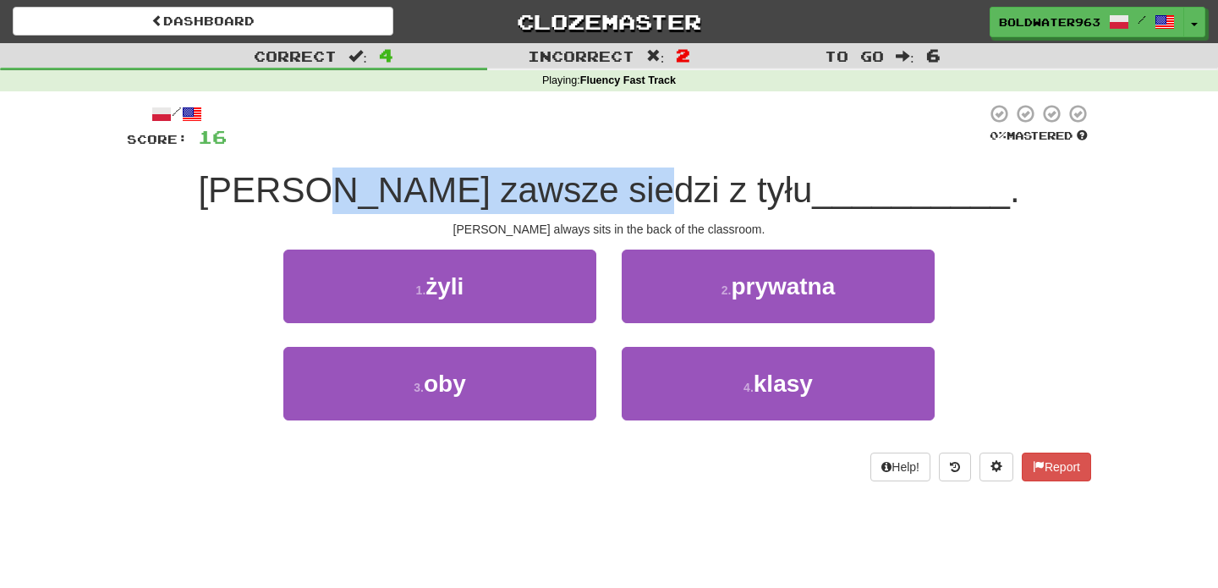
drag, startPoint x: 422, startPoint y: 195, endPoint x: 701, endPoint y: 190, distance: 279.1
click at [701, 190] on span "Tom zawsze siedzi z tyłu" at bounding box center [505, 190] width 614 height 40
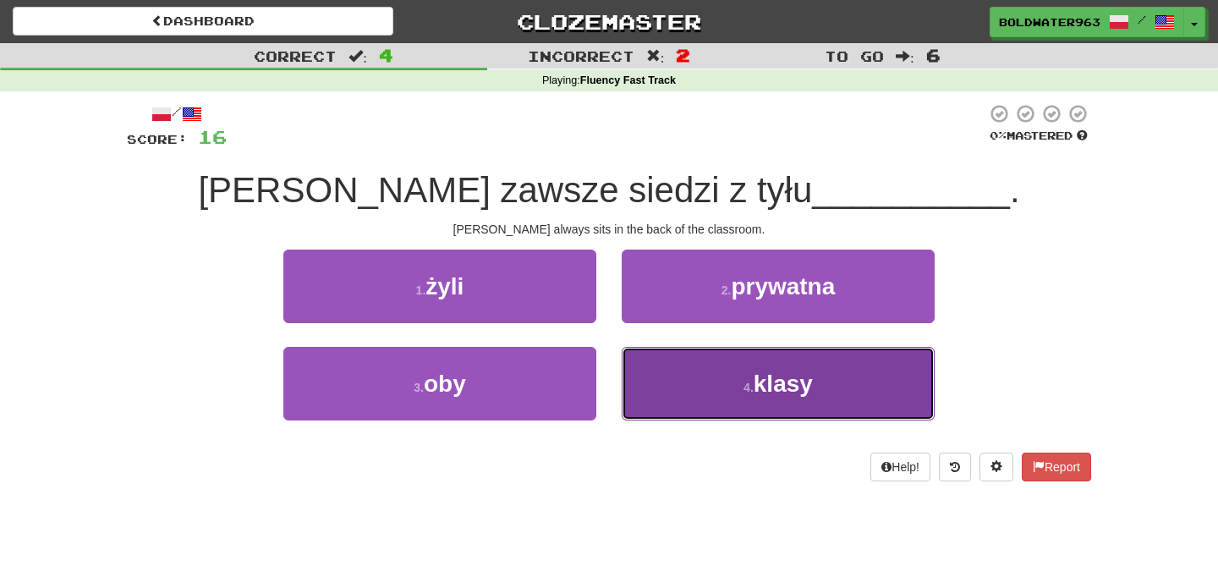
click at [740, 397] on button "4 . klasy" at bounding box center [778, 384] width 313 height 74
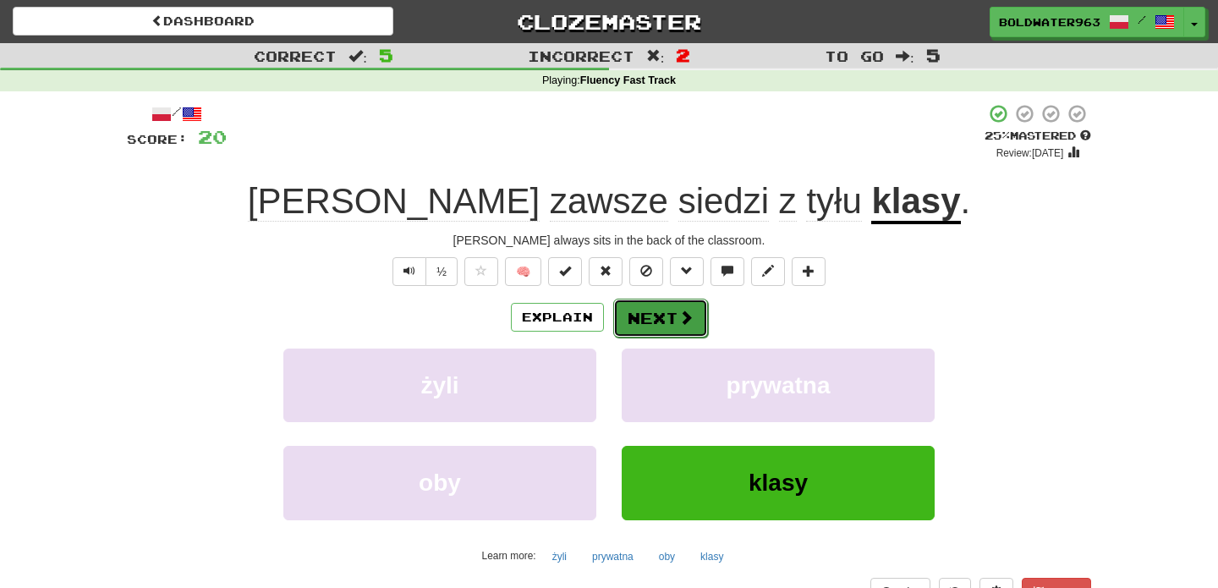
click at [666, 319] on button "Next" at bounding box center [660, 318] width 95 height 39
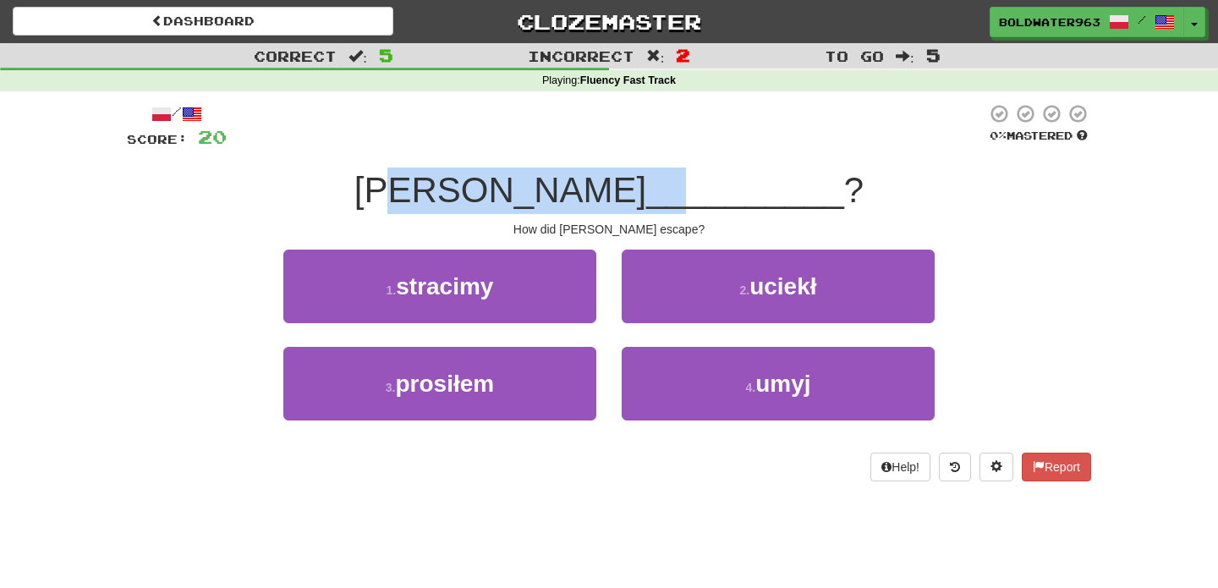
drag, startPoint x: 469, startPoint y: 197, endPoint x: 616, endPoint y: 200, distance: 147.2
click at [616, 200] on div "Jak Tom __________ ?" at bounding box center [609, 190] width 964 height 47
click at [646, 200] on span "__________" at bounding box center [745, 190] width 198 height 40
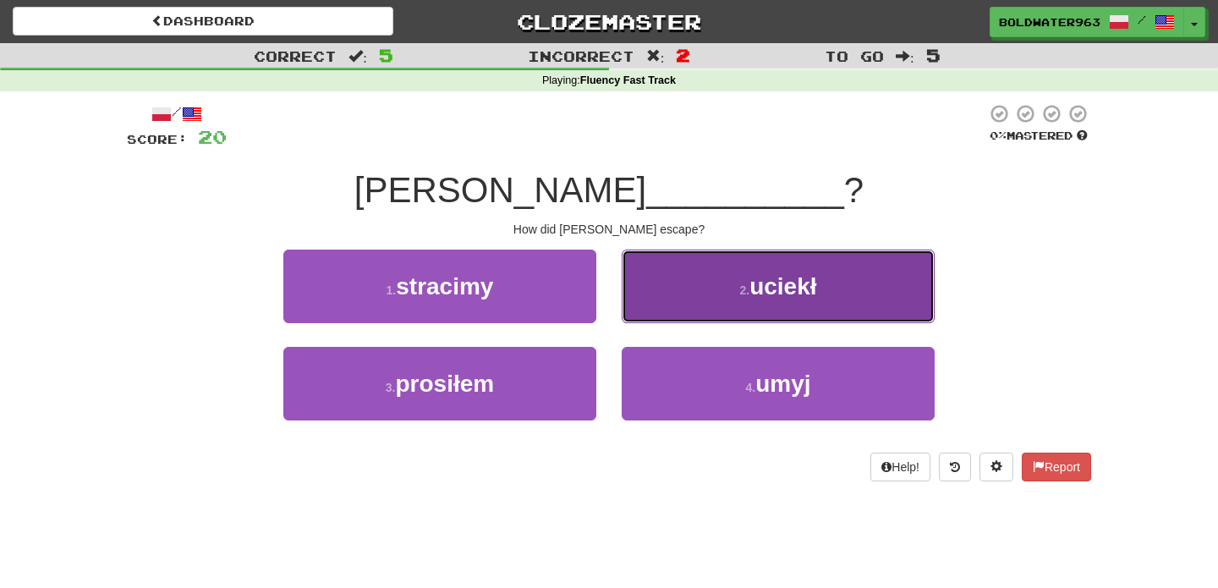
click at [666, 291] on button "2 . uciekł" at bounding box center [778, 287] width 313 height 74
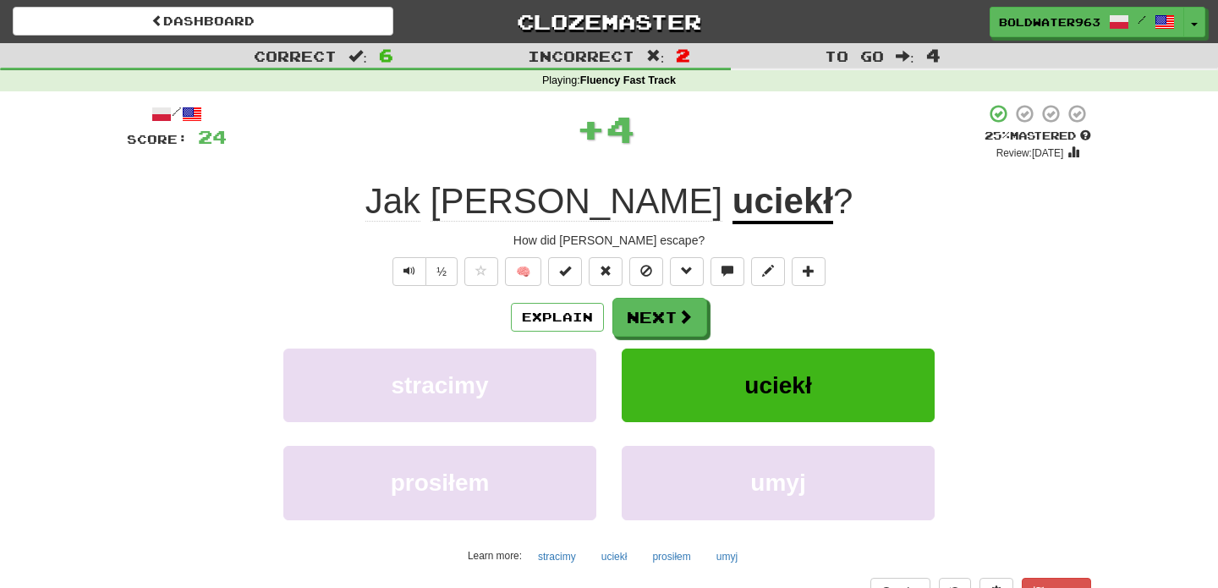
click at [732, 218] on u "uciekł" at bounding box center [782, 202] width 101 height 43
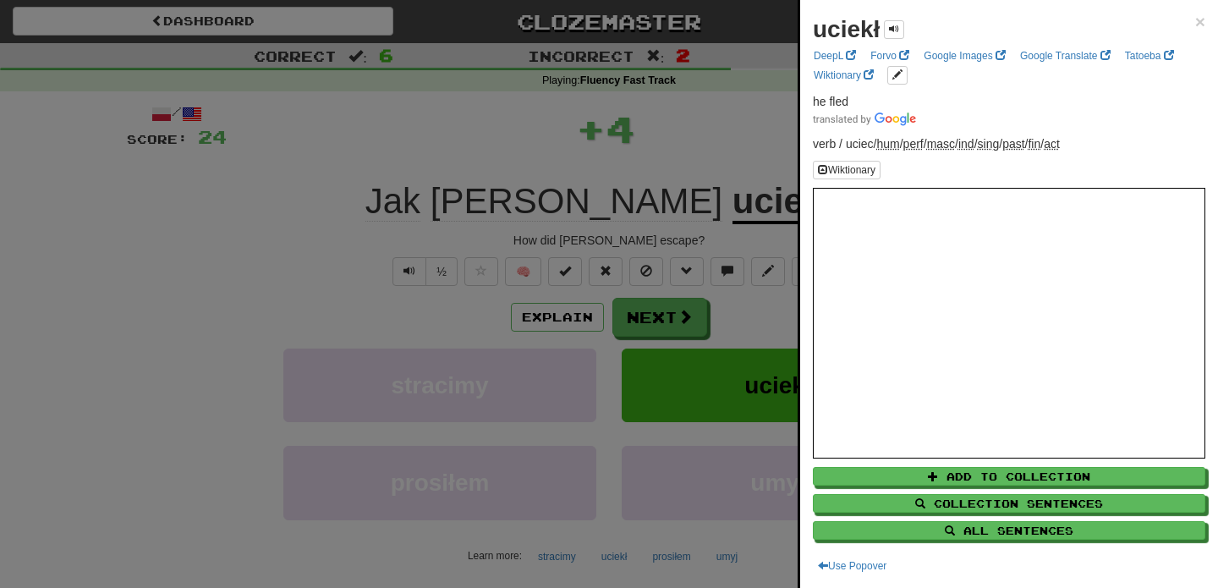
click at [540, 134] on div at bounding box center [609, 294] width 1218 height 588
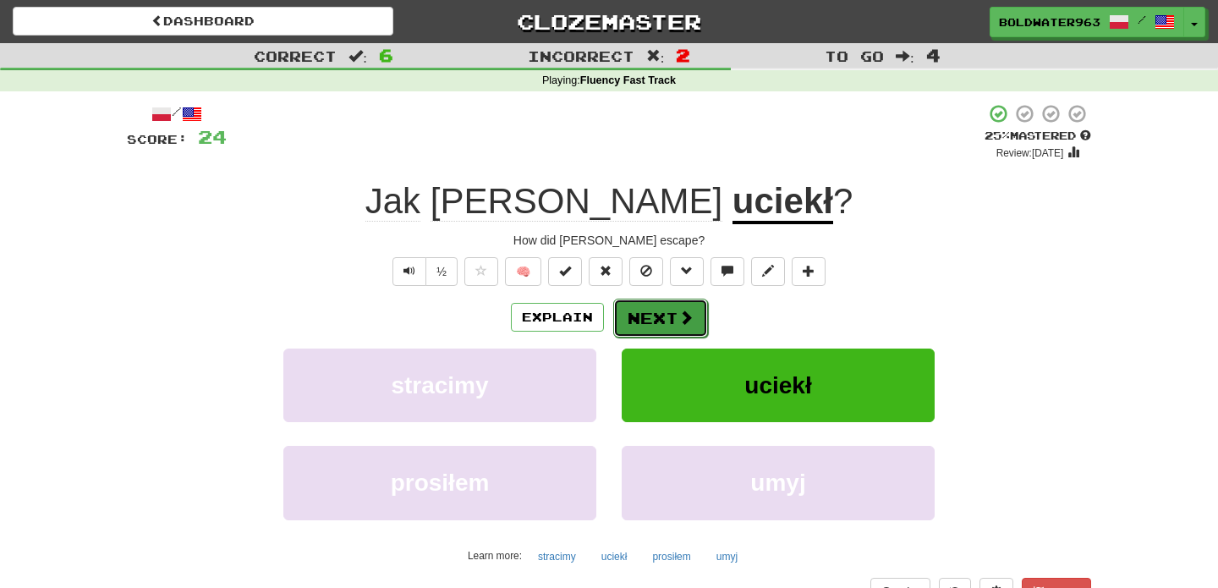
click at [660, 320] on button "Next" at bounding box center [660, 318] width 95 height 39
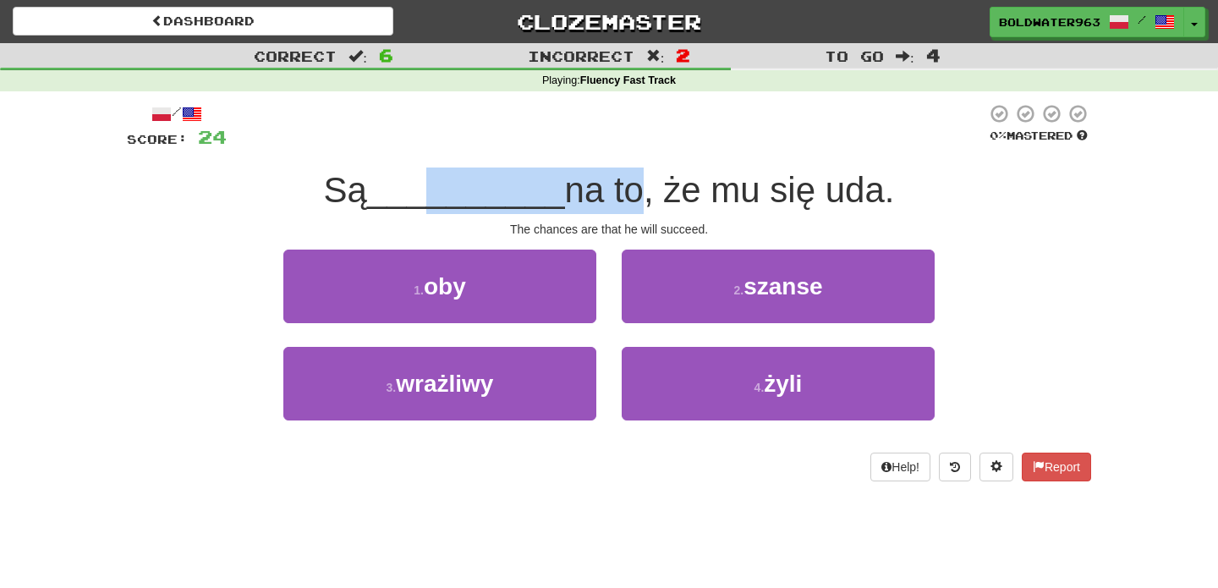
drag, startPoint x: 427, startPoint y: 189, endPoint x: 622, endPoint y: 189, distance: 194.5
click at [622, 189] on div "Są __________ na to, że mu się uda." at bounding box center [609, 190] width 964 height 47
click at [622, 189] on span "na to, że mu się uda." at bounding box center [730, 190] width 330 height 40
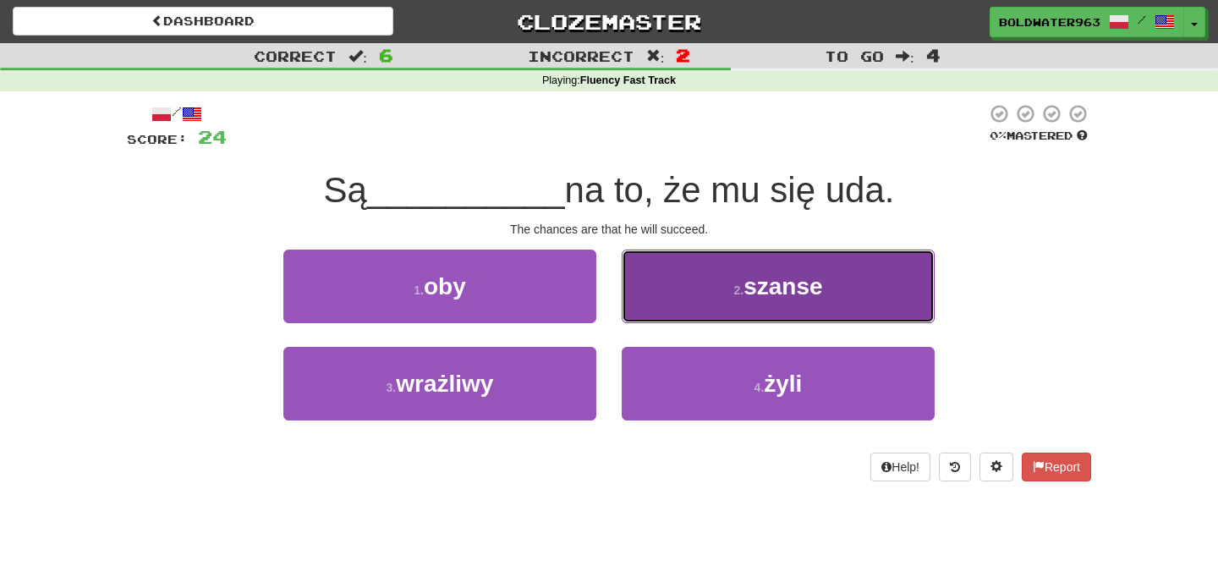
click at [749, 290] on span "szanse" at bounding box center [782, 286] width 79 height 26
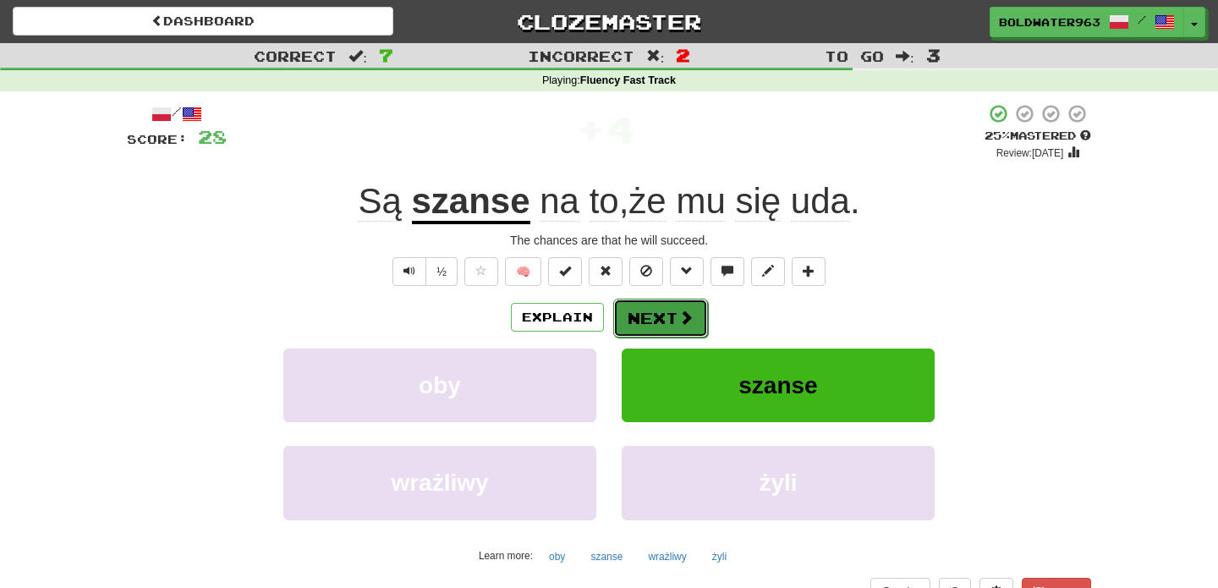
click at [655, 318] on button "Next" at bounding box center [660, 318] width 95 height 39
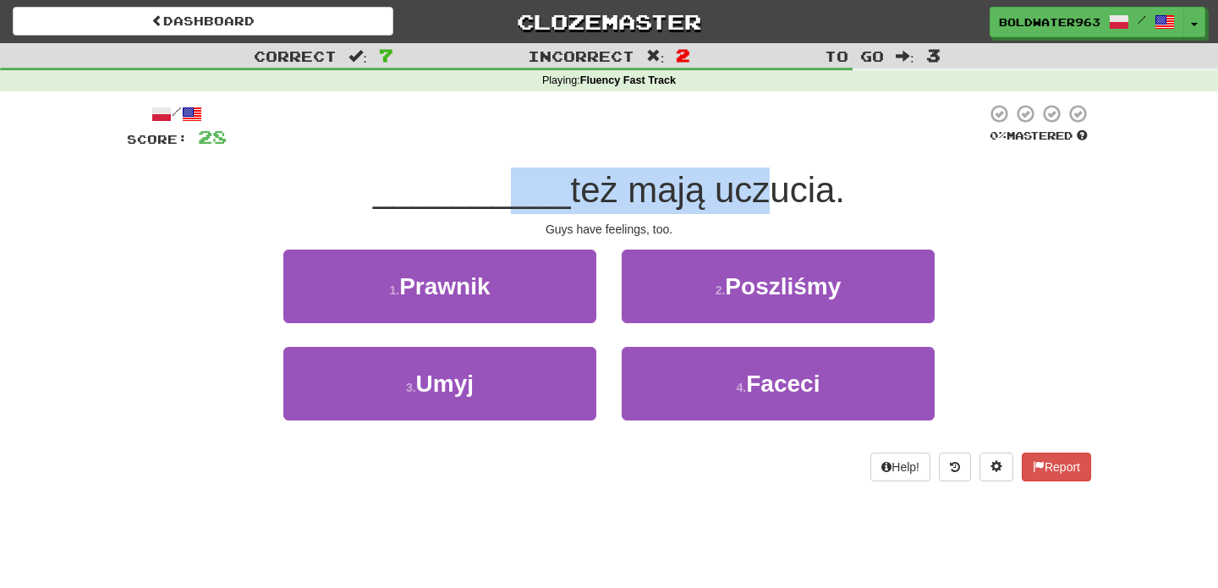
drag, startPoint x: 509, startPoint y: 200, endPoint x: 753, endPoint y: 200, distance: 243.6
click at [753, 200] on div "__________ też mają uczucia." at bounding box center [609, 190] width 964 height 47
click at [753, 200] on span "też mają uczucia." at bounding box center [708, 190] width 274 height 40
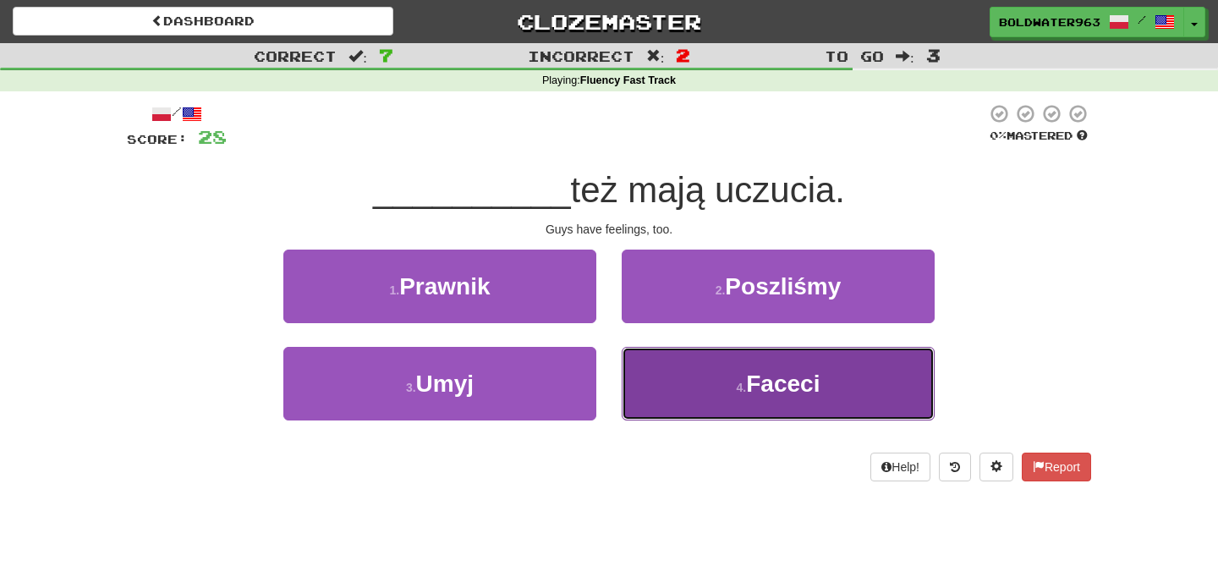
click at [703, 387] on button "4 . Faceci" at bounding box center [778, 384] width 313 height 74
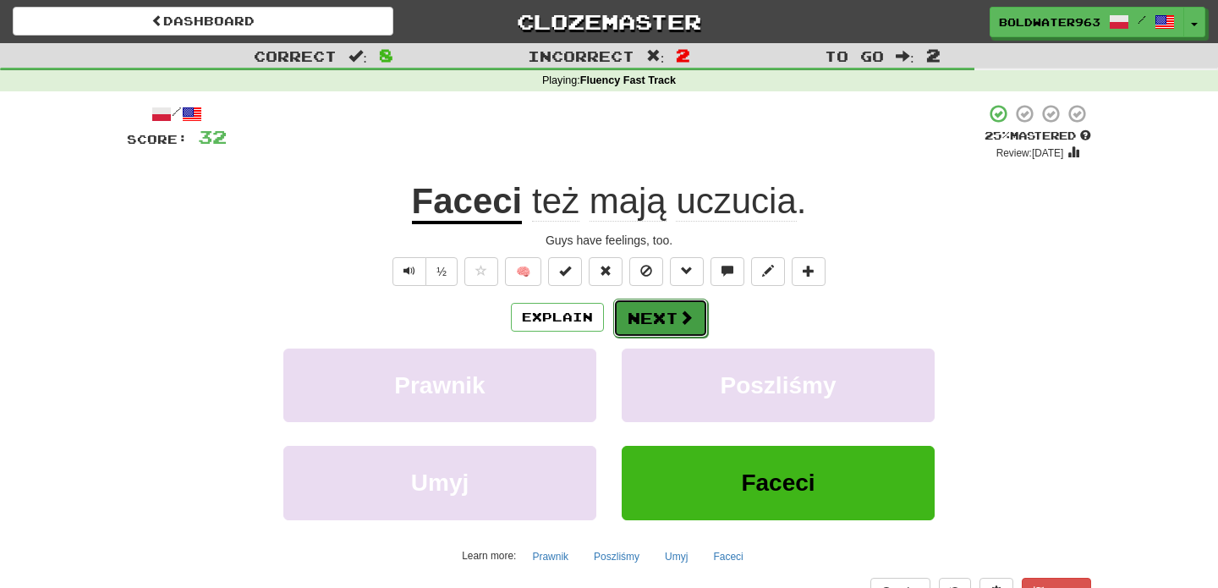
click at [661, 321] on button "Next" at bounding box center [660, 318] width 95 height 39
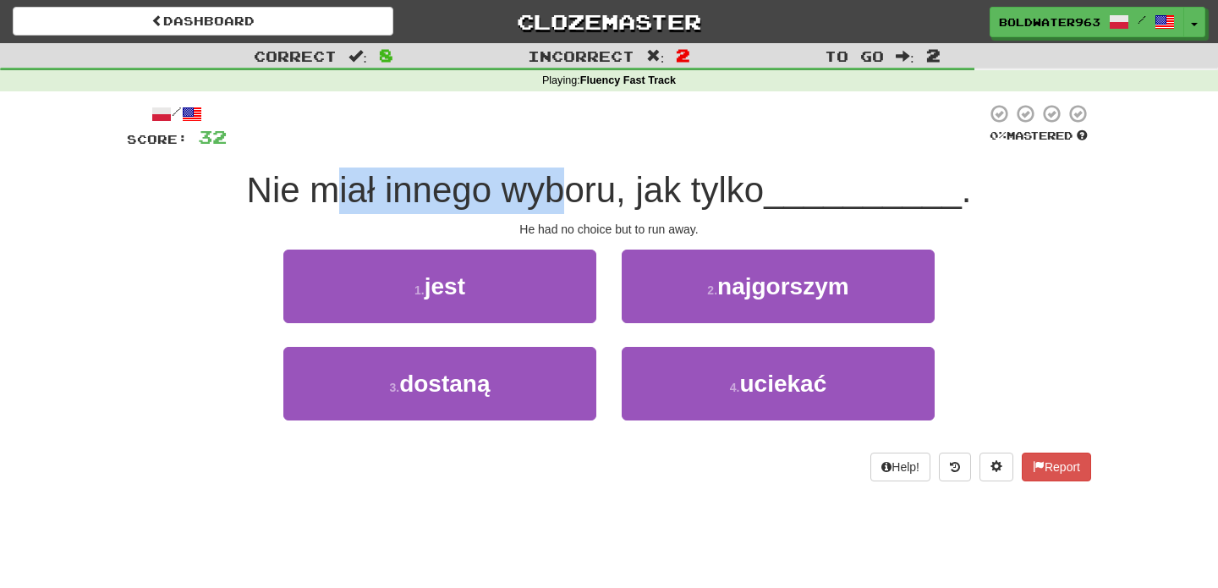
drag, startPoint x: 339, startPoint y: 189, endPoint x: 562, endPoint y: 184, distance: 223.3
click at [562, 184] on span "Nie miał innego wyboru, jak tylko" at bounding box center [506, 190] width 518 height 40
drag, startPoint x: 650, startPoint y: 191, endPoint x: 776, endPoint y: 195, distance: 126.9
click at [765, 195] on span "Nie miał innego wyboru, jak tylko" at bounding box center [506, 190] width 518 height 40
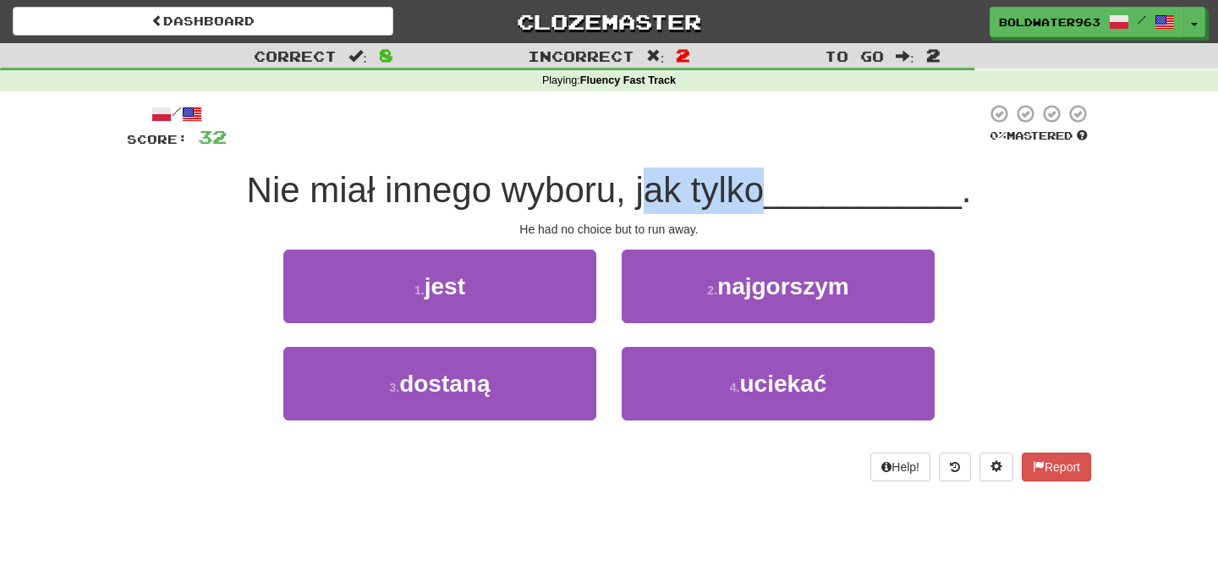
click at [765, 195] on span "Nie miał innego wyboru, jak tylko" at bounding box center [506, 190] width 518 height 40
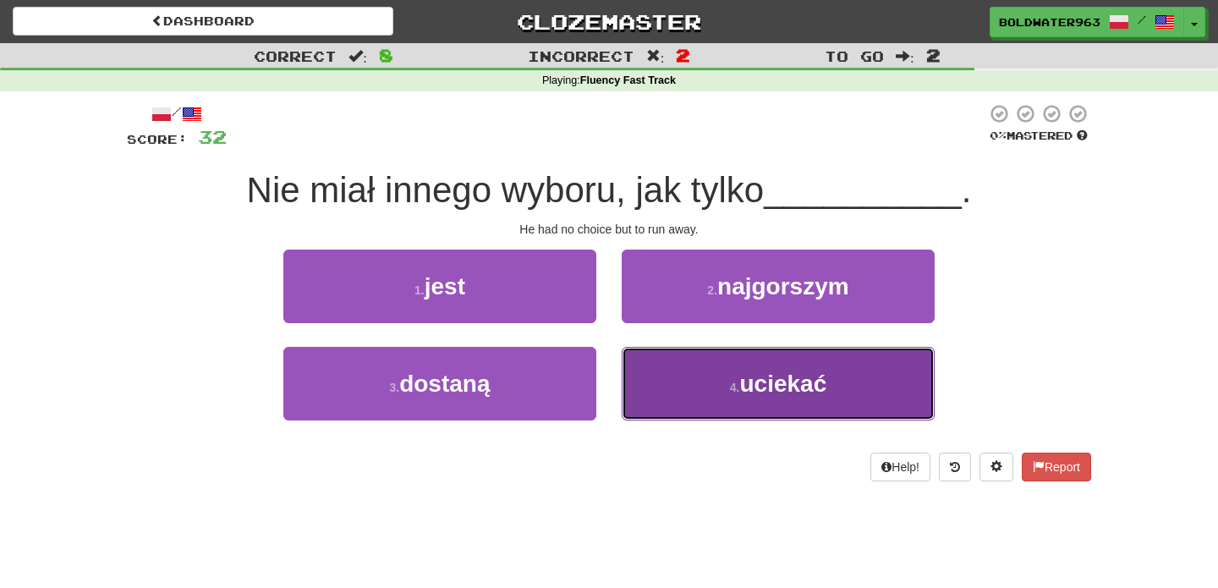
click at [750, 381] on span "uciekać" at bounding box center [782, 383] width 87 height 26
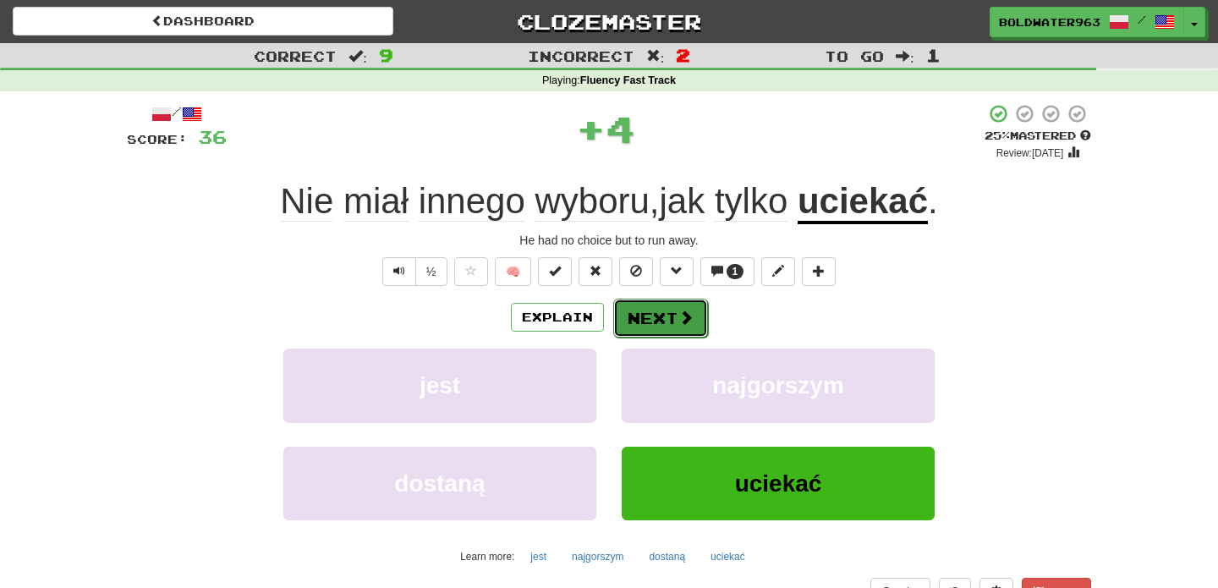
click at [659, 322] on button "Next" at bounding box center [660, 318] width 95 height 39
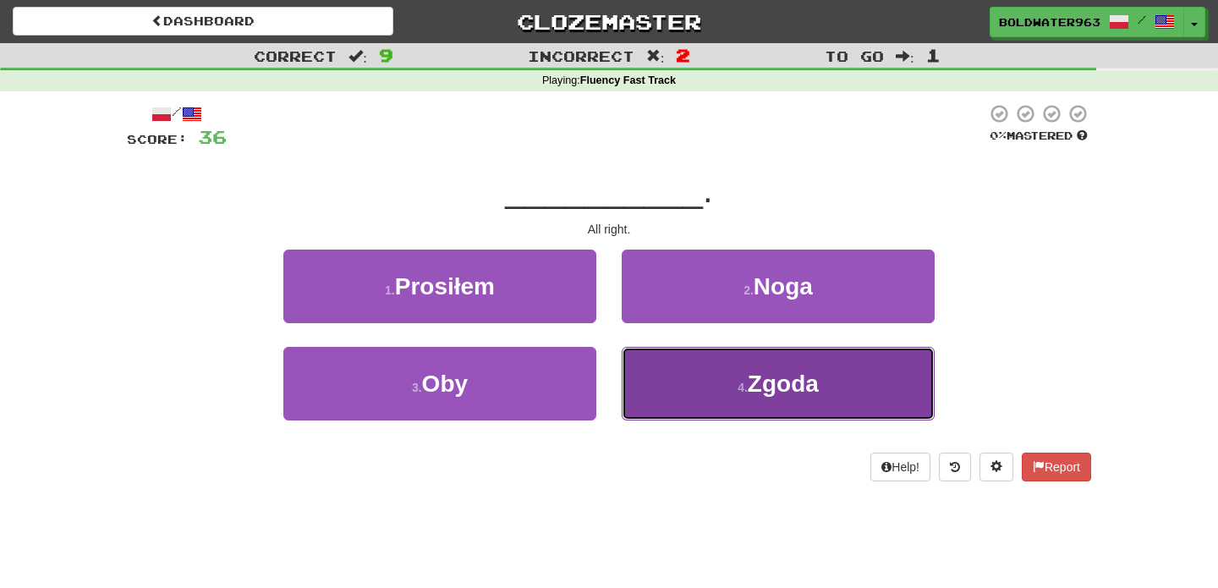
click at [810, 386] on span "Zgoda" at bounding box center [783, 383] width 71 height 26
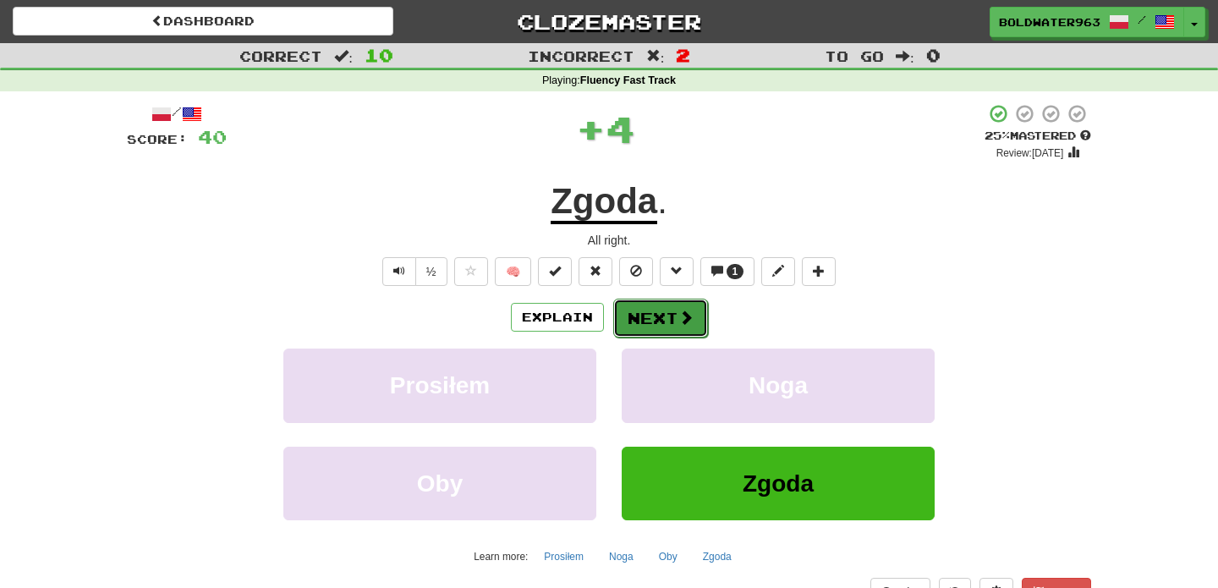
click at [661, 317] on button "Next" at bounding box center [660, 318] width 95 height 39
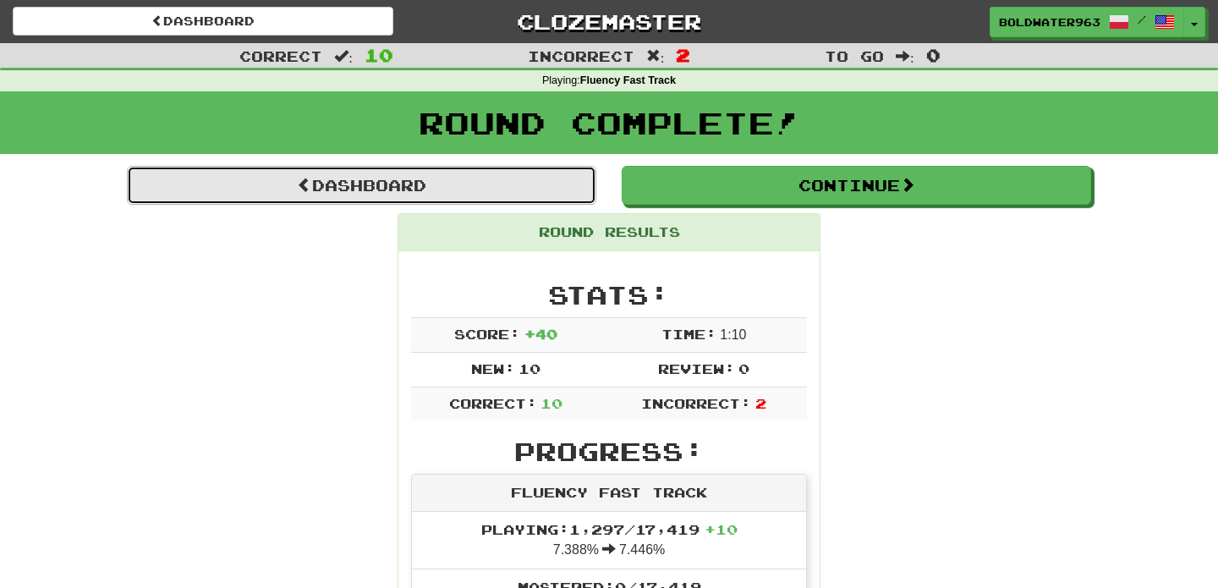
click at [530, 178] on link "Dashboard" at bounding box center [361, 185] width 469 height 39
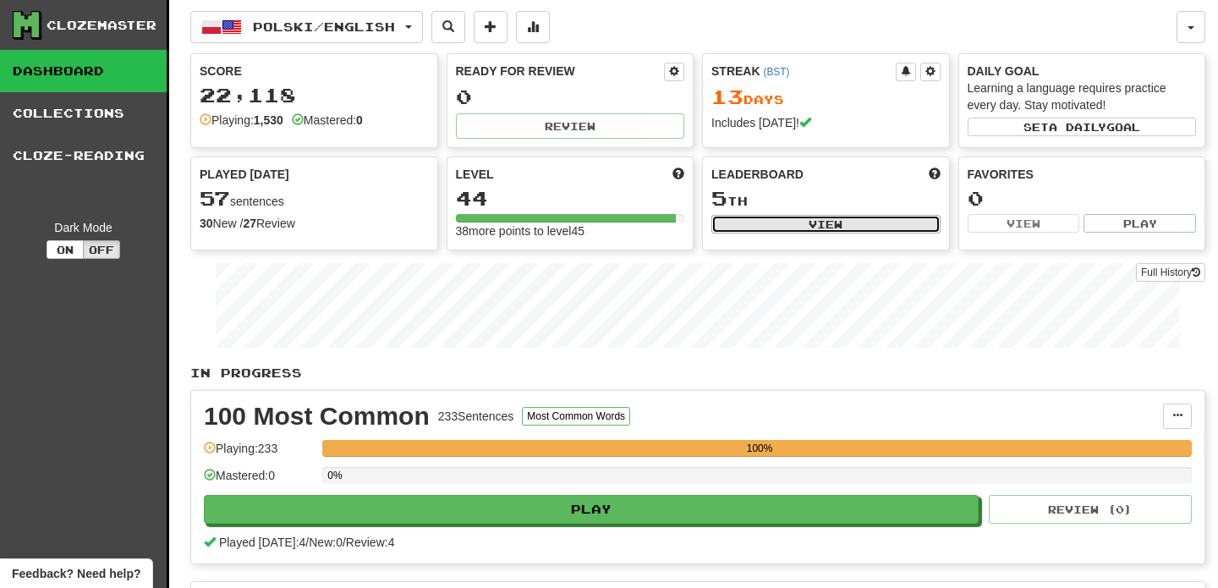
click at [833, 222] on button "View" at bounding box center [825, 224] width 229 height 19
select select "**********"
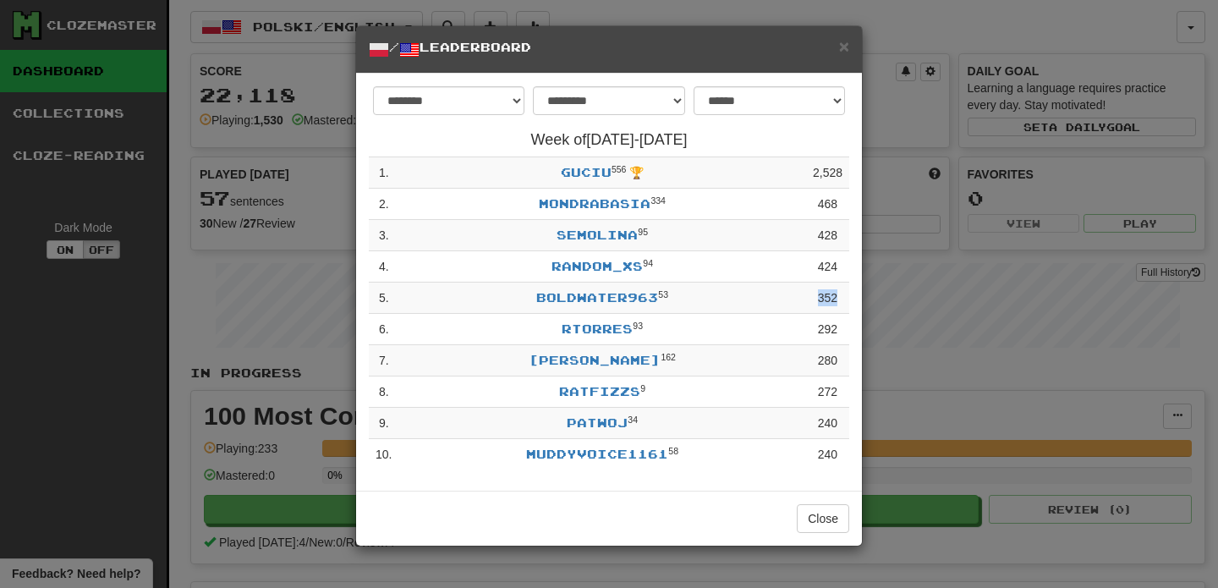
drag, startPoint x: 838, startPoint y: 302, endPoint x: 818, endPoint y: 302, distance: 20.3
click at [818, 302] on td "352" at bounding box center [827, 297] width 43 height 31
click at [845, 47] on span "×" at bounding box center [844, 45] width 10 height 19
